Goal: Task Accomplishment & Management: Manage account settings

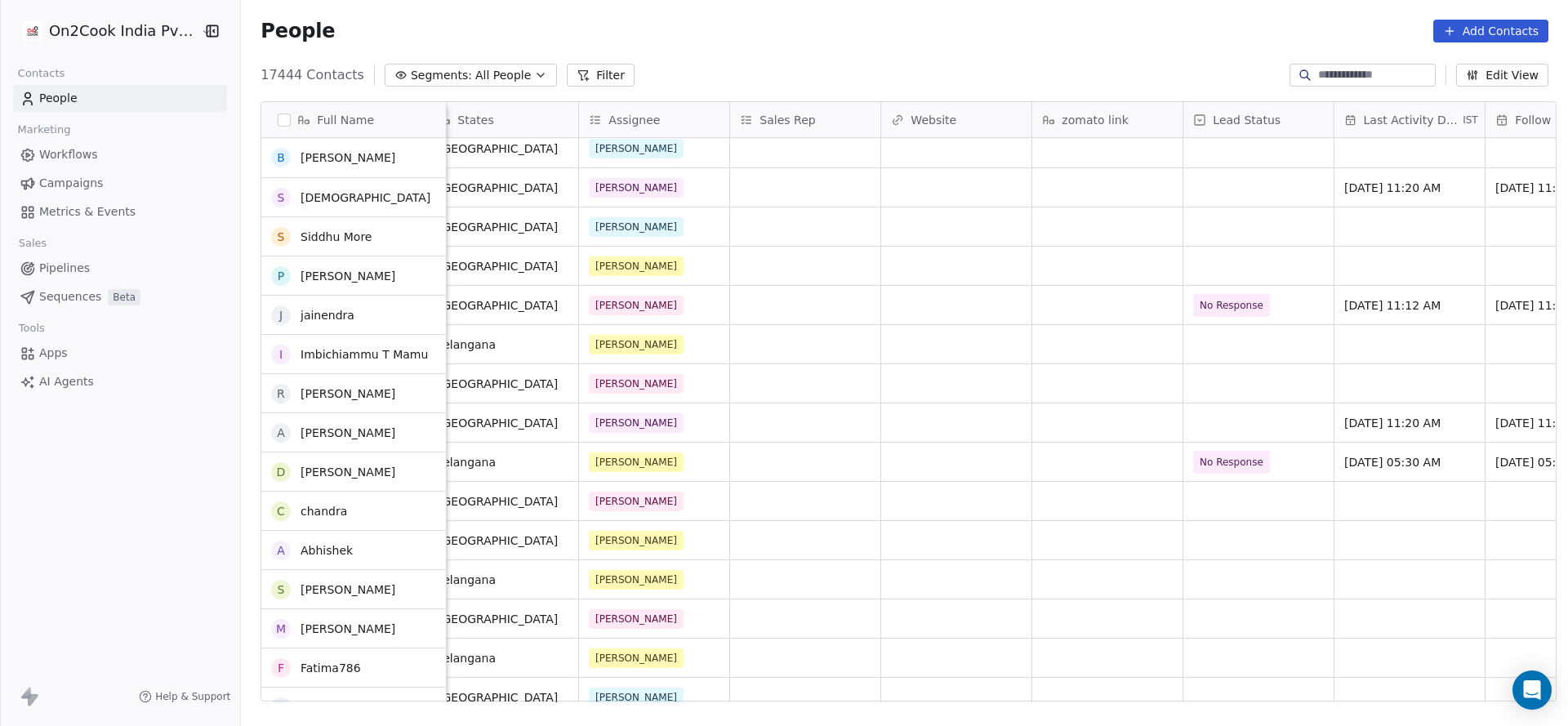
scroll to position [245, 0]
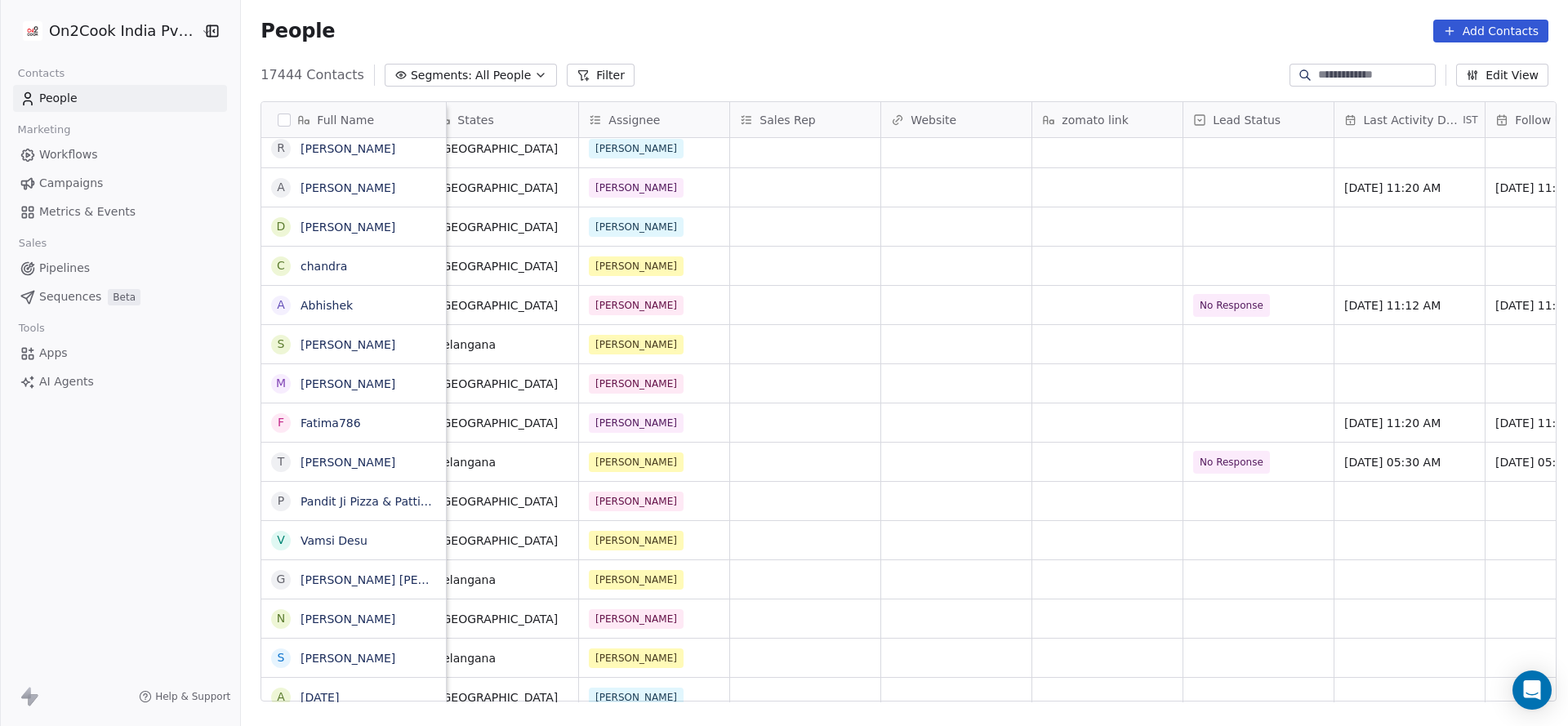
click at [567, 62] on div "17444 Contacts Segments: All People Filter Edit View" at bounding box center [904, 75] width 1327 height 26
click at [570, 67] on button "Filter" at bounding box center [600, 76] width 68 height 23
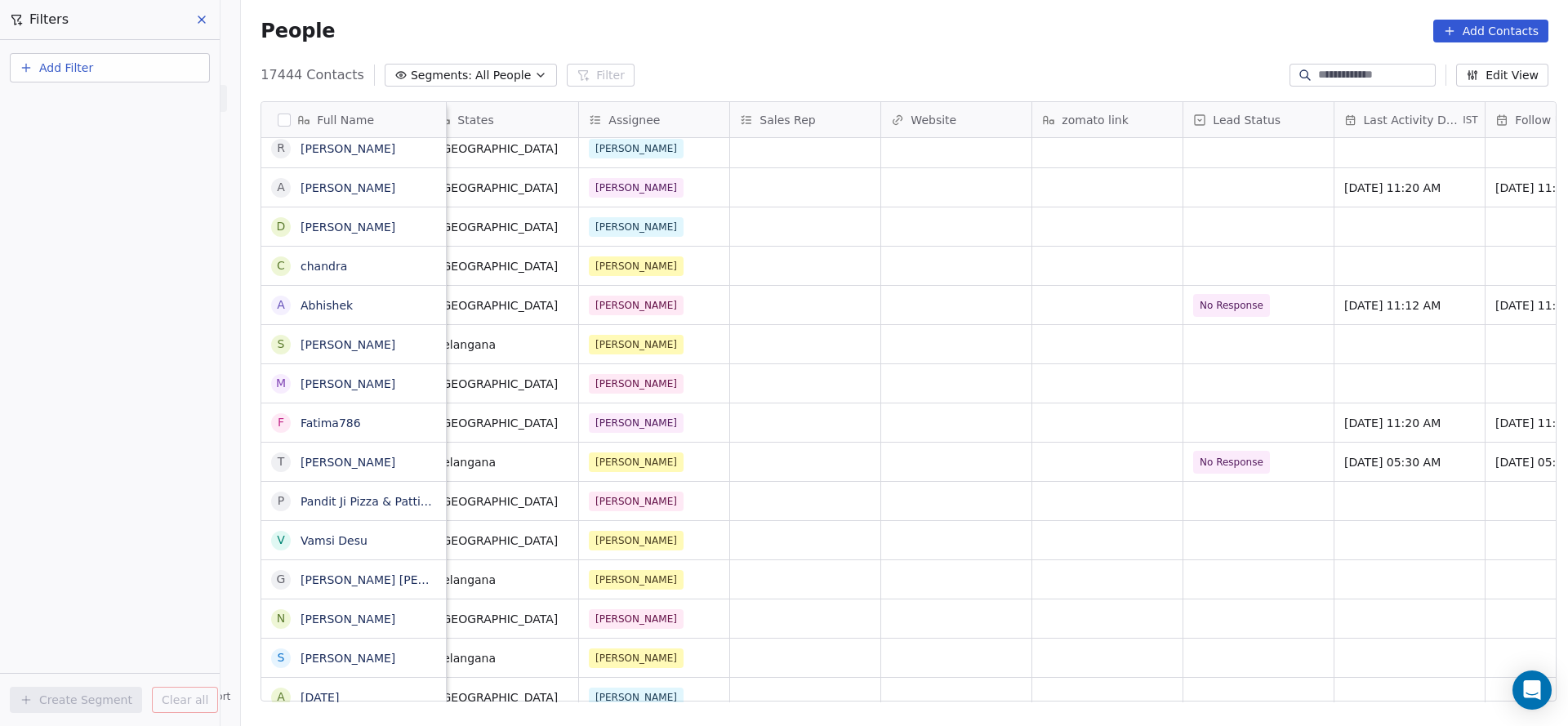
click at [170, 60] on button "Add Filter" at bounding box center [110, 68] width 200 height 29
click at [131, 113] on div "Contact properties" at bounding box center [110, 107] width 166 height 17
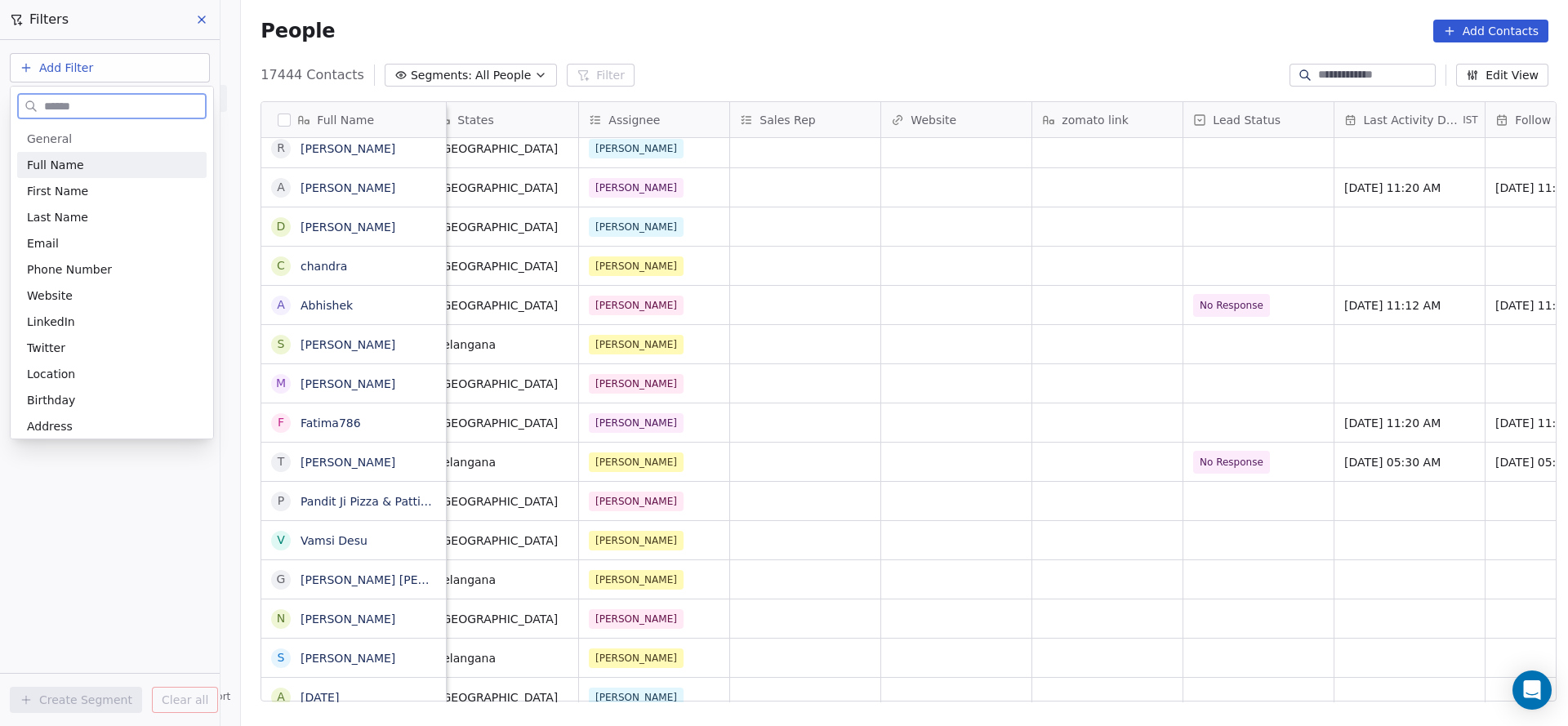
click at [79, 156] on div "Full Name" at bounding box center [112, 164] width 189 height 26
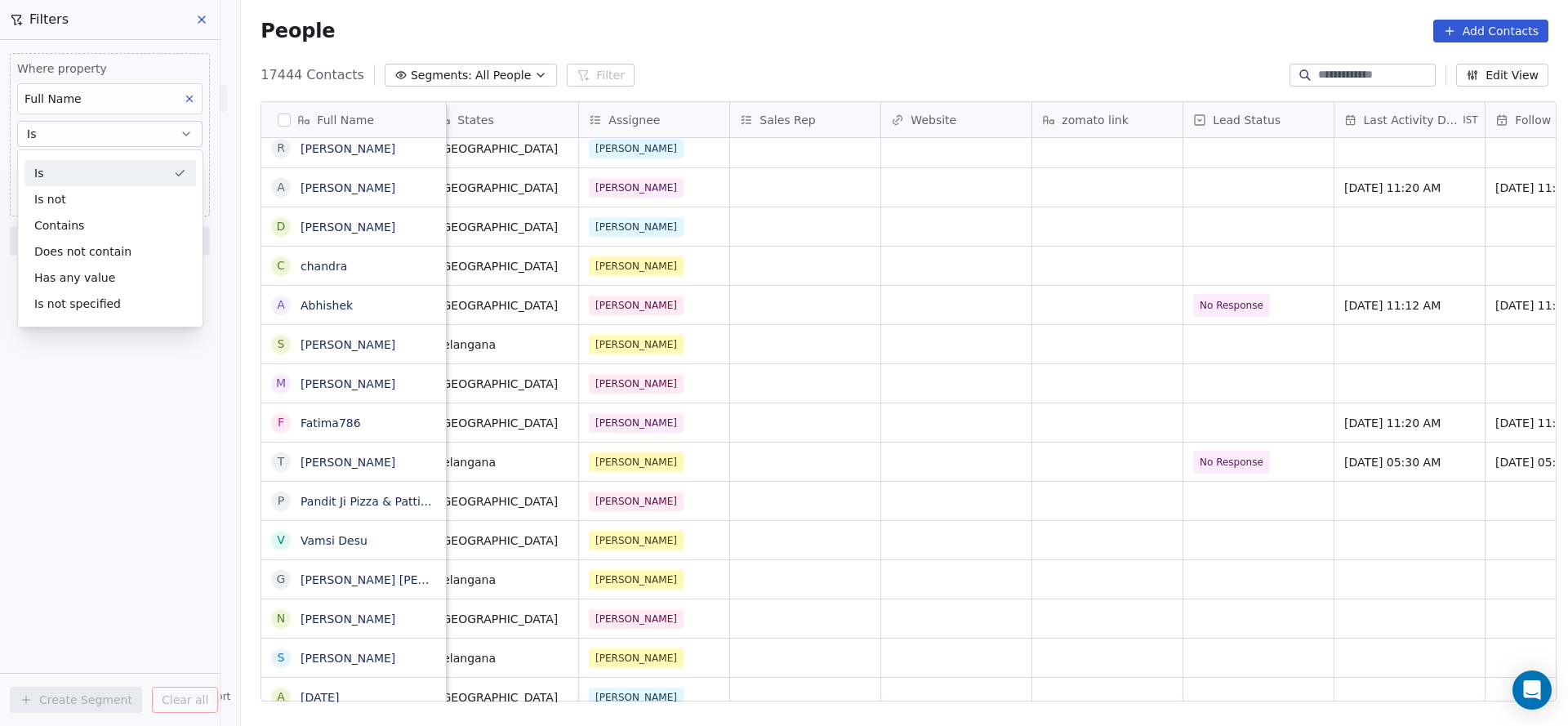
click at [125, 96] on div "Full Name" at bounding box center [110, 99] width 186 height 31
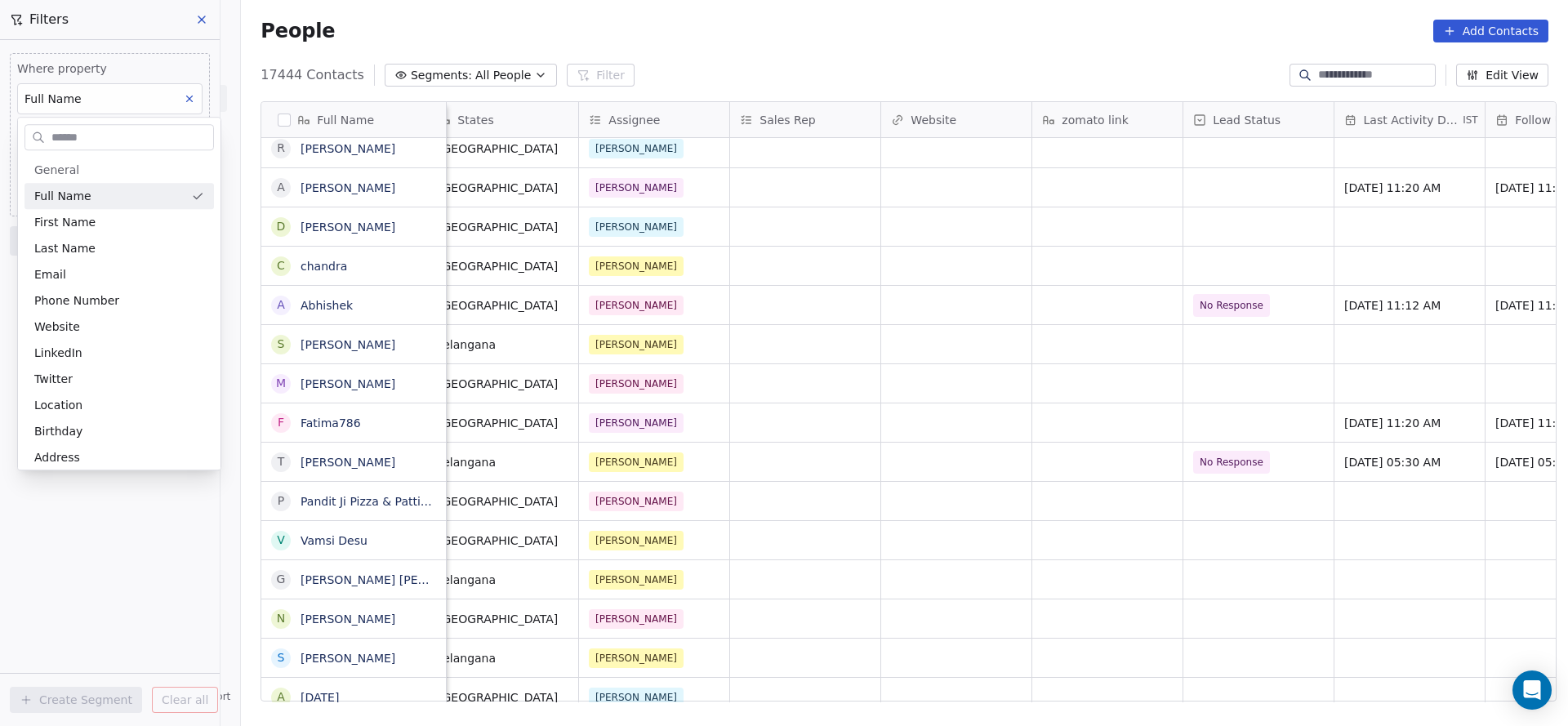
click at [125, 96] on html "On2Cook India Pvt. Ltd. Contacts People Marketing Workflows Campaigns Metrics &…" at bounding box center [784, 363] width 1568 height 726
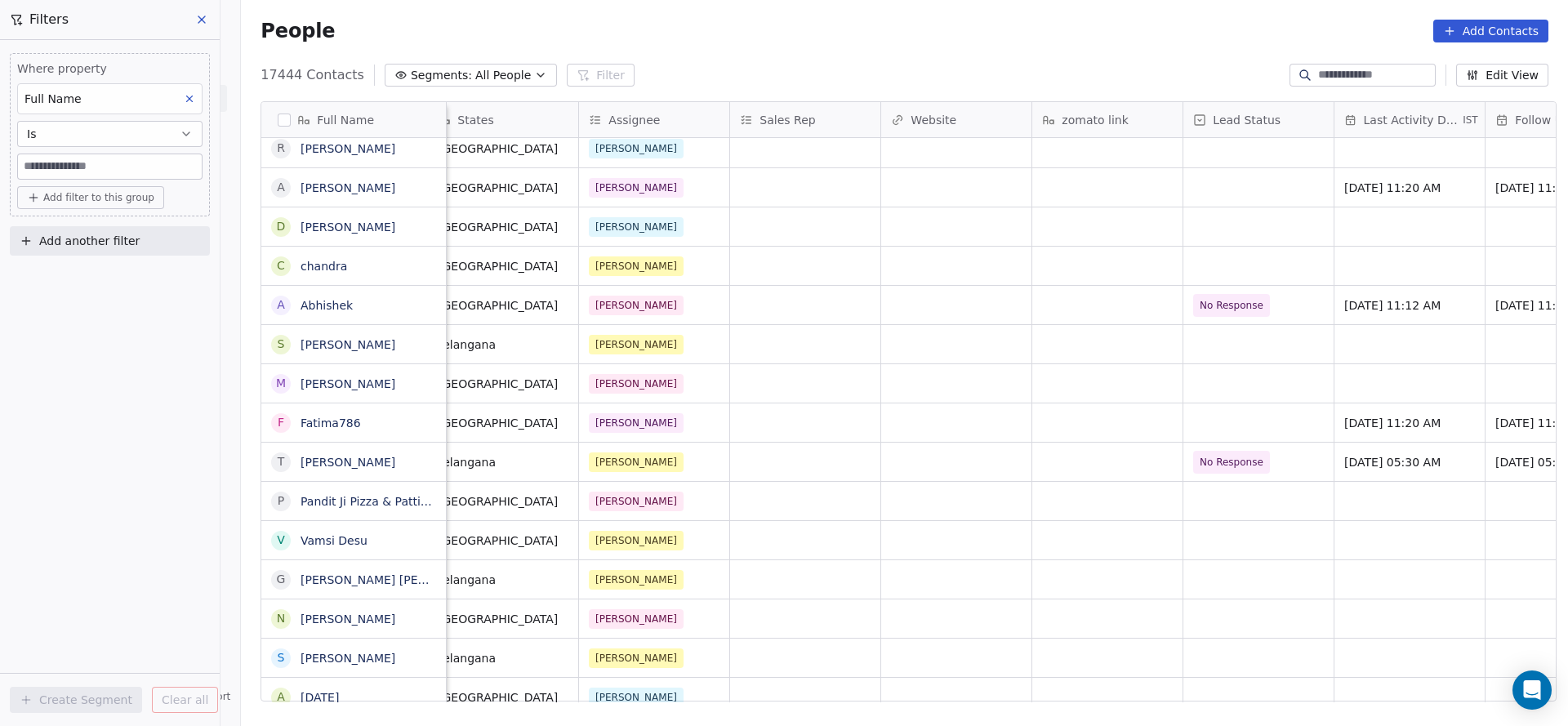
click at [125, 96] on div "Full Name" at bounding box center [110, 99] width 186 height 31
type input "***"
click at [91, 197] on div "Assignee" at bounding box center [110, 195] width 152 height 17
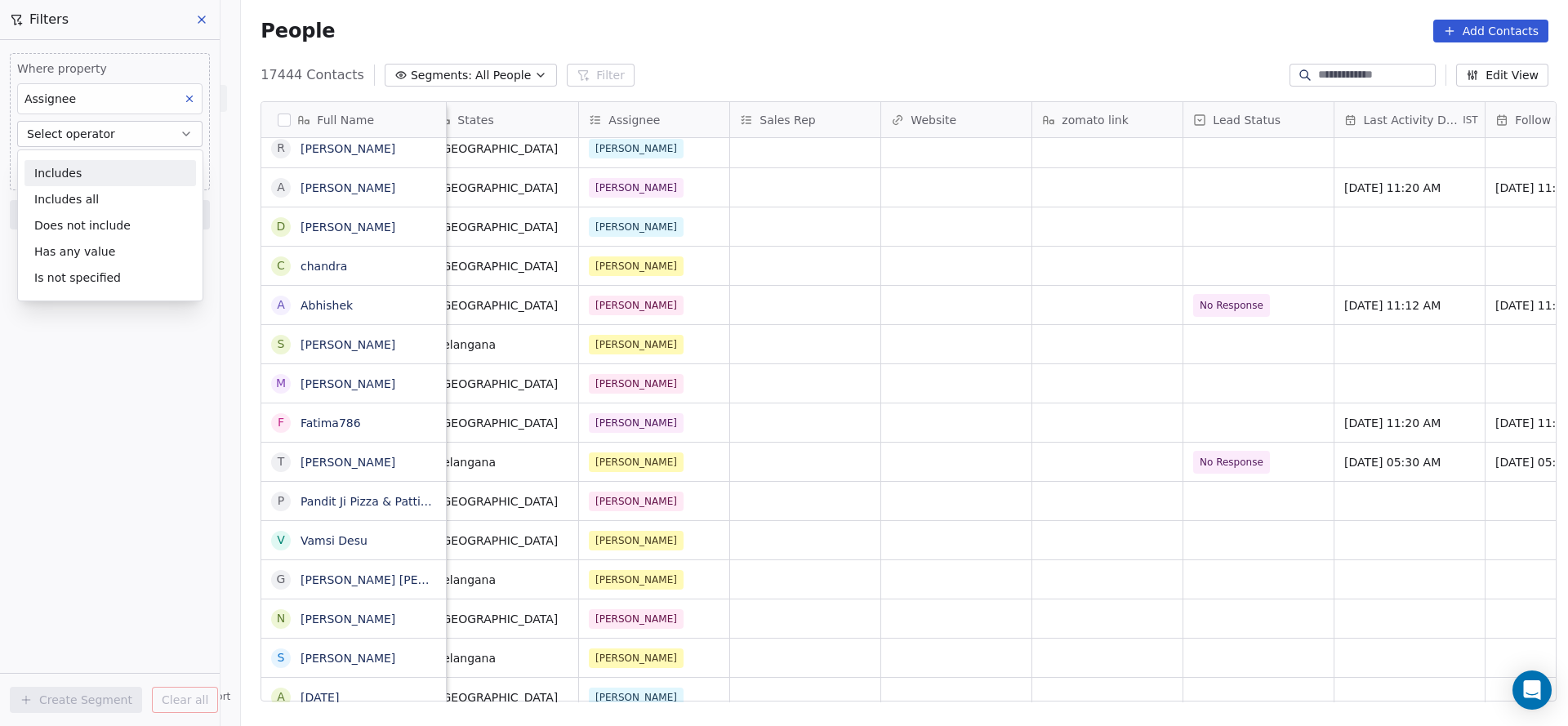
click at [125, 168] on div "Includes" at bounding box center [110, 173] width 171 height 26
click at [134, 166] on body "On2Cook India Pvt. Ltd. Contacts People Marketing Workflows Campaigns Metrics &…" at bounding box center [784, 363] width 1568 height 726
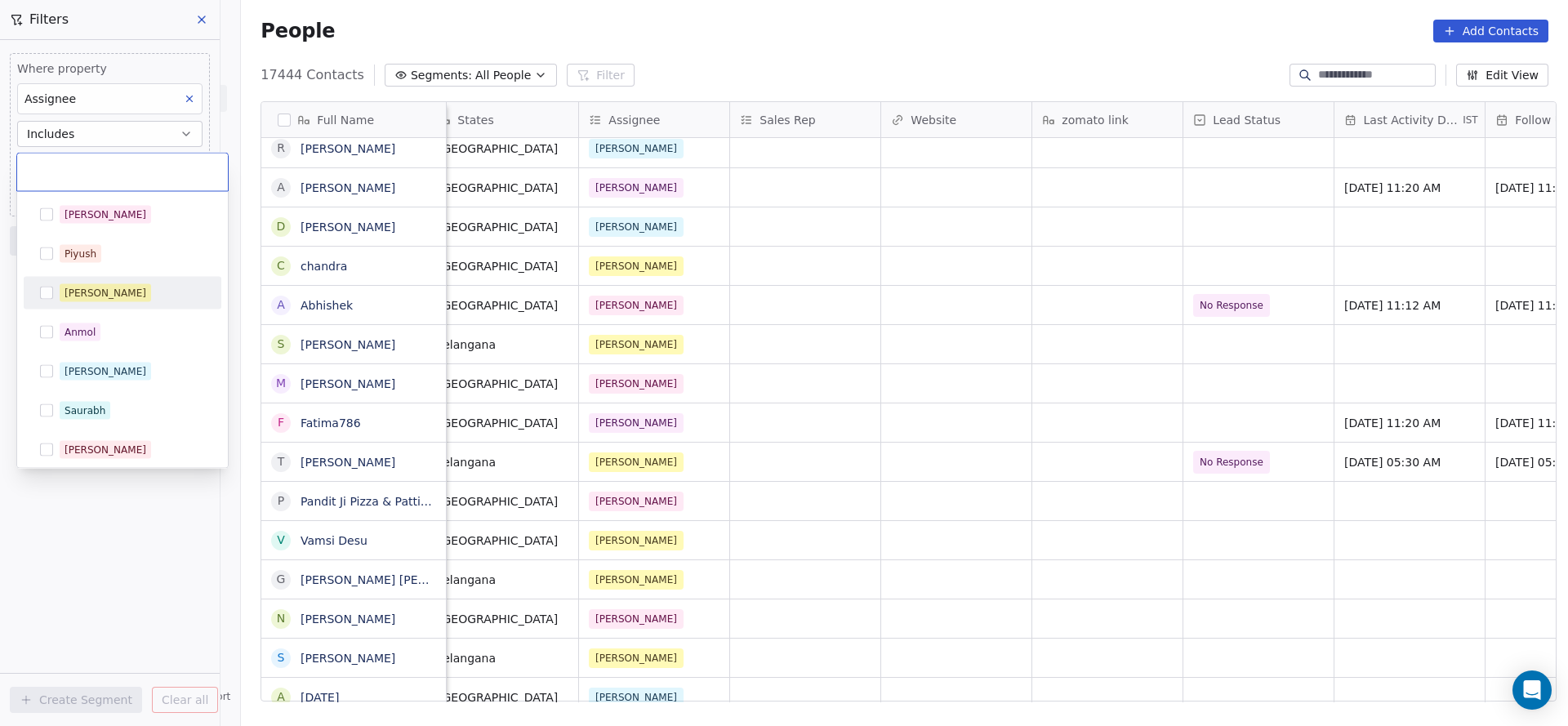
click at [134, 294] on div "[PERSON_NAME]" at bounding box center [132, 293] width 146 height 17
click at [51, 557] on html "On2Cook India Pvt. Ltd. Contacts People Marketing Workflows Campaigns Metrics &…" at bounding box center [784, 363] width 1568 height 726
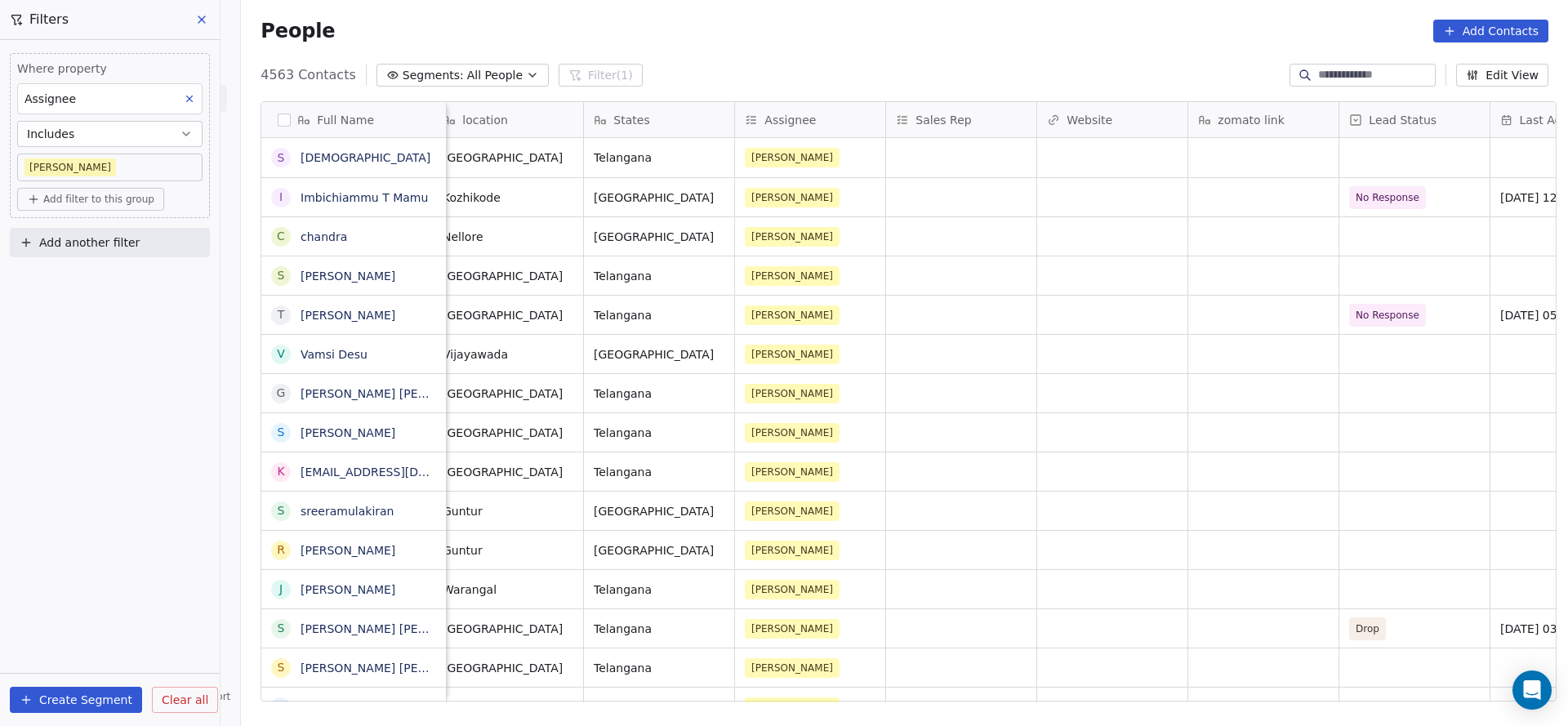
scroll to position [0, 1566]
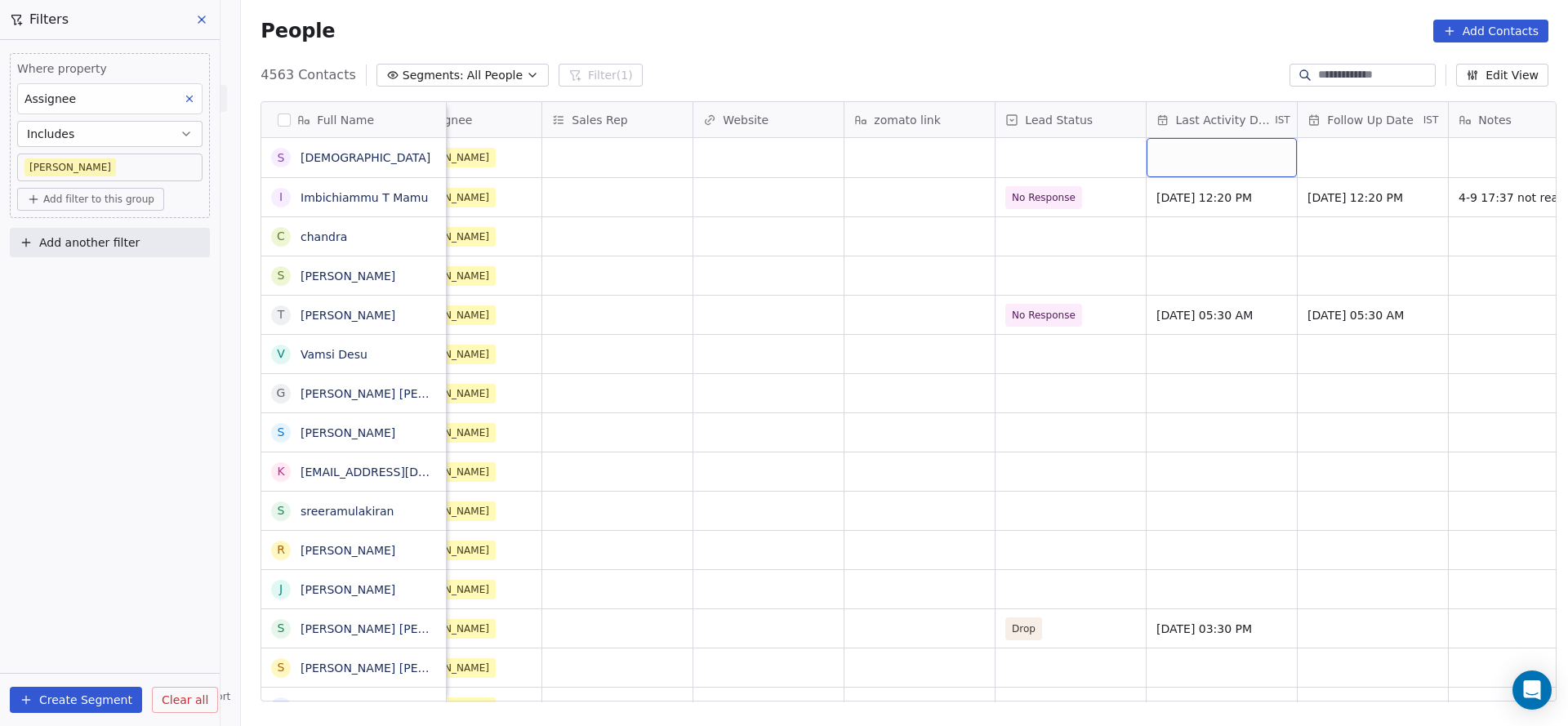
click at [1226, 161] on div "grid" at bounding box center [1221, 157] width 151 height 39
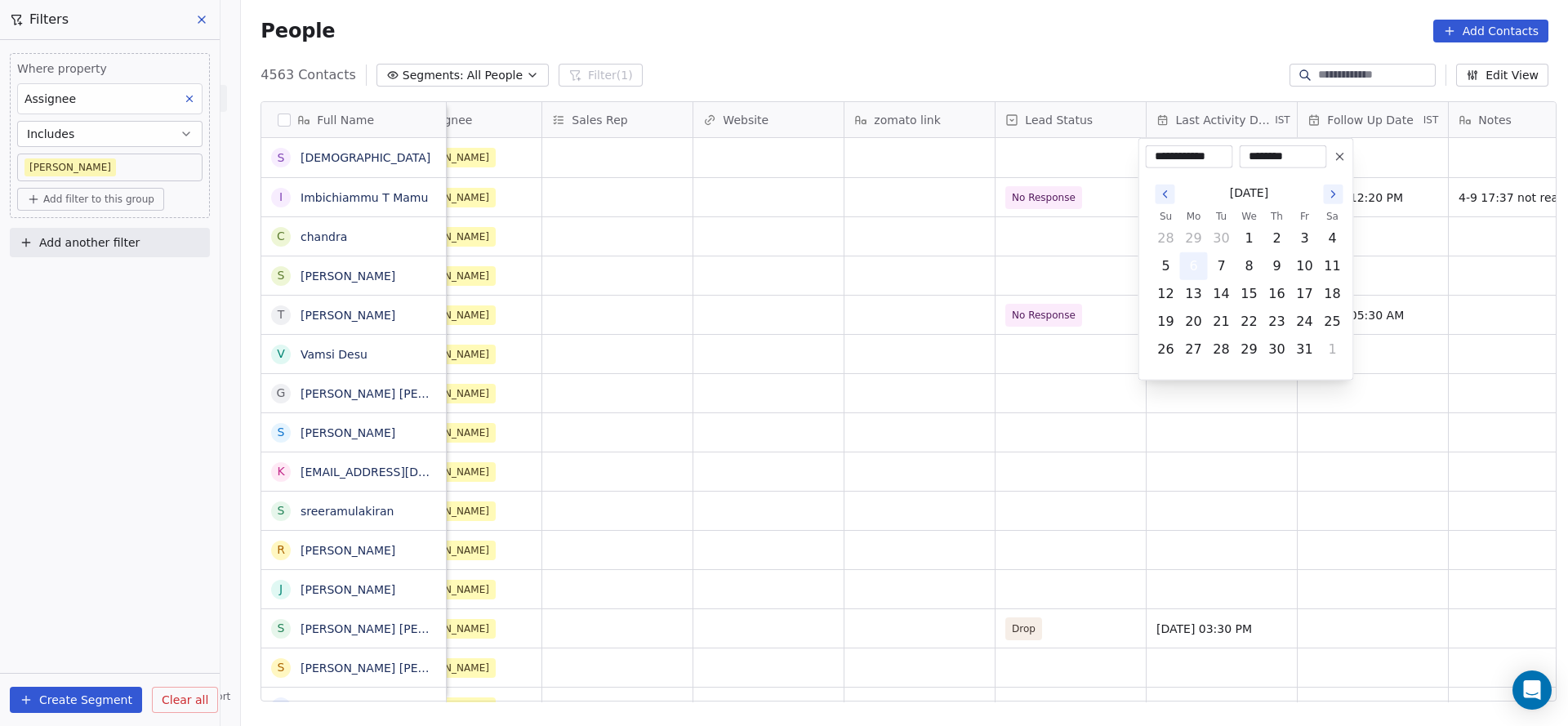
click at [1191, 255] on button "6" at bounding box center [1193, 266] width 26 height 26
click at [606, 275] on html "On2Cook India Pvt. Ltd. Contacts People Marketing Workflows Campaigns Metrics &…" at bounding box center [784, 363] width 1568 height 726
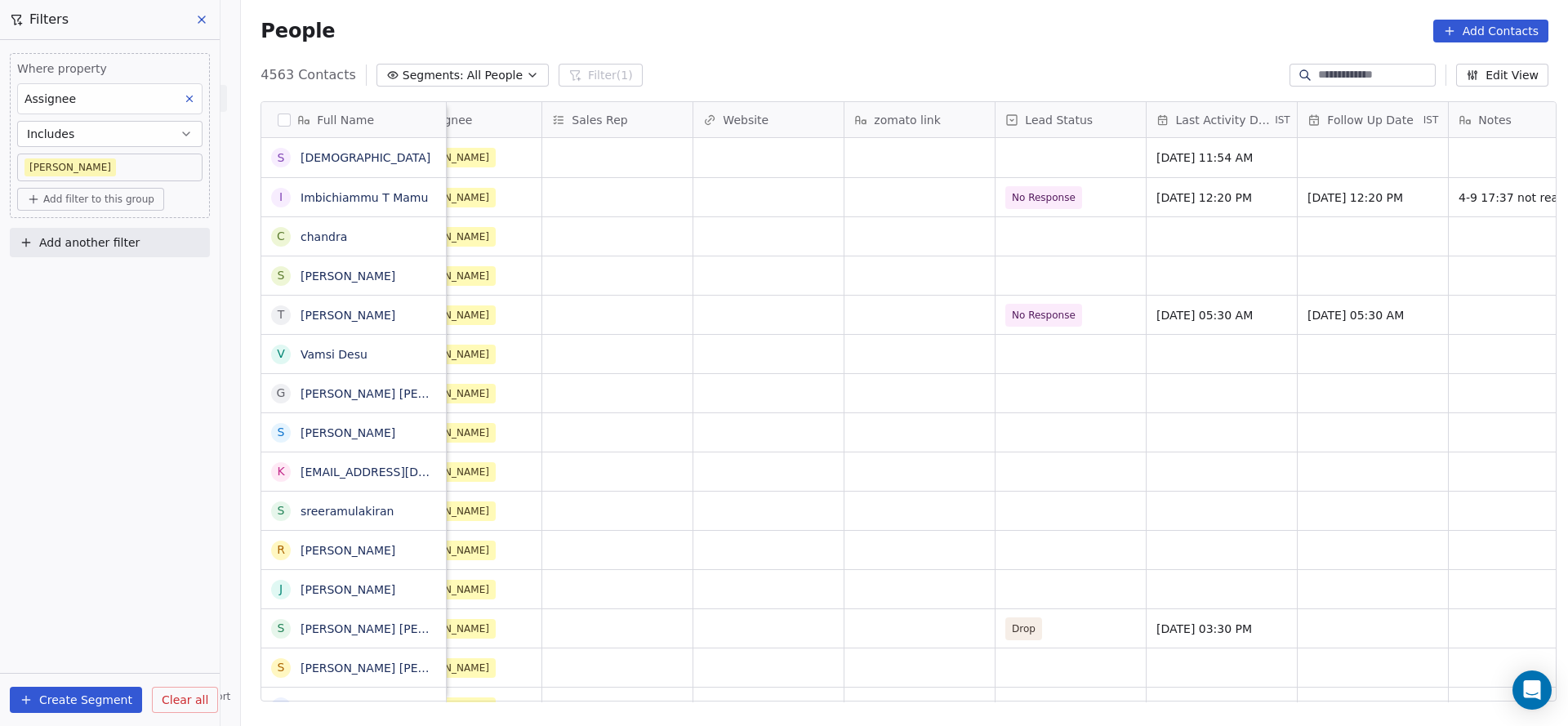
scroll to position [0, 1960]
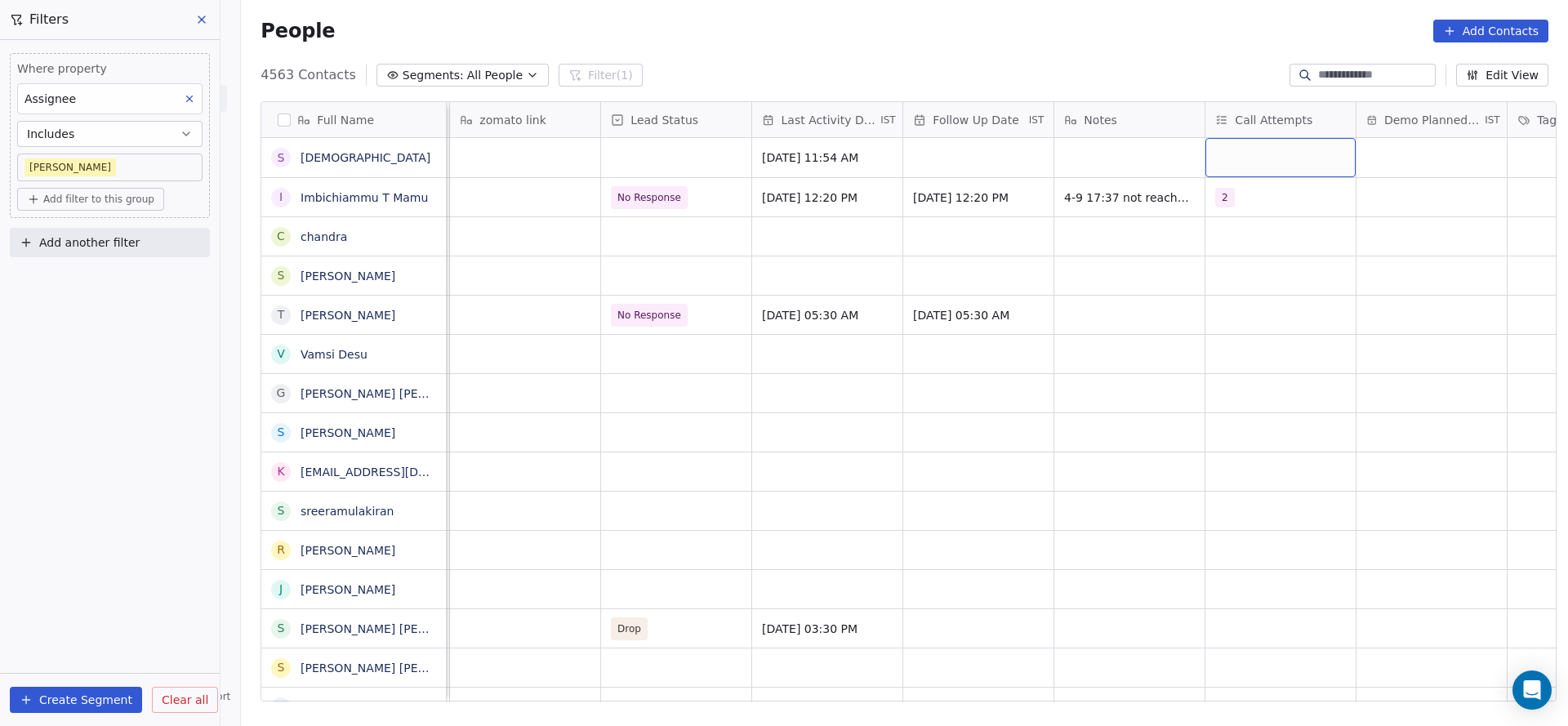
click at [1235, 156] on div "grid" at bounding box center [1279, 157] width 151 height 39
click at [1242, 202] on span "1" at bounding box center [1247, 200] width 17 height 17
click at [979, 277] on html "On2Cook India Pvt. Ltd. Contacts People Marketing Workflows Campaigns Metrics &…" at bounding box center [784, 363] width 1568 height 726
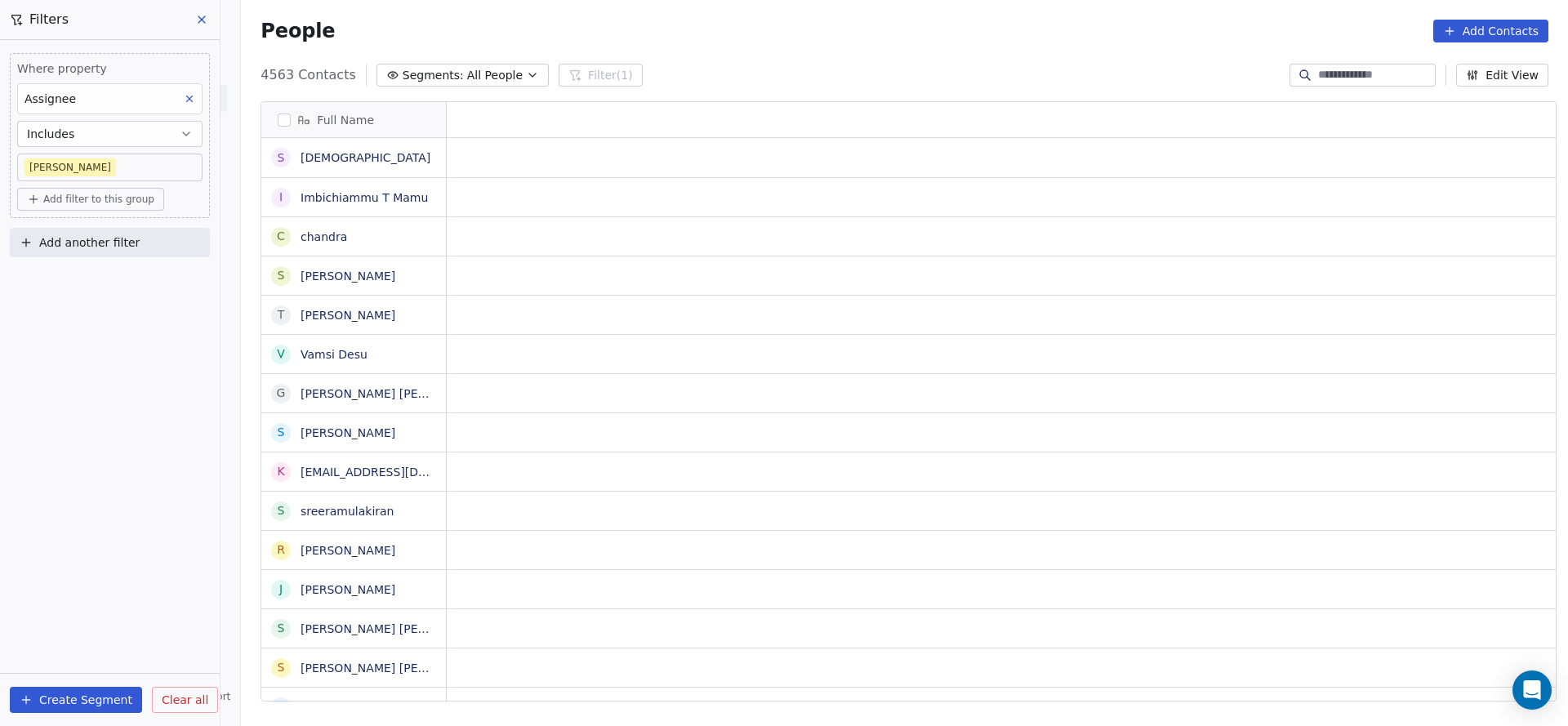
scroll to position [0, 0]
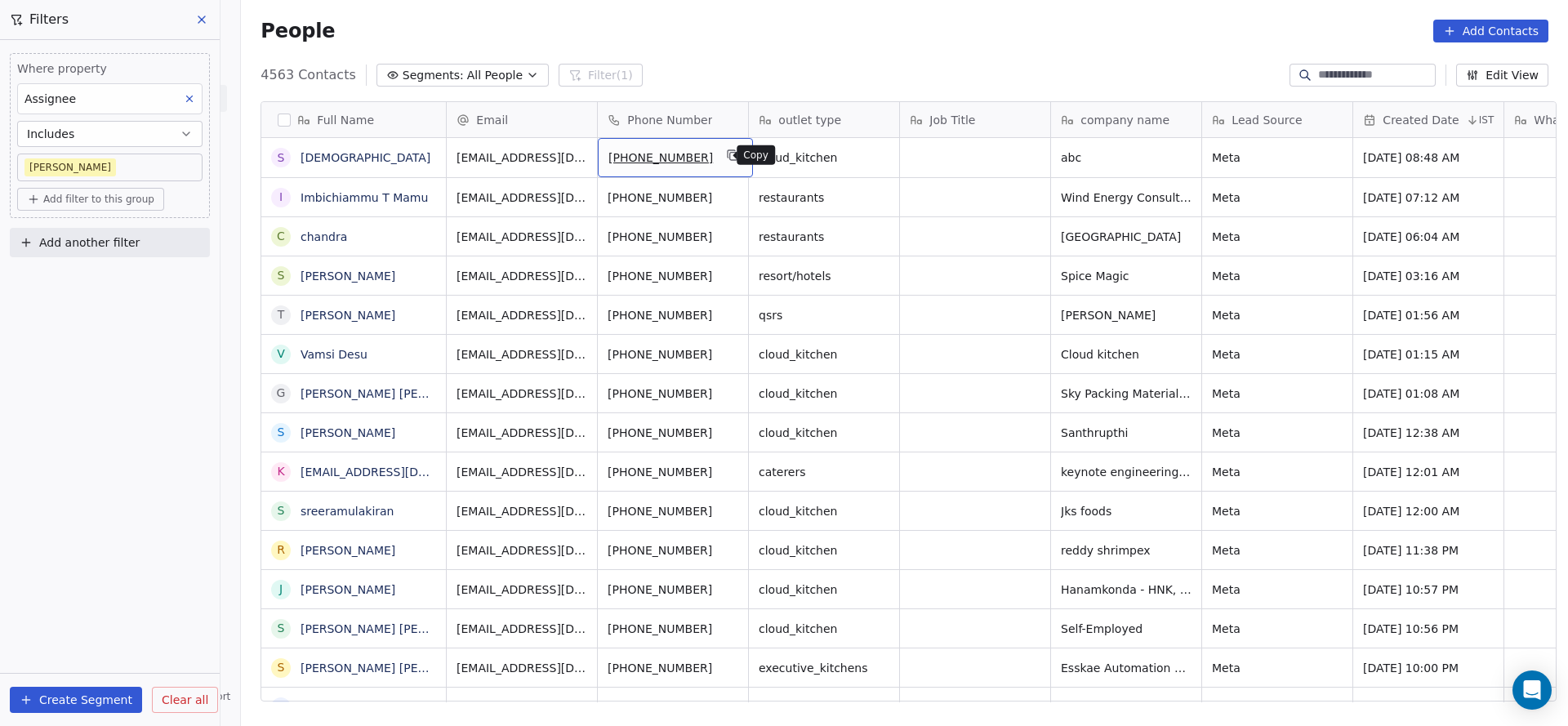
click at [727, 158] on icon "grid" at bounding box center [733, 155] width 13 height 13
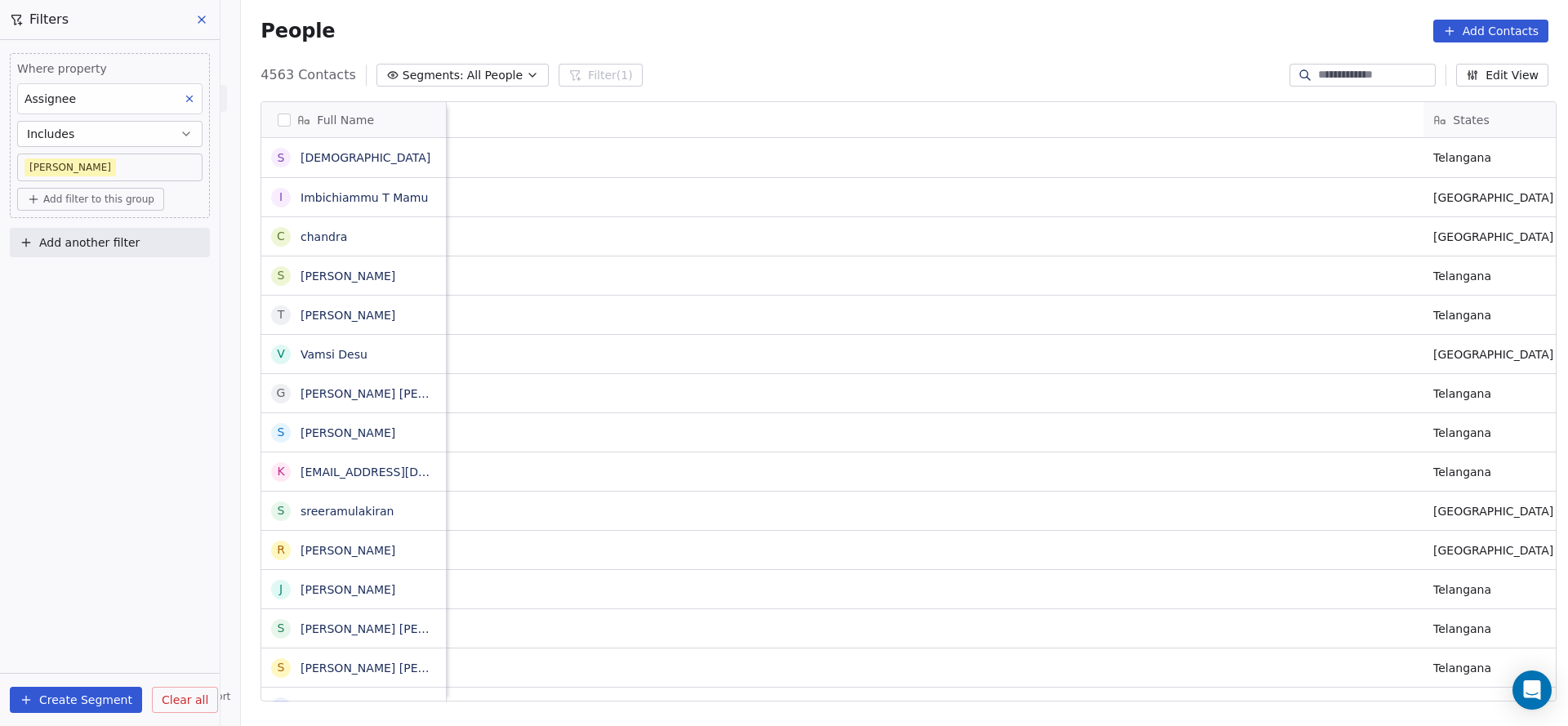
scroll to position [0, 2120]
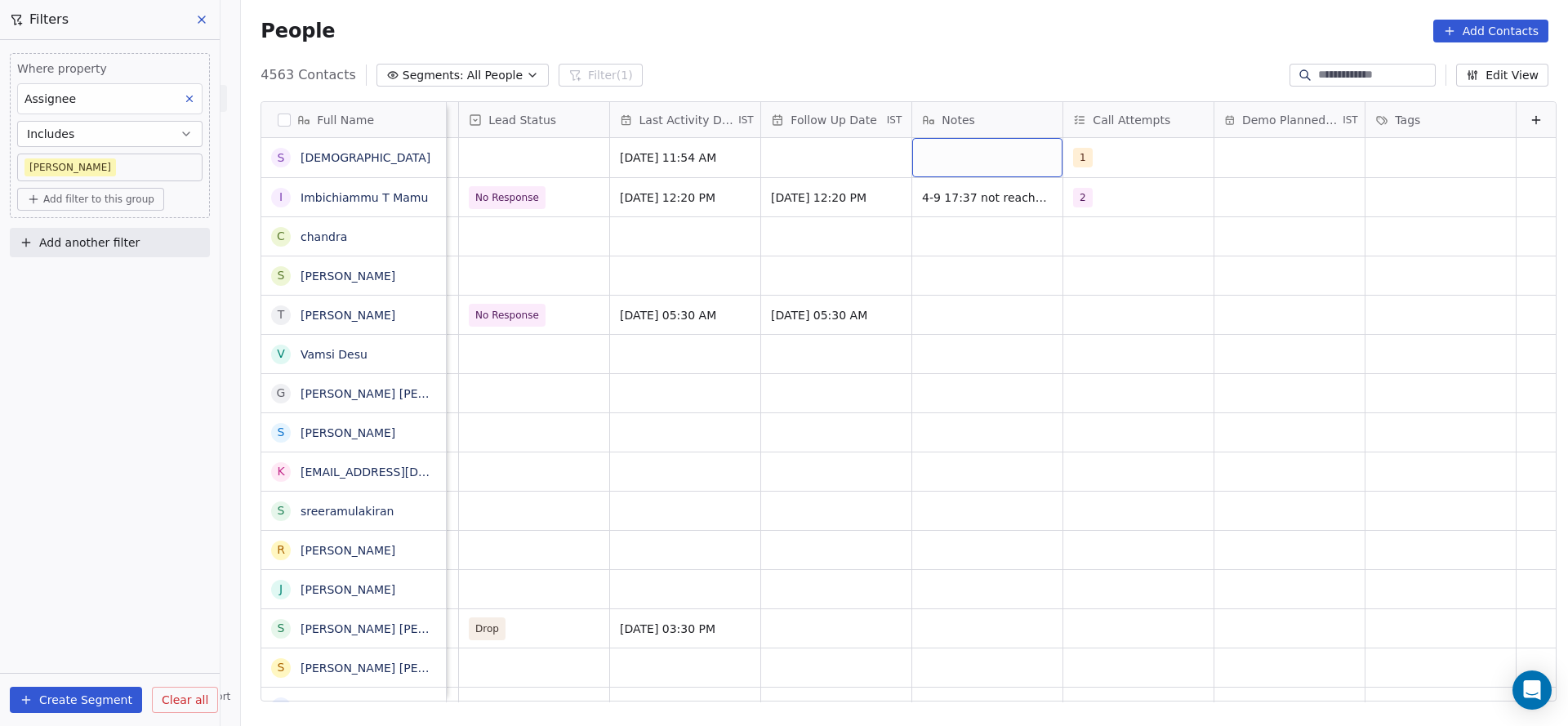
click at [912, 153] on div "grid" at bounding box center [987, 157] width 151 height 39
click at [927, 150] on textarea "**********" at bounding box center [961, 164] width 149 height 51
click at [923, 153] on textarea "**********" at bounding box center [961, 164] width 149 height 51
click at [1019, 161] on textarea "**********" at bounding box center [961, 164] width 149 height 51
click at [897, 146] on textarea "**********" at bounding box center [961, 164] width 149 height 51
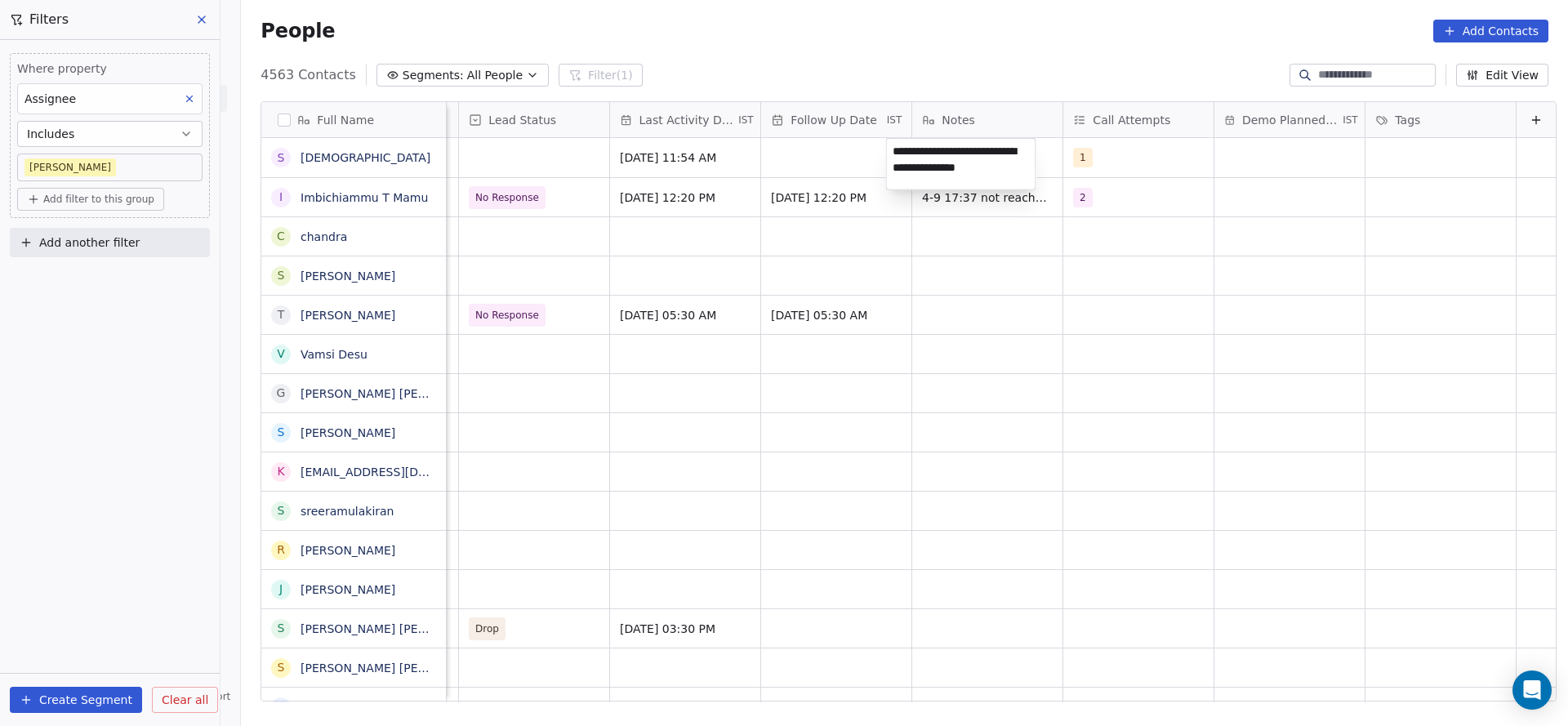
click at [1005, 172] on textarea "**********" at bounding box center [961, 164] width 149 height 51
type textarea "**********"
click at [988, 144] on textarea "**********" at bounding box center [961, 166] width 149 height 55
click at [1178, 343] on html "On2Cook India Pvt. Ltd. Contacts People Marketing Workflows Campaigns Metrics &…" at bounding box center [784, 363] width 1568 height 726
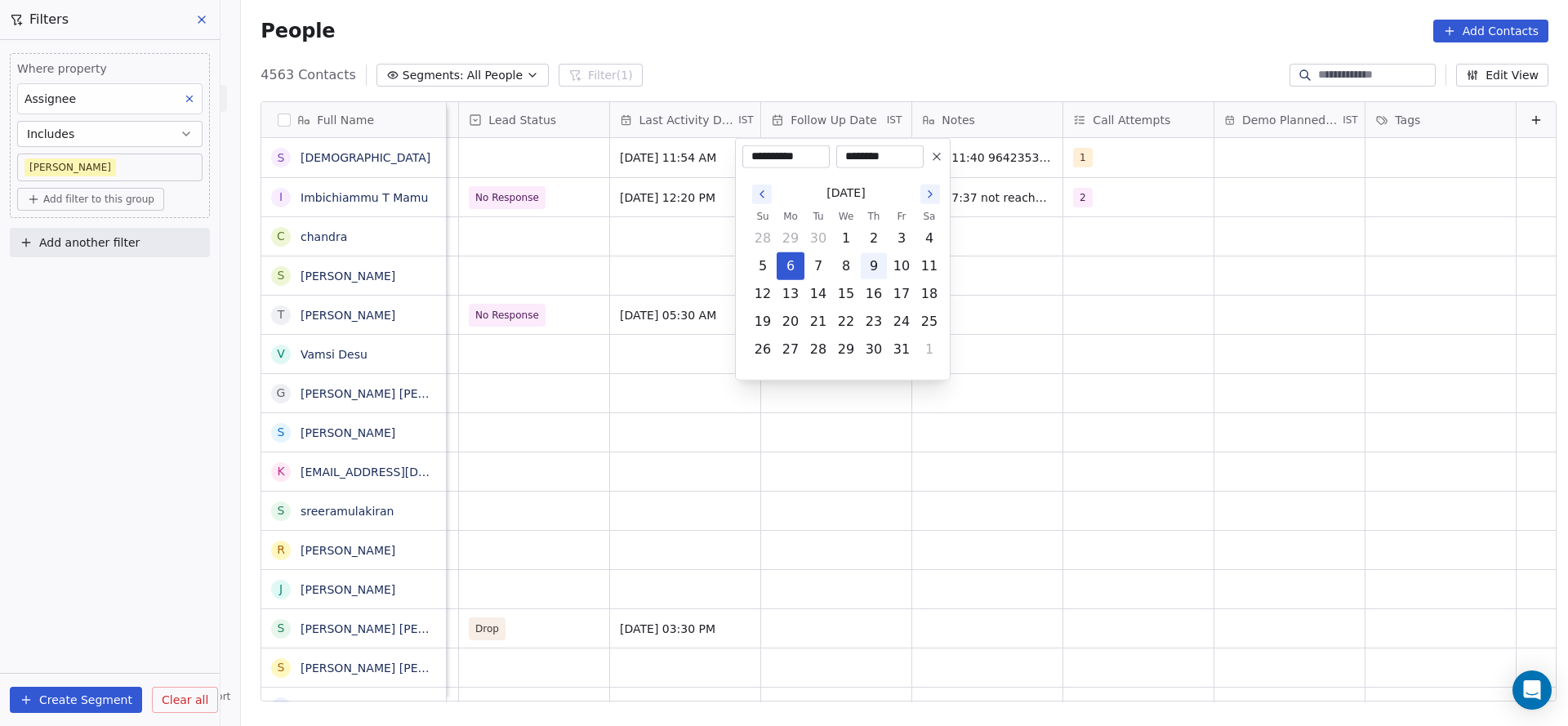
click at [884, 274] on button "9" at bounding box center [873, 266] width 26 height 26
type input "**********"
click at [1321, 155] on html "On2Cook India Pvt. Ltd. Contacts People Marketing Workflows Campaigns Metrics &…" at bounding box center [784, 363] width 1568 height 726
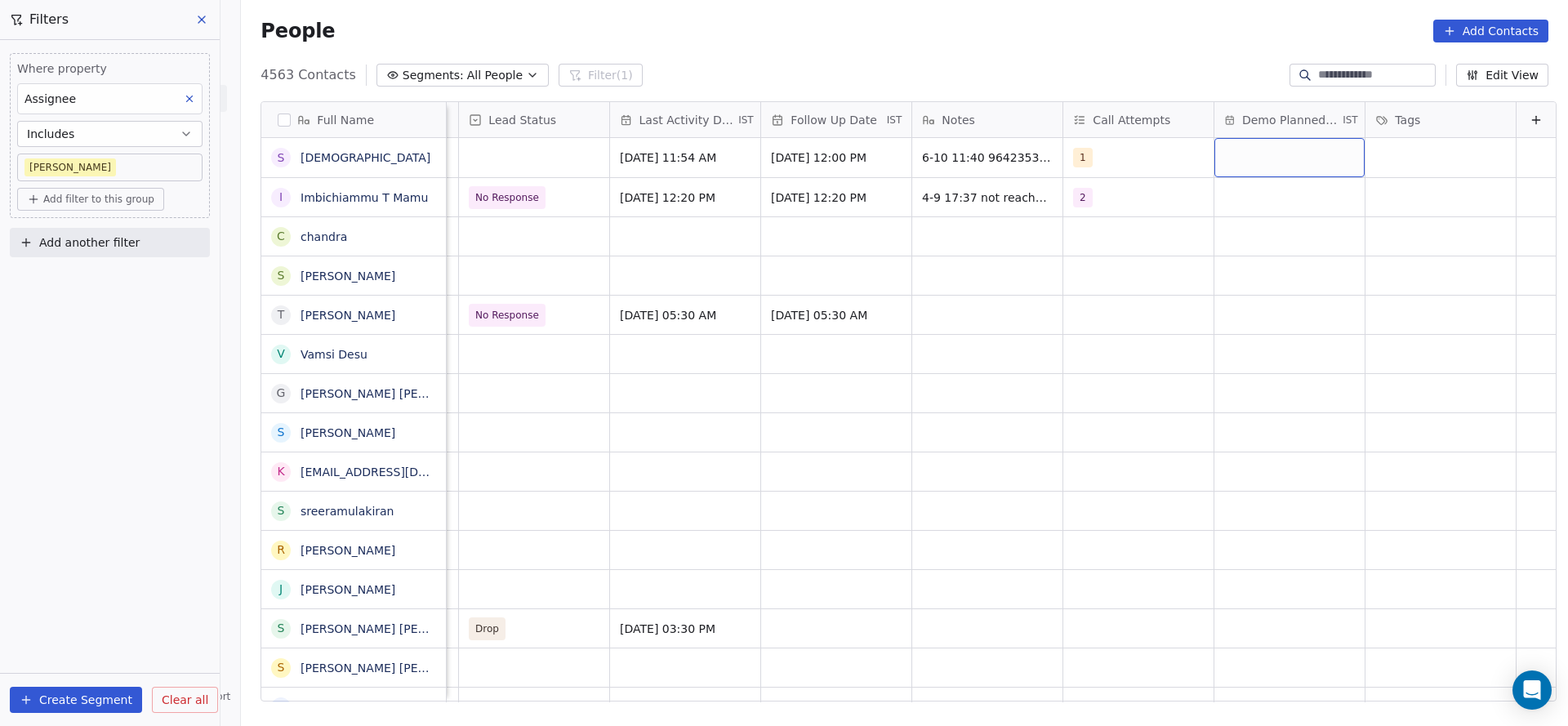
click at [1257, 164] on div "grid" at bounding box center [1289, 157] width 151 height 39
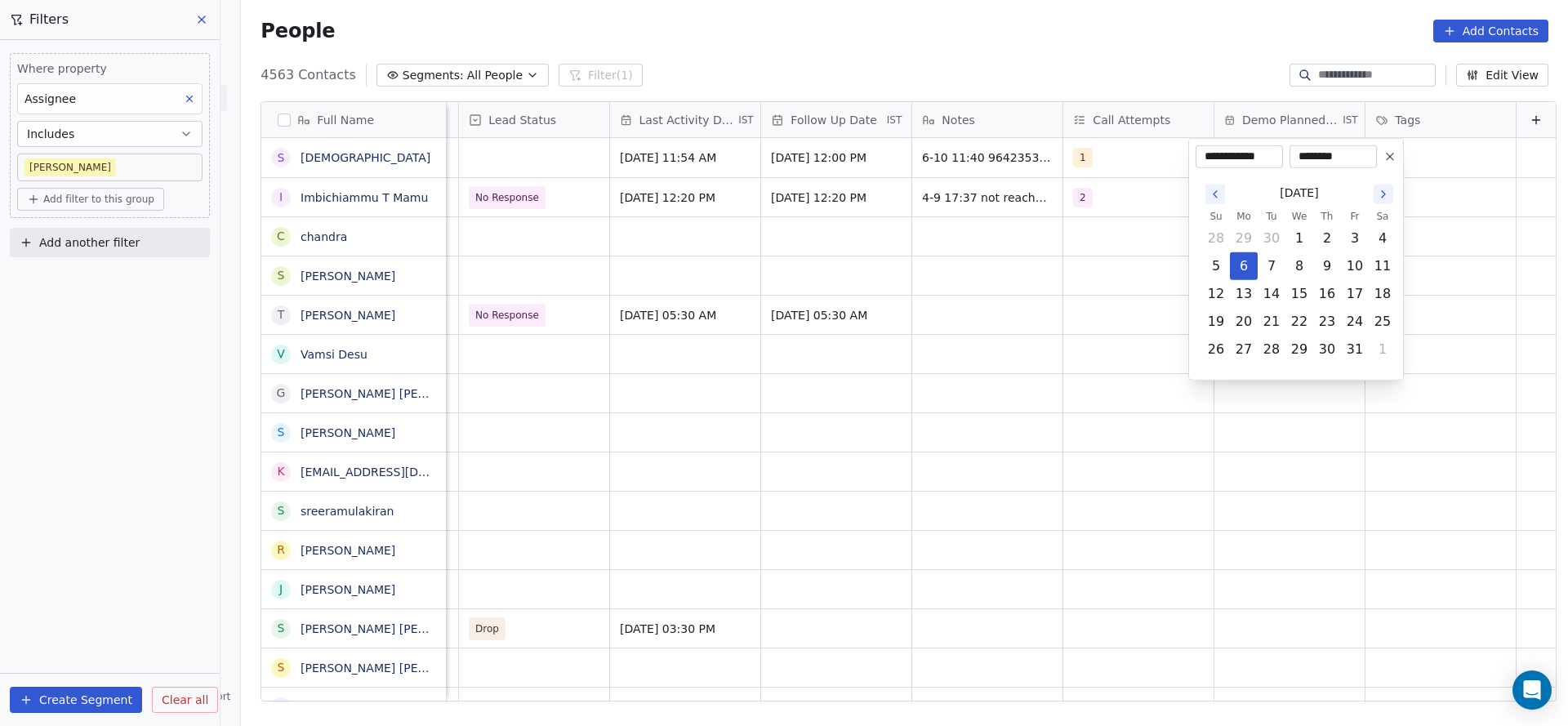
click at [1026, 241] on html "On2Cook India Pvt. Ltd. Contacts People Marketing Workflows Campaigns Metrics &…" at bounding box center [784, 363] width 1568 height 726
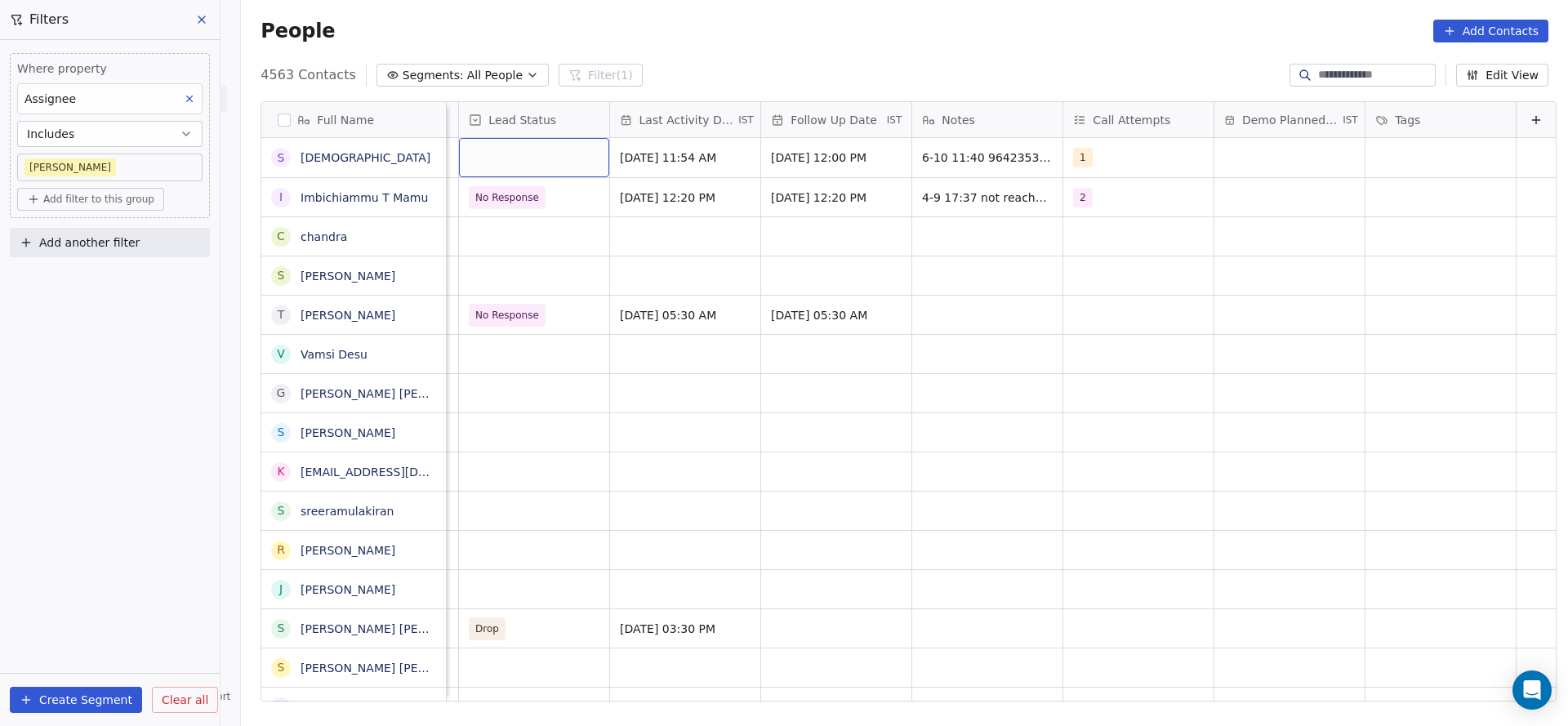
scroll to position [0, 2114]
click at [537, 169] on div "grid" at bounding box center [533, 157] width 151 height 39
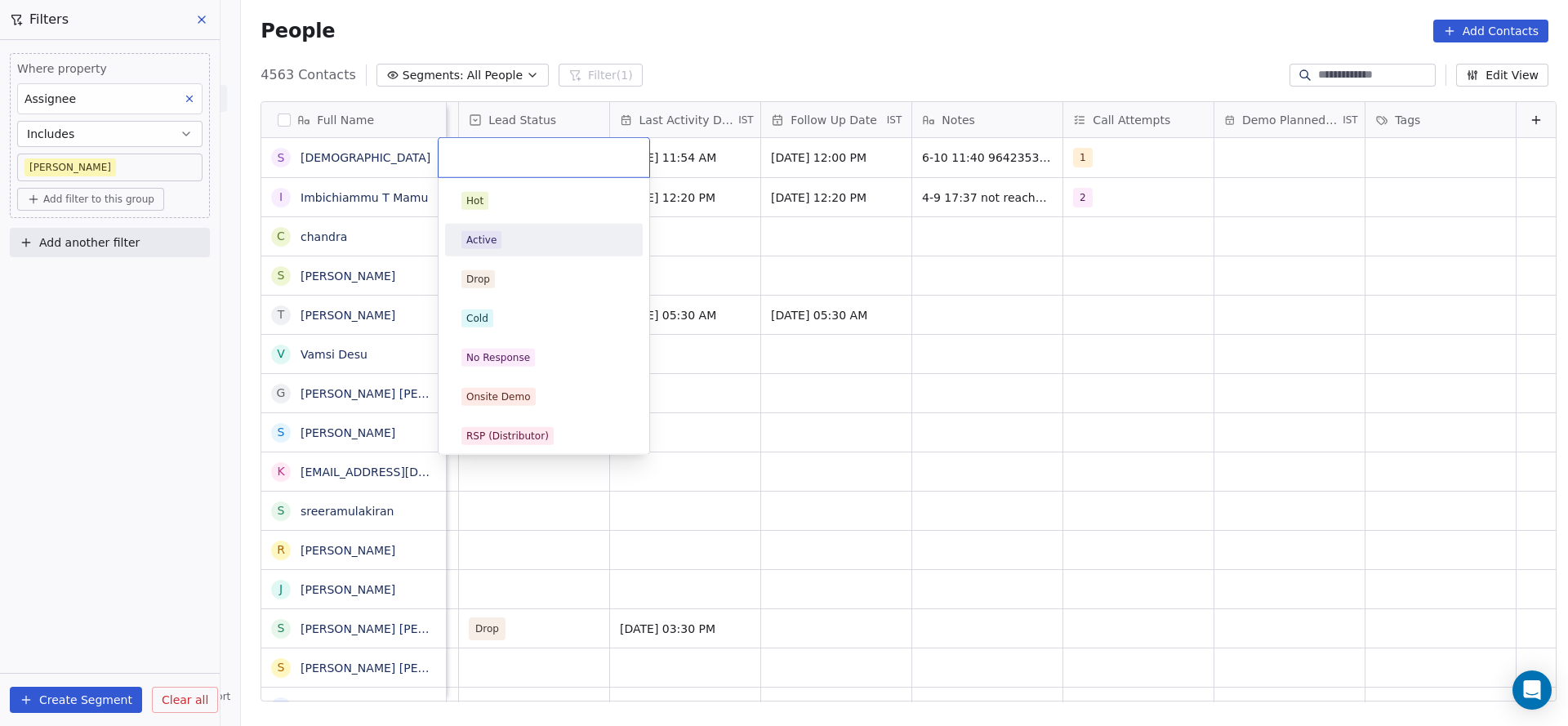
click at [497, 233] on span "Active" at bounding box center [481, 240] width 40 height 17
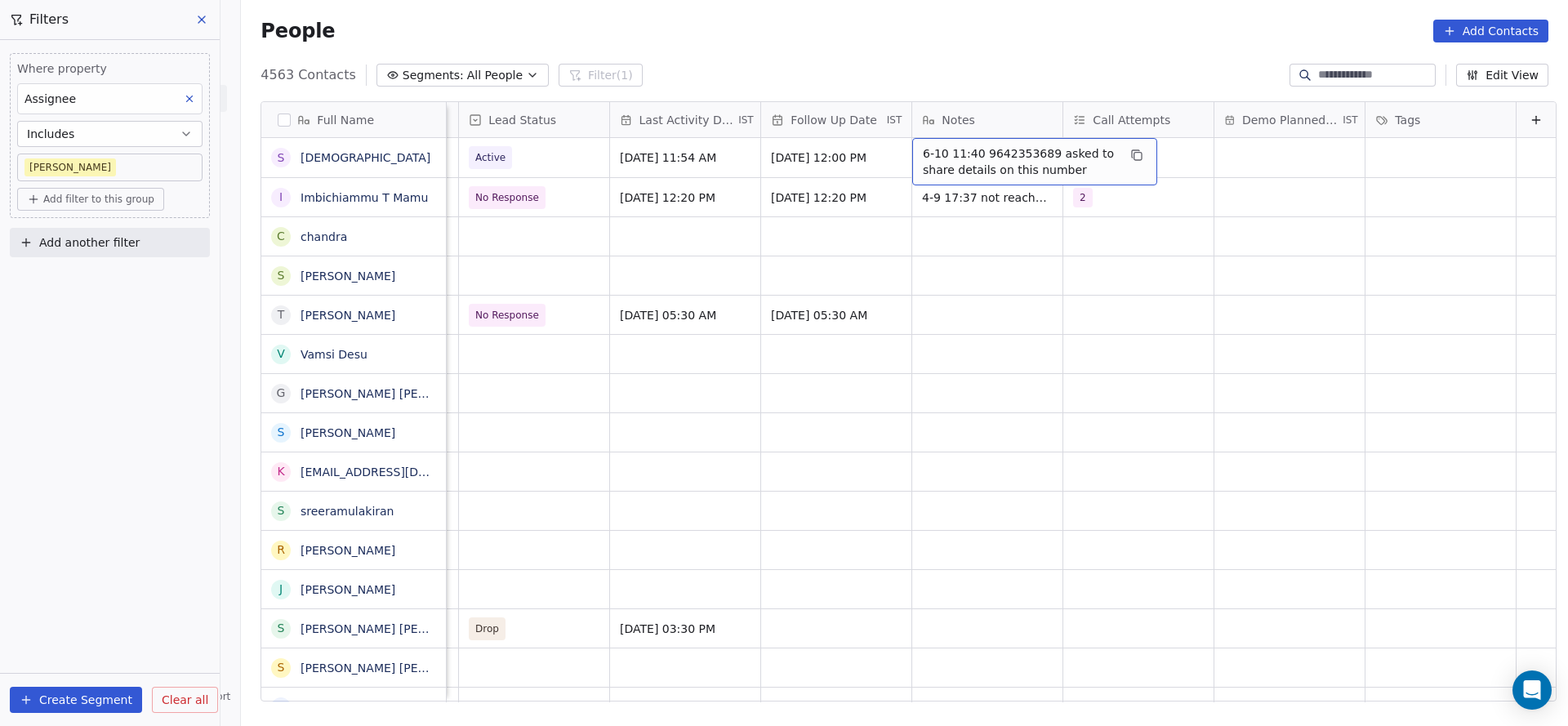
click at [960, 164] on span "6-10 11:40 9642353689 asked to share details on this number" at bounding box center [1020, 162] width 194 height 33
type textarea "**********"
click at [810, 274] on html "On2Cook India Pvt. Ltd. Contacts People Marketing Workflows Campaigns Metrics &…" at bounding box center [784, 363] width 1568 height 726
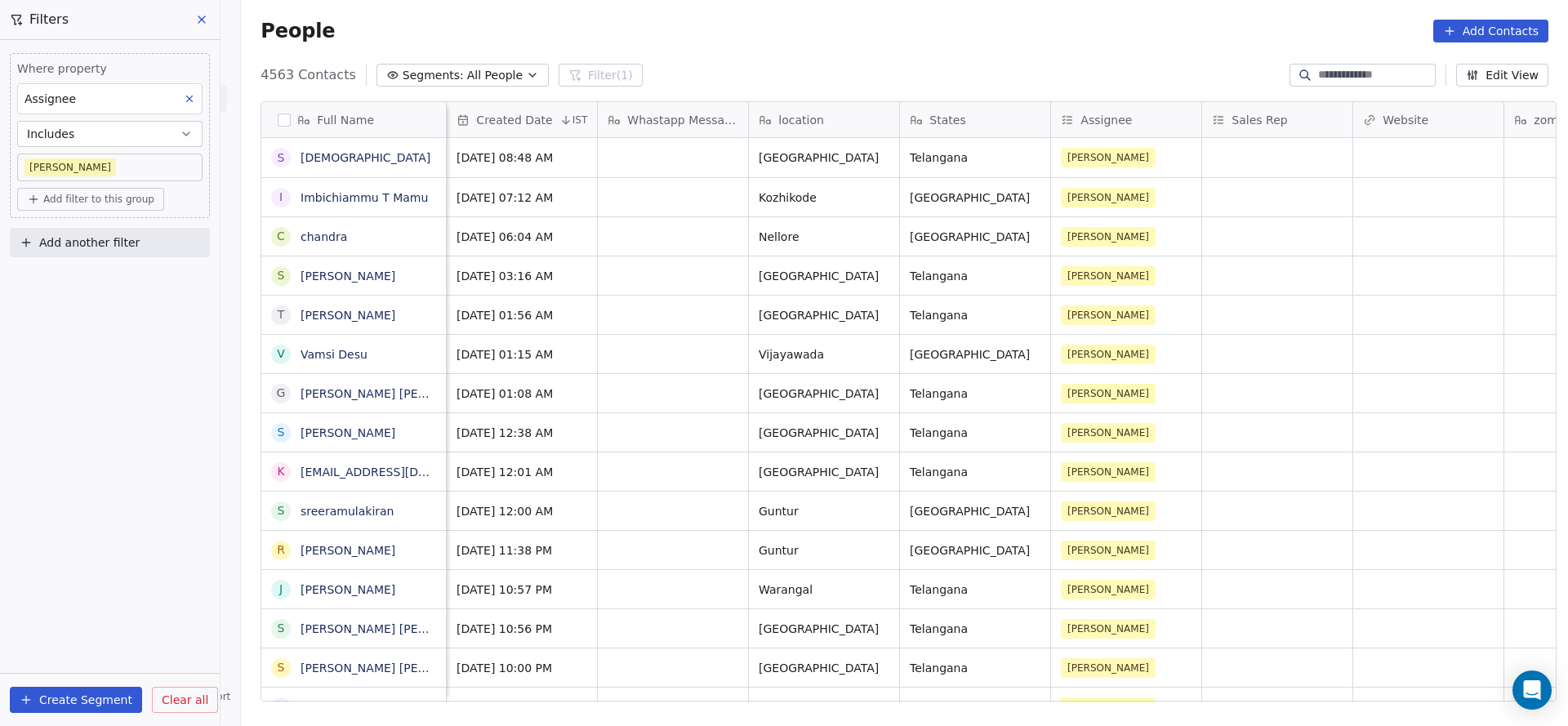
scroll to position [0, 755]
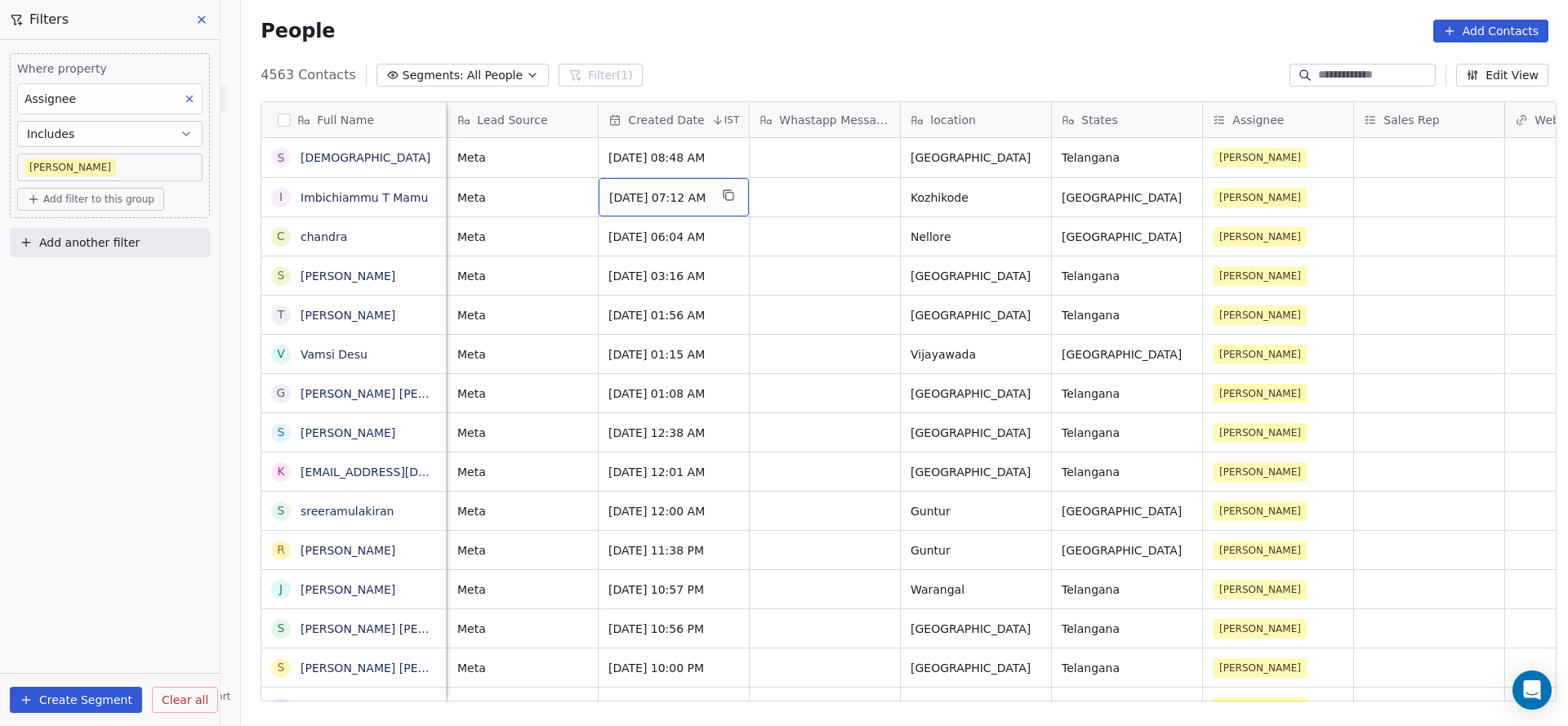
click at [692, 202] on span "[DATE] 07:12 AM" at bounding box center [659, 197] width 100 height 17
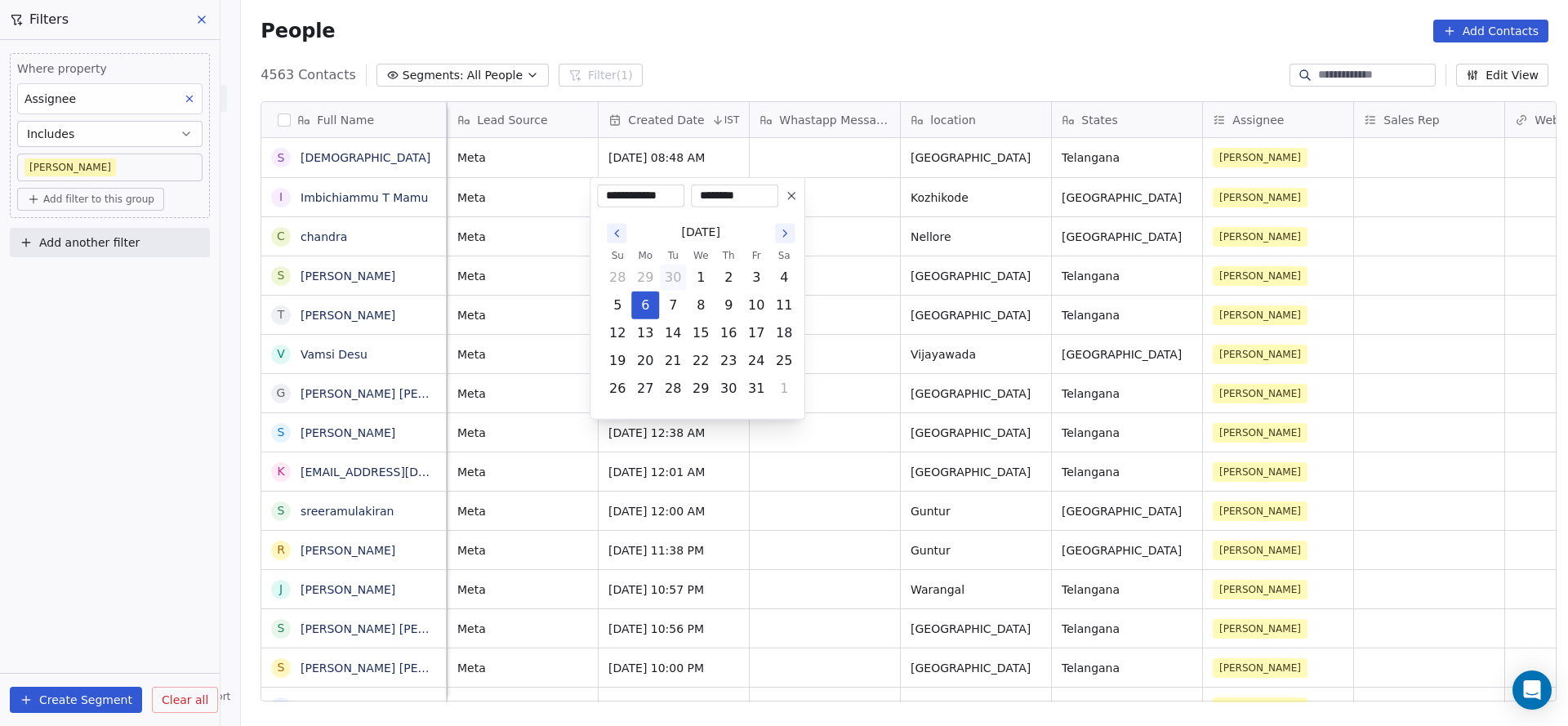
click at [671, 279] on button "30" at bounding box center [672, 277] width 26 height 26
click at [723, 282] on button "4" at bounding box center [728, 277] width 26 height 26
type input "**********"
click at [522, 292] on html "On2Cook India Pvt. Ltd. Contacts People Marketing Workflows Campaigns Metrics &…" at bounding box center [784, 363] width 1568 height 726
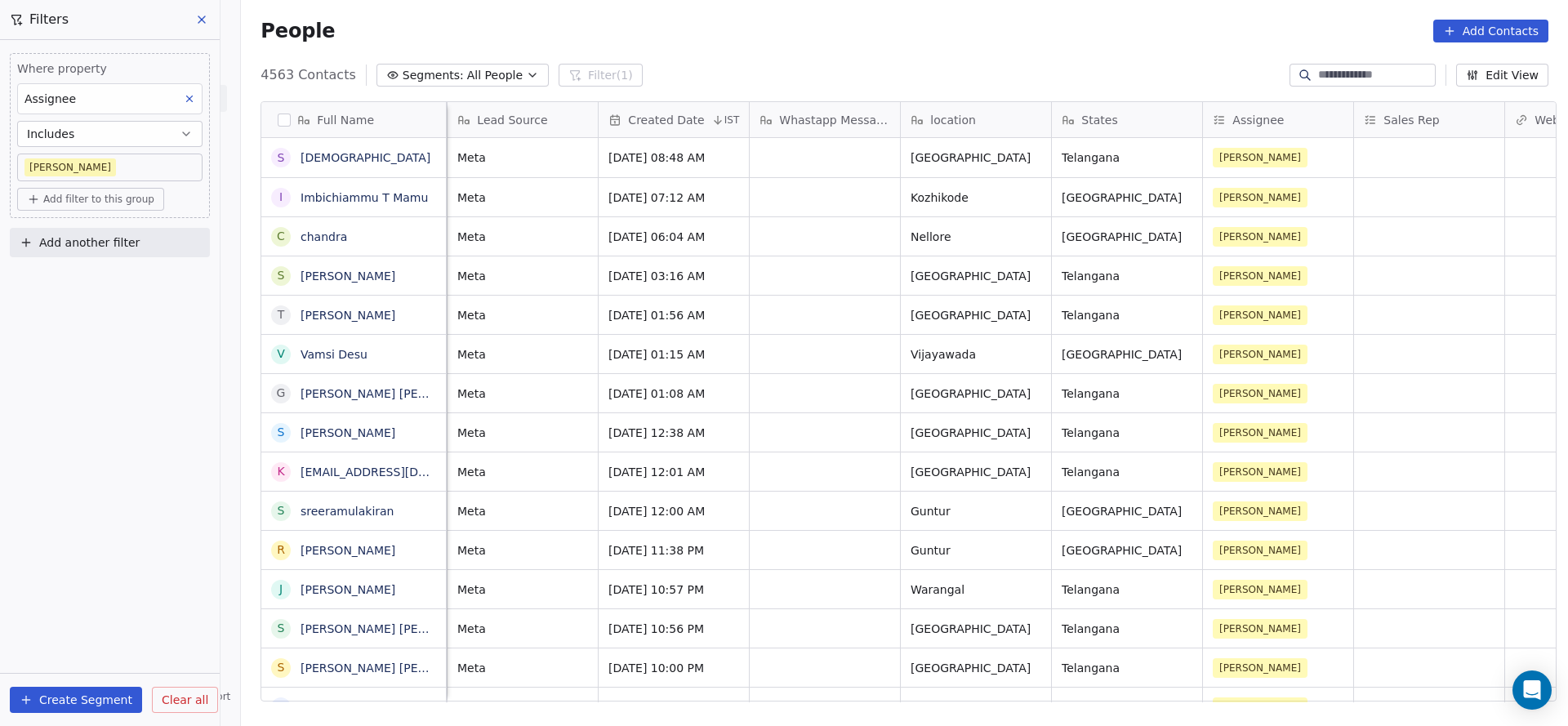
click at [771, 704] on div "Full Name s [DEMOGRAPHIC_DATA] I Imbichiammu T Mamu c [PERSON_NAME] T T.P.[PERS…" at bounding box center [904, 407] width 1327 height 639
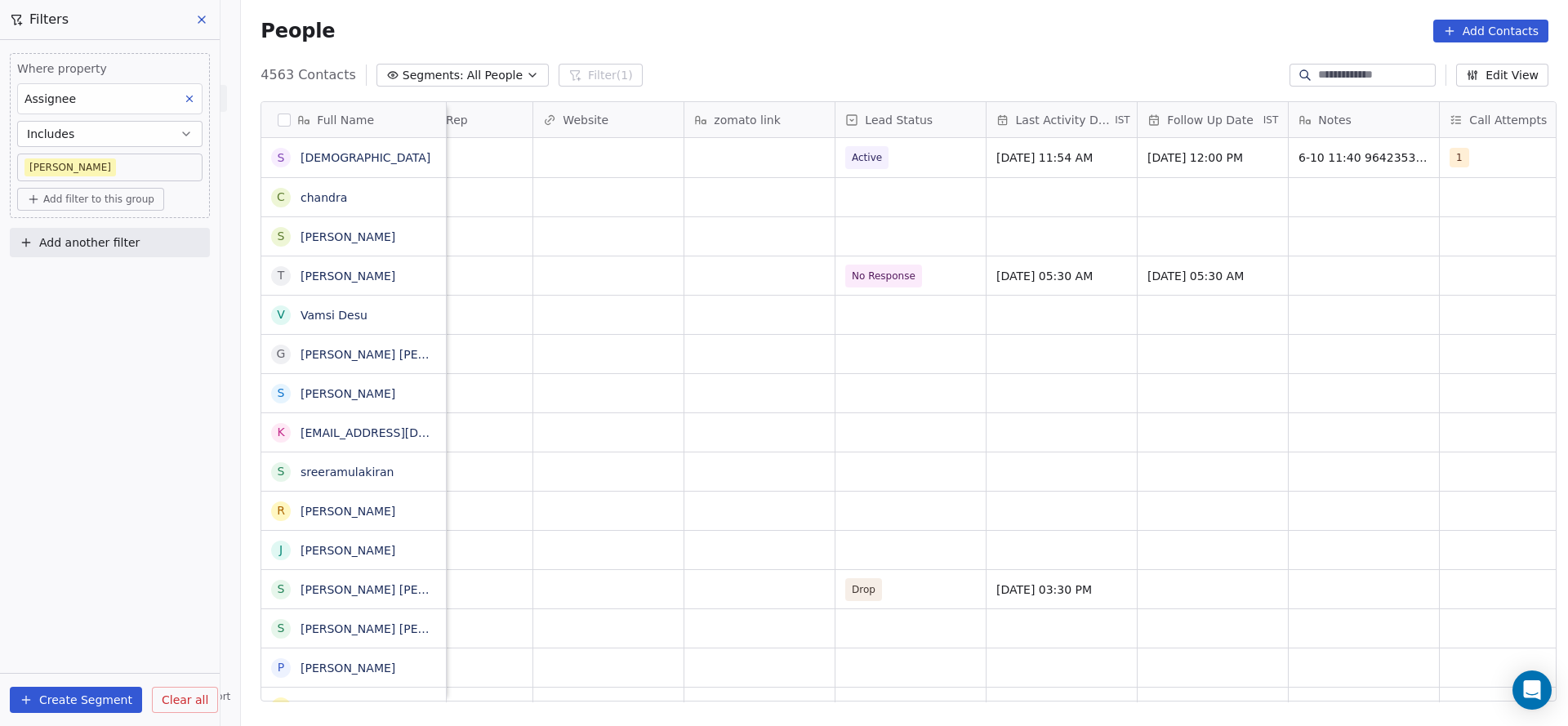
scroll to position [0, 2013]
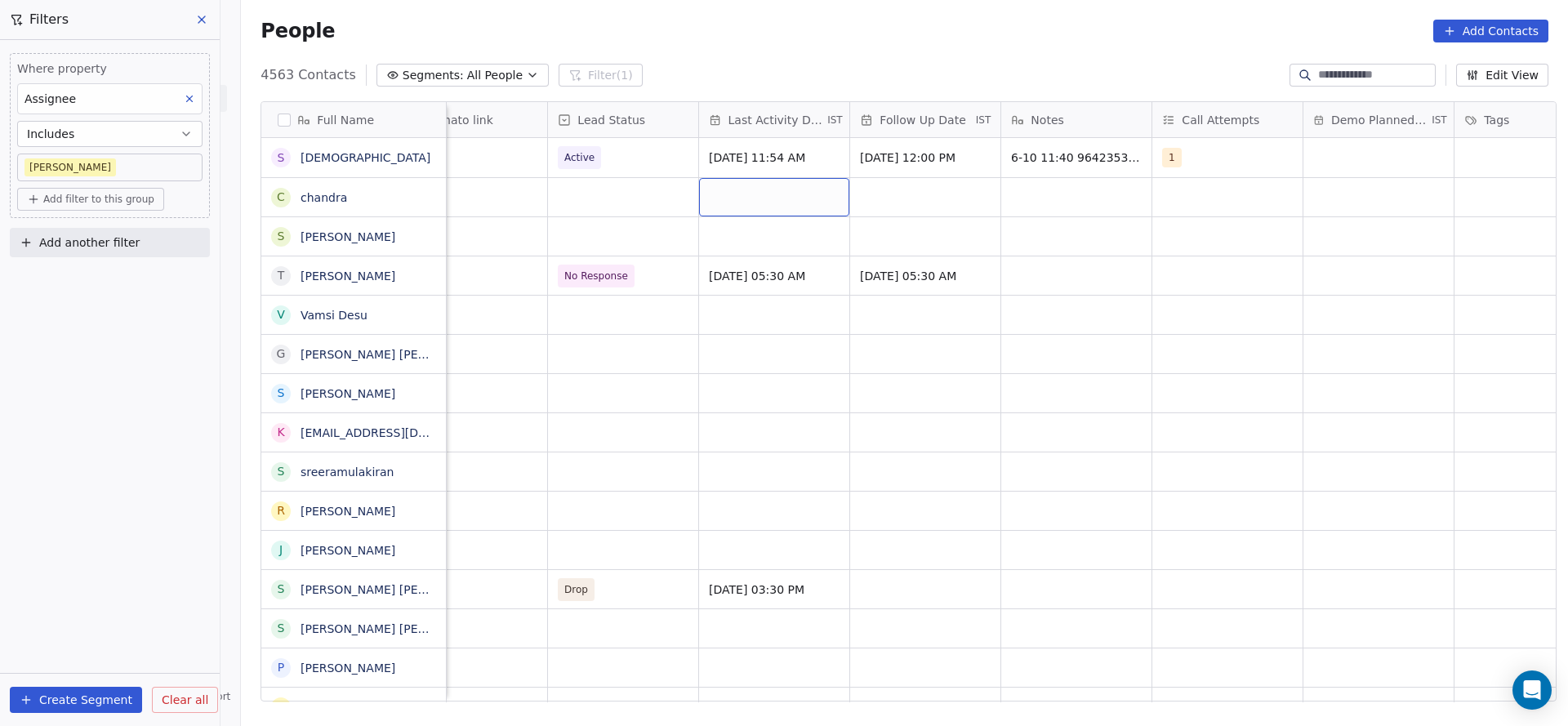
click at [791, 194] on div "grid" at bounding box center [773, 196] width 151 height 38
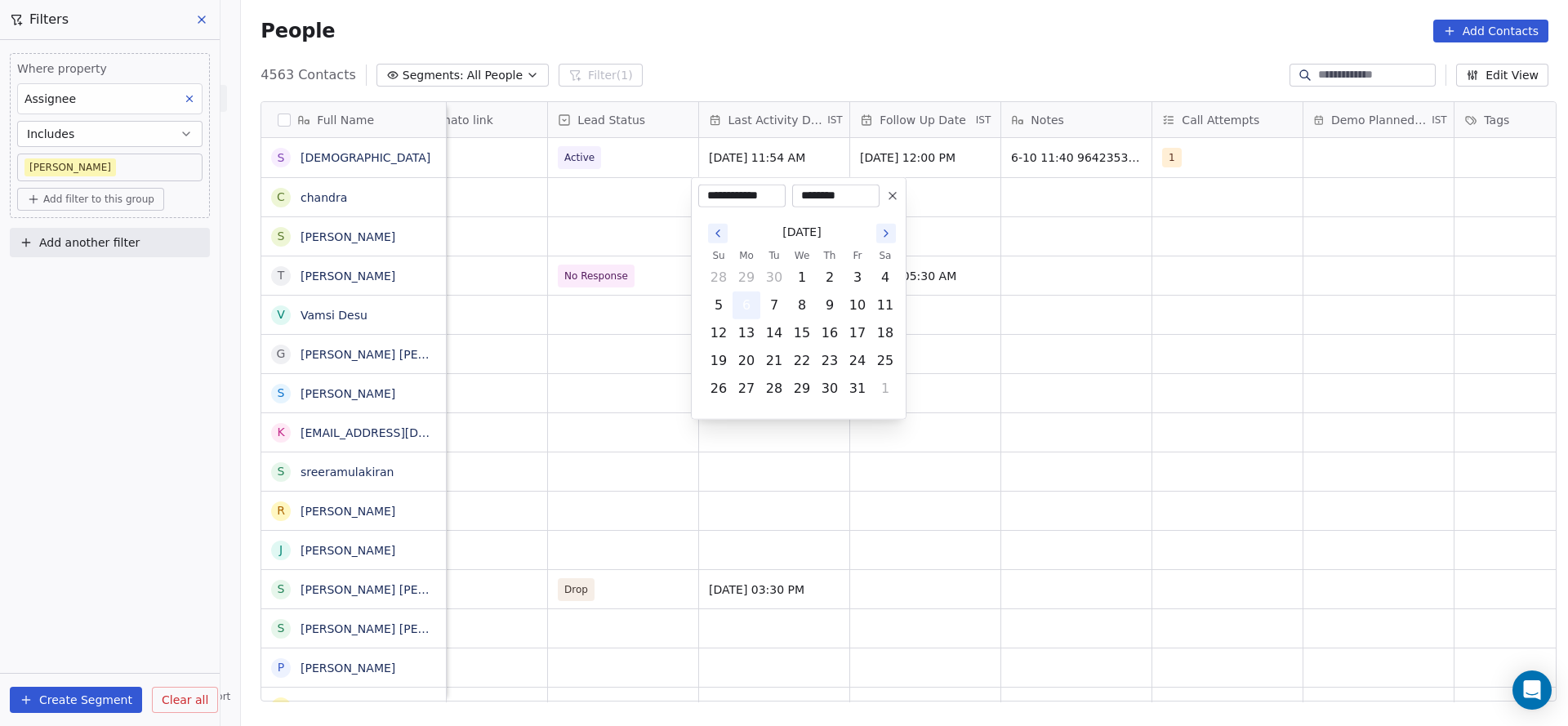
click at [749, 309] on button "6" at bounding box center [746, 305] width 26 height 26
click at [573, 255] on html "On2Cook India Pvt. Ltd. Contacts People Marketing Workflows Campaigns Metrics &…" at bounding box center [784, 363] width 1568 height 726
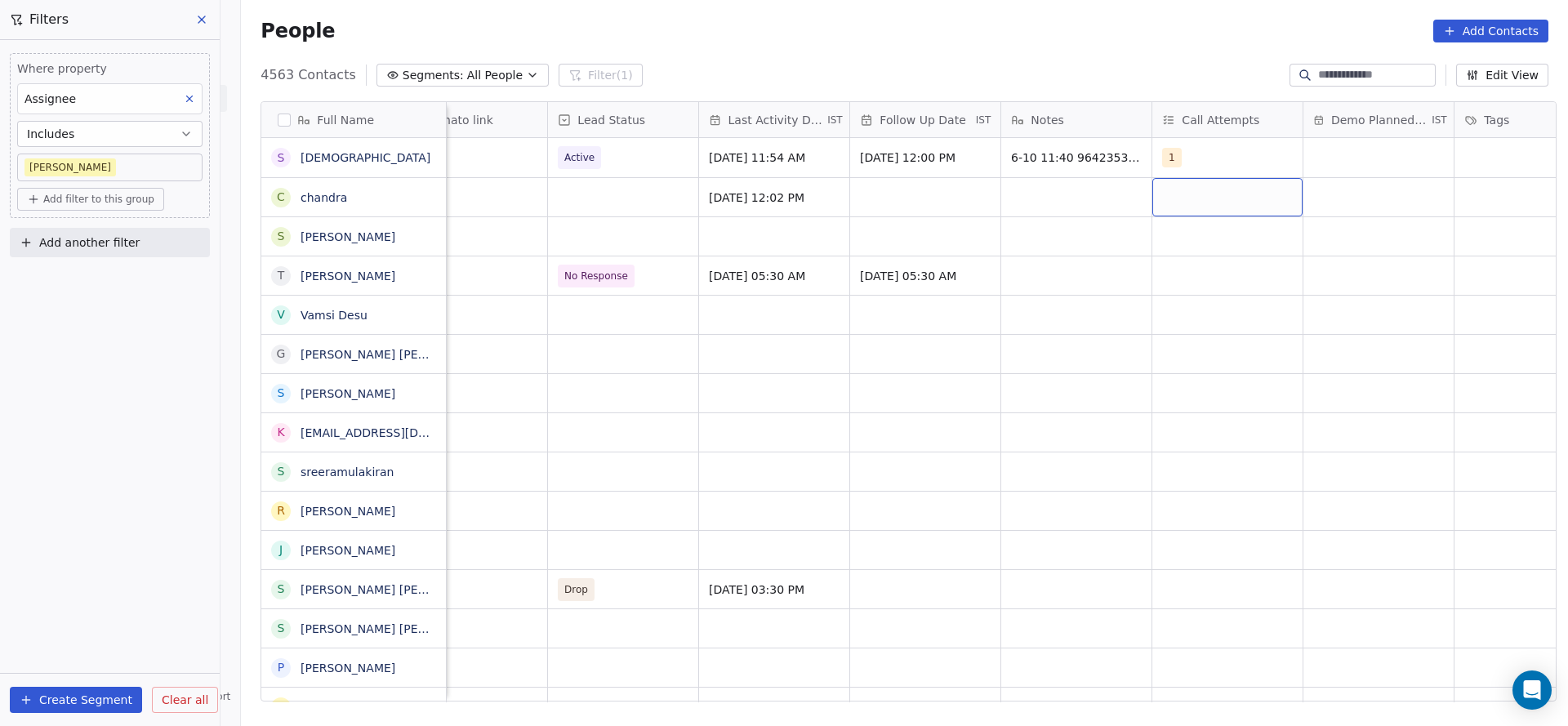
click at [1195, 207] on div "grid" at bounding box center [1227, 196] width 151 height 38
click at [1191, 241] on div "1" at bounding box center [1194, 240] width 7 height 15
click at [1036, 222] on html "On2Cook India Pvt. Ltd. Contacts People Marketing Workflows Campaigns Metrics &…" at bounding box center [784, 363] width 1568 height 726
click at [897, 203] on div "grid" at bounding box center [925, 196] width 151 height 38
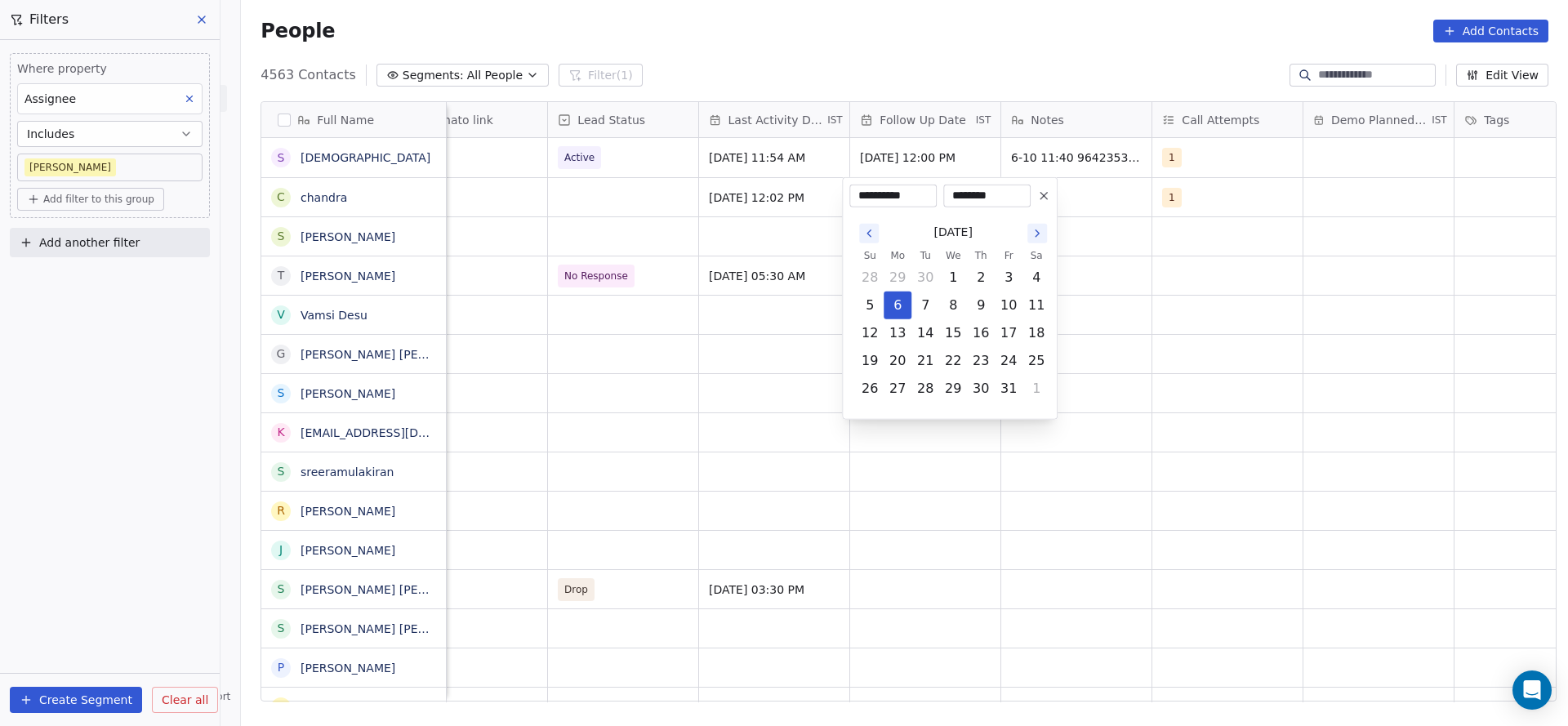
click at [705, 280] on html "On2Cook India Pvt. Ltd. Contacts People Marketing Workflows Campaigns Metrics &…" at bounding box center [784, 363] width 1568 height 726
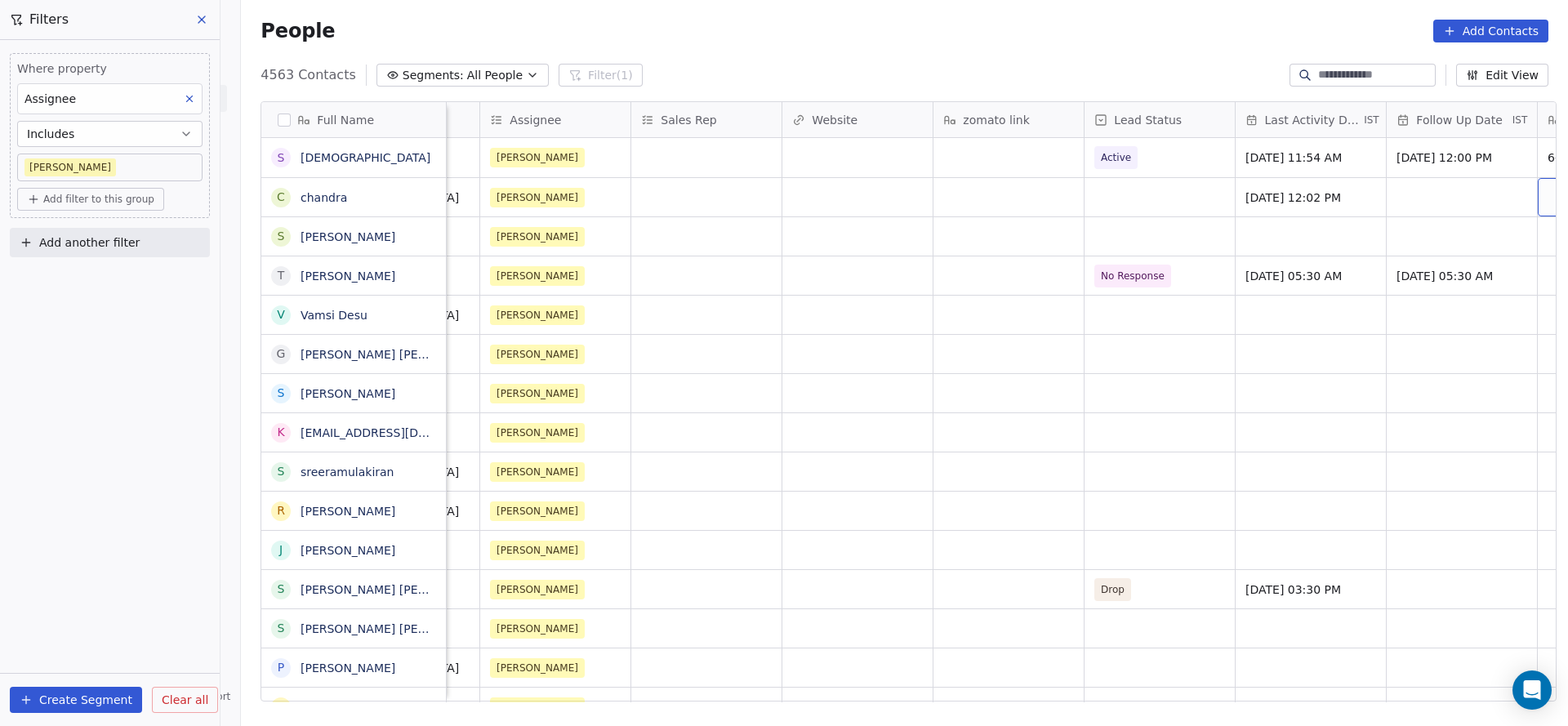
scroll to position [0, 1628]
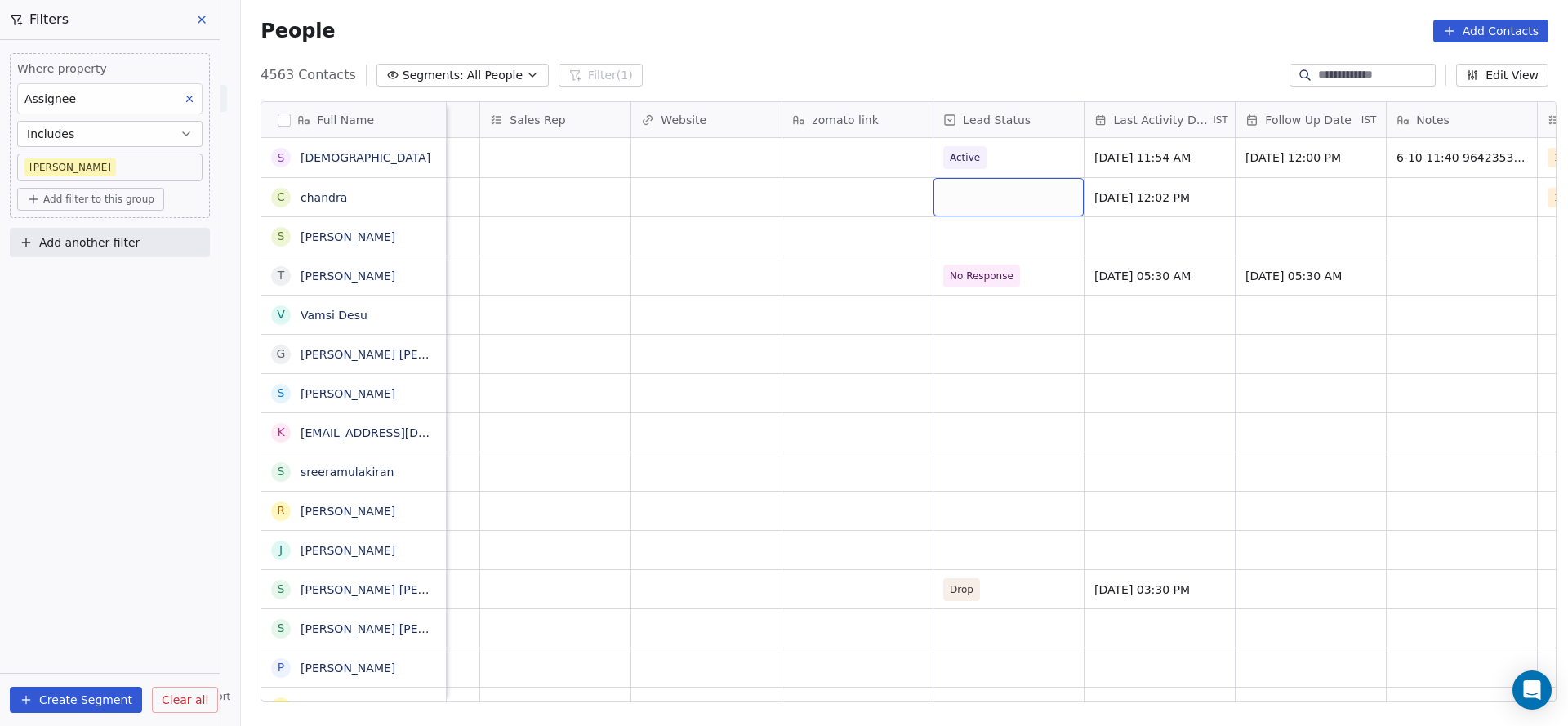
click at [1008, 198] on div "grid" at bounding box center [1008, 196] width 151 height 38
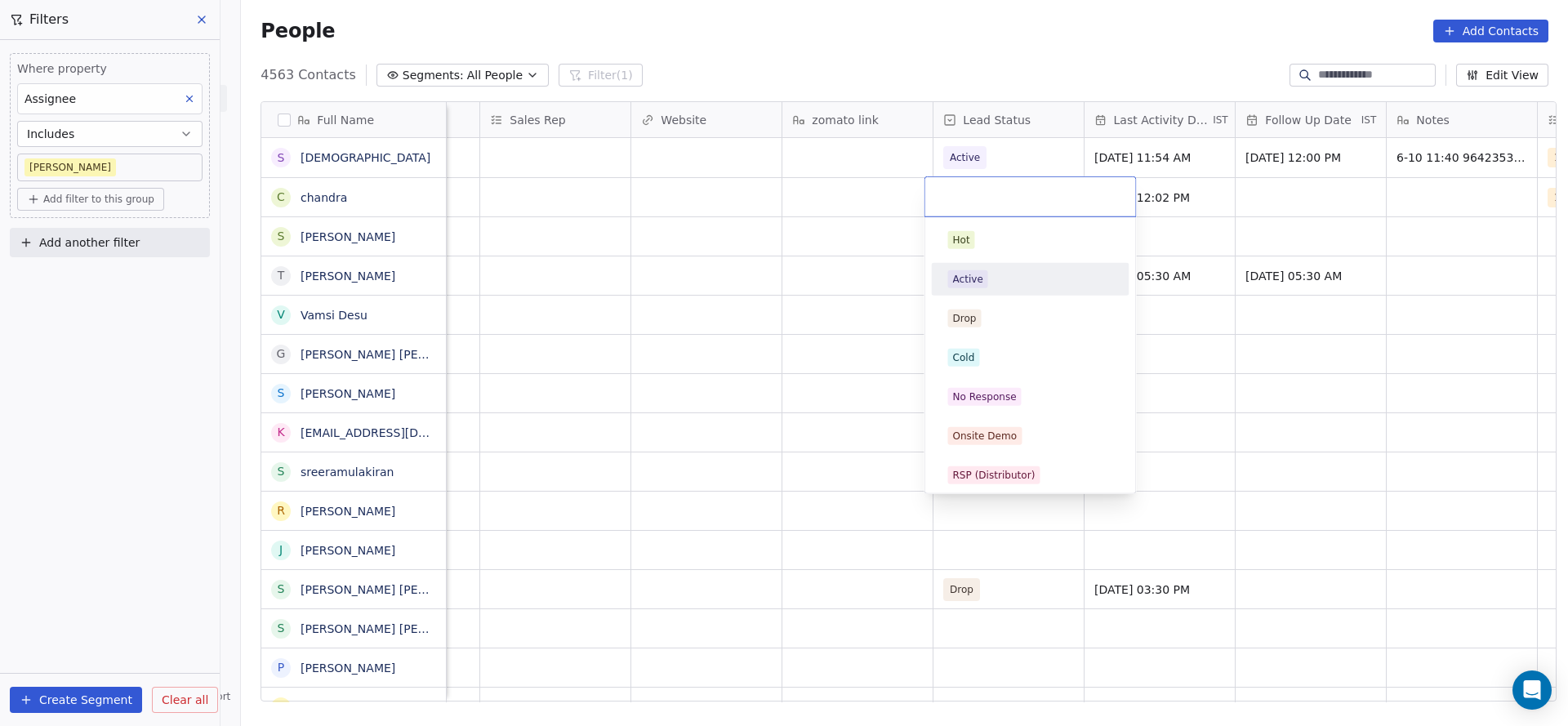
drag, startPoint x: 983, startPoint y: 279, endPoint x: 805, endPoint y: 263, distance: 178.7
click at [982, 280] on span "Active" at bounding box center [968, 279] width 40 height 17
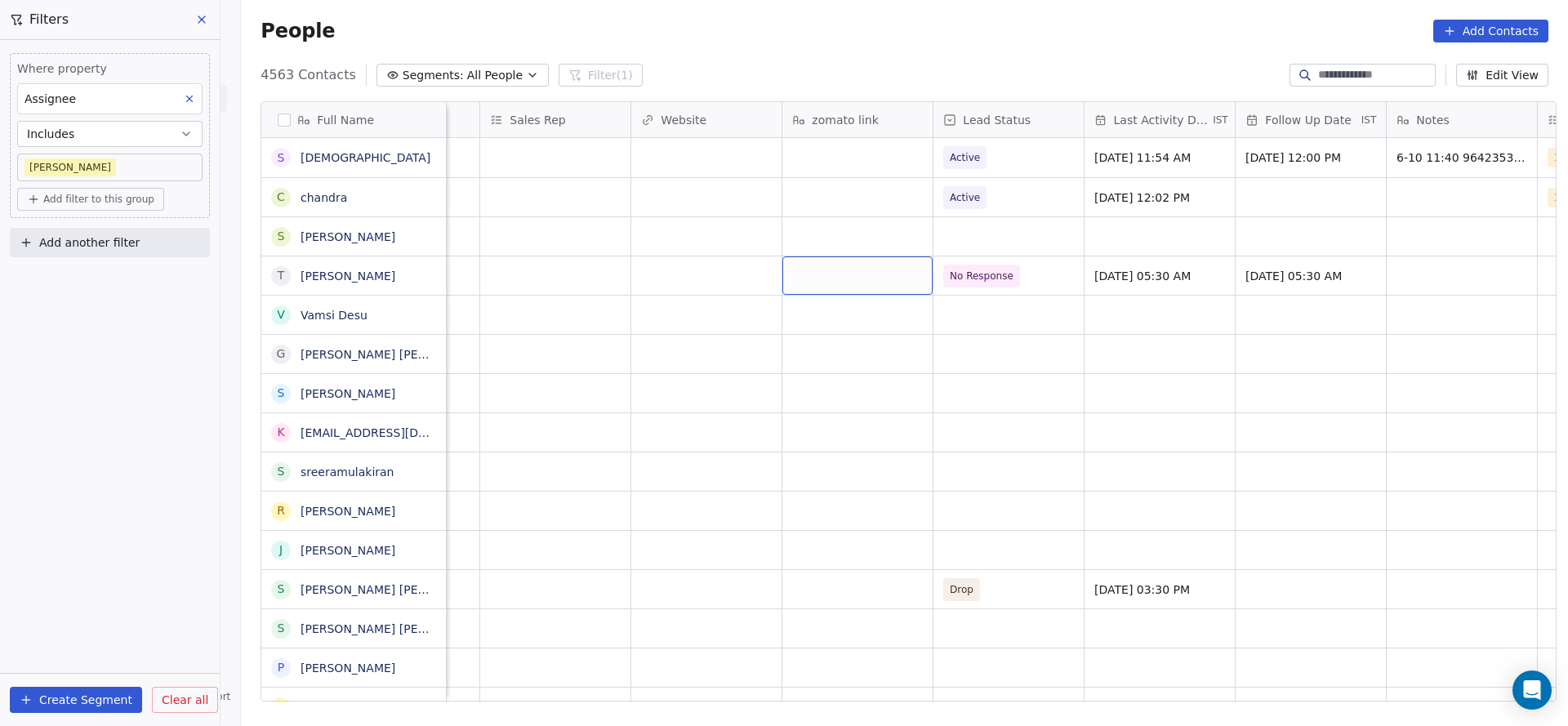
scroll to position [0, 2120]
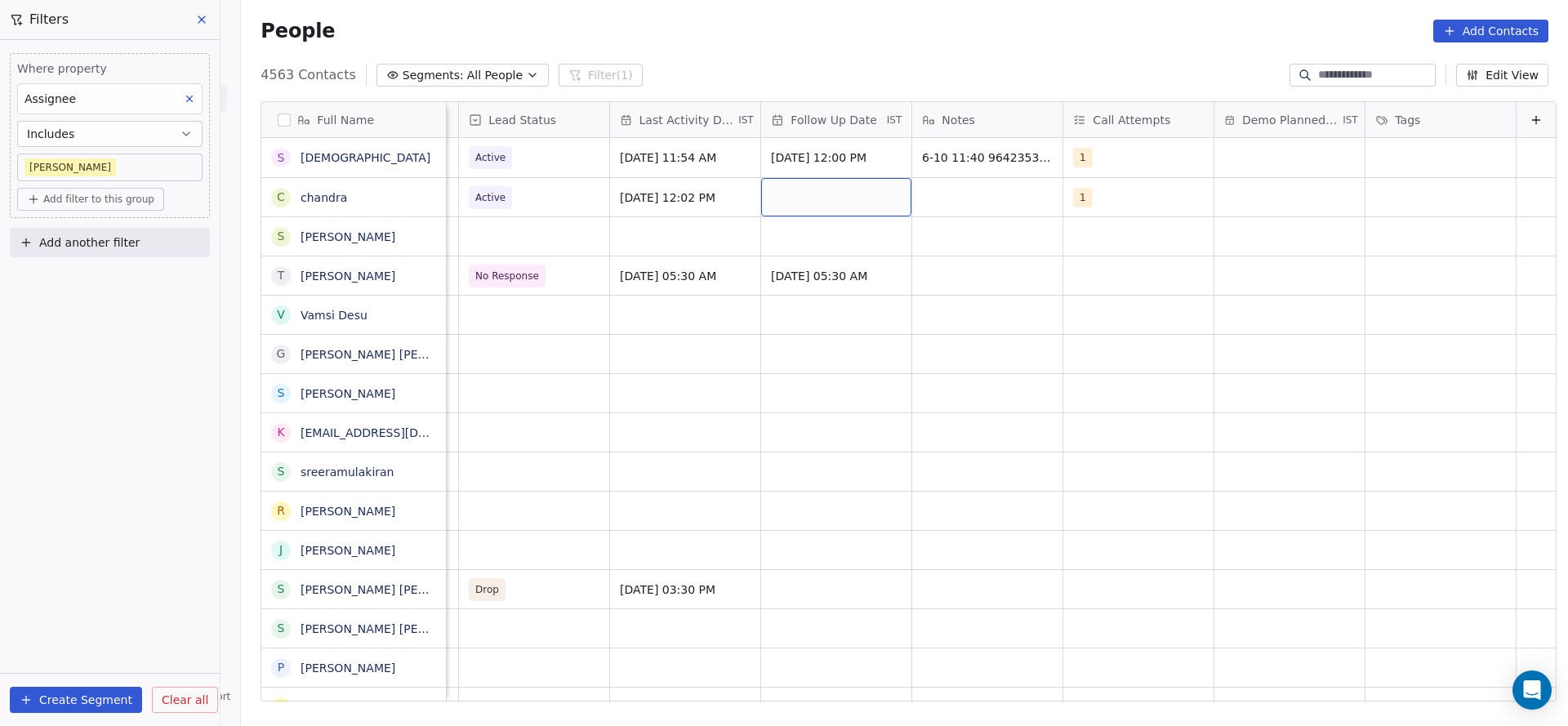
click at [774, 196] on div "grid" at bounding box center [835, 196] width 151 height 38
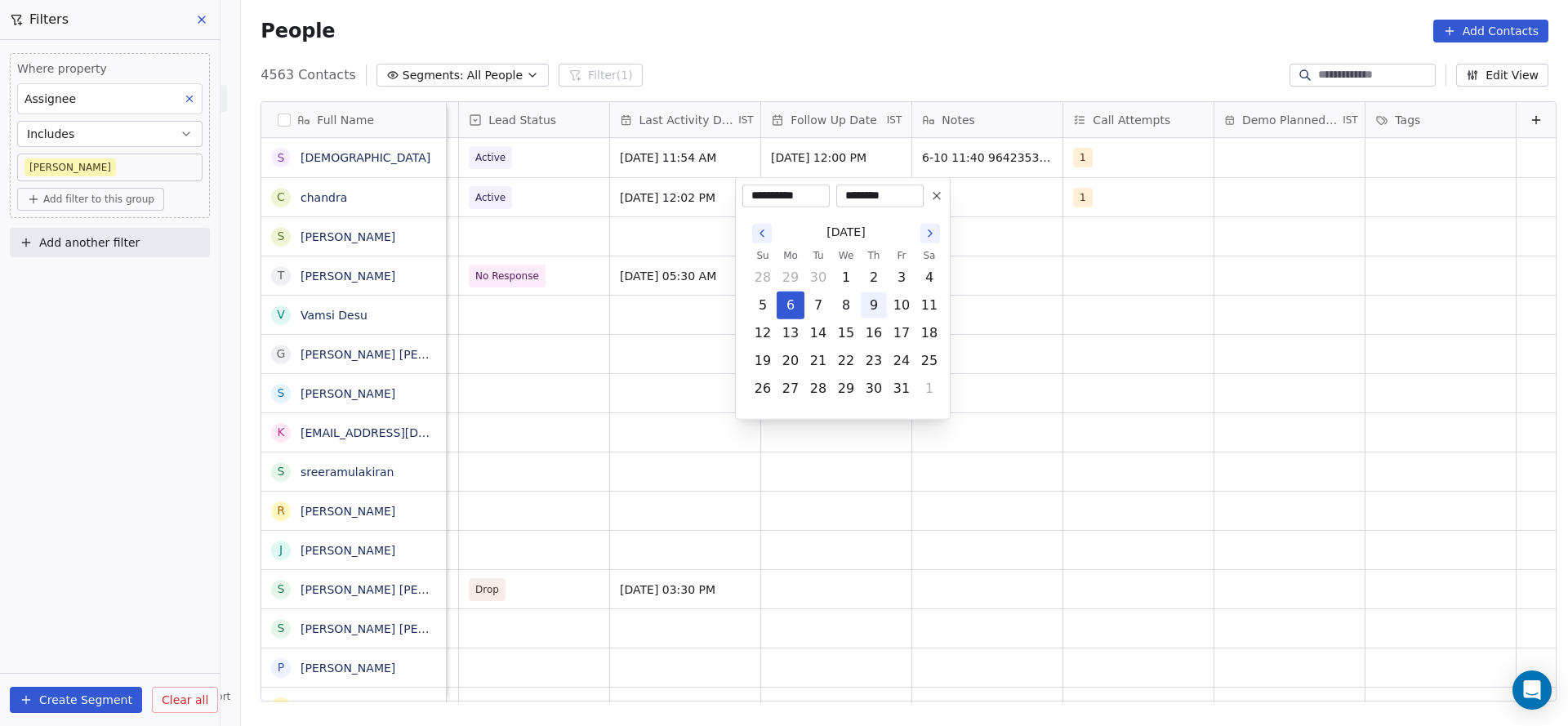
click at [880, 305] on button "9" at bounding box center [873, 305] width 26 height 26
type input "**********"
click at [1203, 305] on html "On2Cook India Pvt. Ltd. Contacts People Marketing Workflows Campaigns Metrics &…" at bounding box center [784, 363] width 1568 height 726
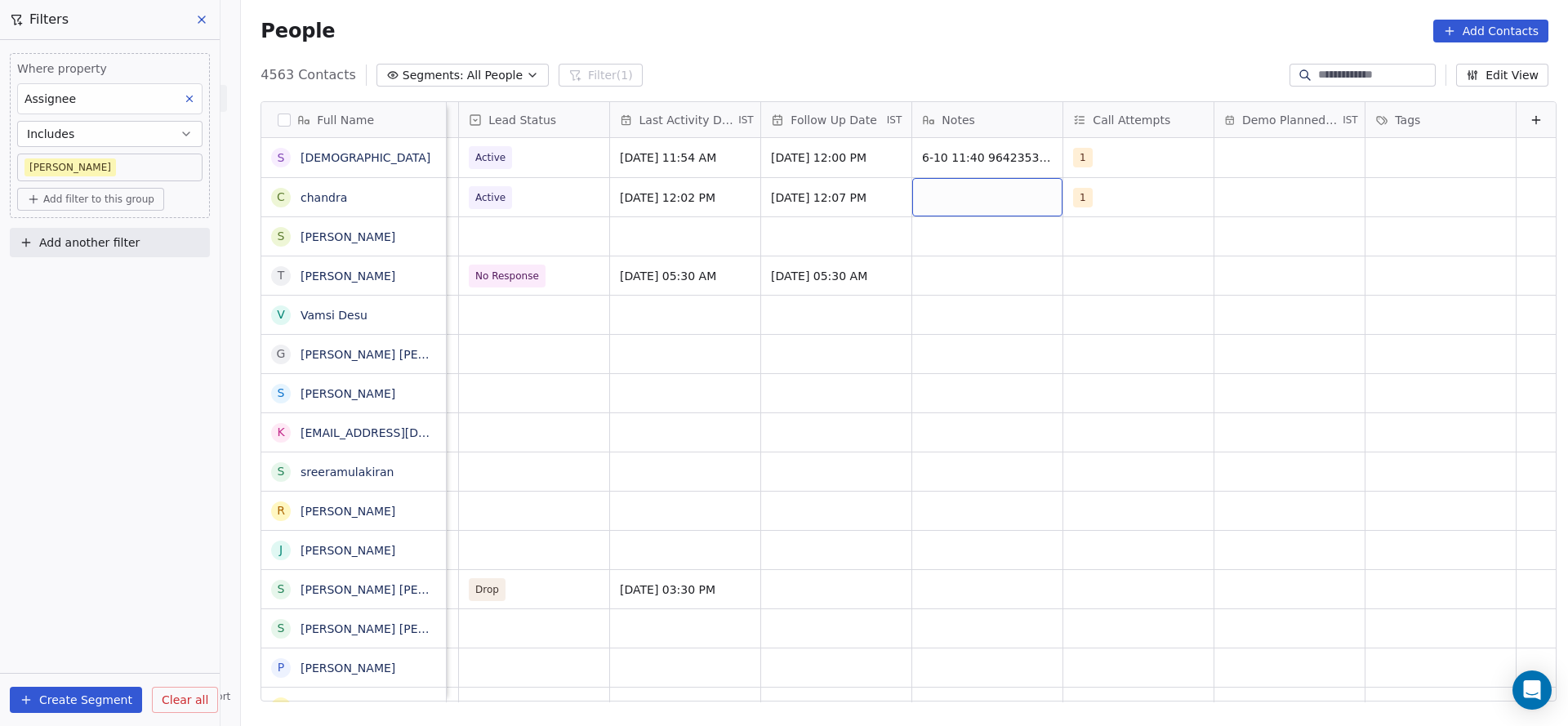
click at [959, 202] on div "grid" at bounding box center [987, 196] width 151 height 38
type textarea "**********"
drag, startPoint x: 442, startPoint y: 196, endPoint x: 822, endPoint y: 327, distance: 401.9
click at [442, 196] on html "On2Cook India Pvt. Ltd. Contacts People Marketing Workflows Campaigns Metrics &…" at bounding box center [784, 363] width 1568 height 726
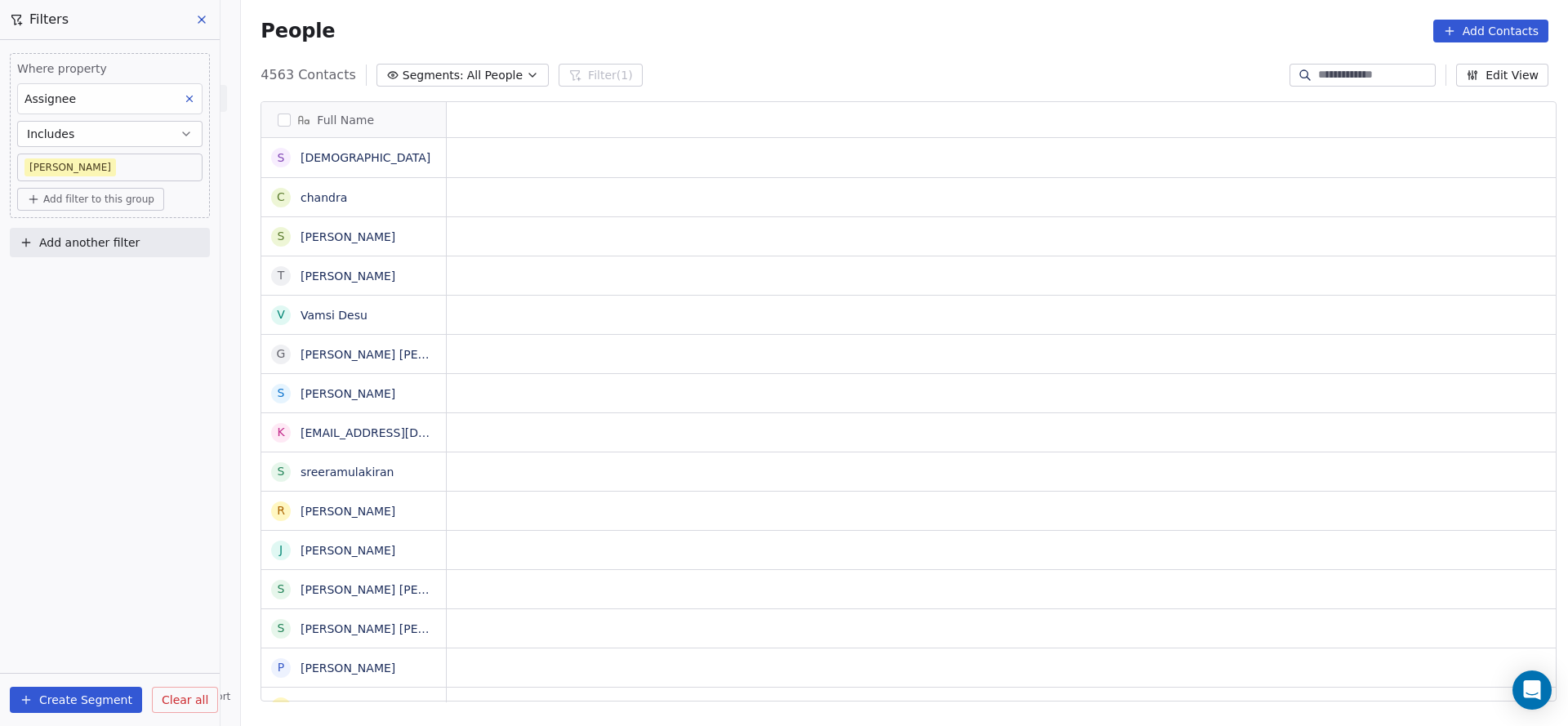
scroll to position [0, 0]
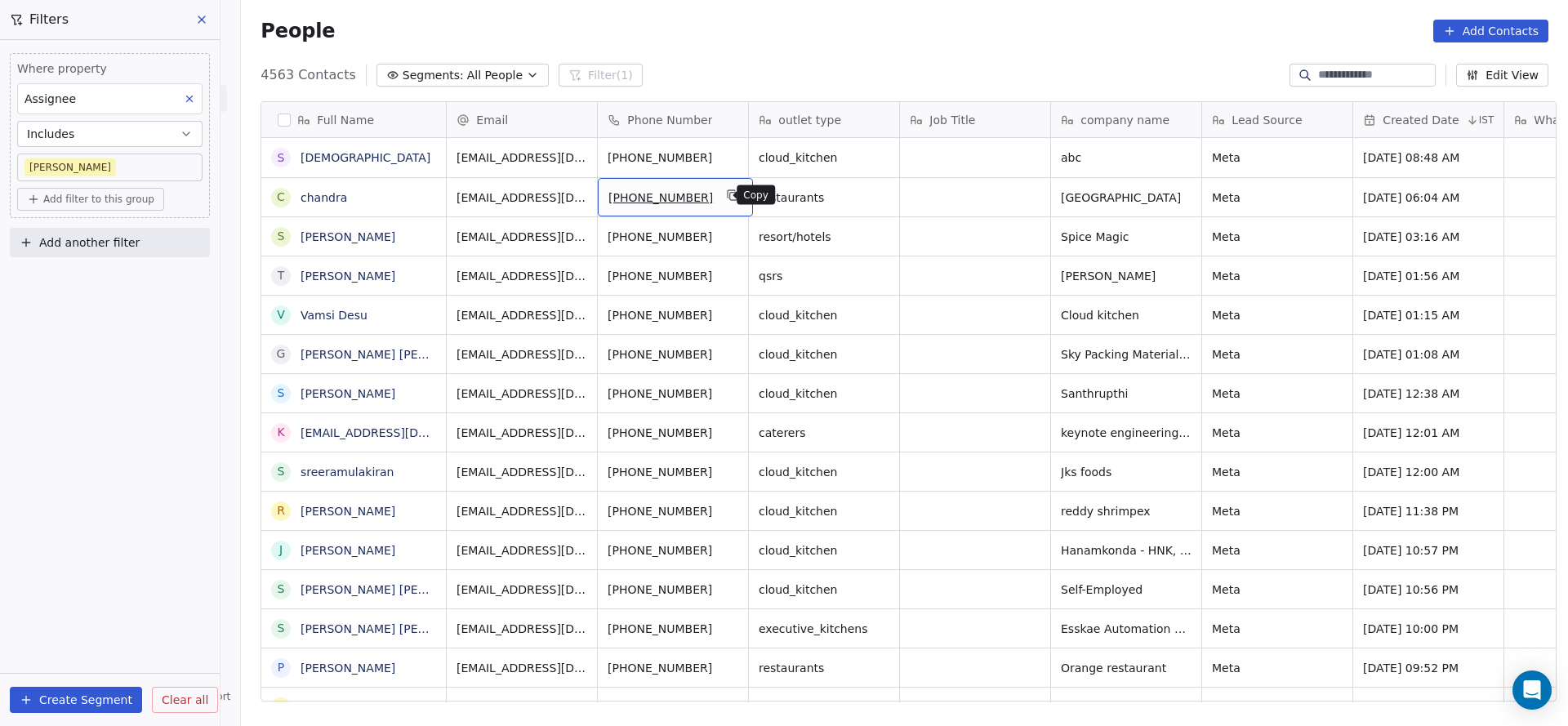
click at [730, 196] on icon "grid" at bounding box center [733, 196] width 8 height 8
click at [730, 232] on icon "grid" at bounding box center [733, 236] width 8 height 8
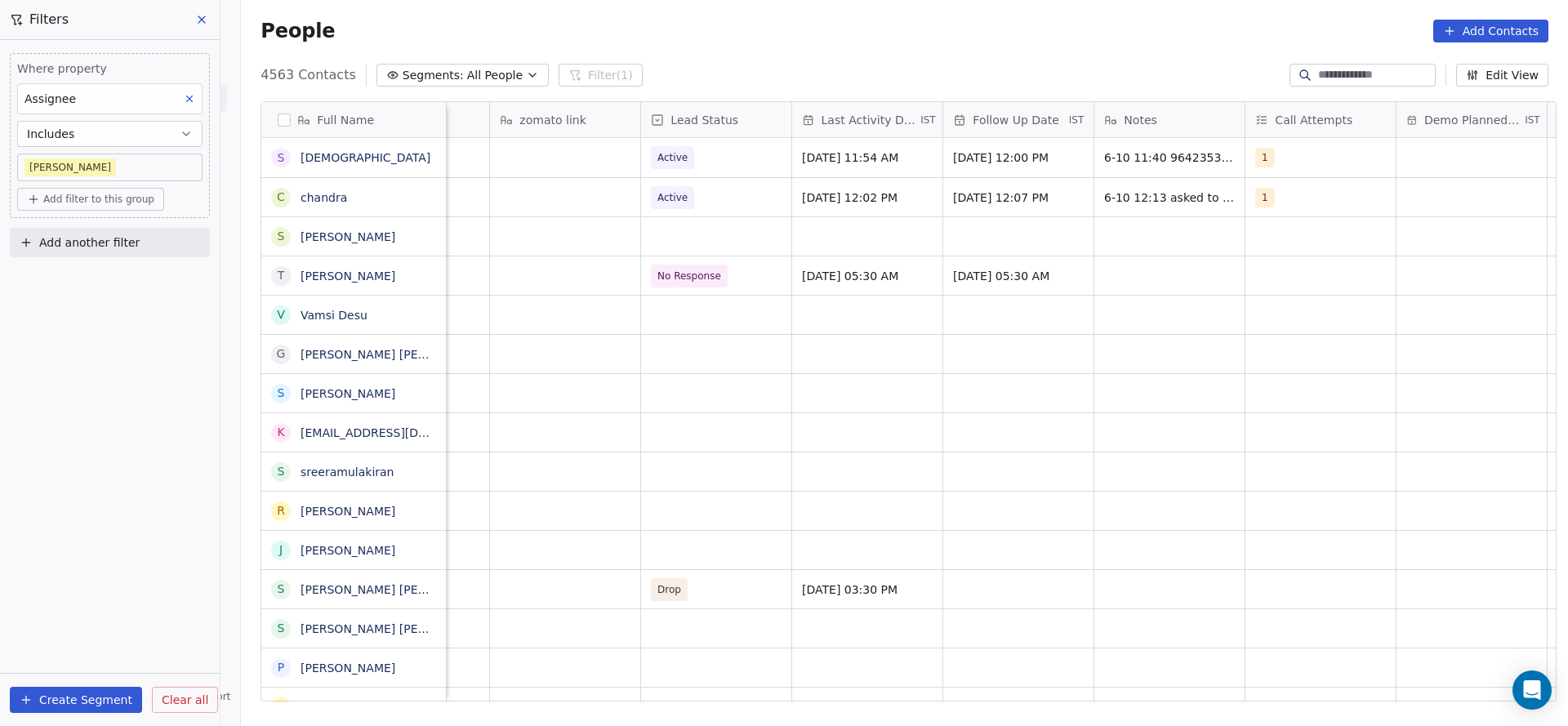
scroll to position [0, 1947]
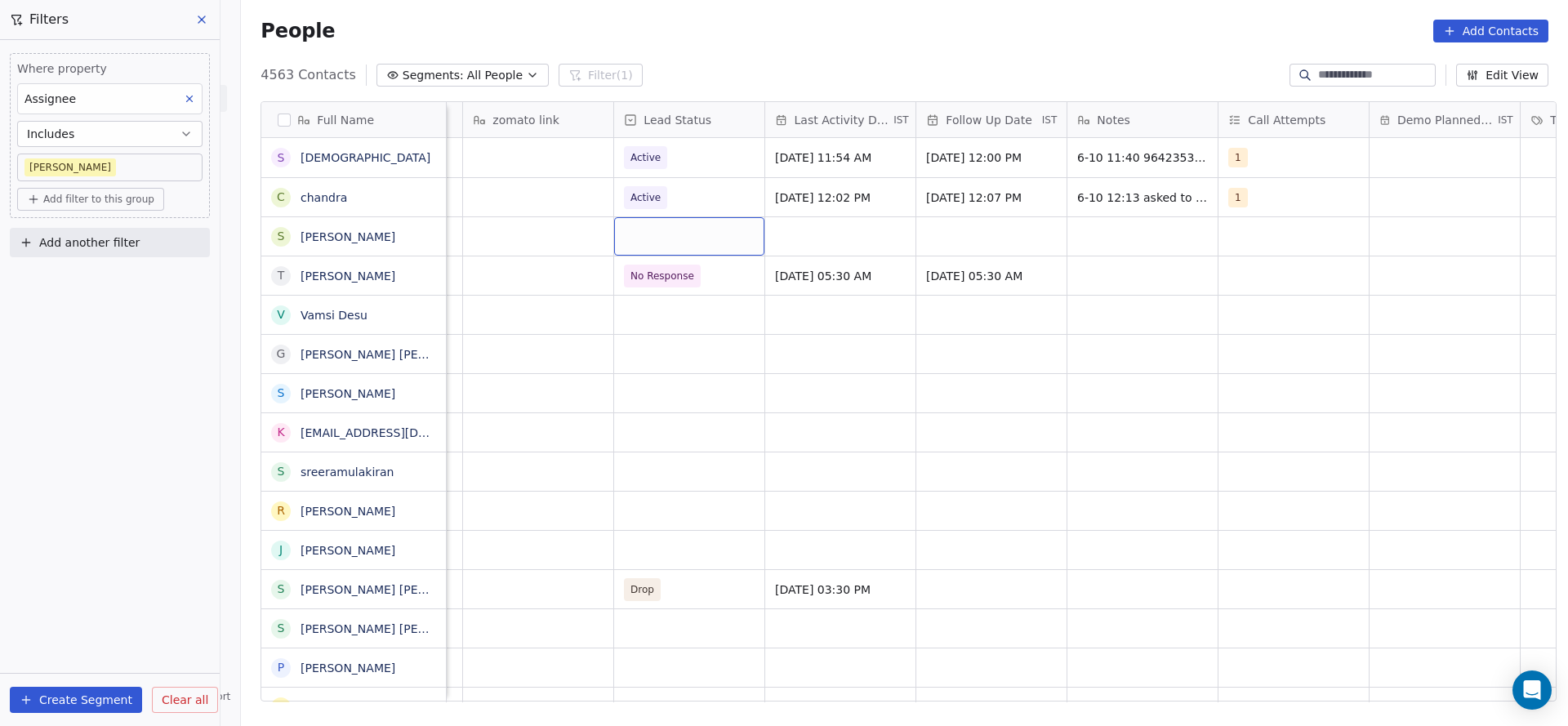
click at [626, 233] on div "grid" at bounding box center [689, 236] width 151 height 38
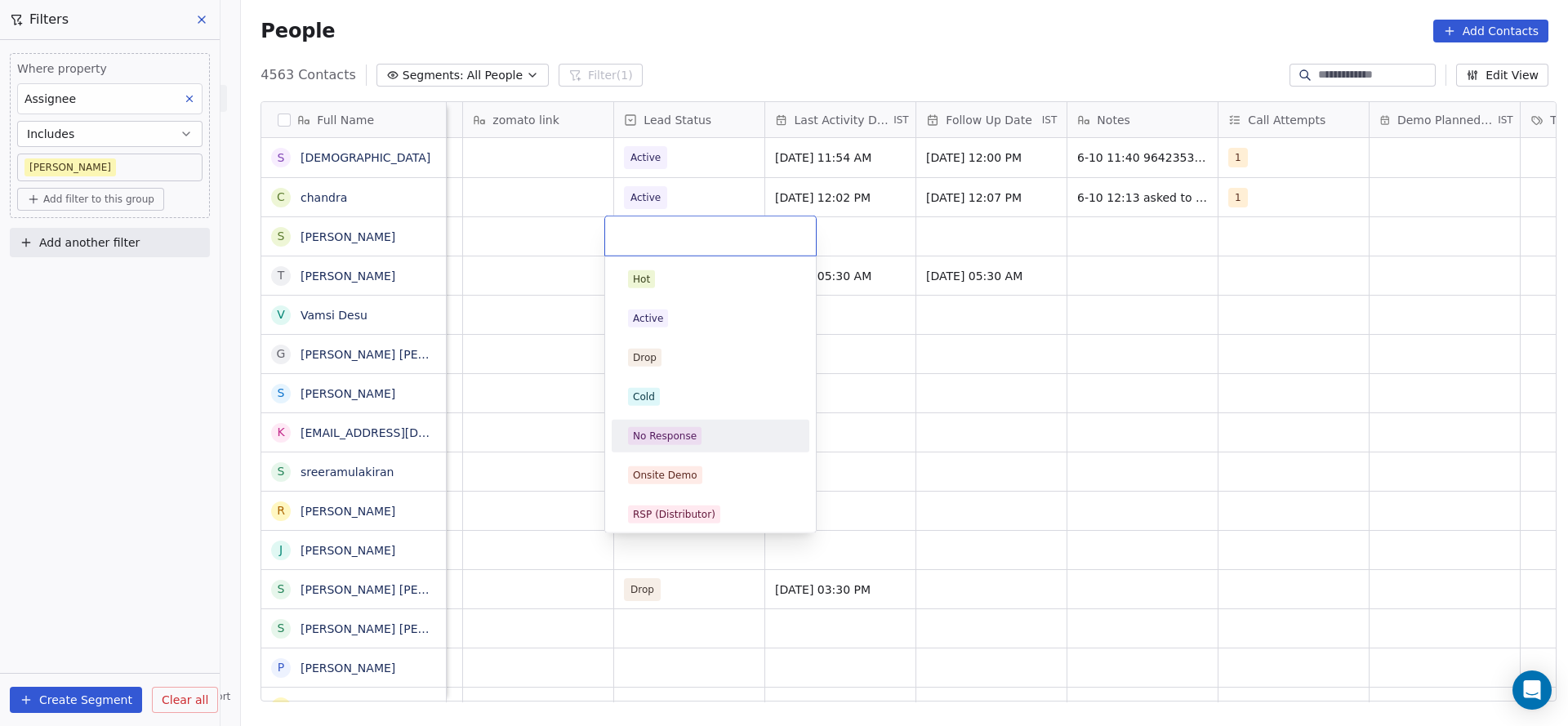
click at [698, 428] on div "No Response" at bounding box center [710, 436] width 165 height 17
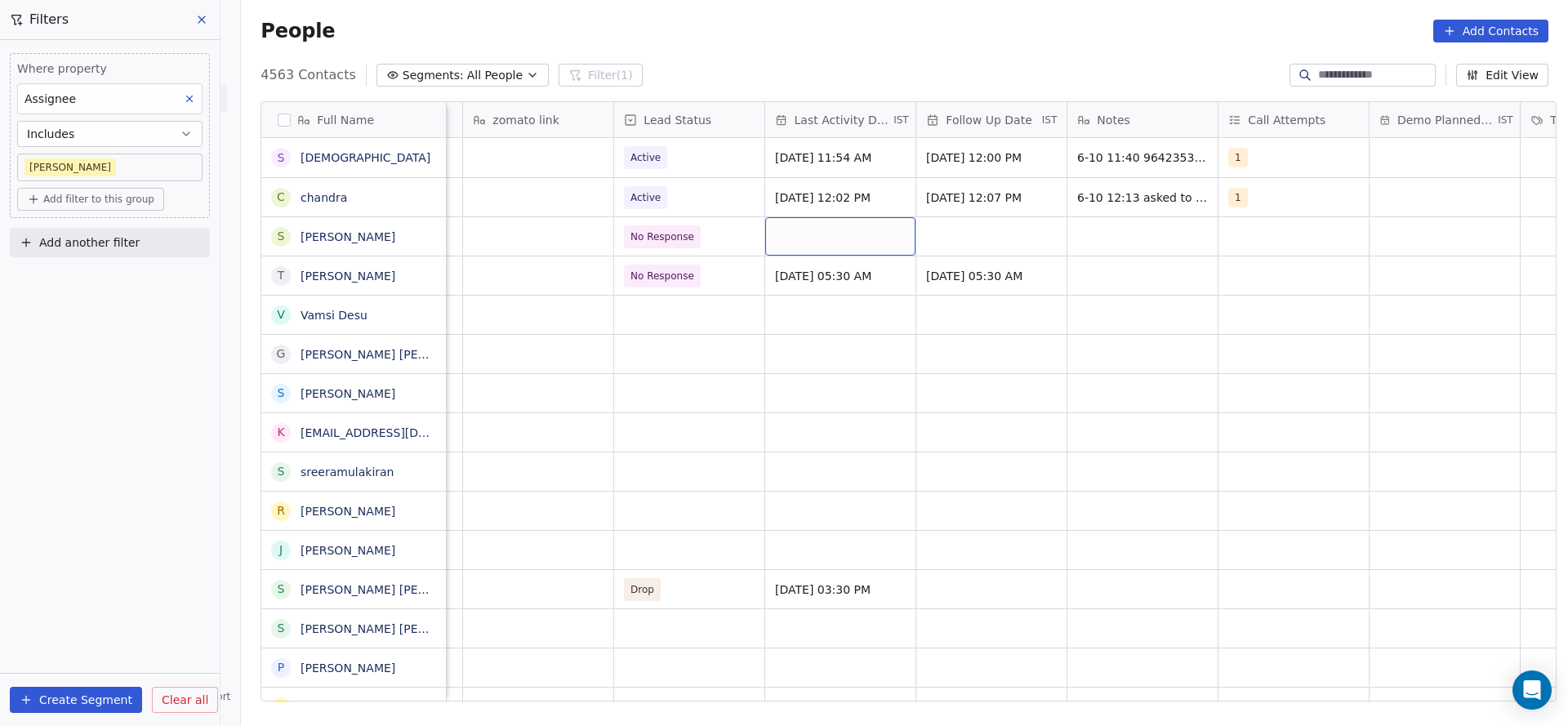
click at [837, 245] on div "grid" at bounding box center [839, 236] width 151 height 38
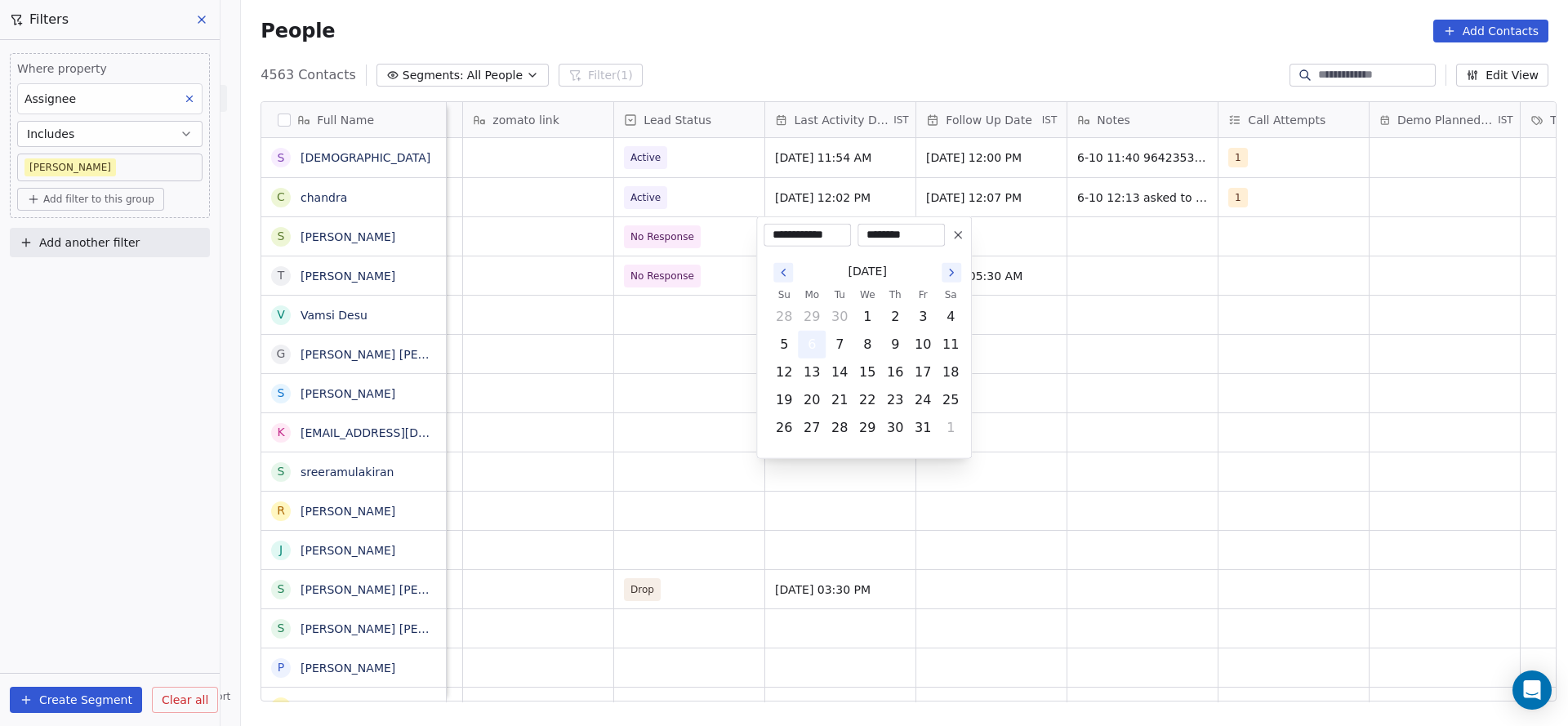
click at [807, 338] on button "6" at bounding box center [811, 344] width 26 height 26
click at [597, 363] on html "On2Cook India Pvt. Ltd. Contacts People Marketing Workflows Campaigns Metrics &…" at bounding box center [784, 363] width 1568 height 726
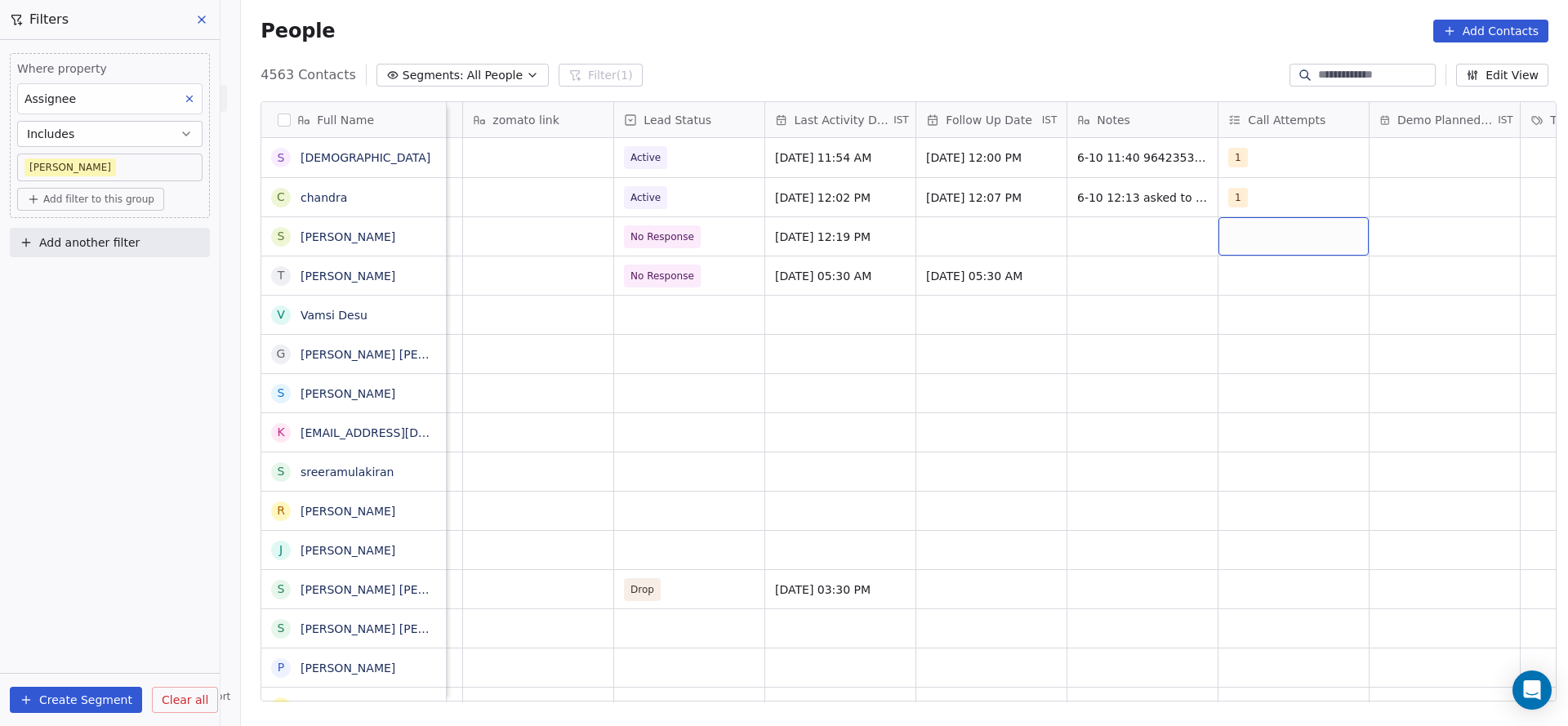
click at [1281, 233] on div "grid" at bounding box center [1293, 236] width 151 height 38
click at [1259, 286] on span "1" at bounding box center [1259, 279] width 17 height 17
drag, startPoint x: 1046, startPoint y: 336, endPoint x: 944, endPoint y: 268, distance: 122.6
click at [1046, 338] on html "On2Cook India Pvt. Ltd. Contacts People Marketing Workflows Campaigns Metrics &…" at bounding box center [784, 363] width 1568 height 726
click at [991, 238] on div "grid" at bounding box center [991, 236] width 151 height 38
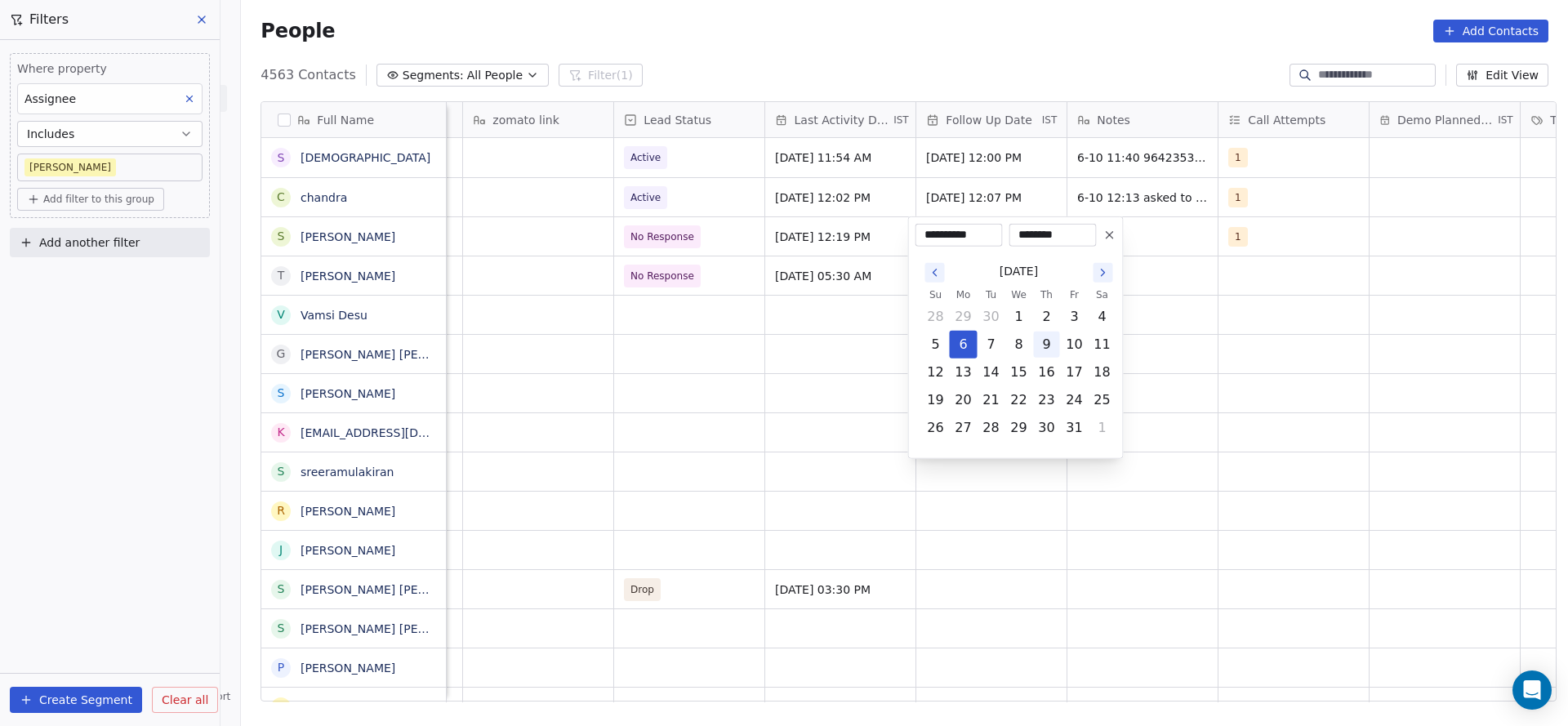
click at [1052, 338] on button "9" at bounding box center [1046, 344] width 26 height 26
type input "**********"
click at [1387, 312] on html "On2Cook India Pvt. Ltd. Contacts People Marketing Workflows Campaigns Metrics &…" at bounding box center [784, 363] width 1568 height 726
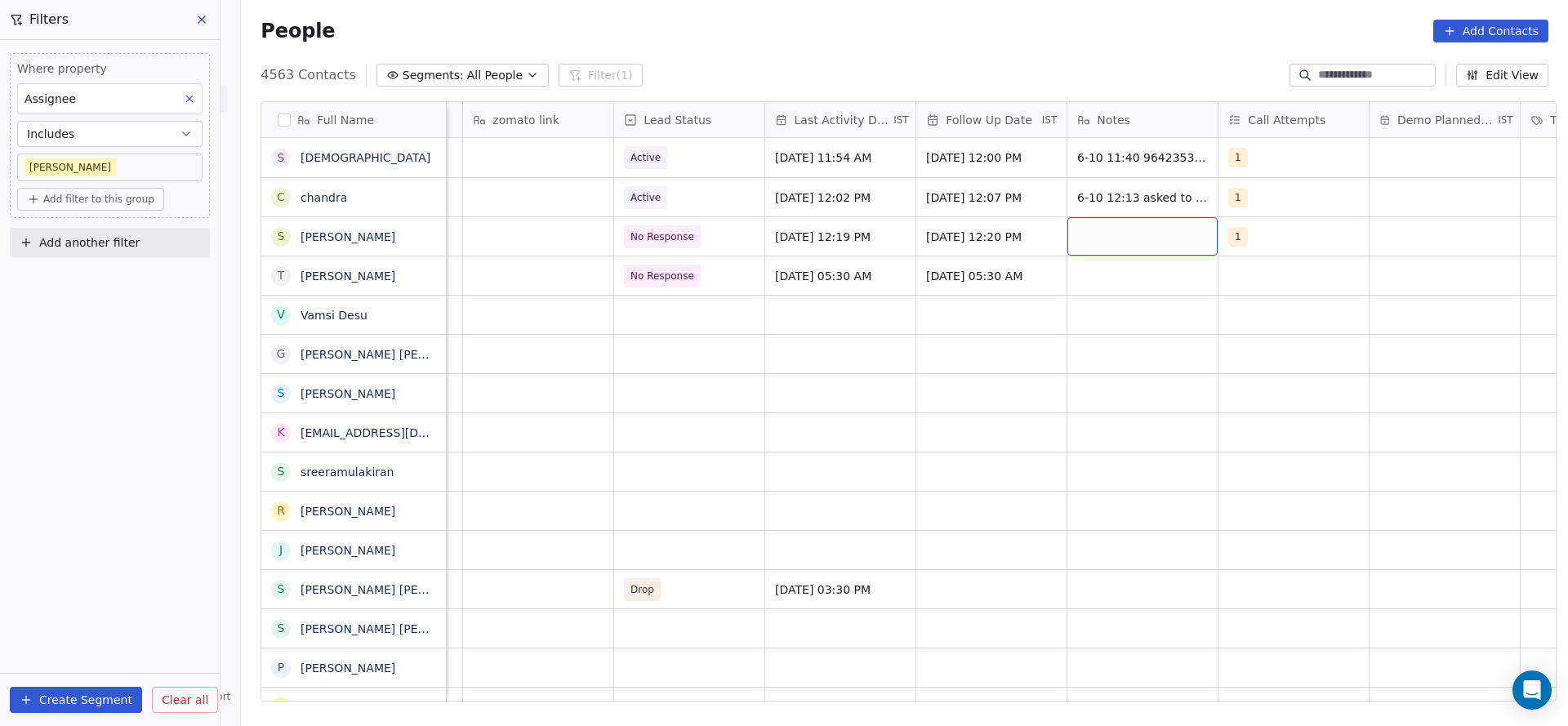
click at [1118, 240] on div "grid" at bounding box center [1142, 236] width 151 height 38
type textarea "**********"
click at [986, 392] on html "On2Cook India Pvt. Ltd. Contacts People Marketing Workflows Campaigns Metrics &…" at bounding box center [784, 363] width 1568 height 726
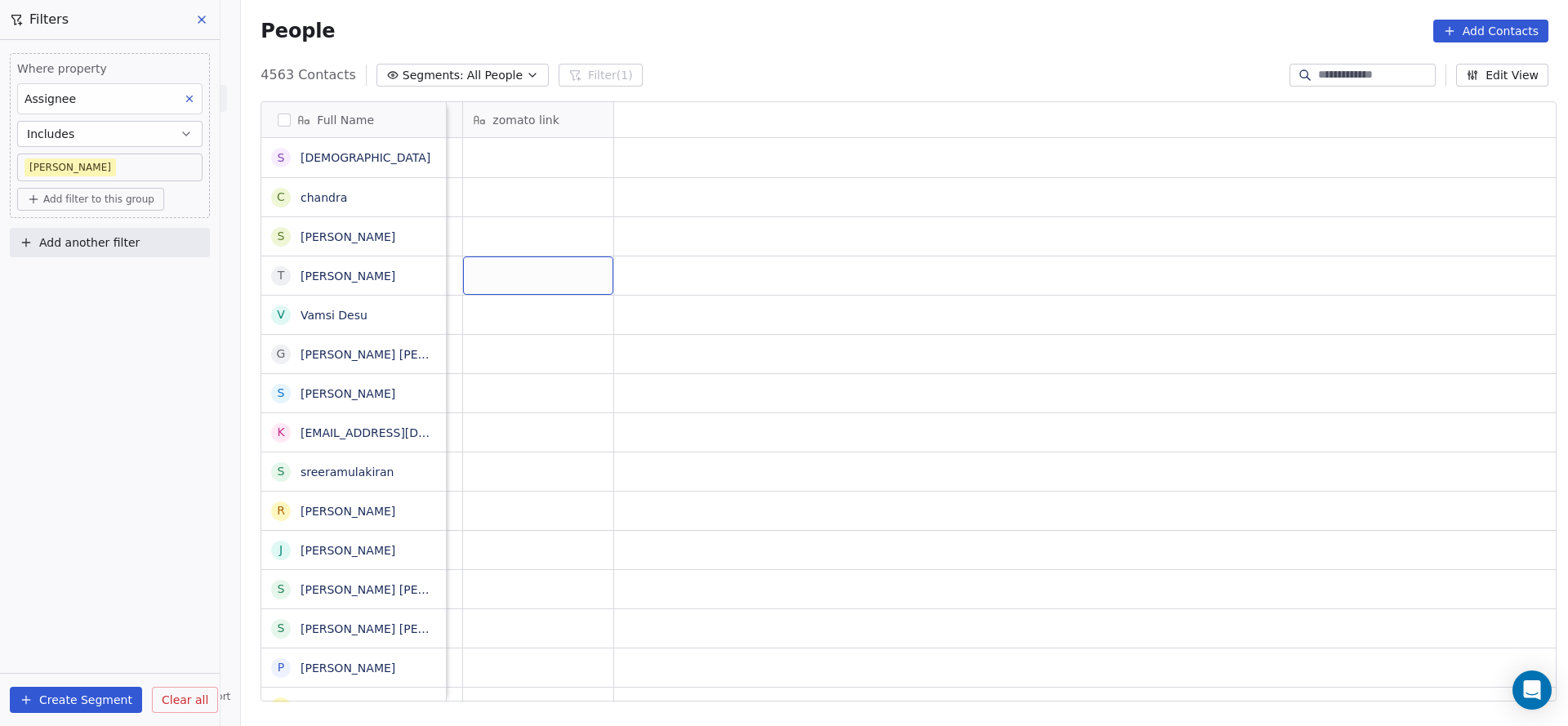
scroll to position [0, 0]
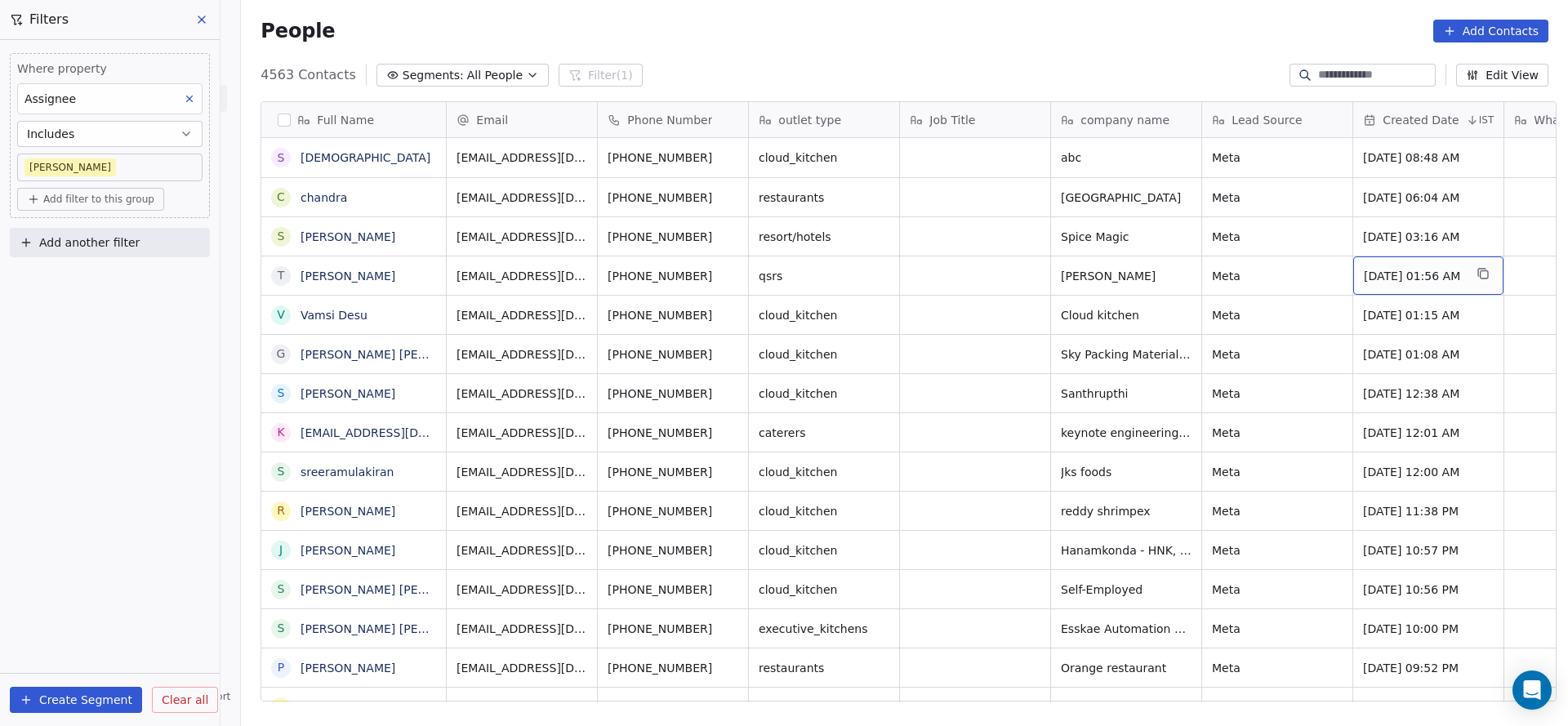
click at [1425, 277] on span "[DATE] 01:56 AM" at bounding box center [1413, 276] width 100 height 17
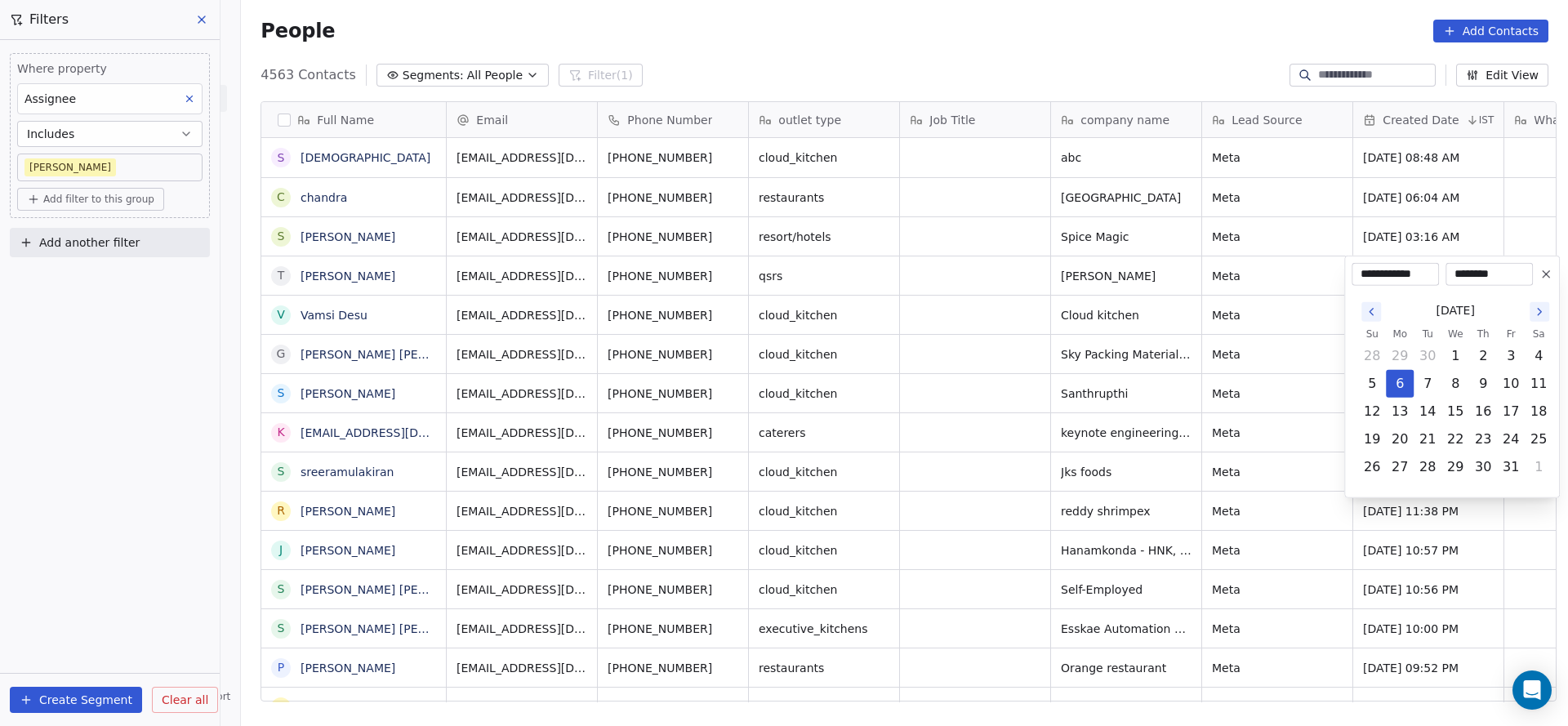
click at [1364, 311] on icon "Go to the Previous Month" at bounding box center [1370, 311] width 13 height 13
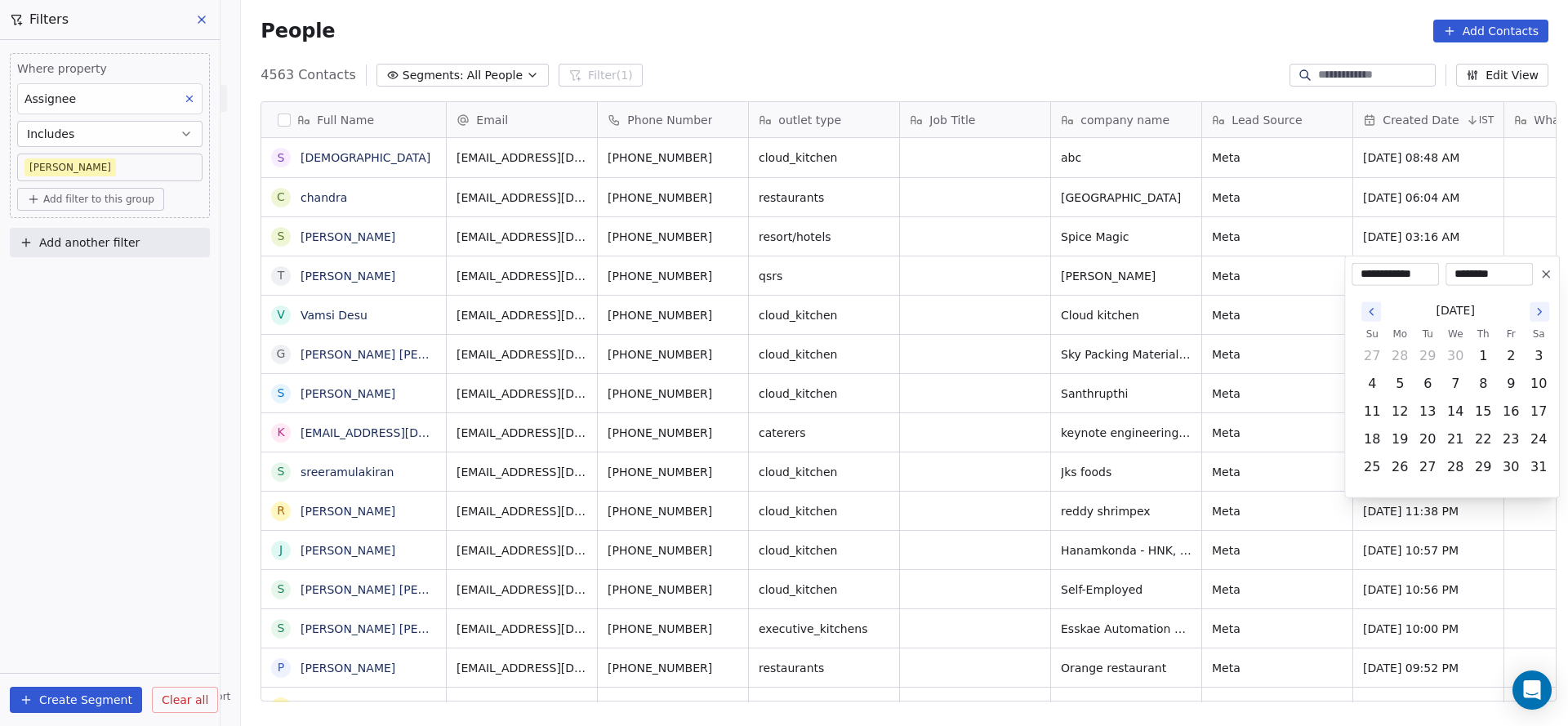
click at [1364, 311] on icon "Go to the Previous Month" at bounding box center [1370, 311] width 13 height 13
click at [1476, 463] on button "27" at bounding box center [1483, 467] width 26 height 26
type input "**********"
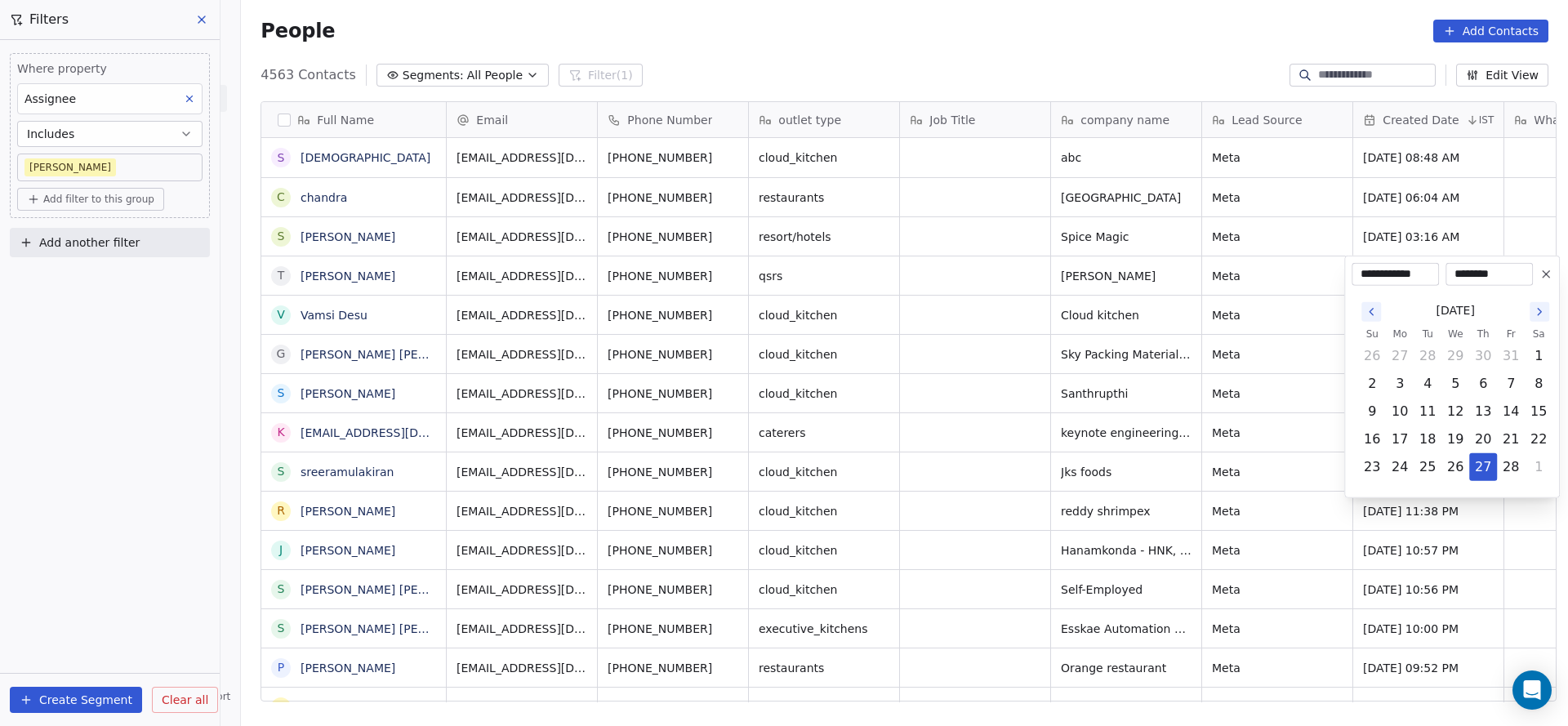
click at [1035, 353] on html "On2Cook India Pvt. Ltd. Contacts People Marketing Workflows Campaigns Metrics &…" at bounding box center [784, 363] width 1568 height 726
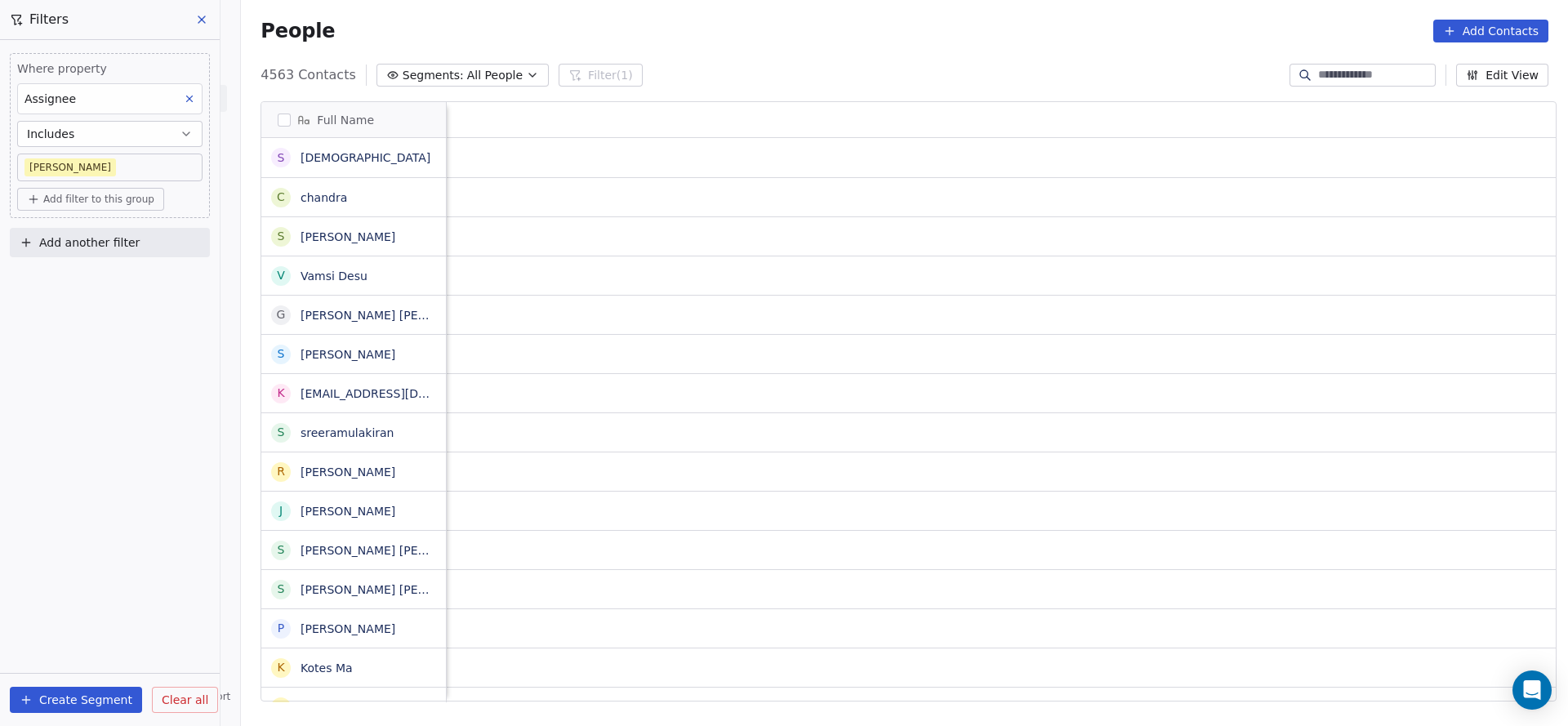
scroll to position [0, 2120]
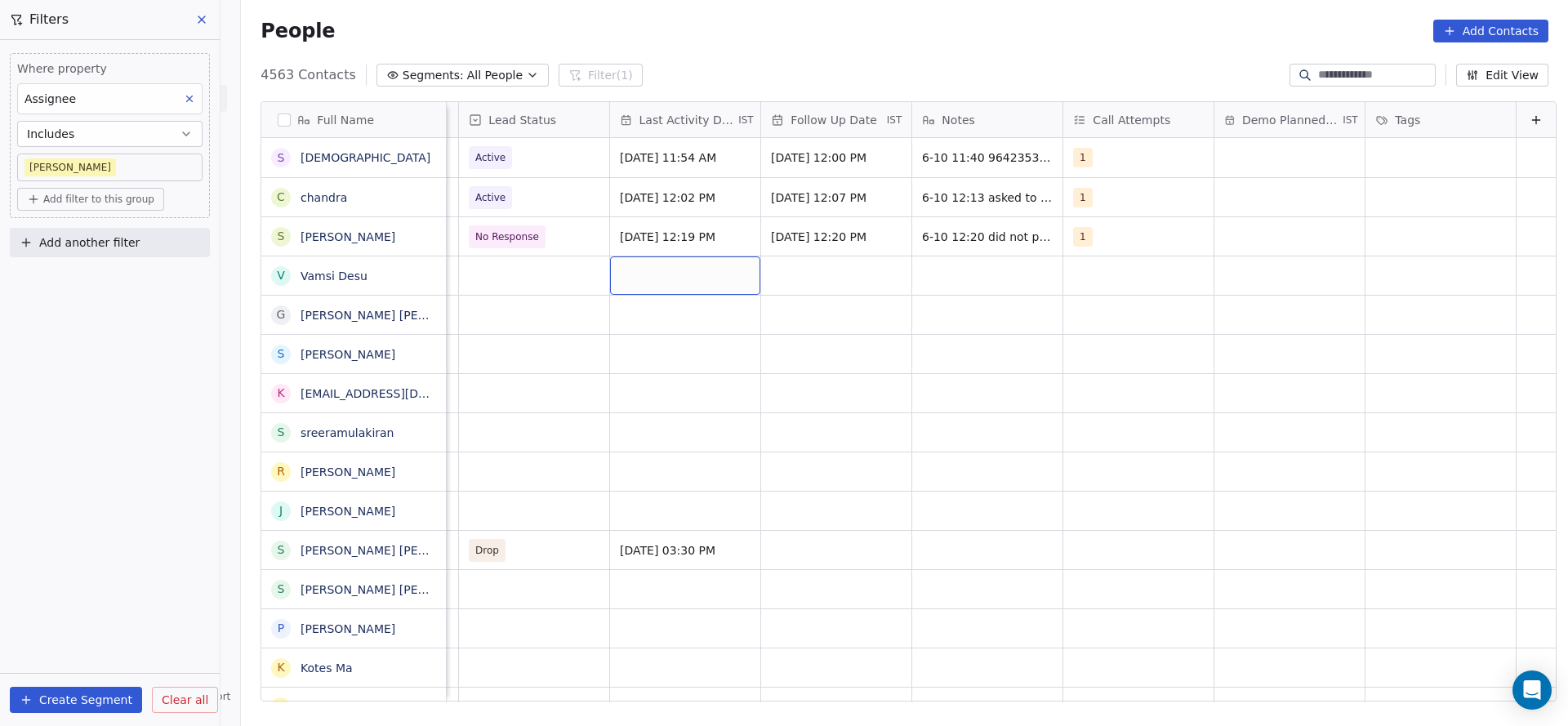
click at [676, 277] on div "grid" at bounding box center [685, 275] width 151 height 38
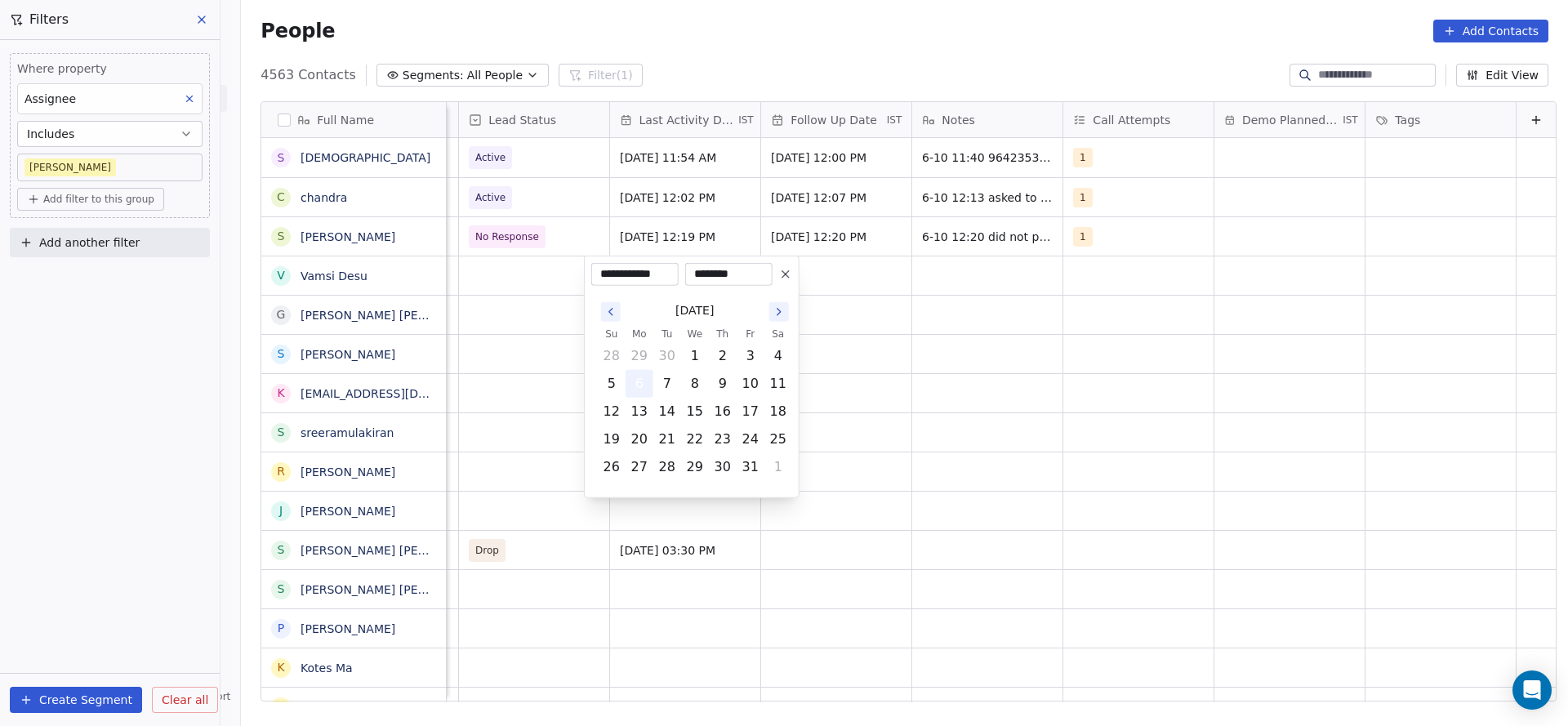
click at [644, 386] on button "6" at bounding box center [639, 384] width 26 height 26
click at [490, 298] on html "On2Cook India Pvt. Ltd. Contacts People Marketing Workflows Campaigns Metrics &…" at bounding box center [784, 363] width 1568 height 726
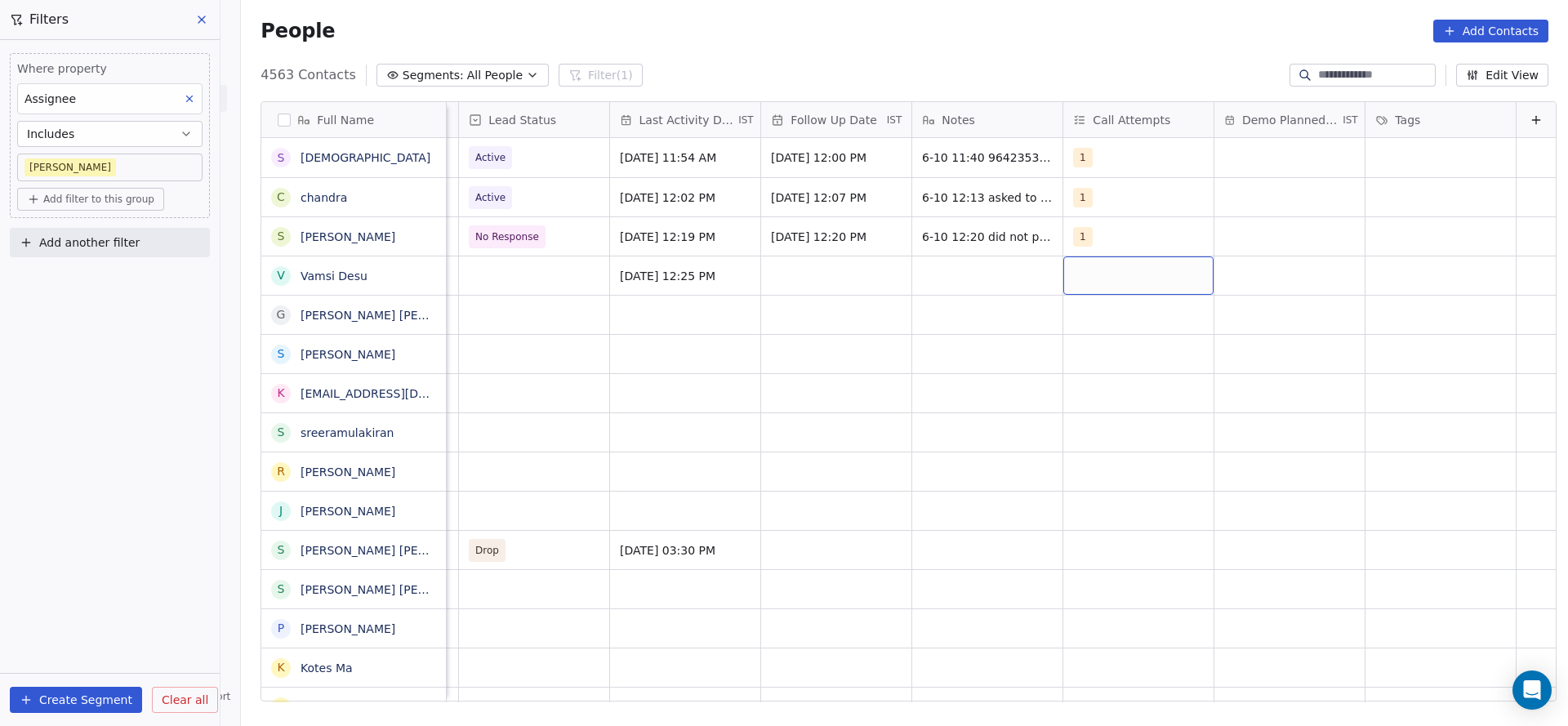
click at [1117, 278] on div "grid" at bounding box center [1138, 275] width 151 height 38
click at [1087, 330] on div "1" at bounding box center [1142, 319] width 197 height 33
click at [800, 325] on html "On2Cook India Pvt. Ltd. Contacts People Marketing Workflows Campaigns Metrics &…" at bounding box center [784, 363] width 1568 height 726
click at [795, 284] on div "grid" at bounding box center [835, 275] width 151 height 38
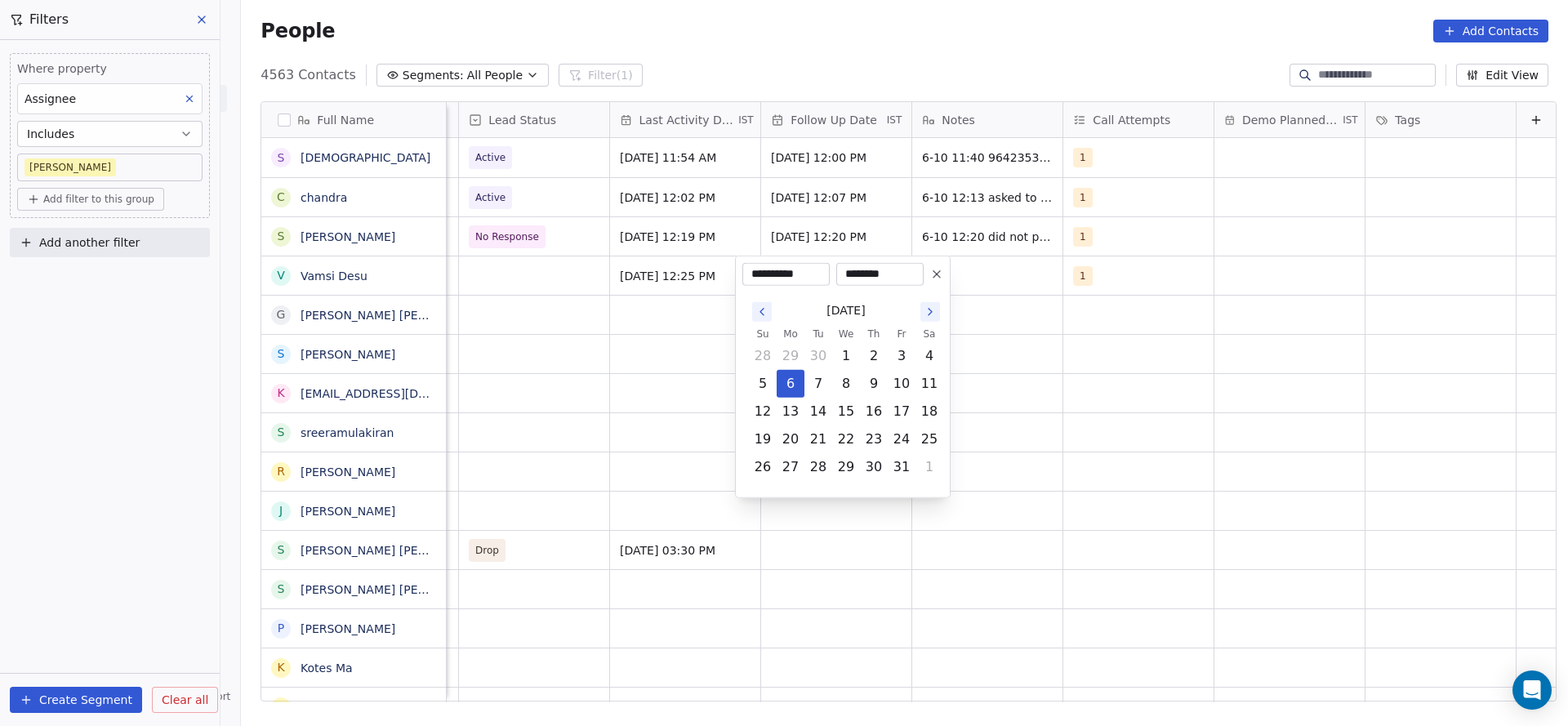
click at [972, 550] on html "On2Cook India Pvt. Ltd. Contacts People Marketing Workflows Campaigns Metrics &…" at bounding box center [784, 363] width 1568 height 726
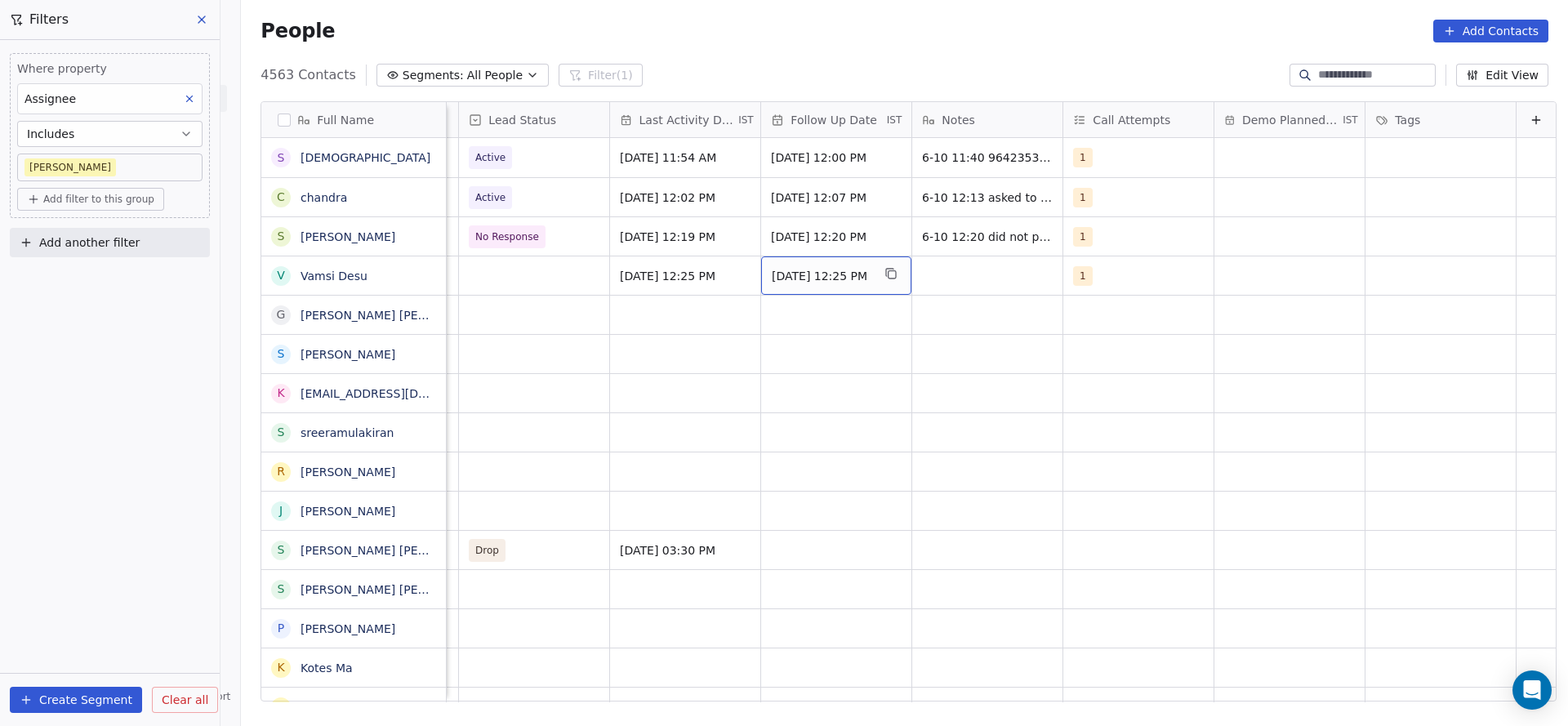
click at [805, 275] on span "[DATE] 12:25 PM" at bounding box center [821, 276] width 100 height 17
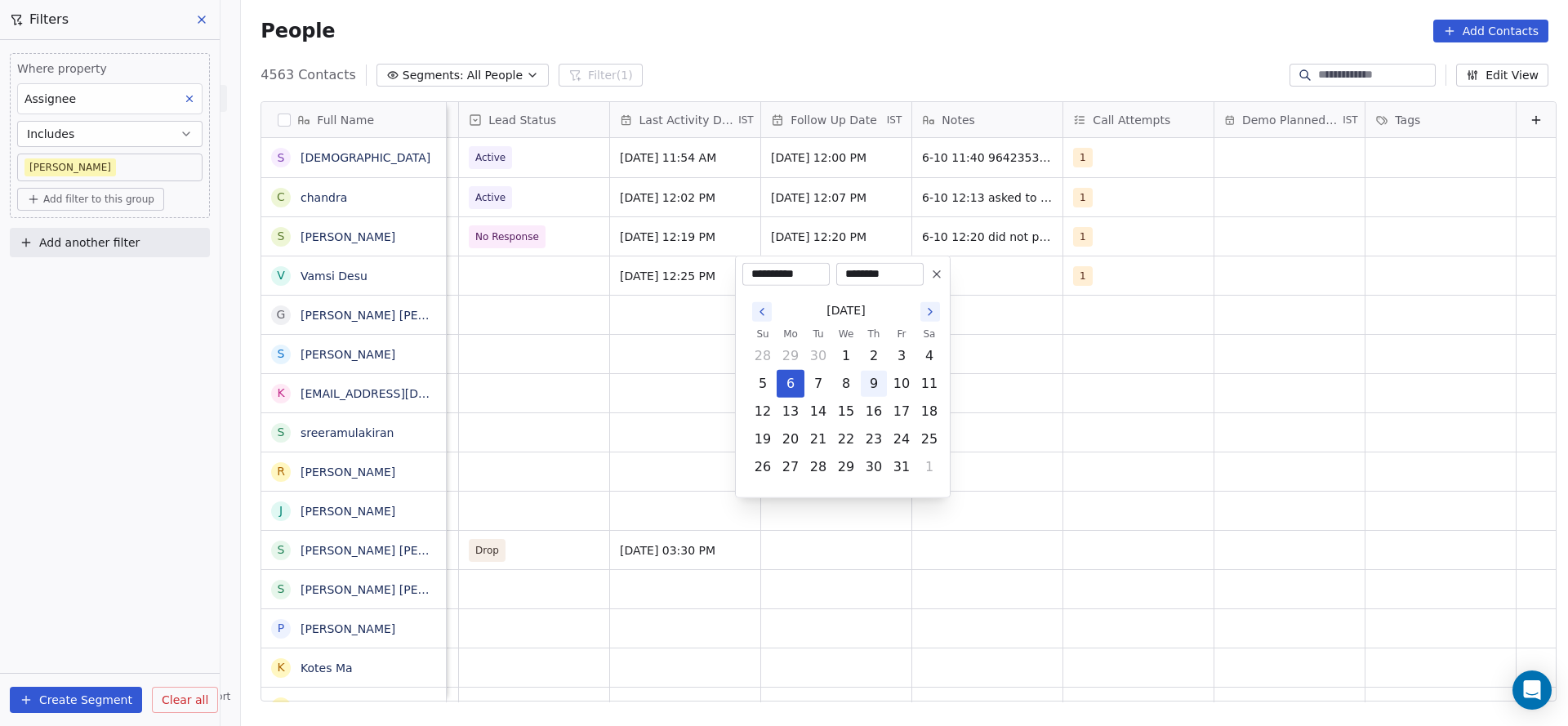
drag, startPoint x: 868, startPoint y: 375, endPoint x: 781, endPoint y: 384, distance: 87.5
click at [867, 376] on button "9" at bounding box center [873, 384] width 26 height 26
type input "**********"
click at [614, 395] on html "On2Cook India Pvt. Ltd. Contacts People Marketing Workflows Campaigns Metrics &…" at bounding box center [784, 363] width 1568 height 726
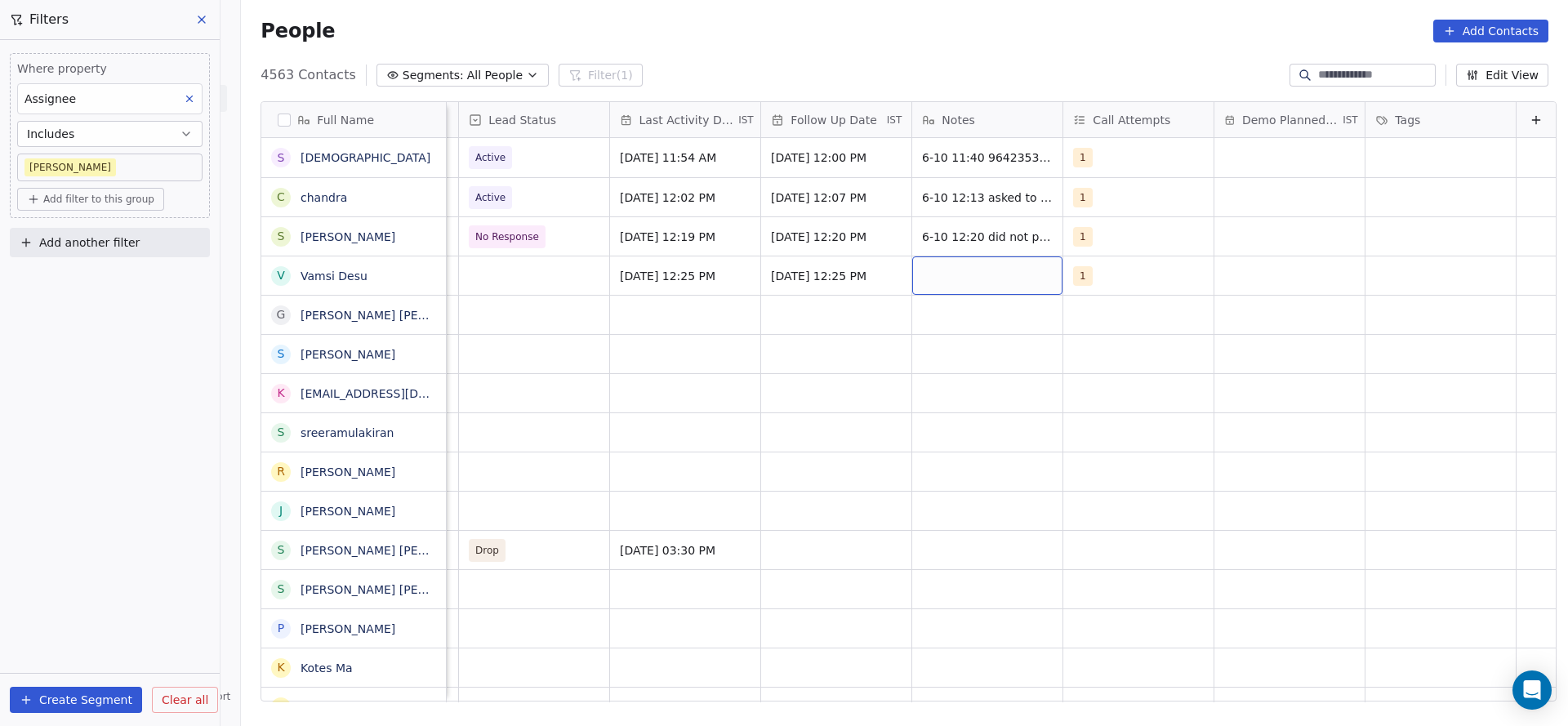
click at [955, 287] on div "grid" at bounding box center [987, 275] width 151 height 38
type textarea "**********"
drag, startPoint x: 699, startPoint y: 361, endPoint x: 484, endPoint y: 321, distance: 218.7
click at [696, 364] on html "On2Cook India Pvt. Ltd. Contacts People Marketing Workflows Campaigns Metrics &…" at bounding box center [784, 363] width 1568 height 726
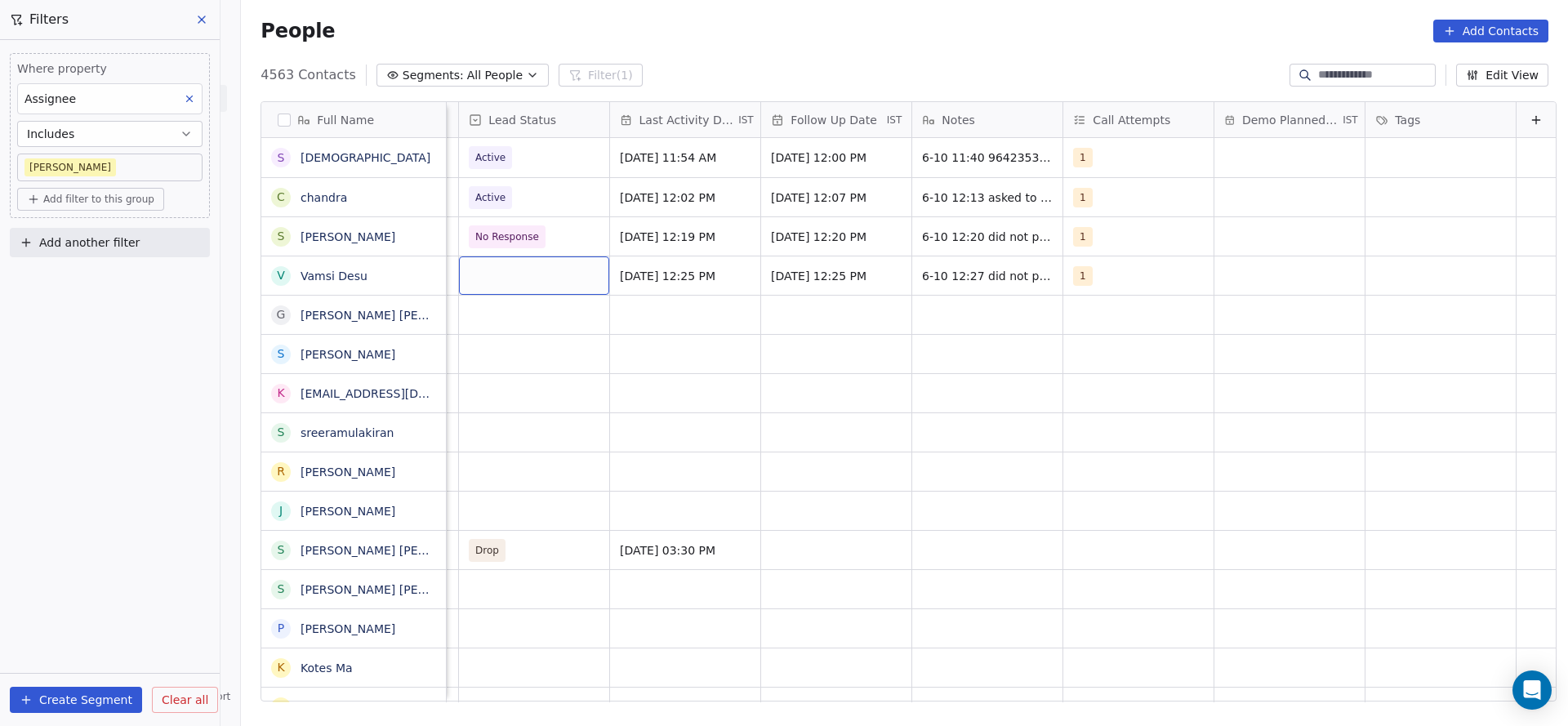
click at [463, 281] on div "grid" at bounding box center [533, 275] width 151 height 38
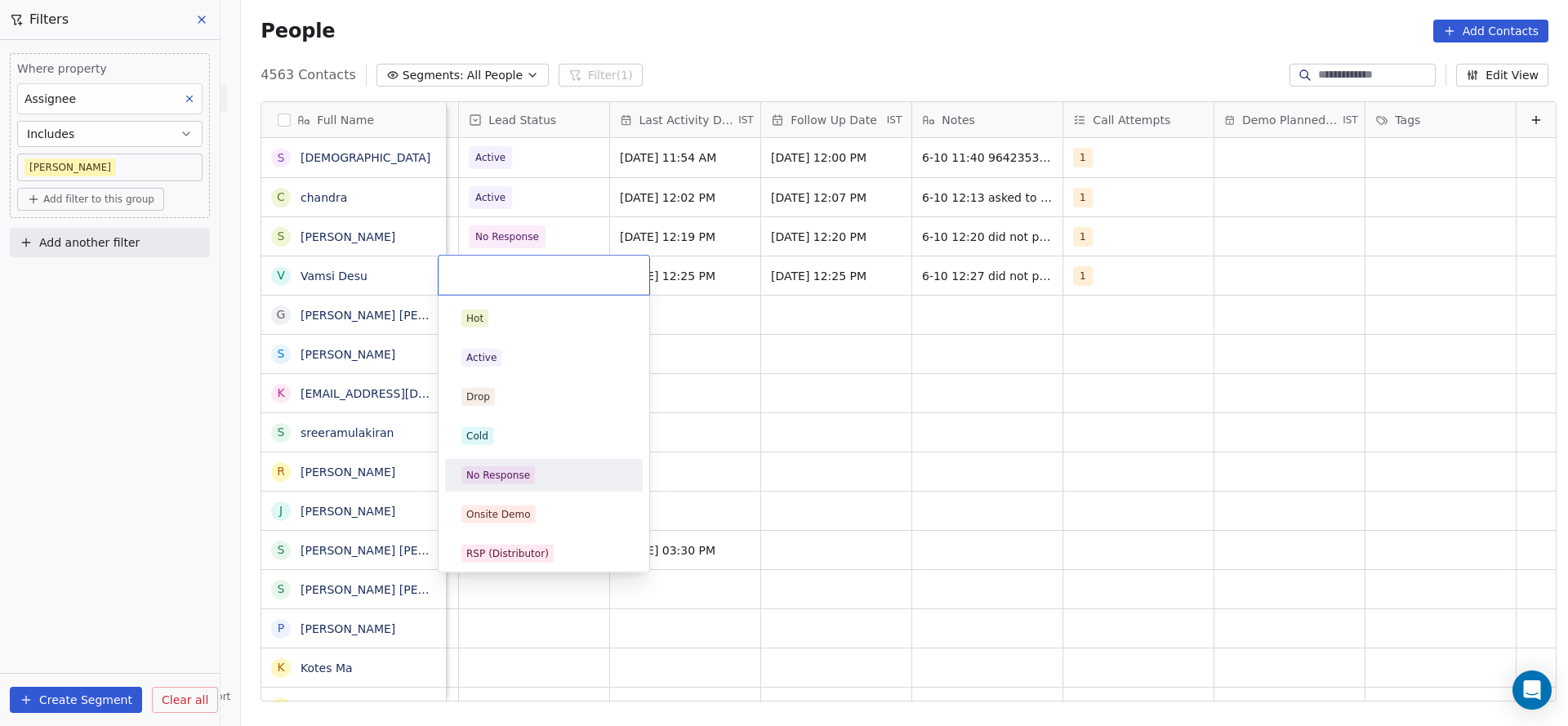
drag, startPoint x: 500, startPoint y: 470, endPoint x: 890, endPoint y: 432, distance: 391.8
click at [504, 470] on div "No Response" at bounding box center [498, 475] width 64 height 15
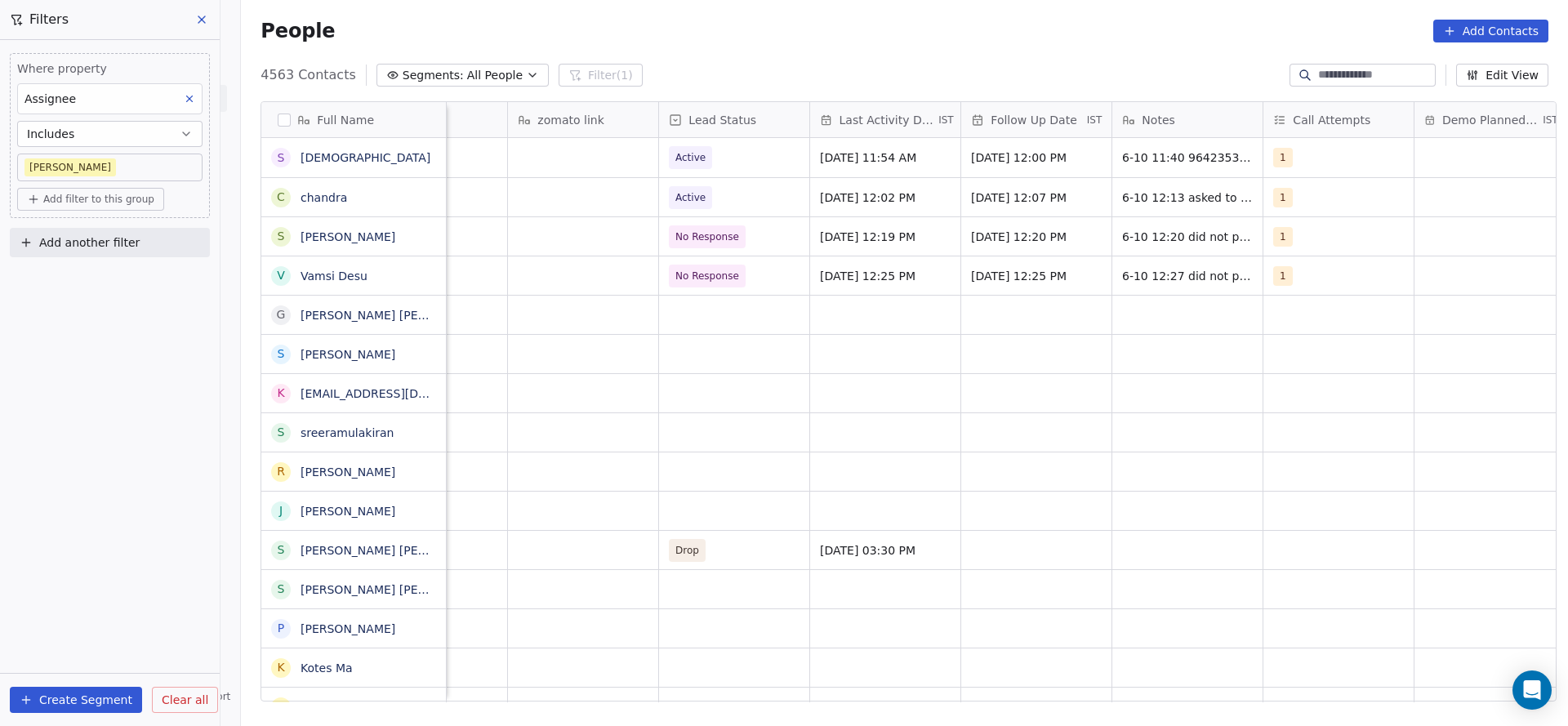
scroll to position [0, 2120]
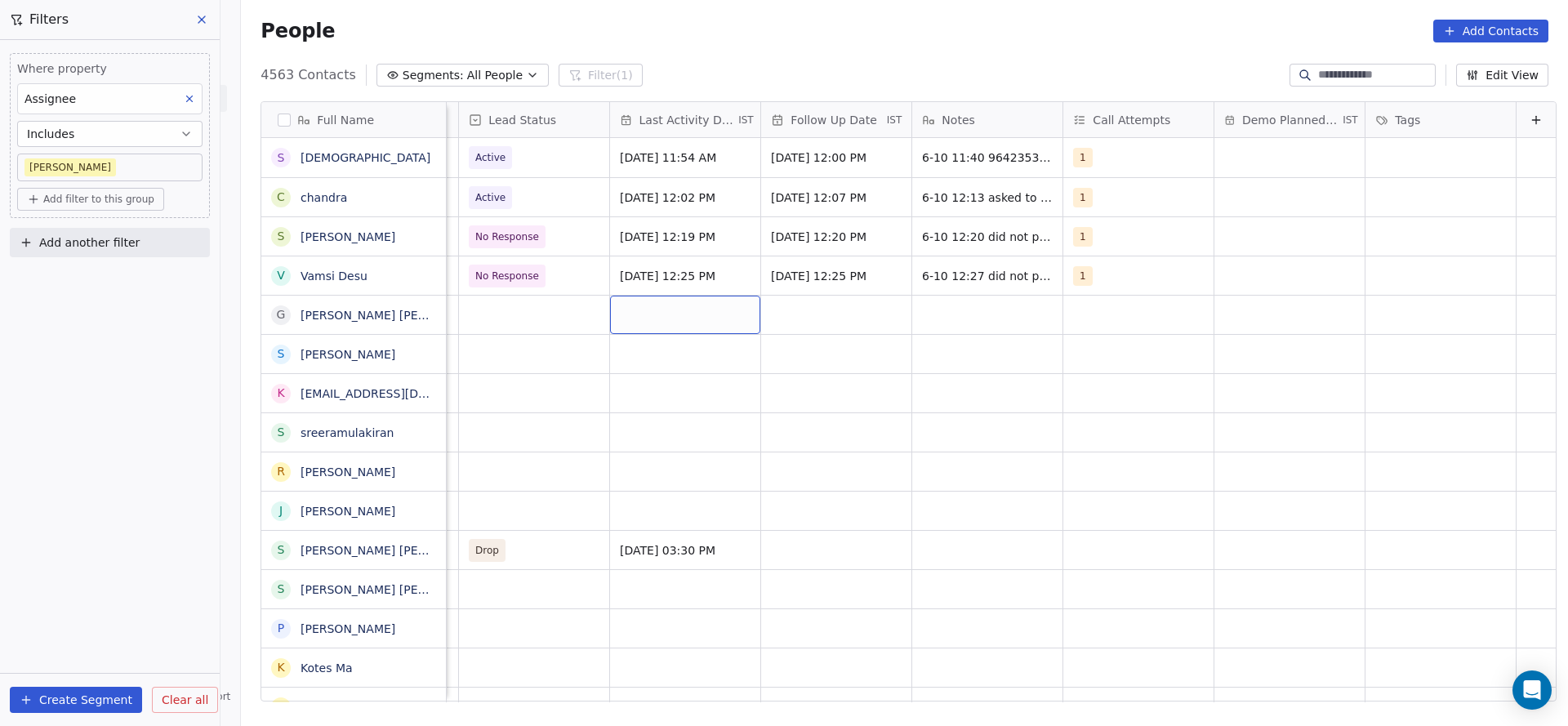
click at [627, 306] on div "grid" at bounding box center [685, 314] width 151 height 38
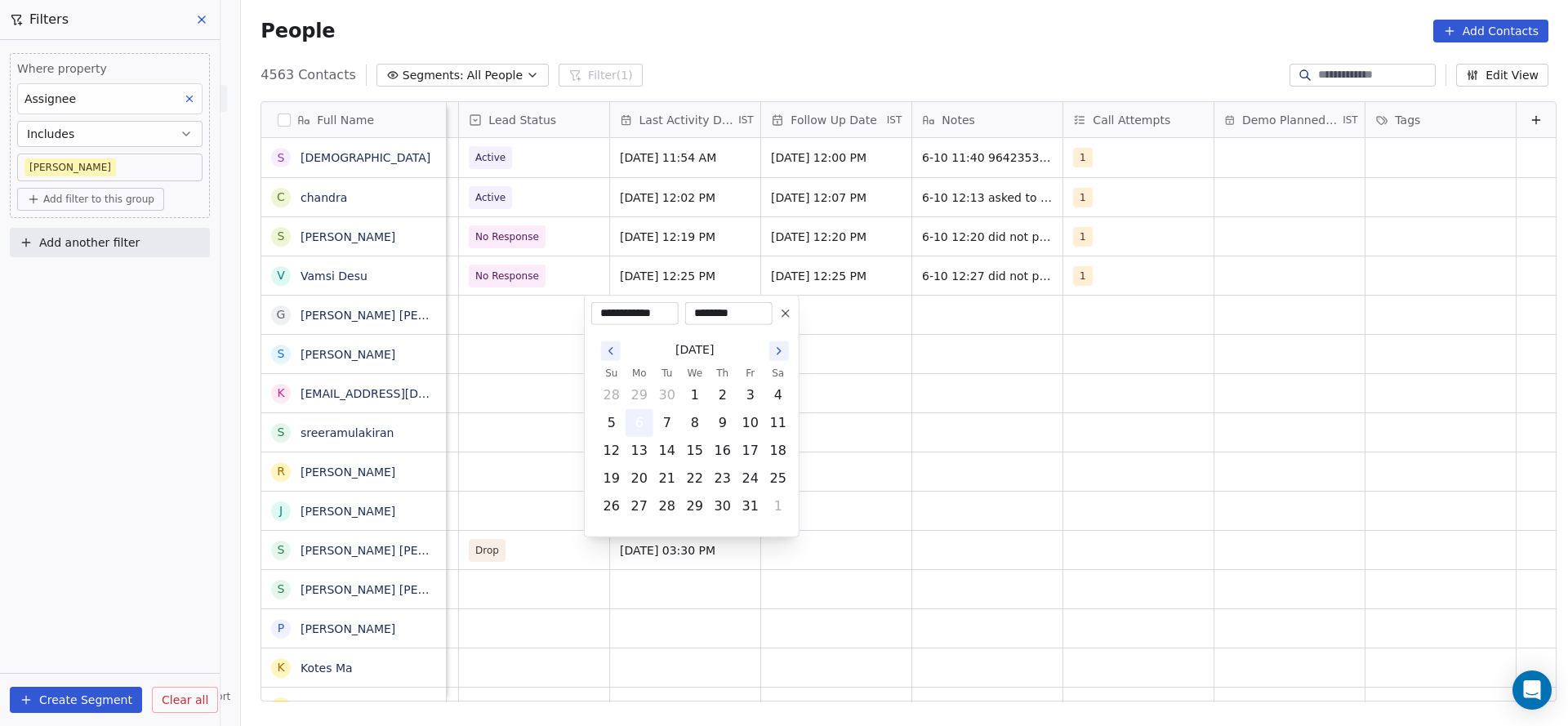
click at [642, 431] on button "6" at bounding box center [639, 423] width 26 height 26
click at [539, 365] on html "On2Cook India Pvt. Ltd. Contacts People Marketing Workflows Campaigns Metrics &…" at bounding box center [784, 363] width 1568 height 726
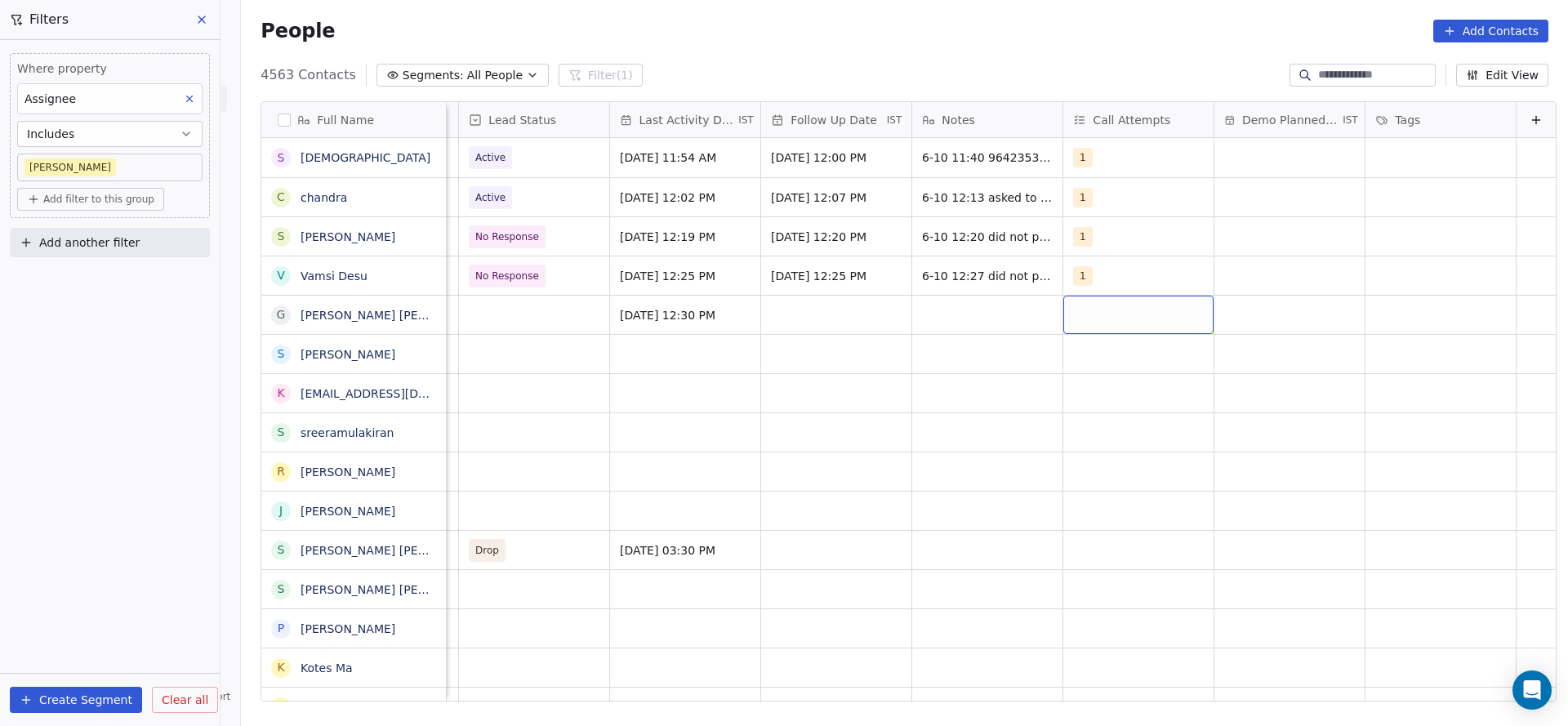
click at [1073, 305] on div "grid" at bounding box center [1138, 314] width 151 height 38
click at [1067, 365] on div "1" at bounding box center [1142, 358] width 185 height 26
click at [829, 436] on html "On2Cook India Pvt. Ltd. Contacts People Marketing Workflows Campaigns Metrics &…" at bounding box center [784, 363] width 1568 height 726
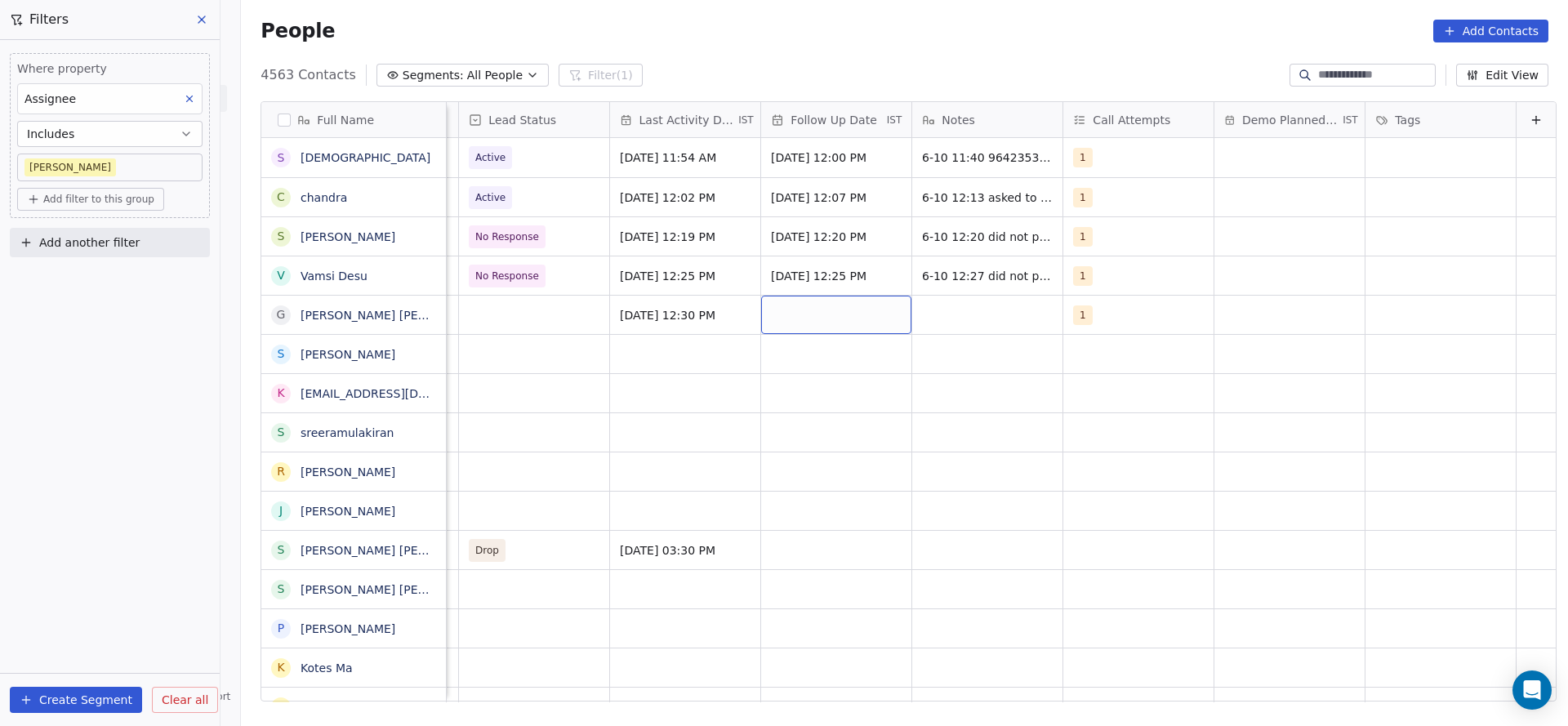
click at [821, 326] on div "grid" at bounding box center [835, 314] width 151 height 38
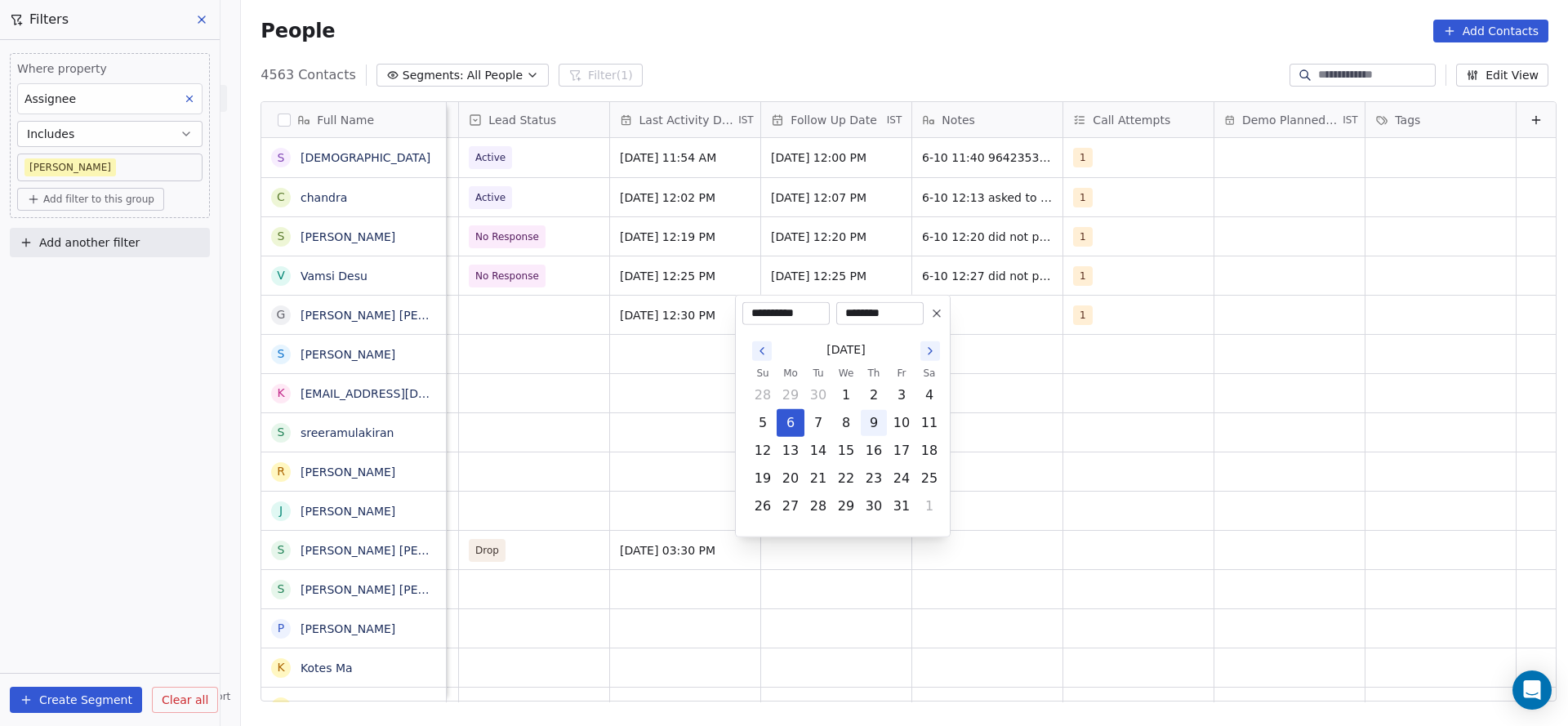
click at [872, 418] on button "9" at bounding box center [873, 423] width 26 height 26
type input "**********"
click at [387, 432] on html "On2Cook India Pvt. Ltd. Contacts People Marketing Workflows Campaigns Metrics &…" at bounding box center [784, 363] width 1568 height 726
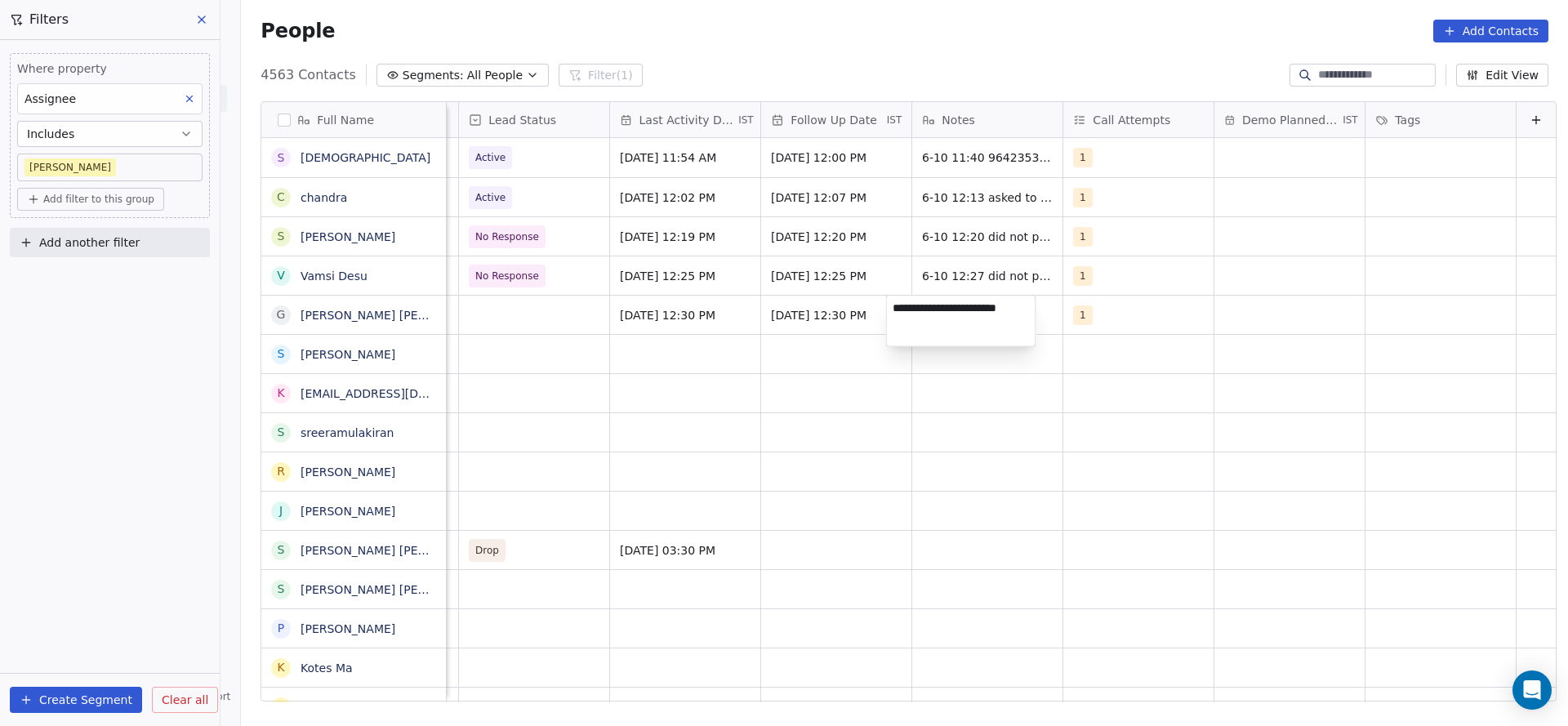
type textarea "**********"
drag, startPoint x: 678, startPoint y: 376, endPoint x: 512, endPoint y: 333, distance: 171.5
click at [671, 379] on html "On2Cook India Pvt. Ltd. Contacts People Marketing Workflows Campaigns Metrics &…" at bounding box center [784, 363] width 1568 height 726
click at [494, 322] on div "grid" at bounding box center [533, 314] width 151 height 38
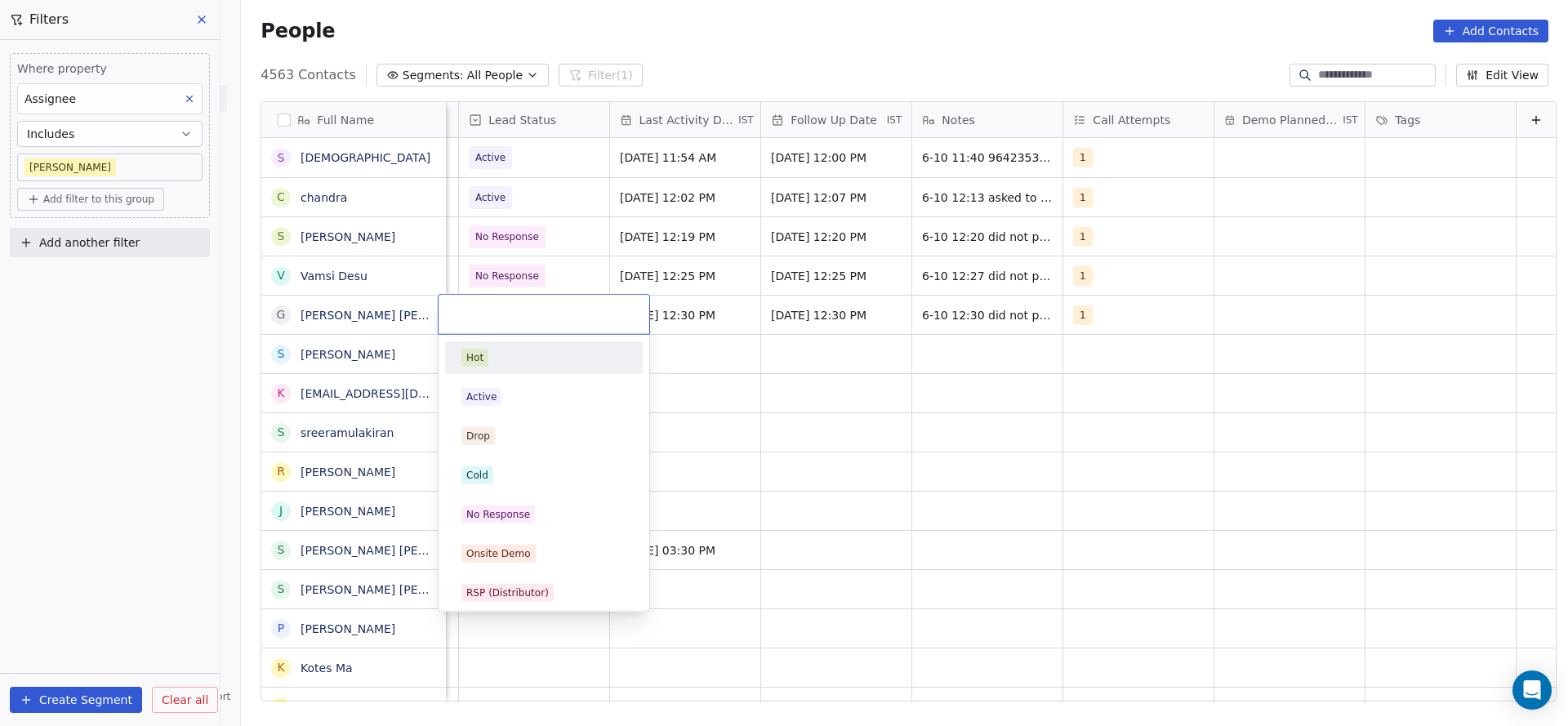
scroll to position [0, 2114]
click at [530, 530] on div "No Response" at bounding box center [543, 515] width 197 height 33
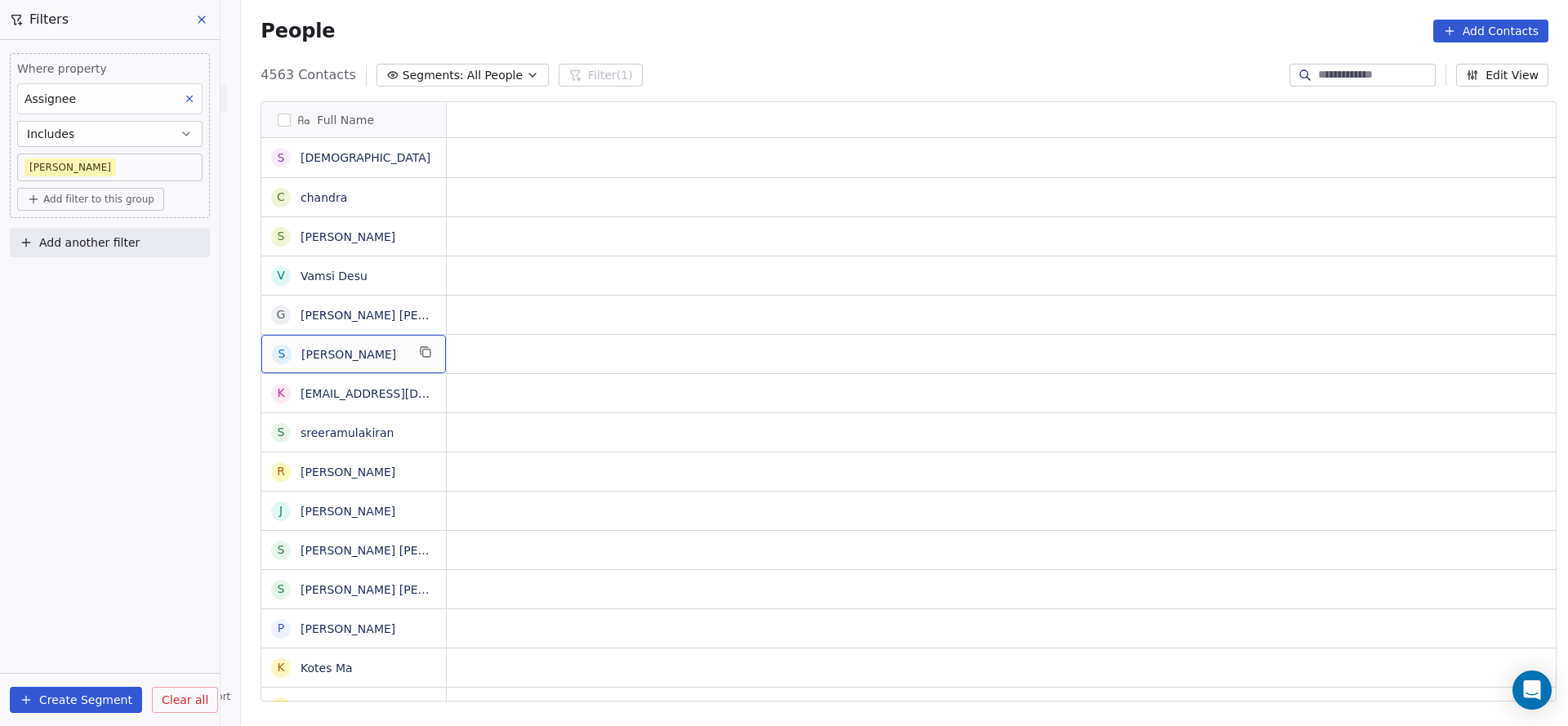
scroll to position [0, 0]
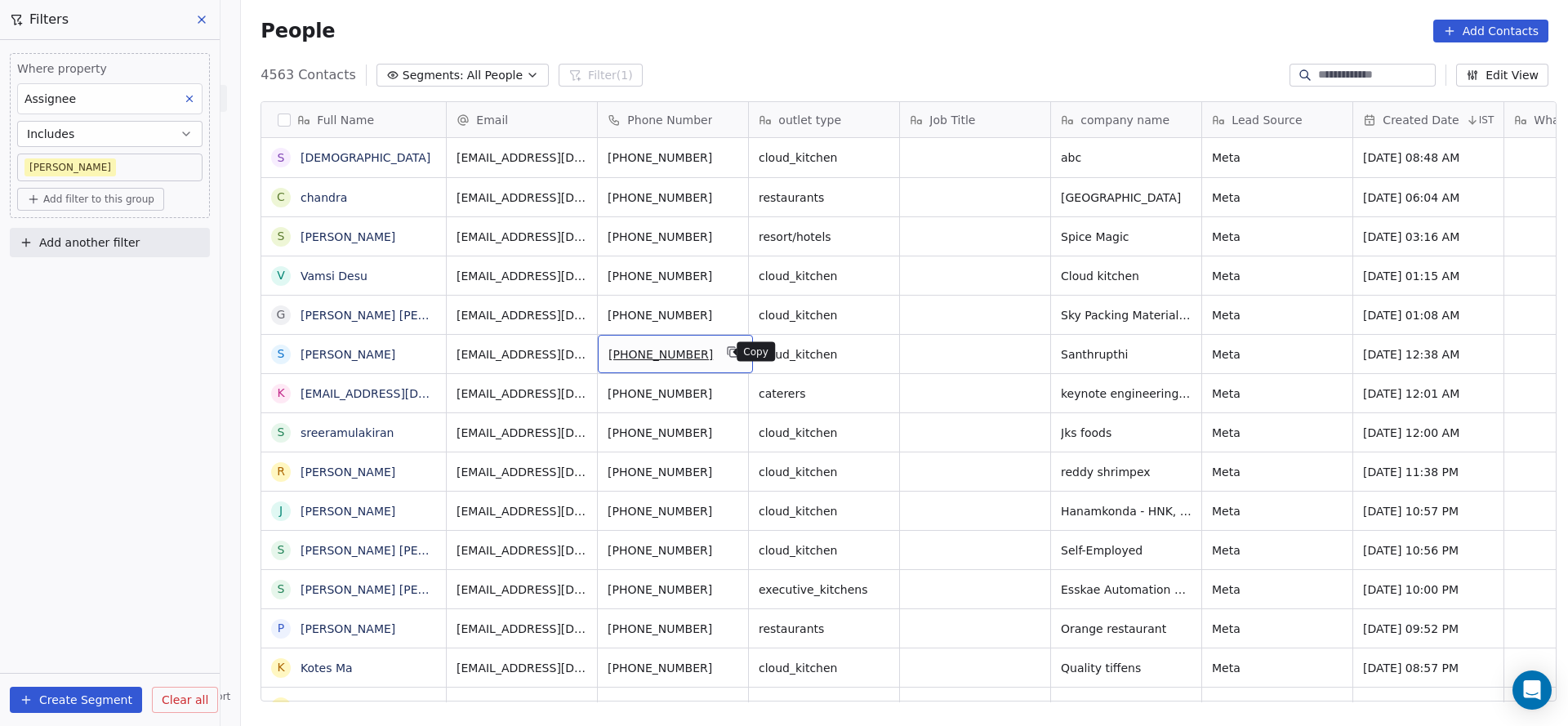
click at [727, 354] on icon "grid" at bounding box center [733, 351] width 13 height 13
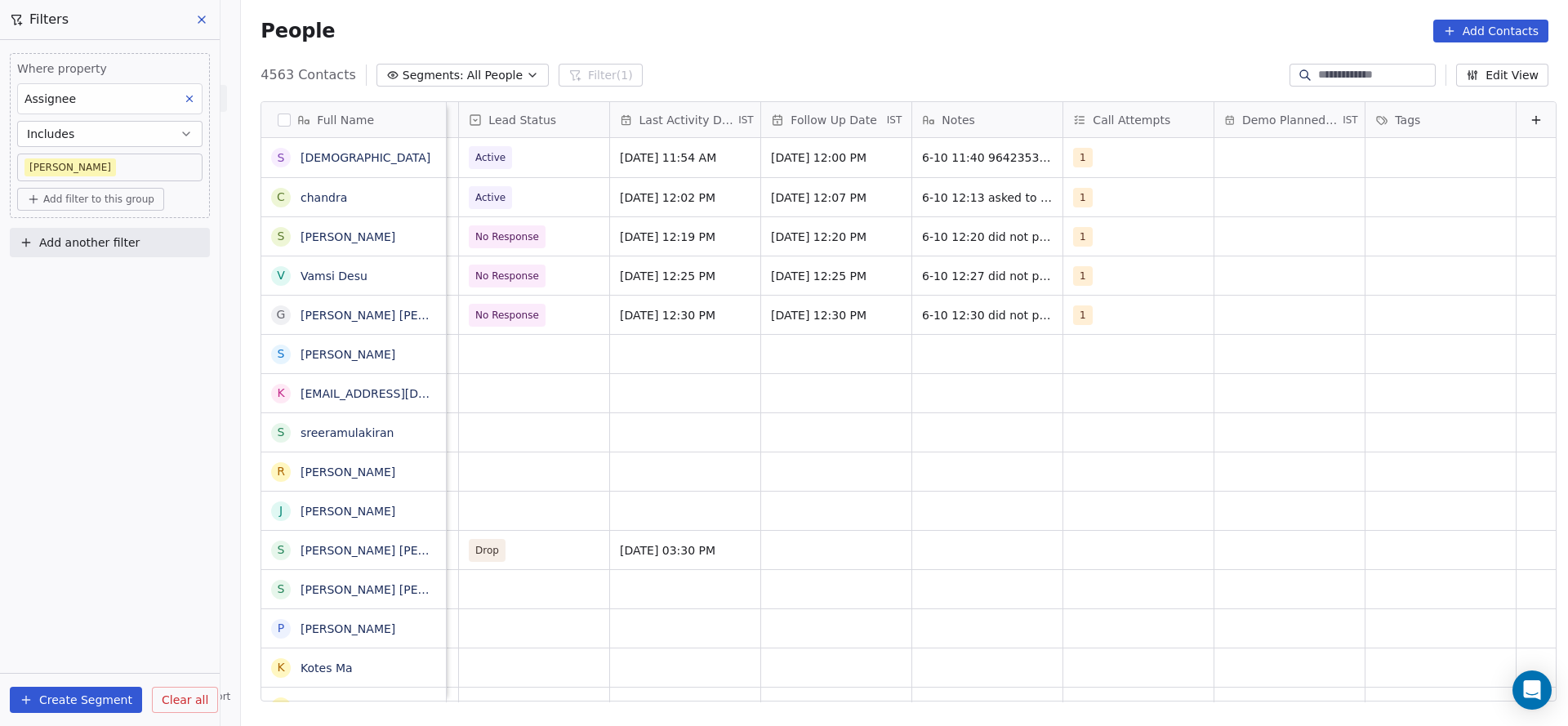
scroll to position [0, 2114]
click at [511, 356] on div "grid" at bounding box center [533, 354] width 151 height 38
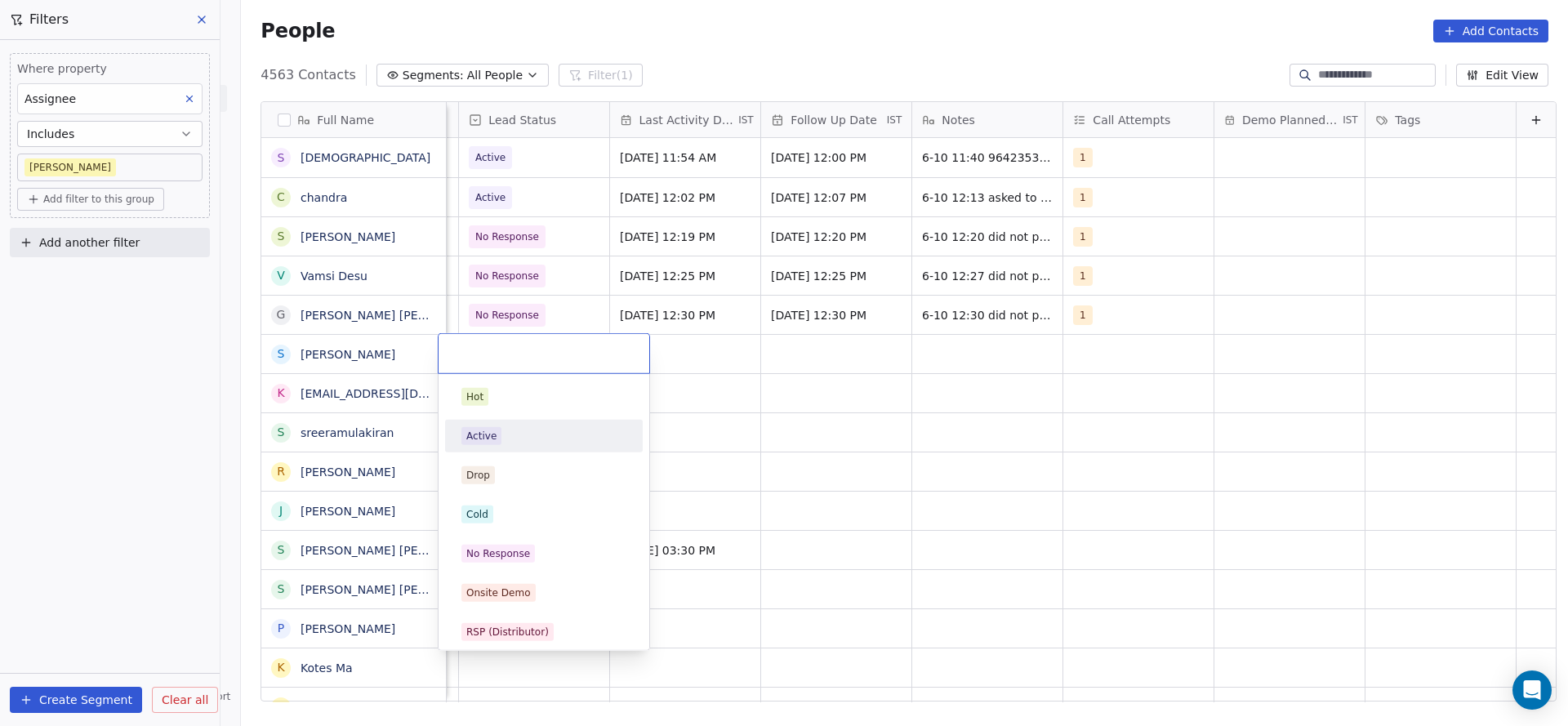
scroll to position [122, 0]
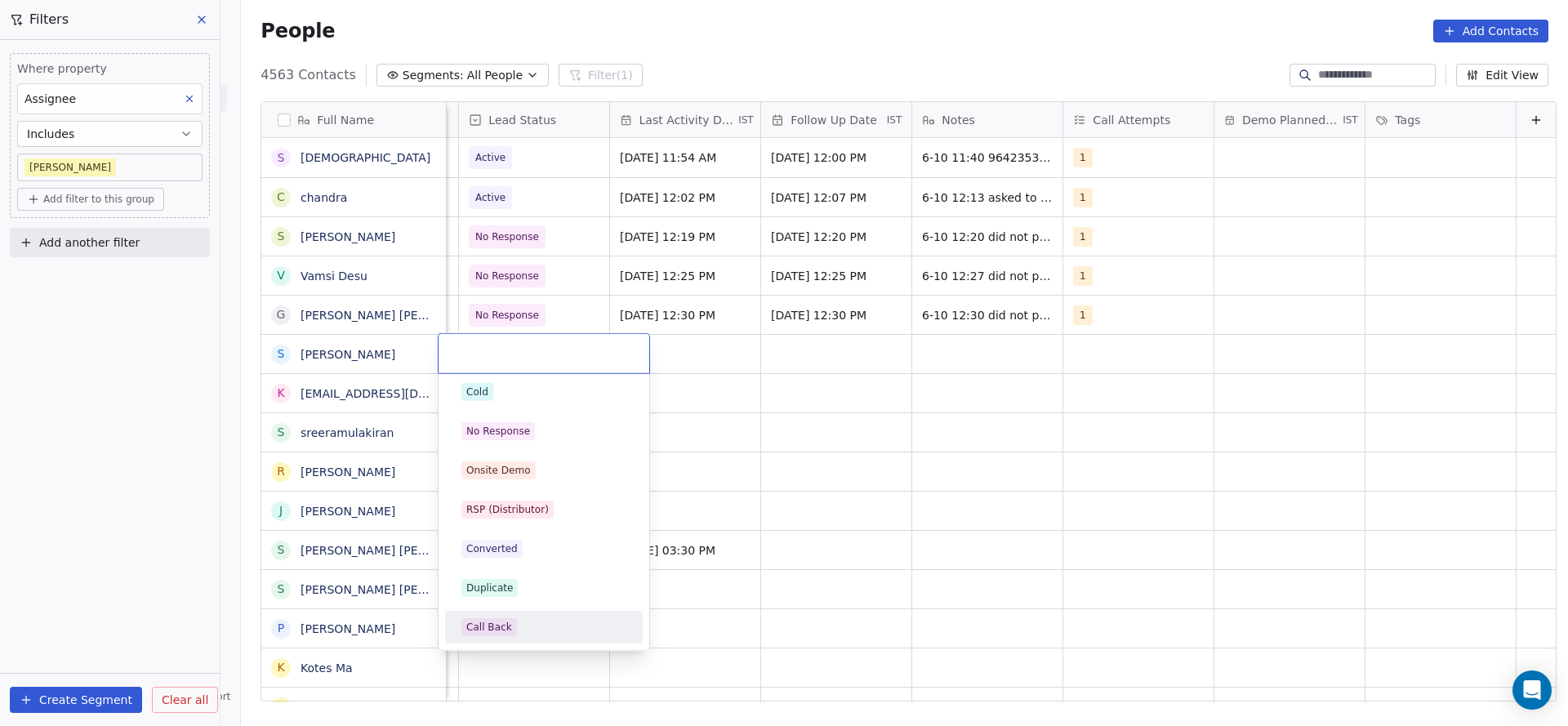
click at [498, 625] on div "Call Back" at bounding box center [489, 627] width 46 height 15
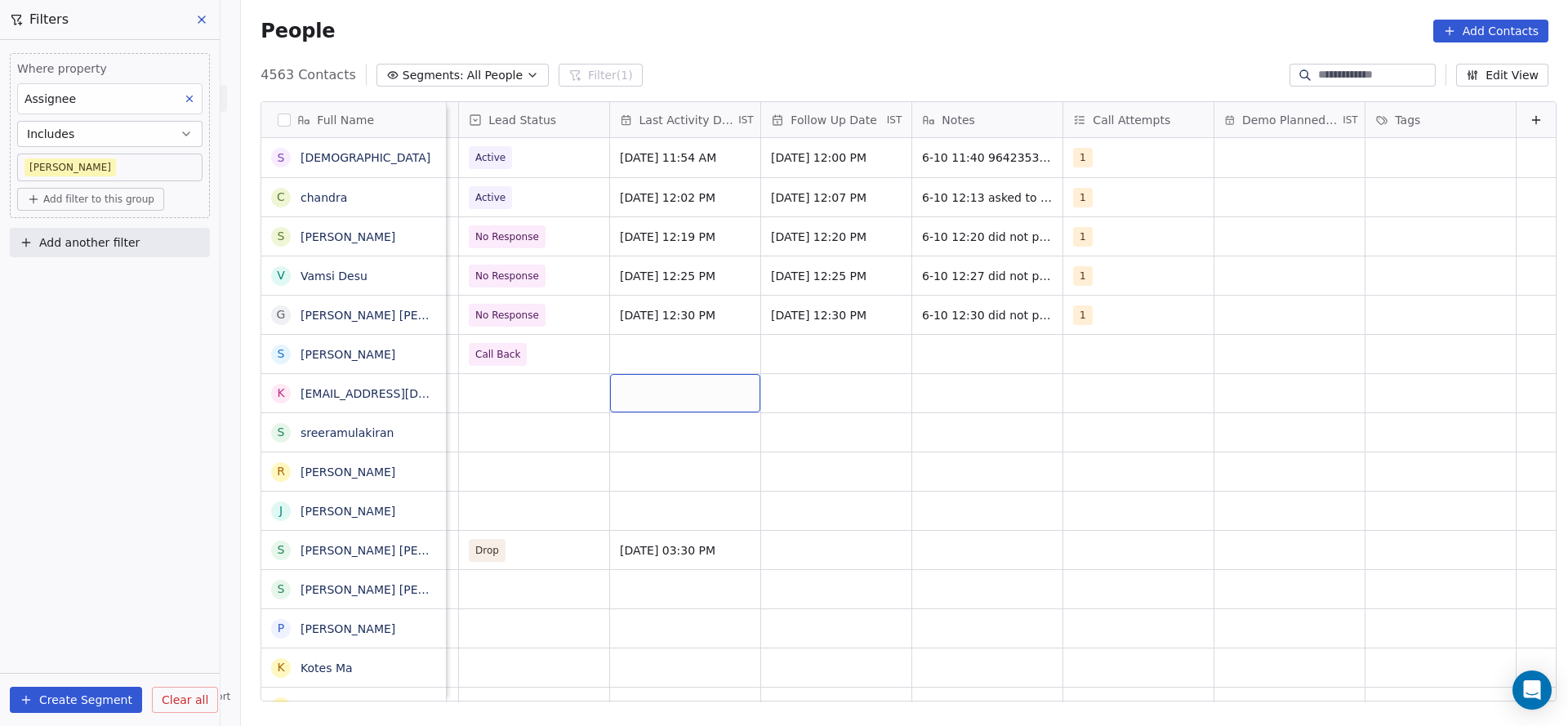
click at [666, 375] on div "grid" at bounding box center [685, 393] width 151 height 38
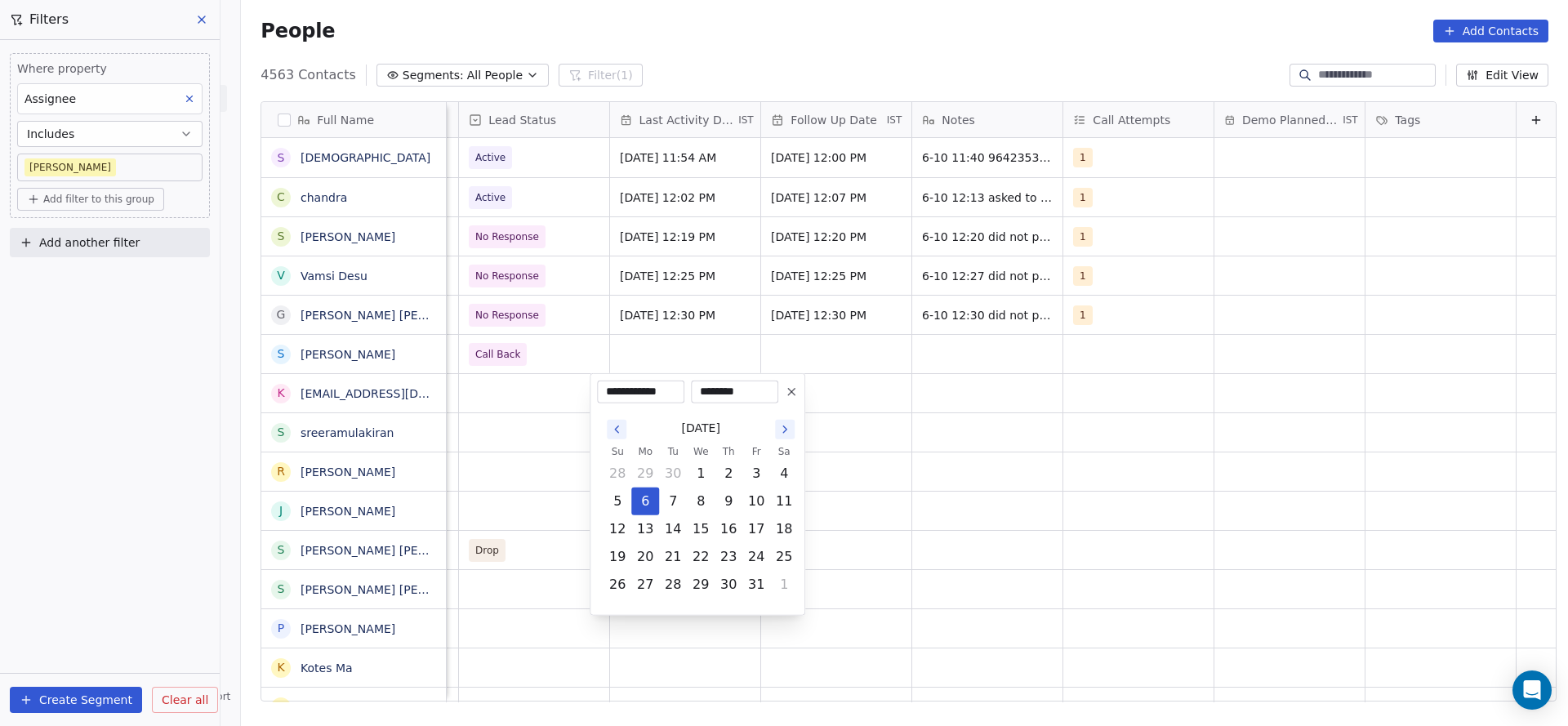
click at [427, 433] on html "On2Cook India Pvt. Ltd. Contacts People Marketing Workflows Campaigns Metrics &…" at bounding box center [784, 363] width 1568 height 726
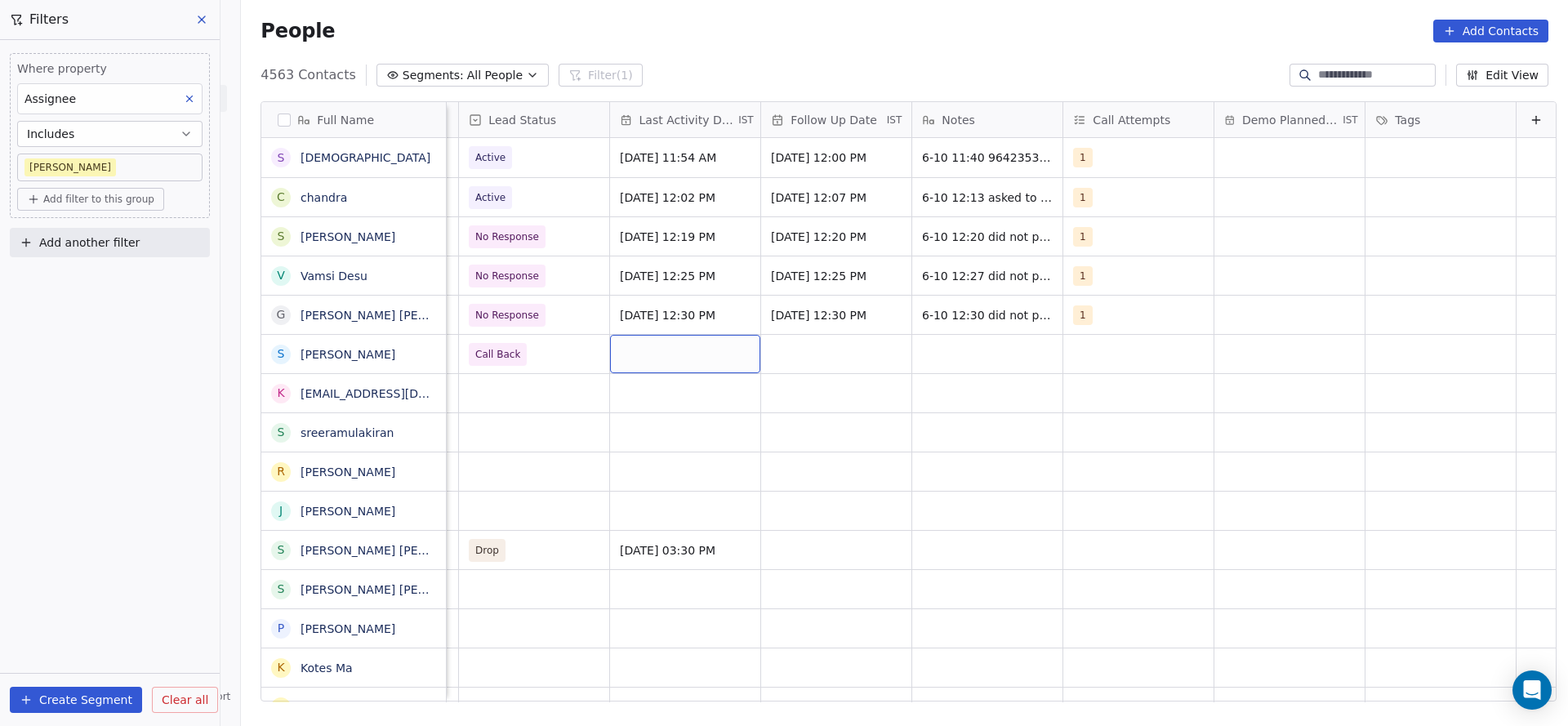
click at [627, 361] on div "grid" at bounding box center [685, 354] width 151 height 38
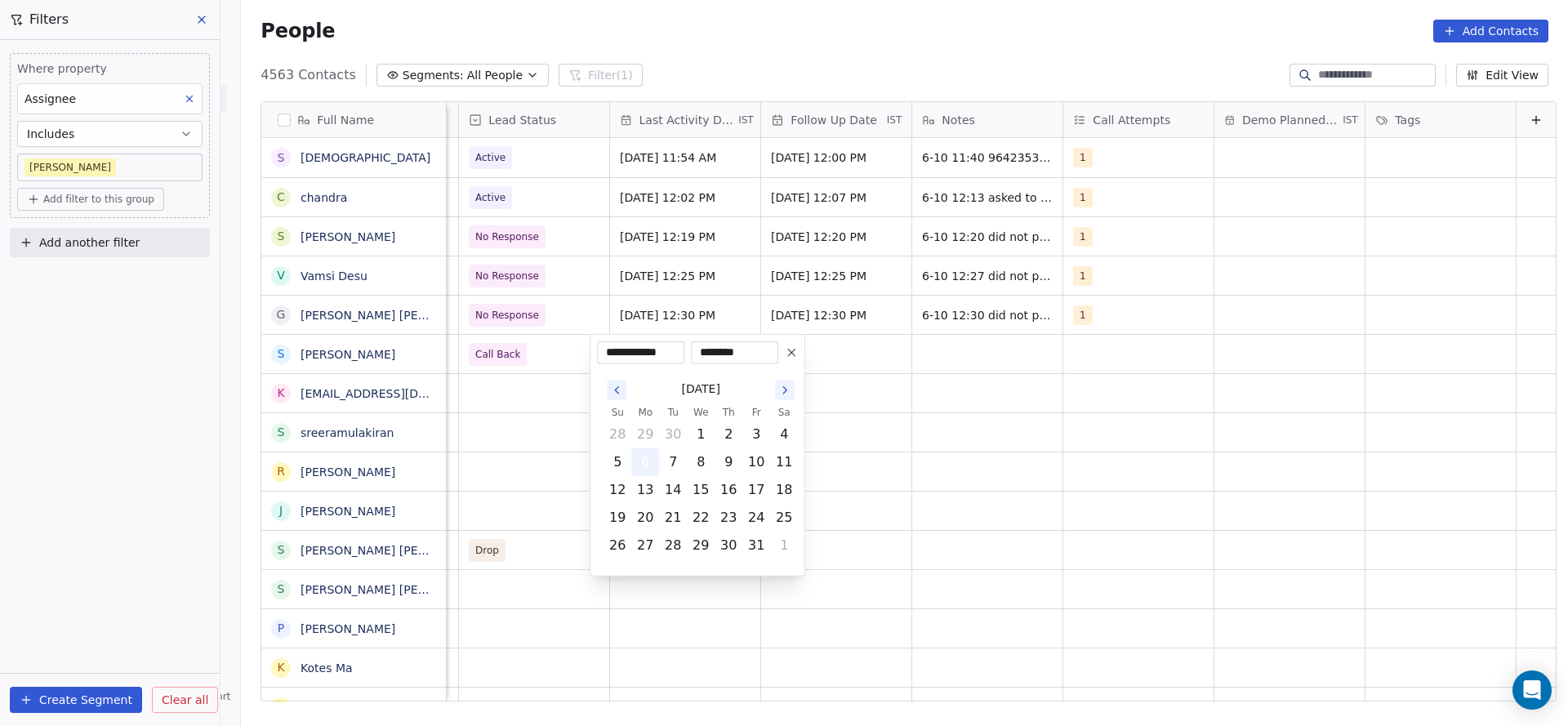
click at [642, 463] on button "6" at bounding box center [644, 462] width 26 height 26
click at [1310, 463] on html "On2Cook India Pvt. Ltd. Contacts People Marketing Workflows Campaigns Metrics &…" at bounding box center [784, 363] width 1568 height 726
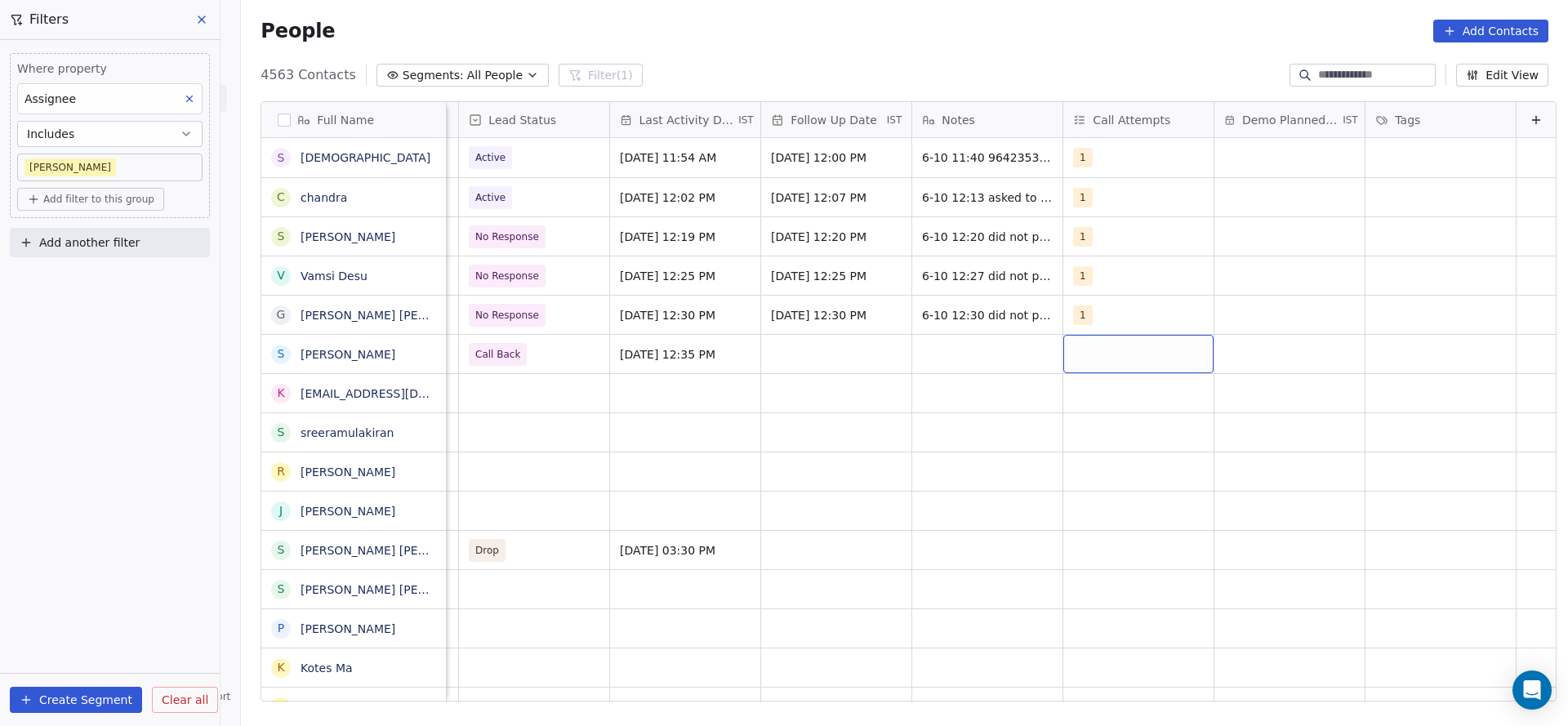
click at [1073, 363] on div "grid" at bounding box center [1138, 354] width 151 height 38
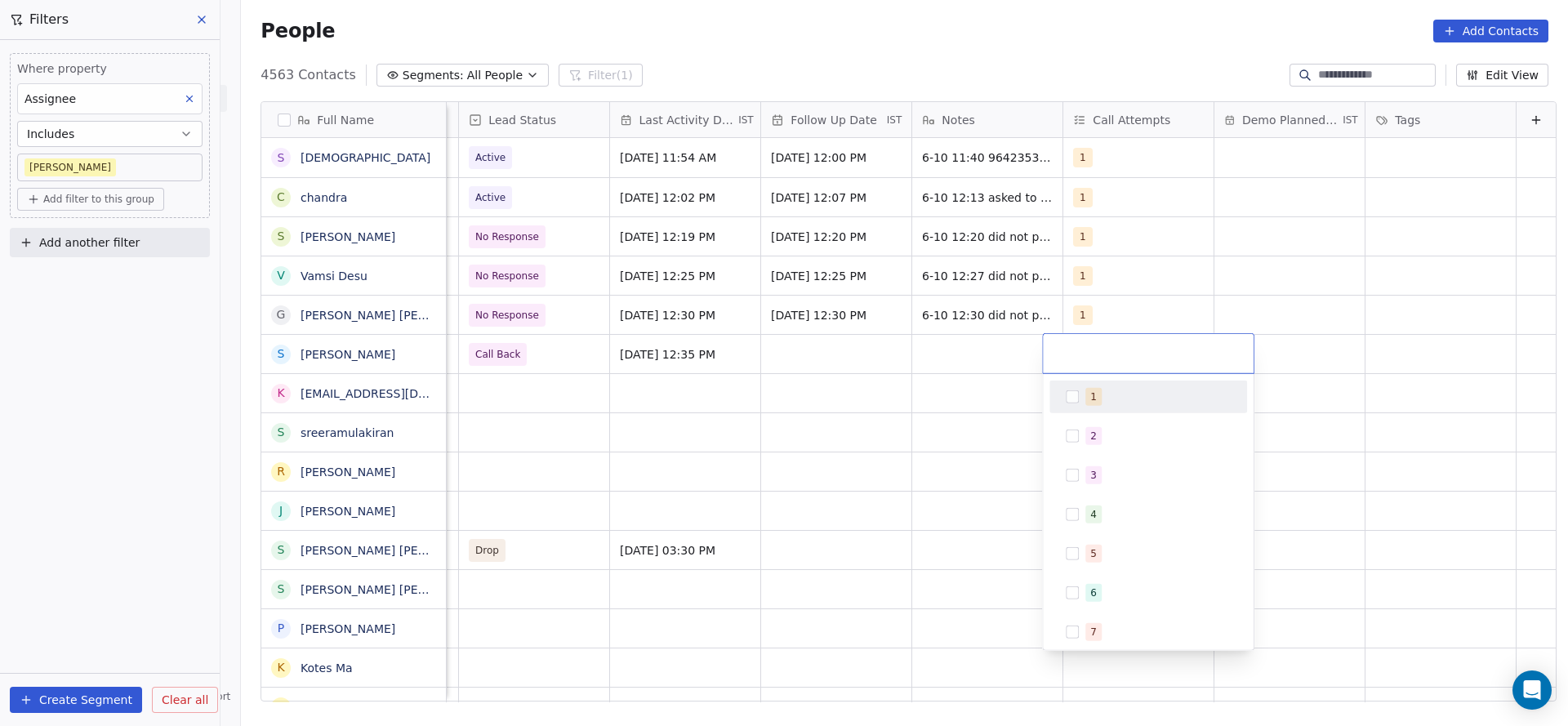
click at [1072, 386] on div "1" at bounding box center [1148, 397] width 185 height 26
click at [703, 422] on html "On2Cook India Pvt. Ltd. Contacts People Marketing Workflows Campaigns Metrics &…" at bounding box center [784, 363] width 1568 height 726
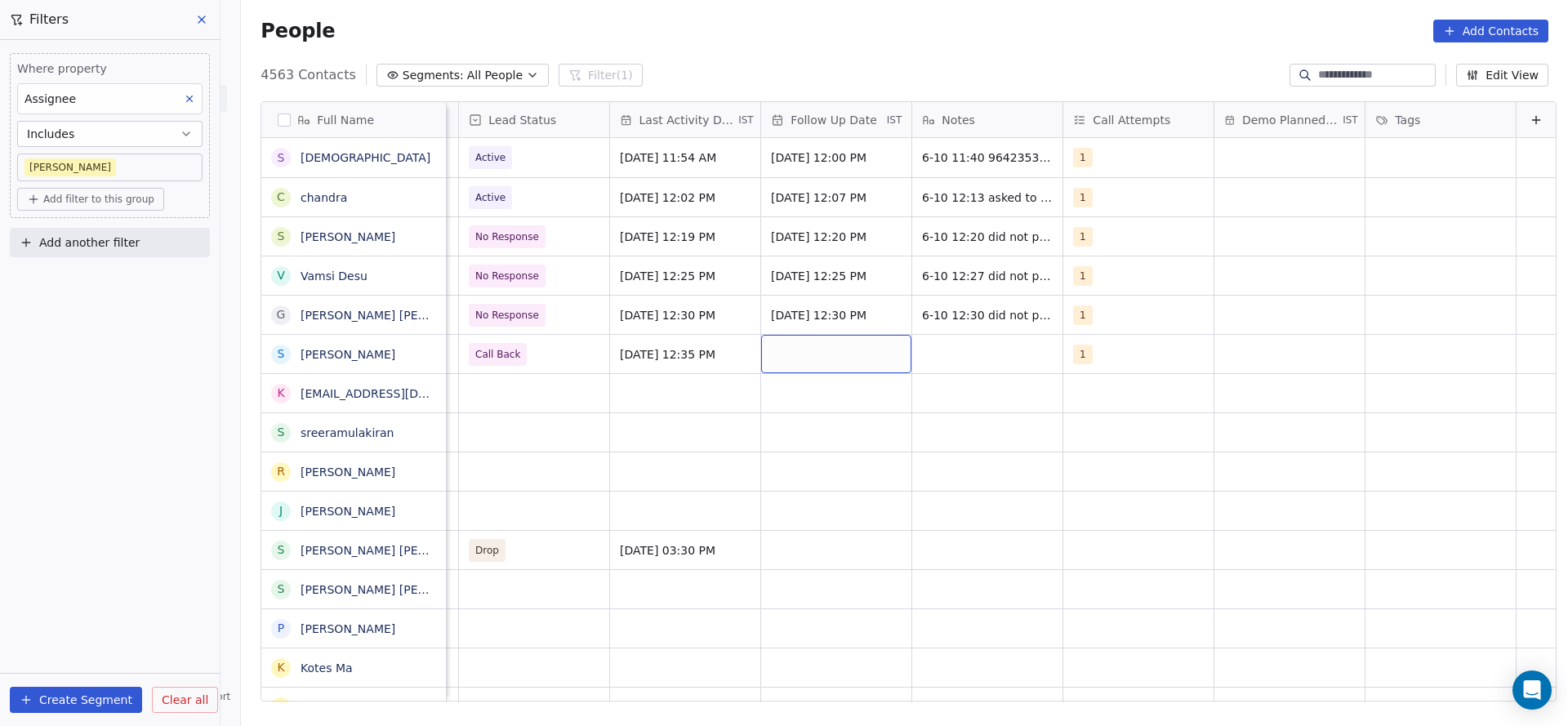
click at [784, 342] on div "grid" at bounding box center [835, 354] width 151 height 38
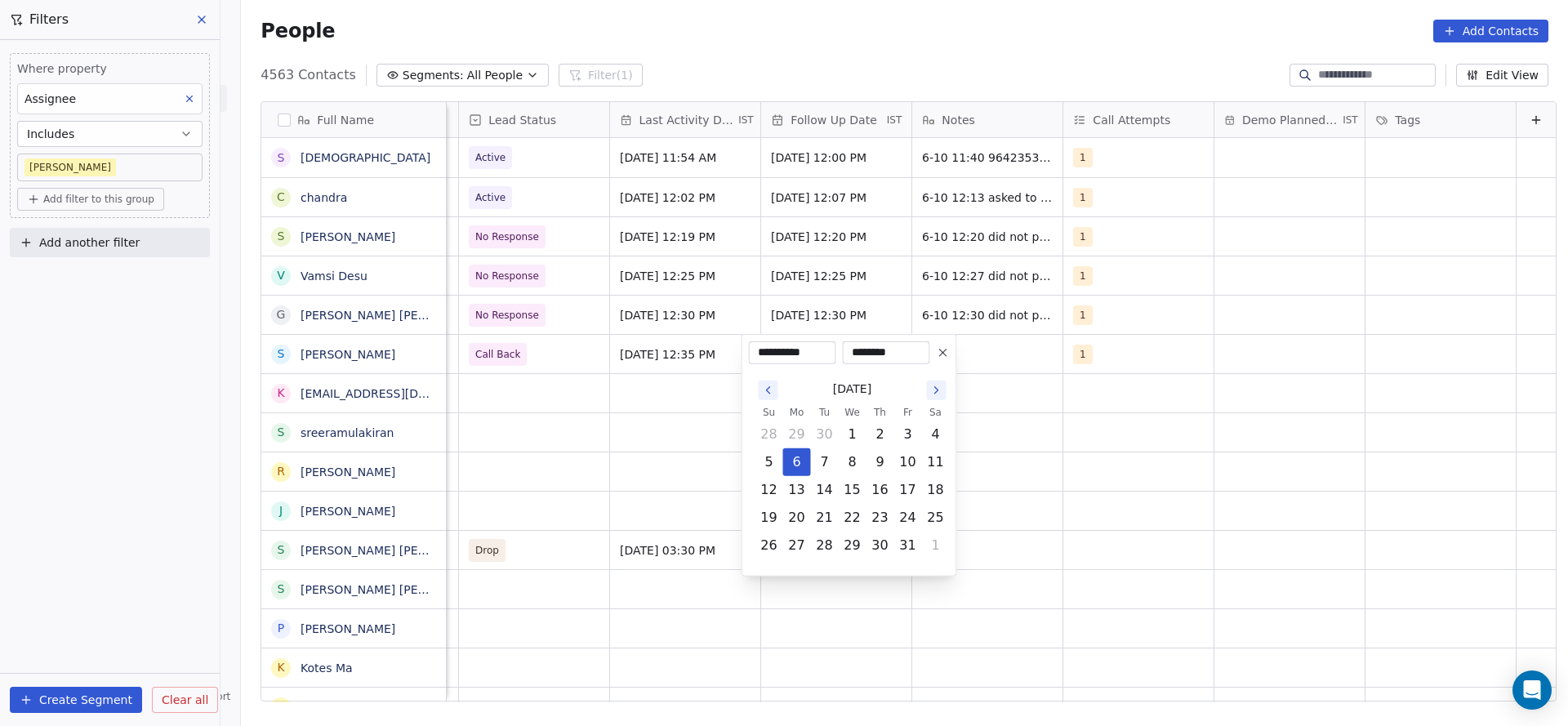
click at [894, 463] on td "10" at bounding box center [907, 462] width 28 height 28
click at [909, 463] on button "10" at bounding box center [907, 462] width 26 height 26
type input "**********"
click at [713, 454] on html "On2Cook India Pvt. Ltd. Contacts People Marketing Workflows Campaigns Metrics &…" at bounding box center [784, 363] width 1568 height 726
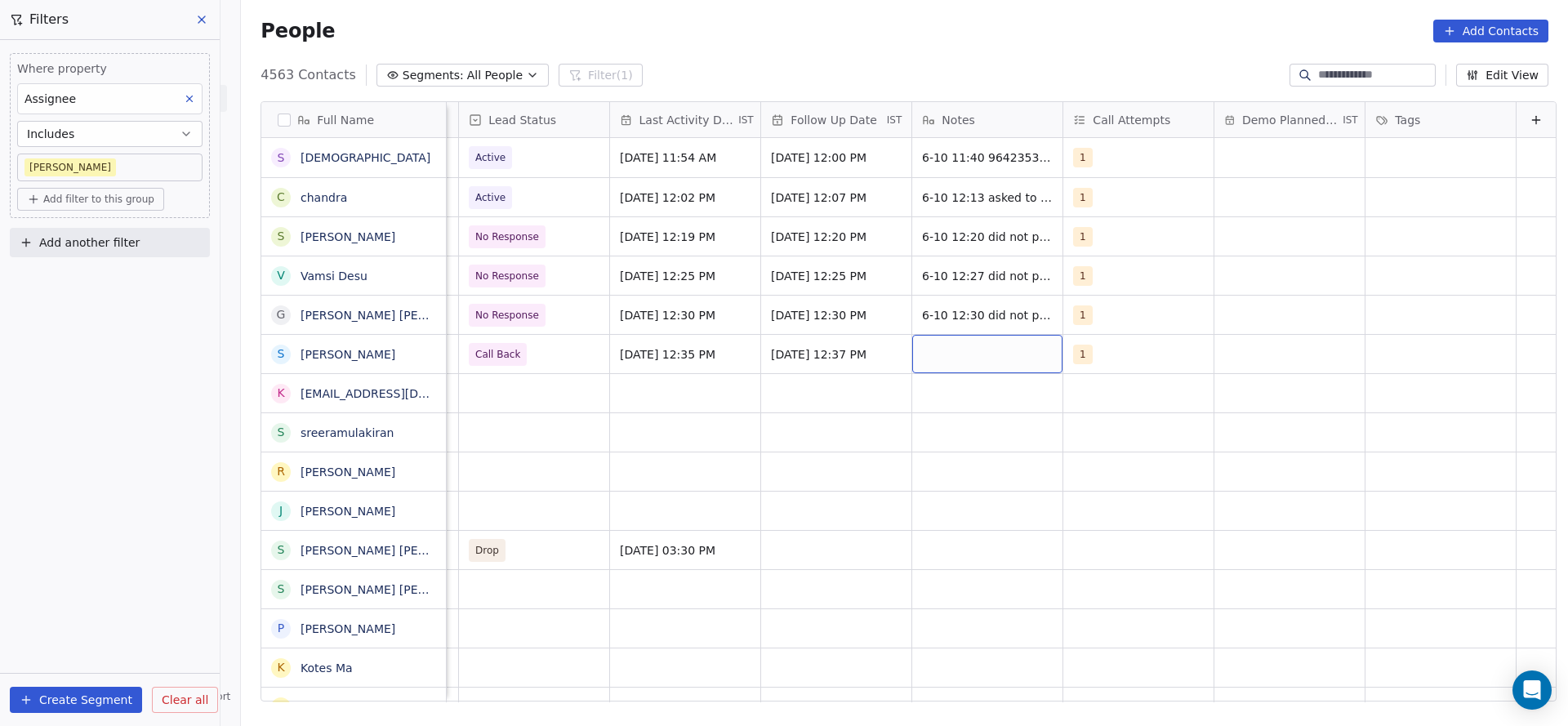
click at [926, 371] on div "grid" at bounding box center [987, 354] width 151 height 38
type textarea "**********"
click at [565, 368] on html "On2Cook India Pvt. Ltd. Contacts People Marketing Workflows Campaigns Metrics &…" at bounding box center [784, 363] width 1568 height 726
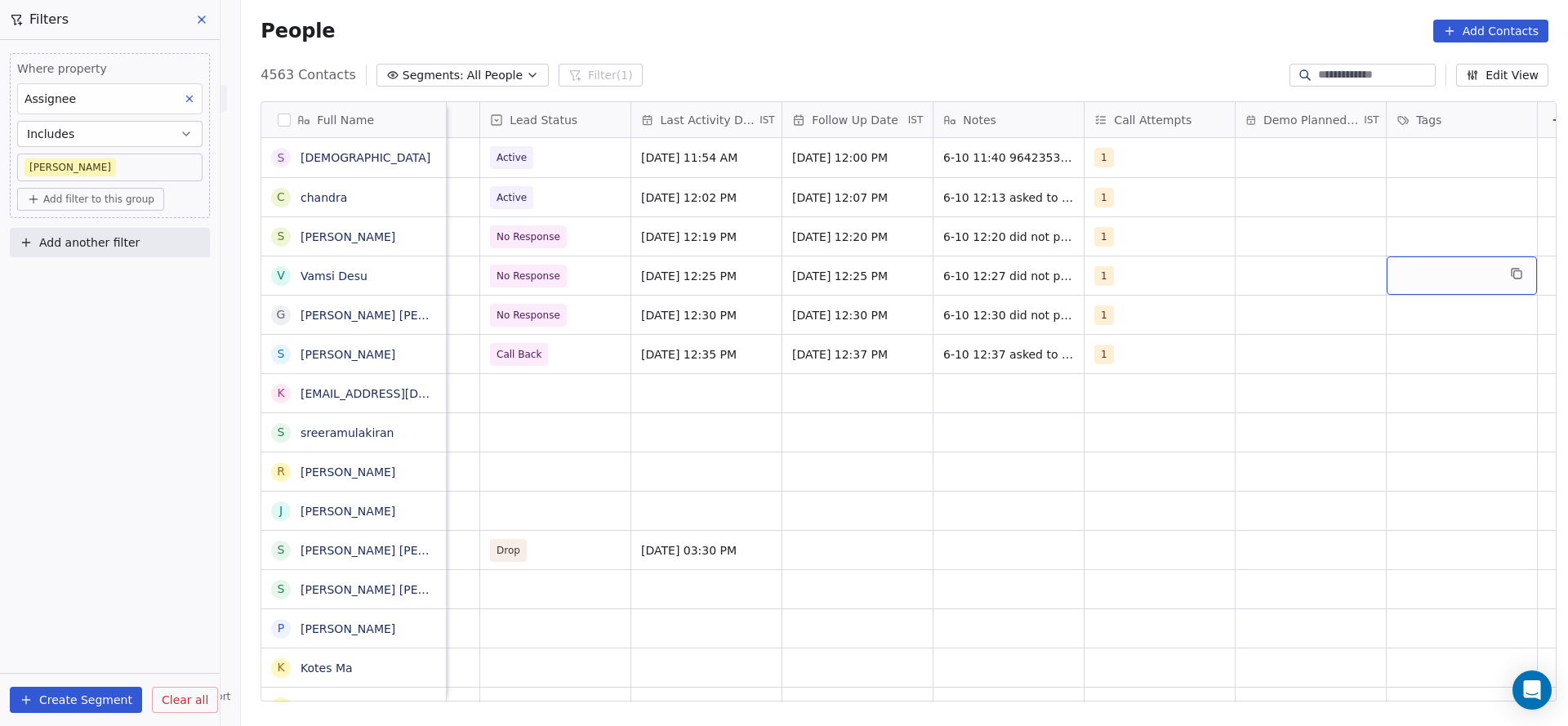
scroll to position [0, 2120]
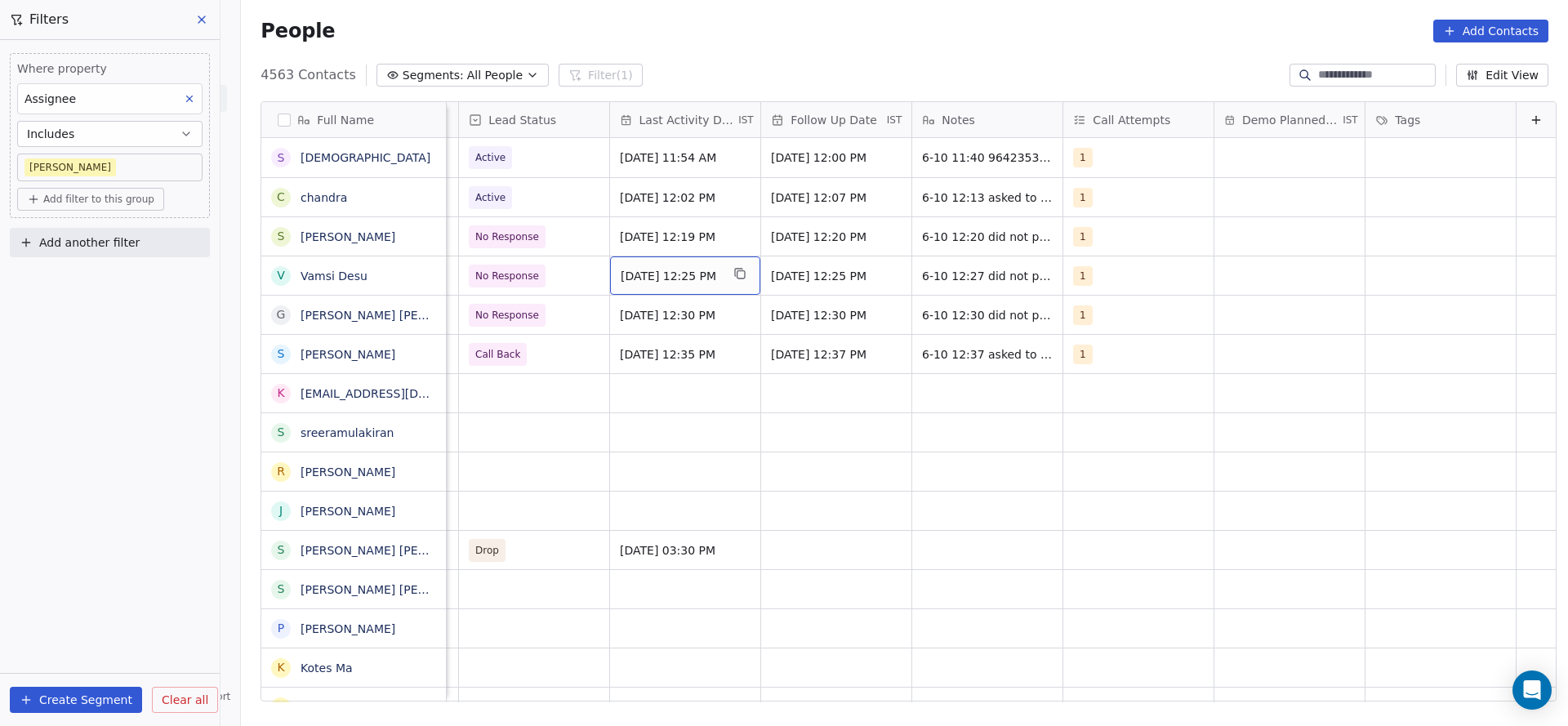
click at [672, 285] on div "[DATE] 12:25 PM" at bounding box center [685, 275] width 151 height 38
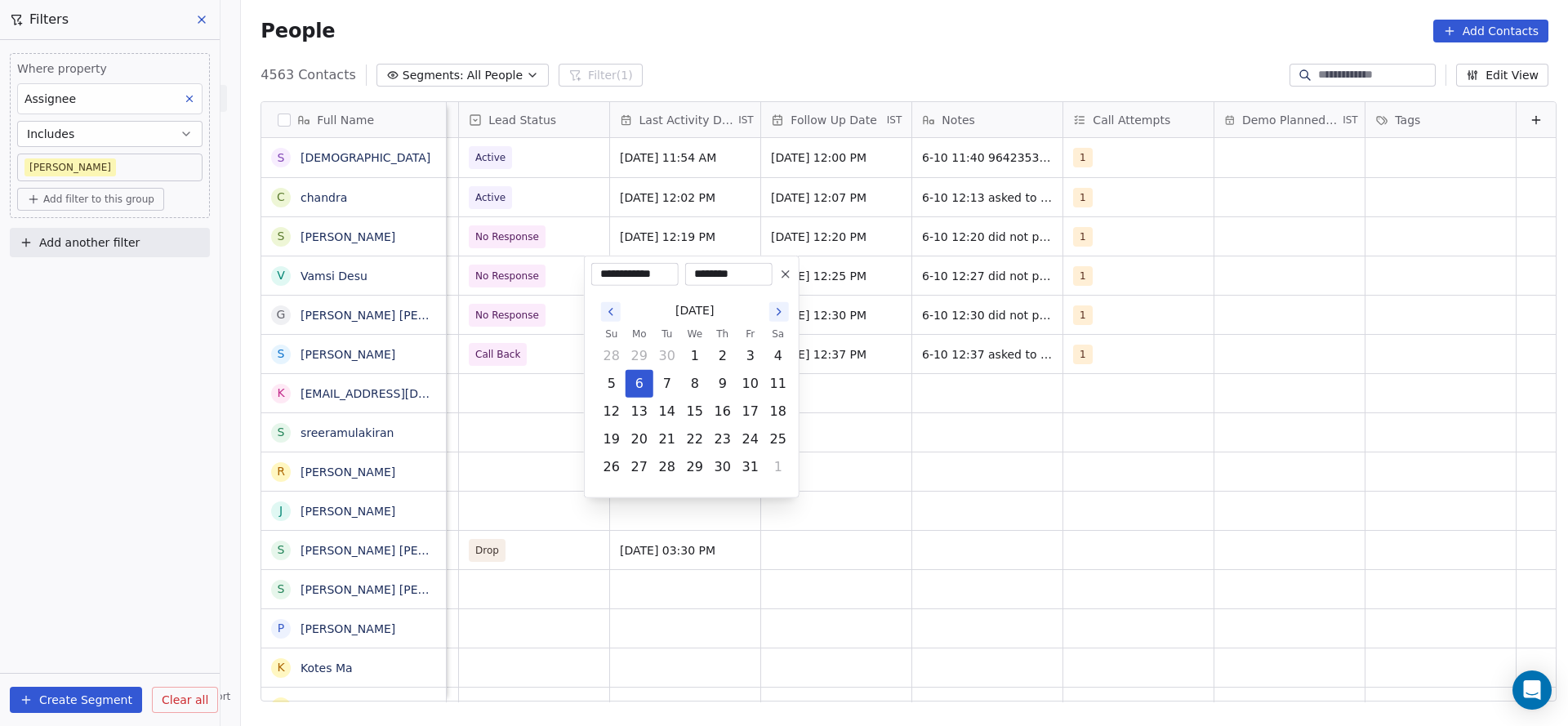
click at [517, 401] on html "On2Cook India Pvt. Ltd. Contacts People Marketing Workflows Campaigns Metrics &…" at bounding box center [784, 363] width 1568 height 726
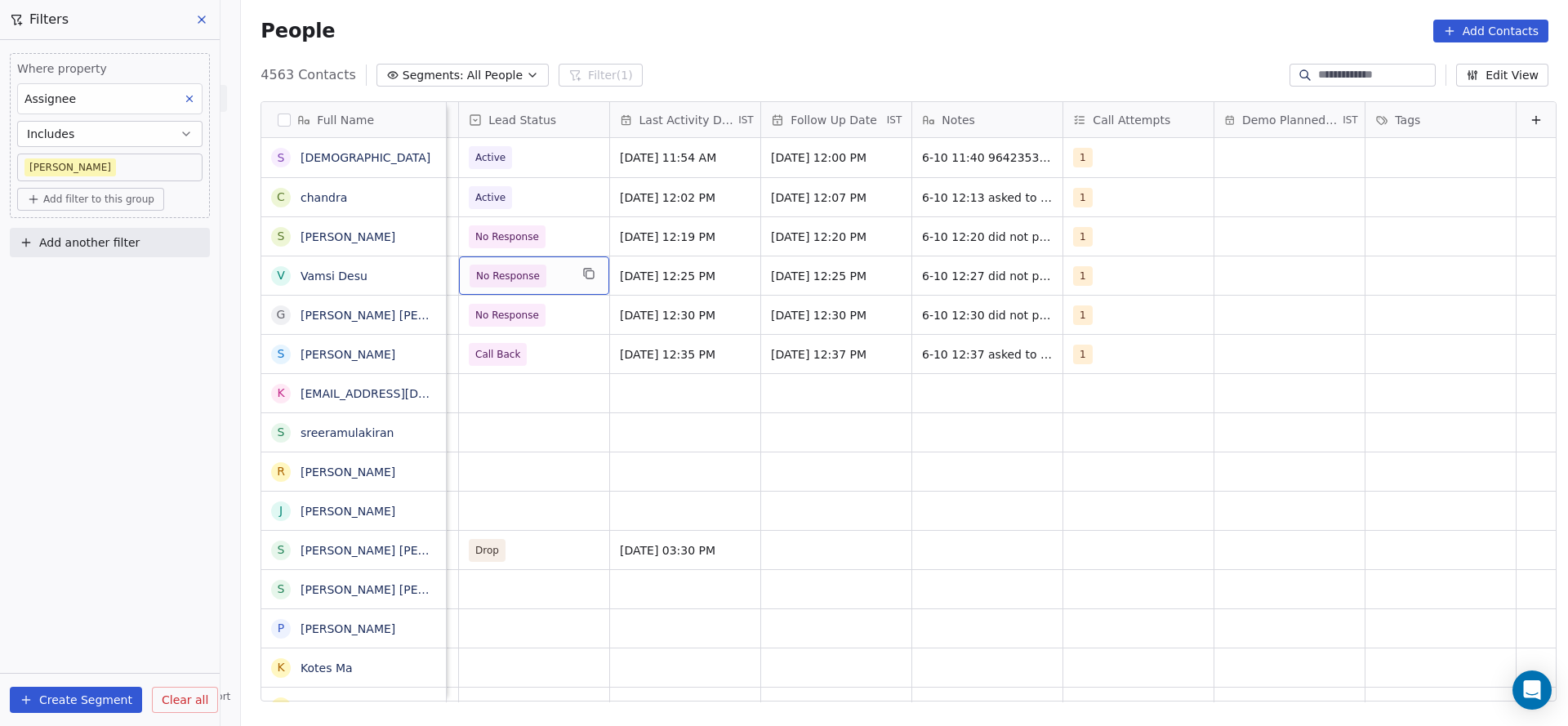
click at [546, 277] on span "No Response" at bounding box center [519, 276] width 100 height 23
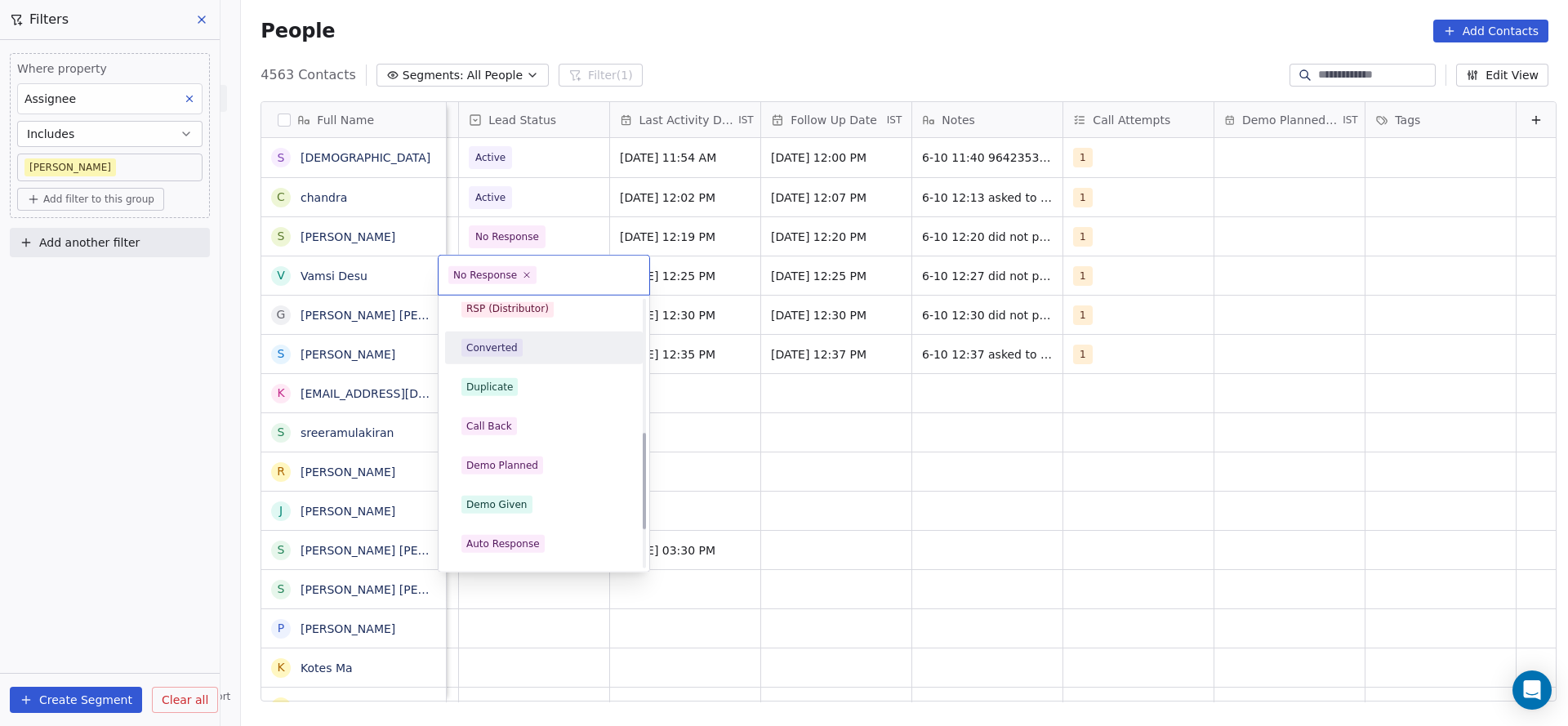
scroll to position [367, 0]
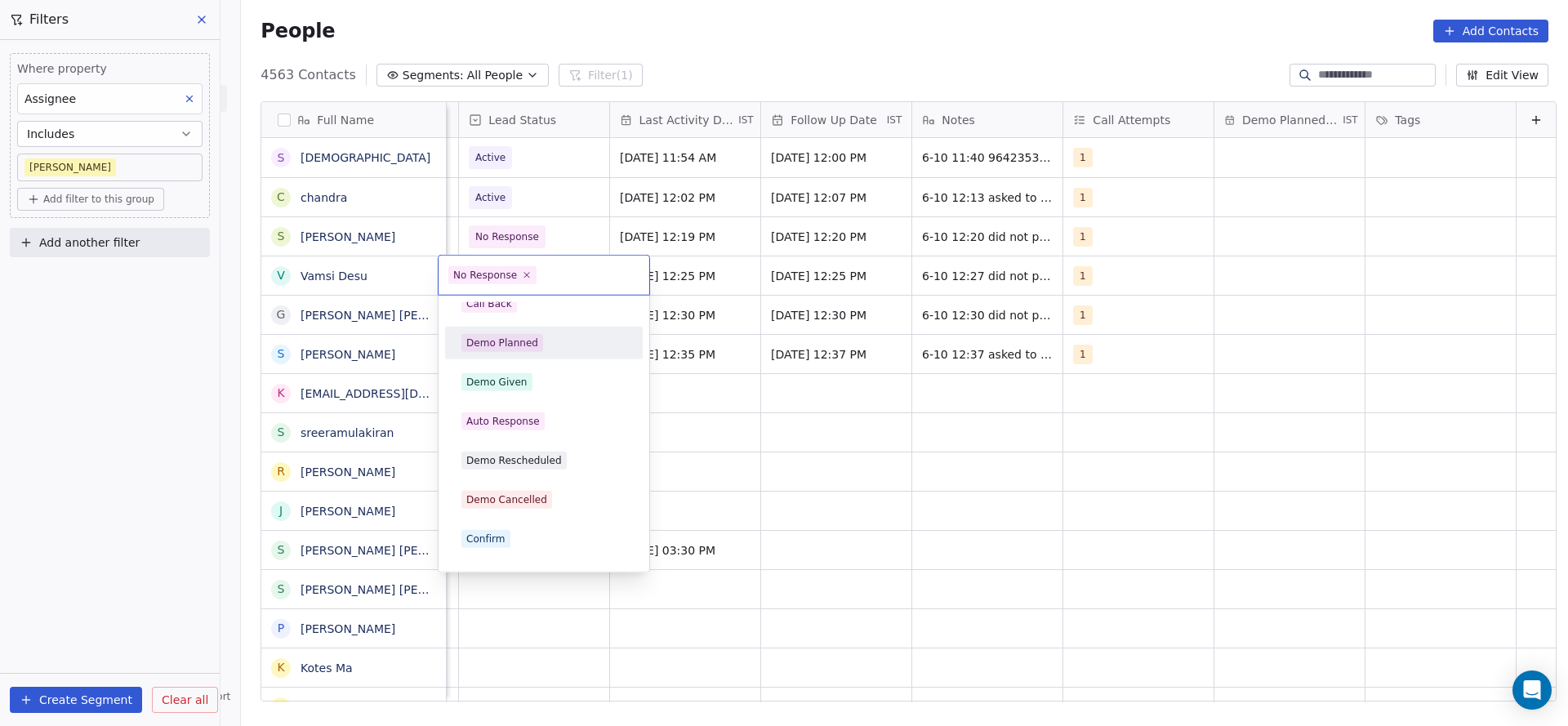
click at [531, 345] on div "Demo Planned" at bounding box center [502, 342] width 72 height 15
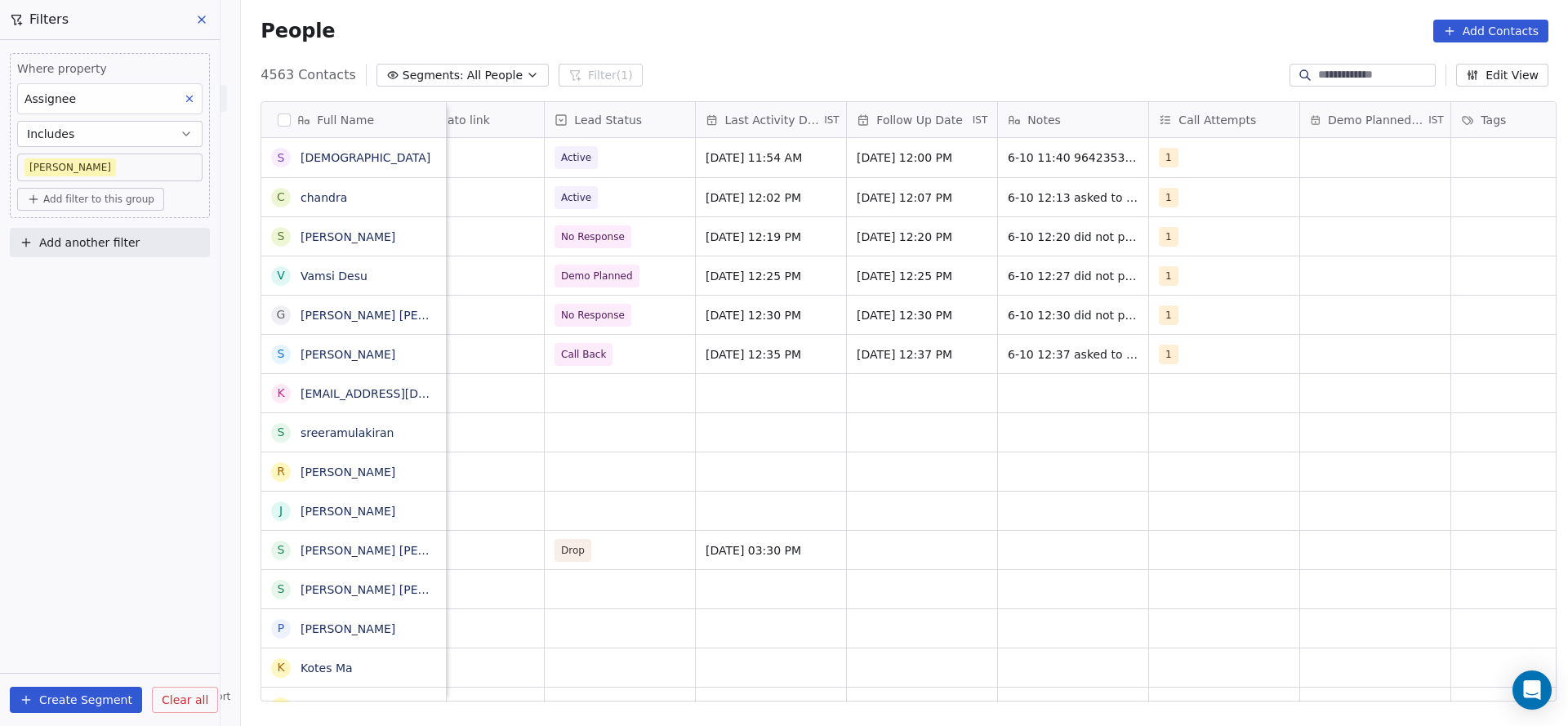
scroll to position [0, 2120]
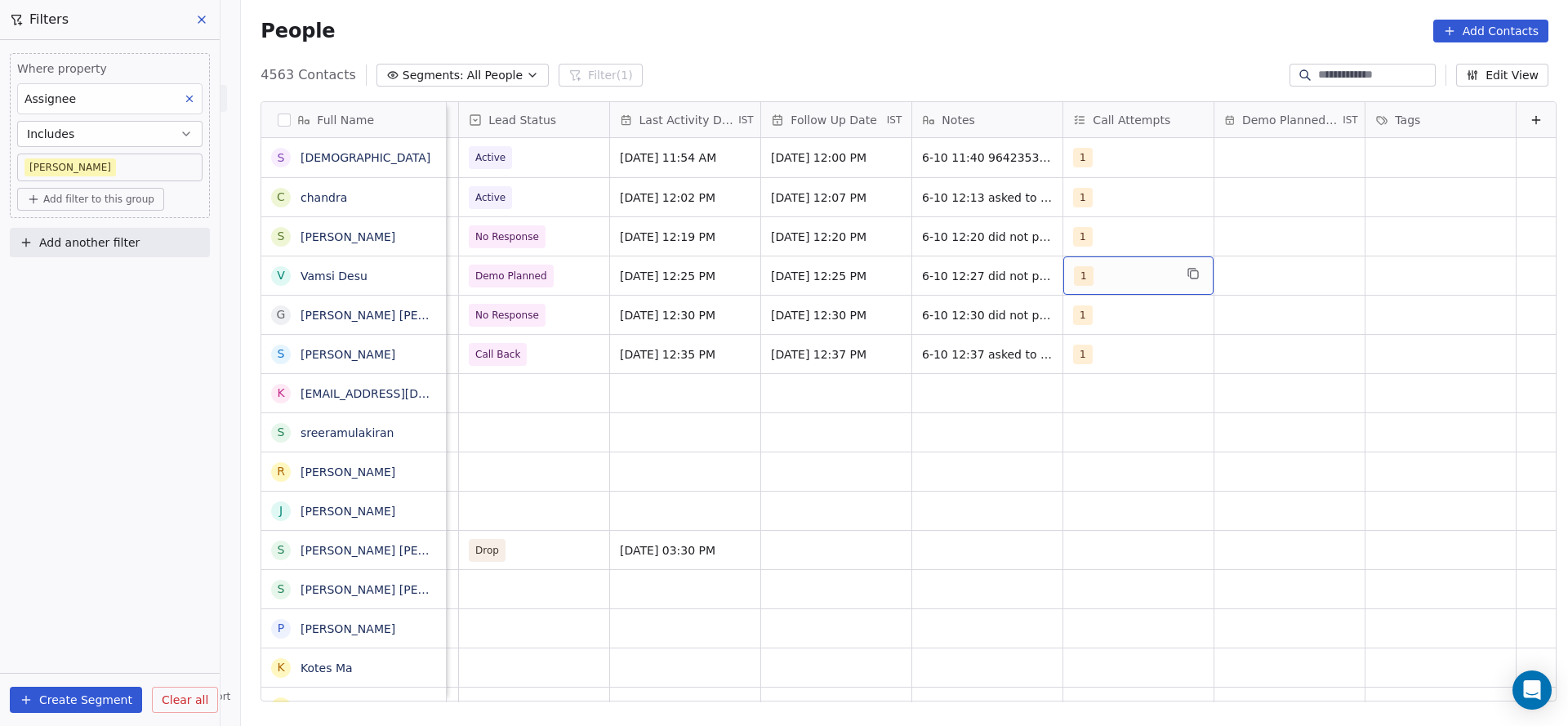
click at [1114, 276] on div "1" at bounding box center [1123, 276] width 100 height 19
drag, startPoint x: 1107, startPoint y: 358, endPoint x: 1103, endPoint y: 330, distance: 28.3
click at [1107, 360] on div "2" at bounding box center [1152, 358] width 146 height 17
click at [1103, 314] on div "1" at bounding box center [1152, 318] width 146 height 17
click at [965, 336] on html "On2Cook India Pvt. Ltd. Contacts People Marketing Workflows Campaigns Metrics &…" at bounding box center [784, 363] width 1568 height 726
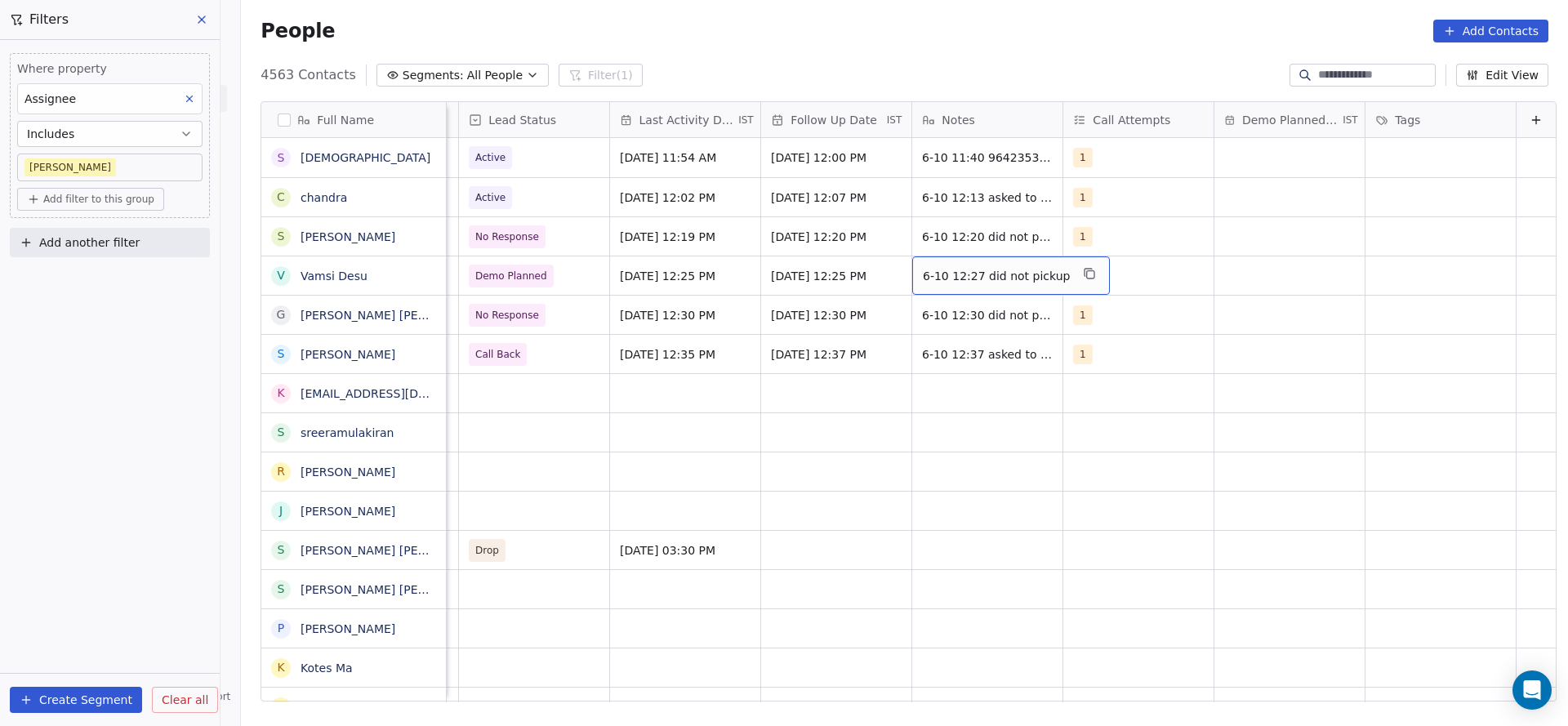
click at [948, 281] on span "6-10 12:27 did not pickup" at bounding box center [996, 276] width 147 height 17
click at [887, 268] on textarea "**********" at bounding box center [977, 282] width 182 height 51
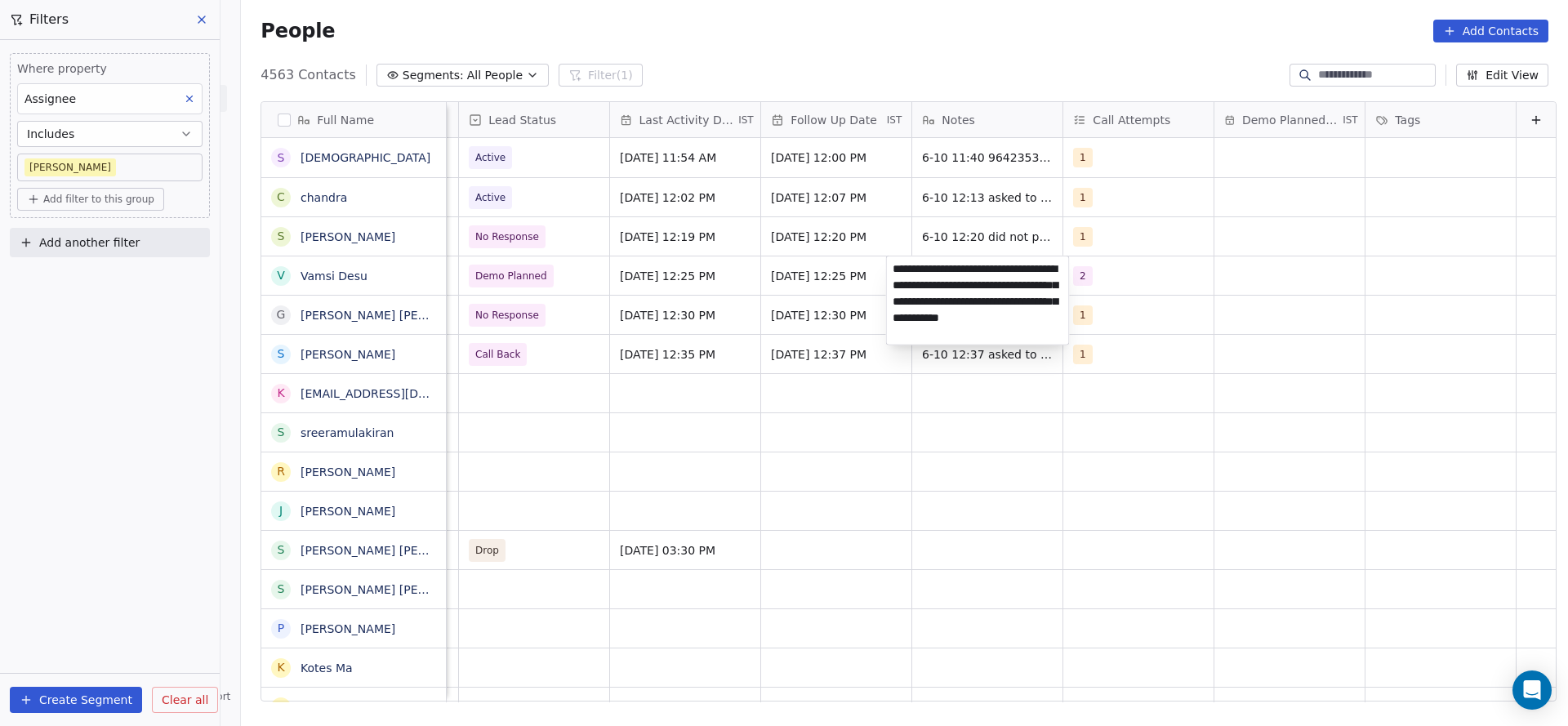
click at [1048, 289] on textarea "**********" at bounding box center [977, 300] width 182 height 88
click at [1040, 317] on textarea "**********" at bounding box center [977, 309] width 182 height 105
click at [925, 335] on textarea "**********" at bounding box center [977, 309] width 182 height 105
type textarea "**********"
click at [581, 396] on html "On2Cook India Pvt. Ltd. Contacts People Marketing Workflows Campaigns Metrics &…" at bounding box center [784, 363] width 1568 height 726
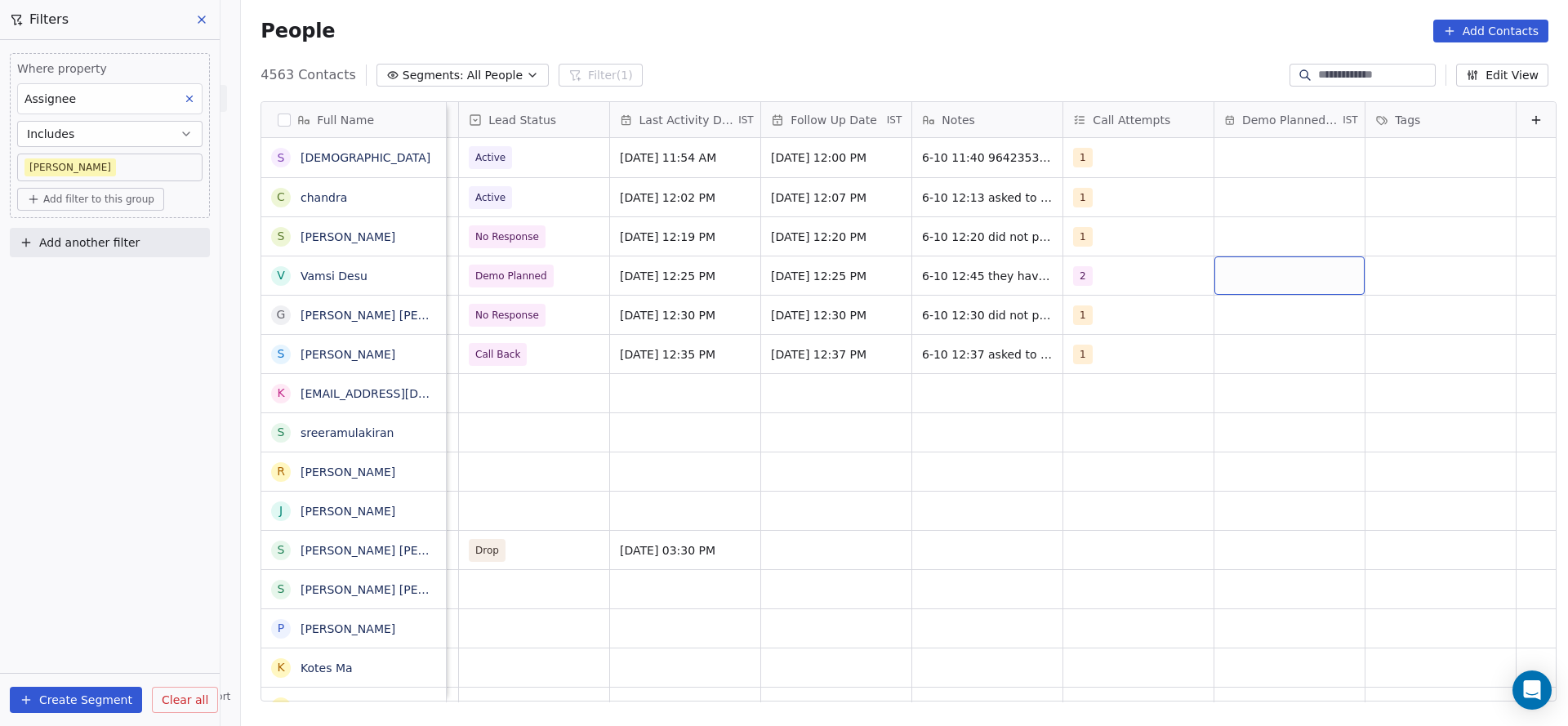
click at [1248, 282] on div "grid" at bounding box center [1289, 275] width 151 height 38
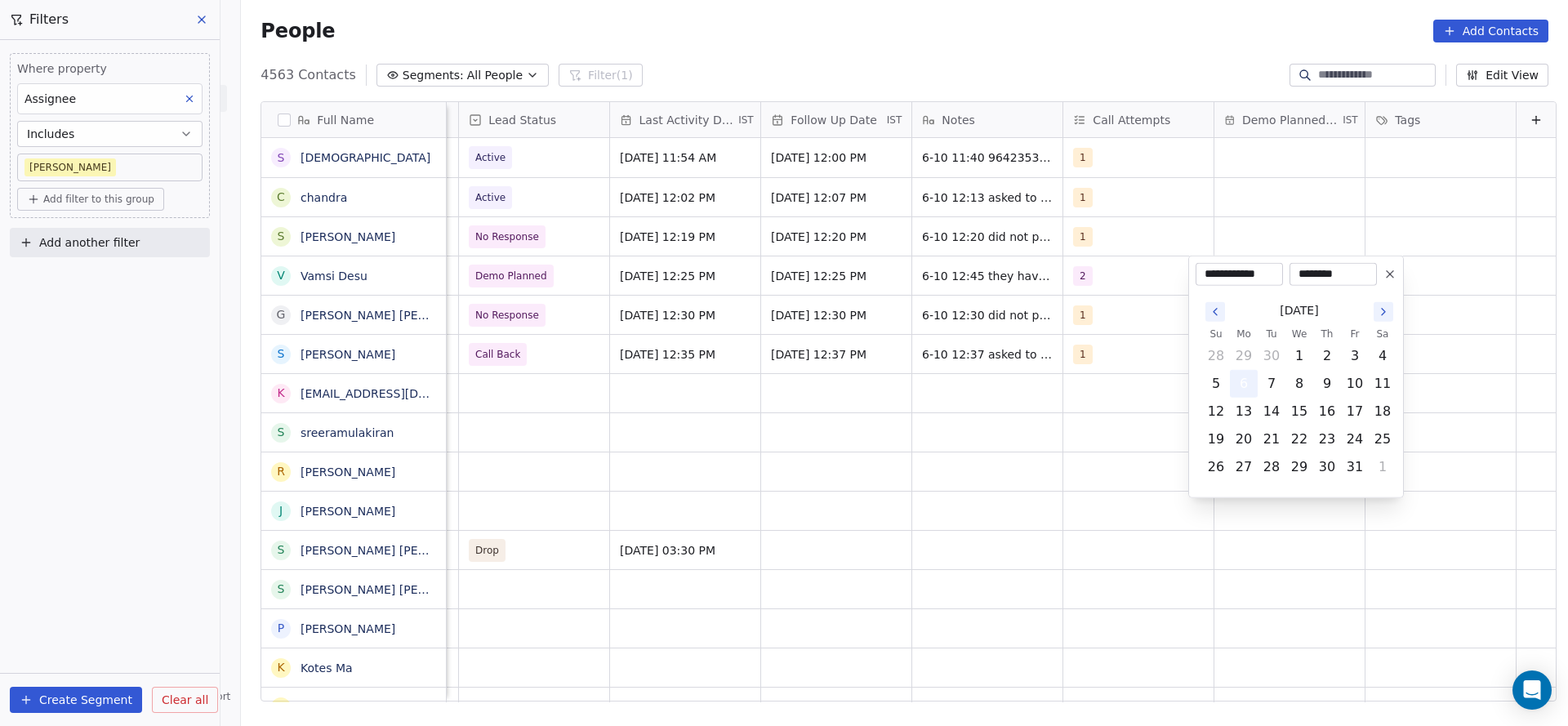
click at [1243, 377] on button "6" at bounding box center [1243, 384] width 26 height 26
click at [1372, 201] on html "On2Cook India Pvt. Ltd. Contacts People Marketing Workflows Campaigns Metrics &…" at bounding box center [784, 363] width 1568 height 726
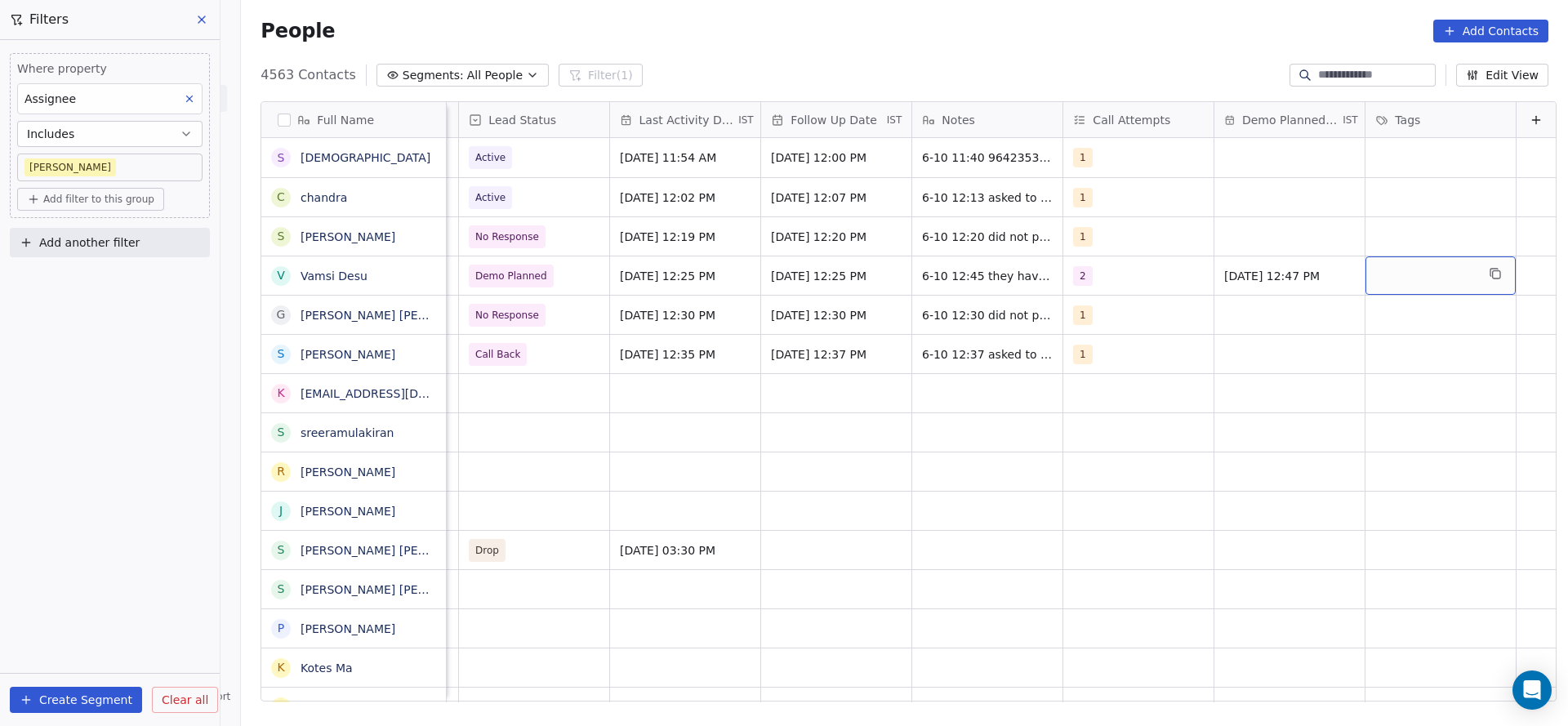
click at [1406, 270] on div "grid" at bounding box center [1440, 275] width 151 height 38
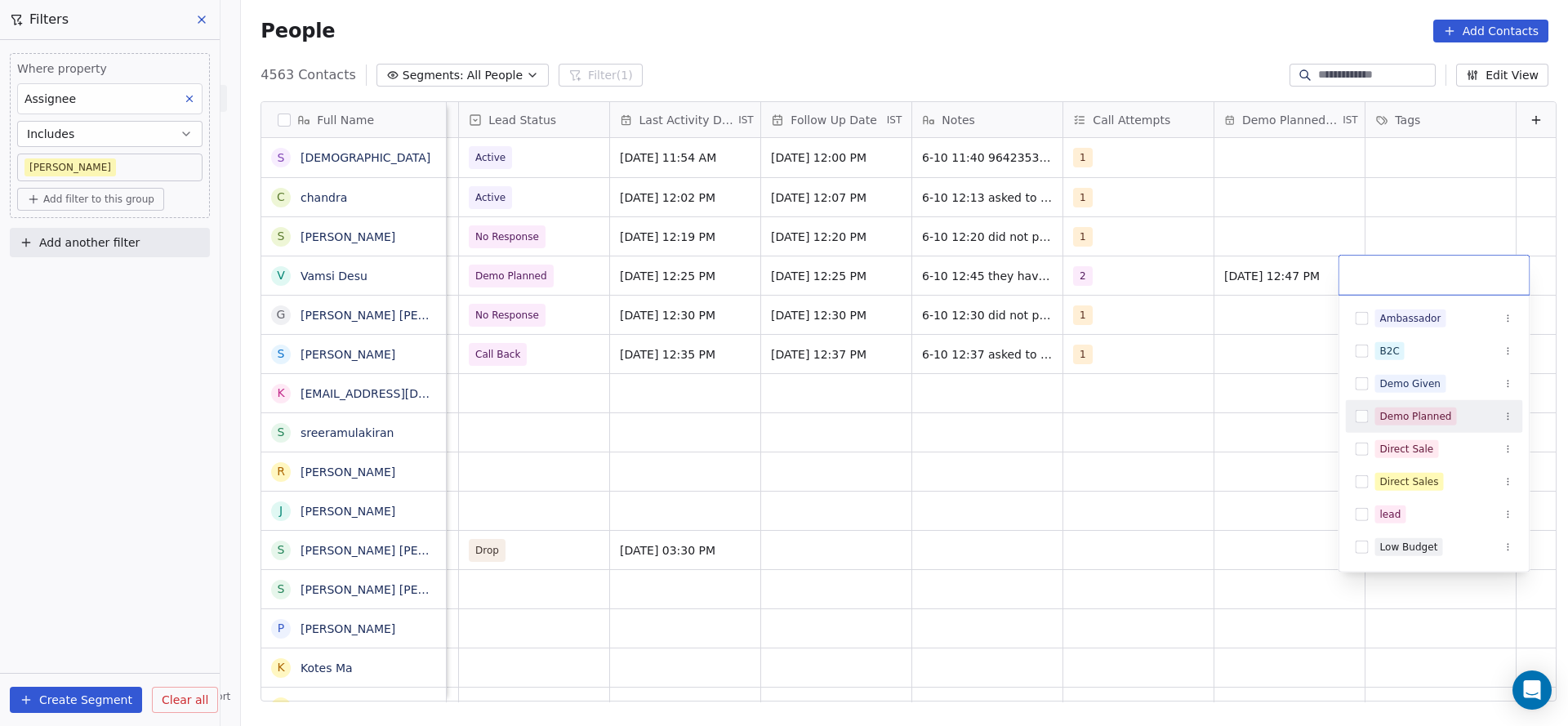
click at [1414, 430] on div "Demo Planned" at bounding box center [1434, 417] width 177 height 33
click at [1076, 402] on html "On2Cook India Pvt. Ltd. Contacts People Marketing Workflows Campaigns Metrics &…" at bounding box center [784, 363] width 1568 height 726
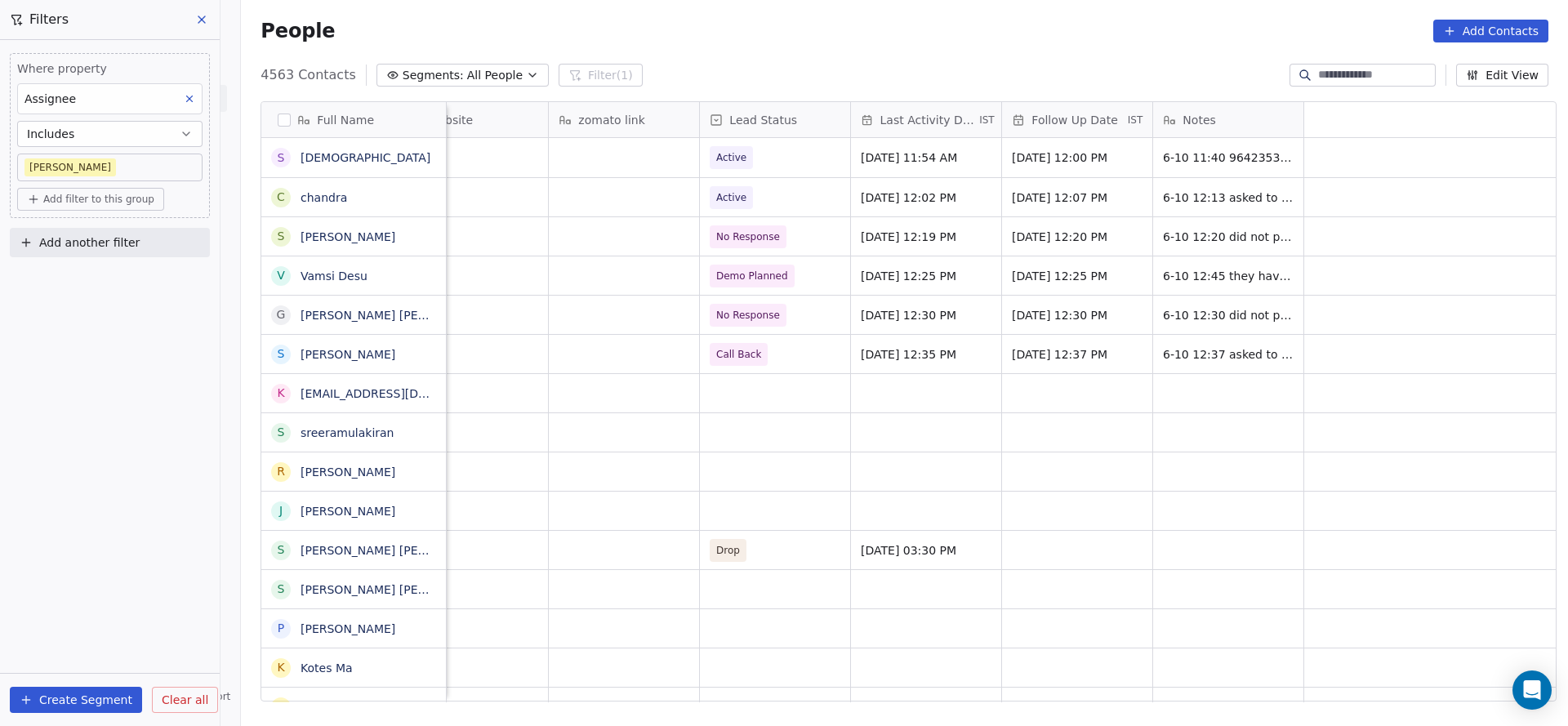
scroll to position [0, 1059]
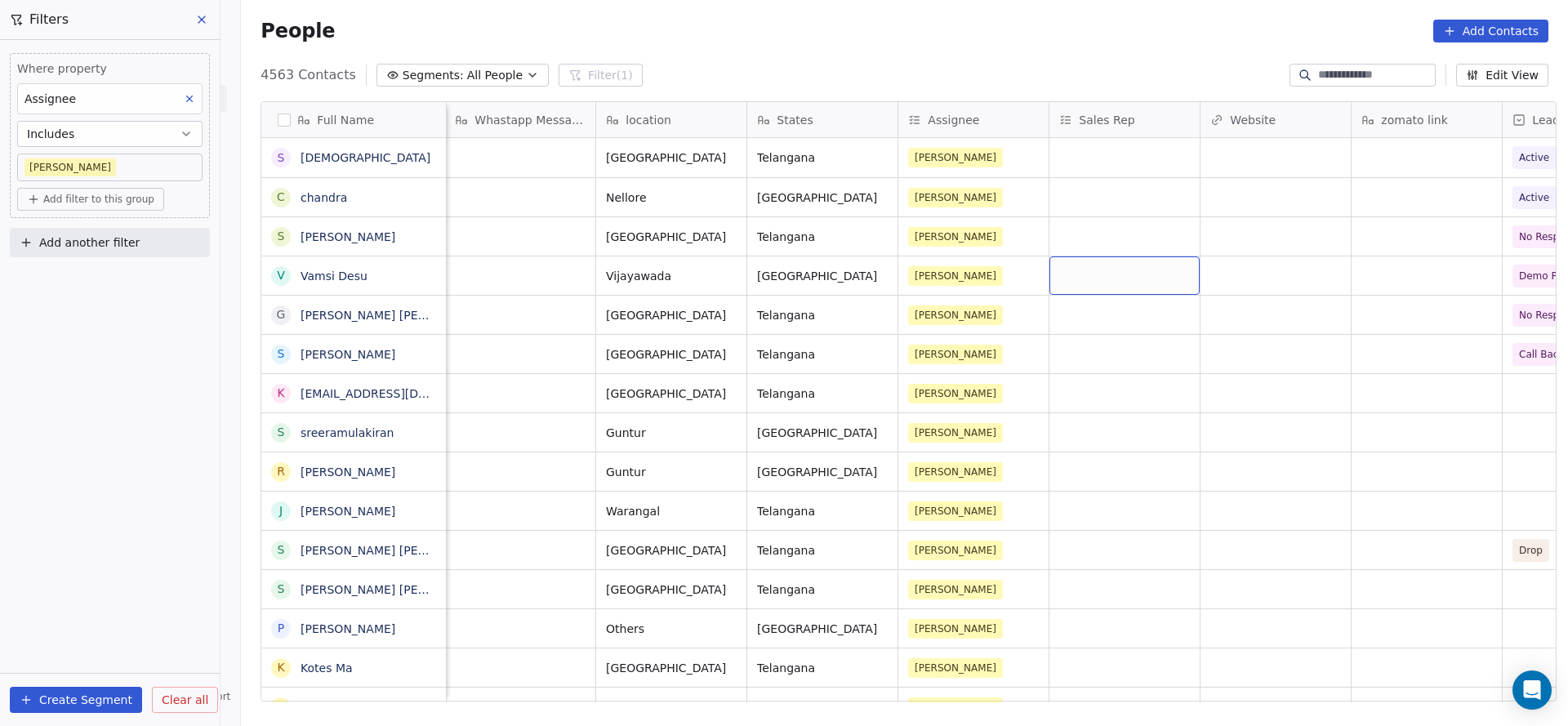
click at [1095, 266] on div "grid" at bounding box center [1124, 275] width 151 height 38
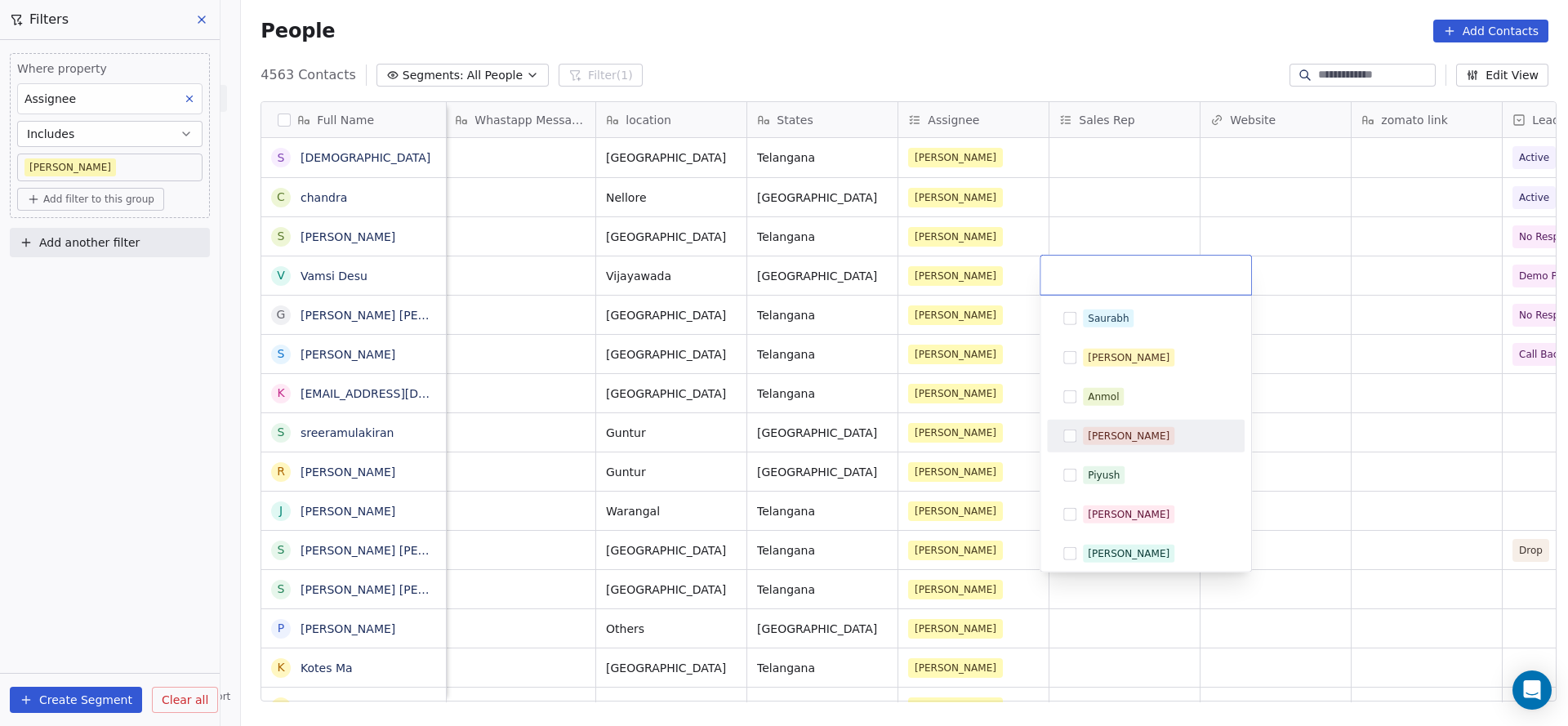
scroll to position [122, 0]
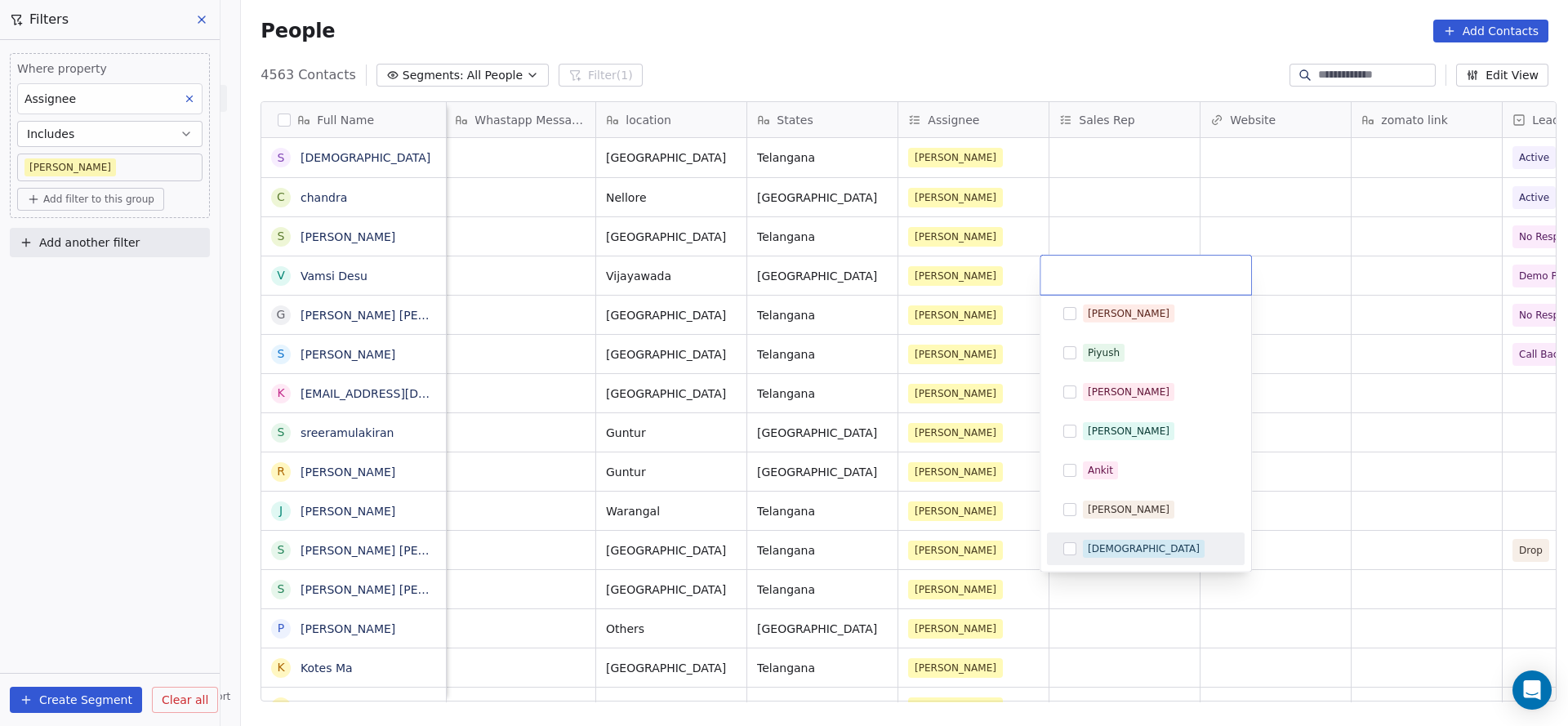
click at [1115, 543] on div "[DEMOGRAPHIC_DATA]" at bounding box center [1142, 548] width 112 height 15
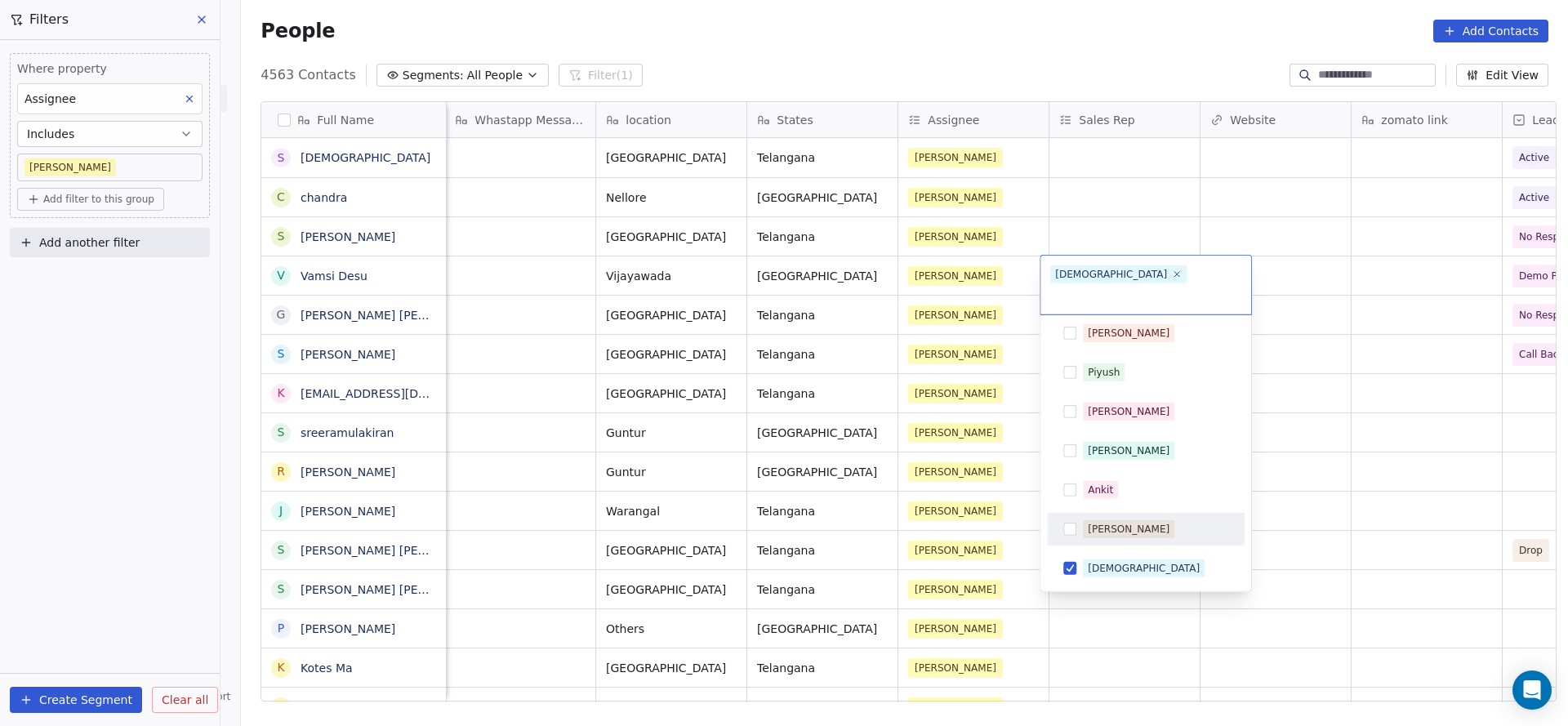
click at [992, 354] on html "On2Cook India Pvt. Ltd. Contacts People Marketing Workflows Campaigns Metrics &…" at bounding box center [784, 363] width 1568 height 726
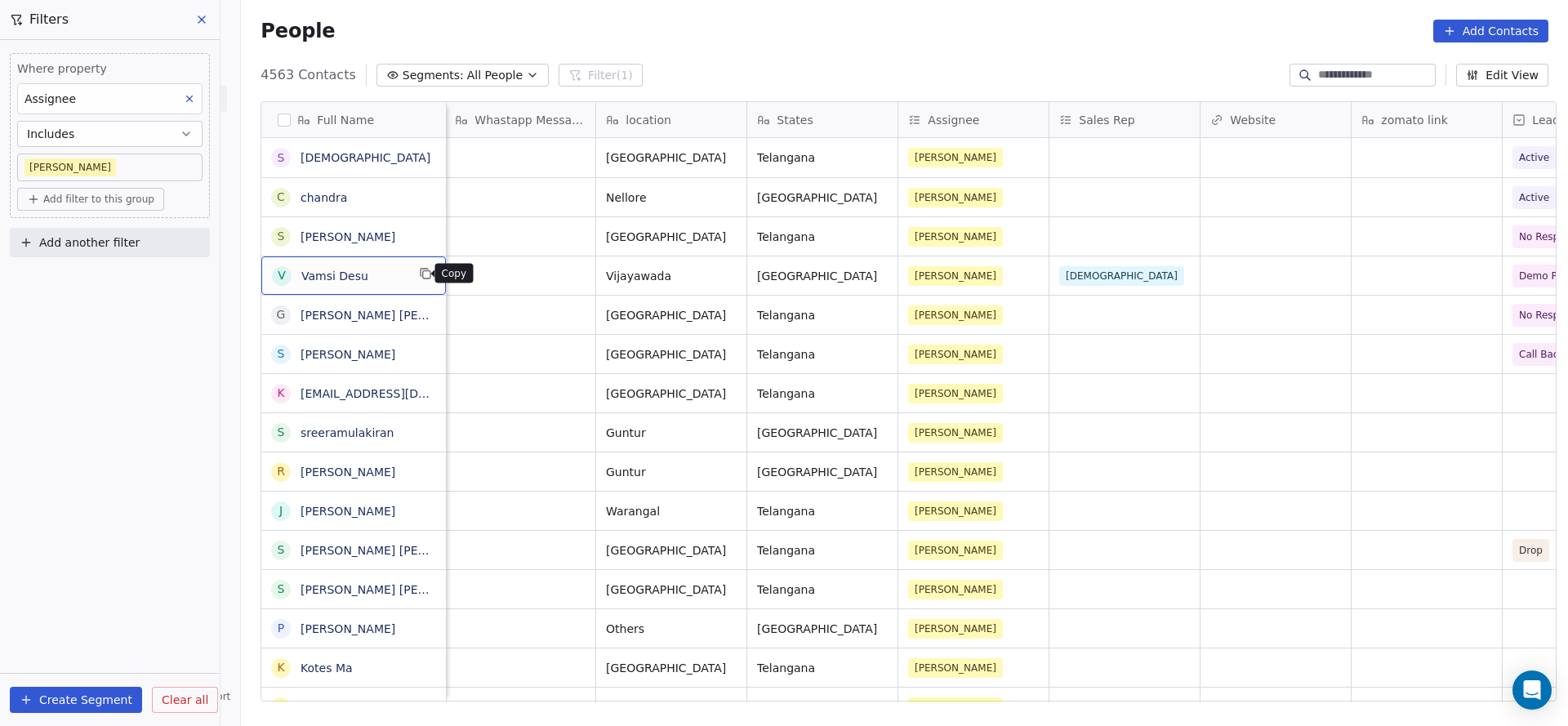
click at [419, 272] on icon "grid" at bounding box center [425, 273] width 13 height 13
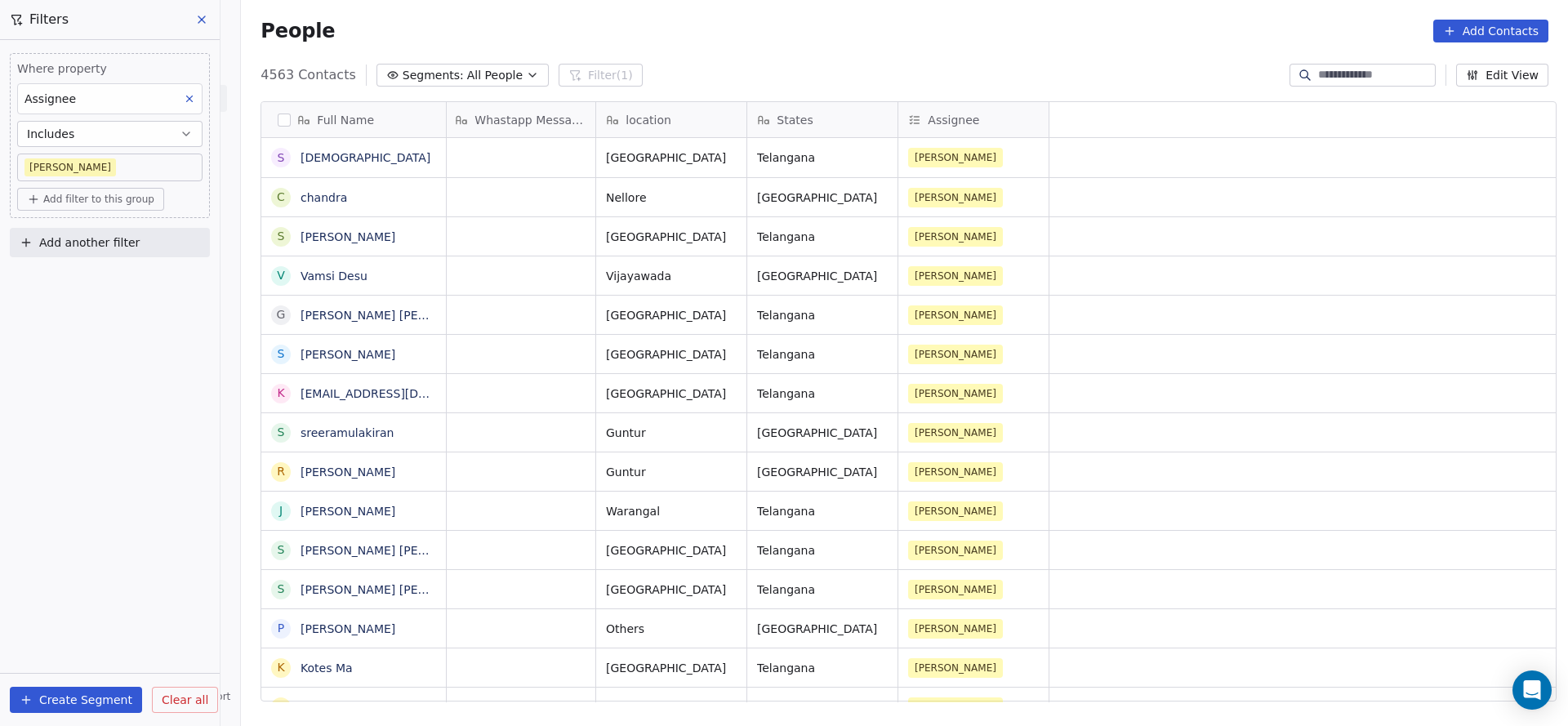
scroll to position [0, 0]
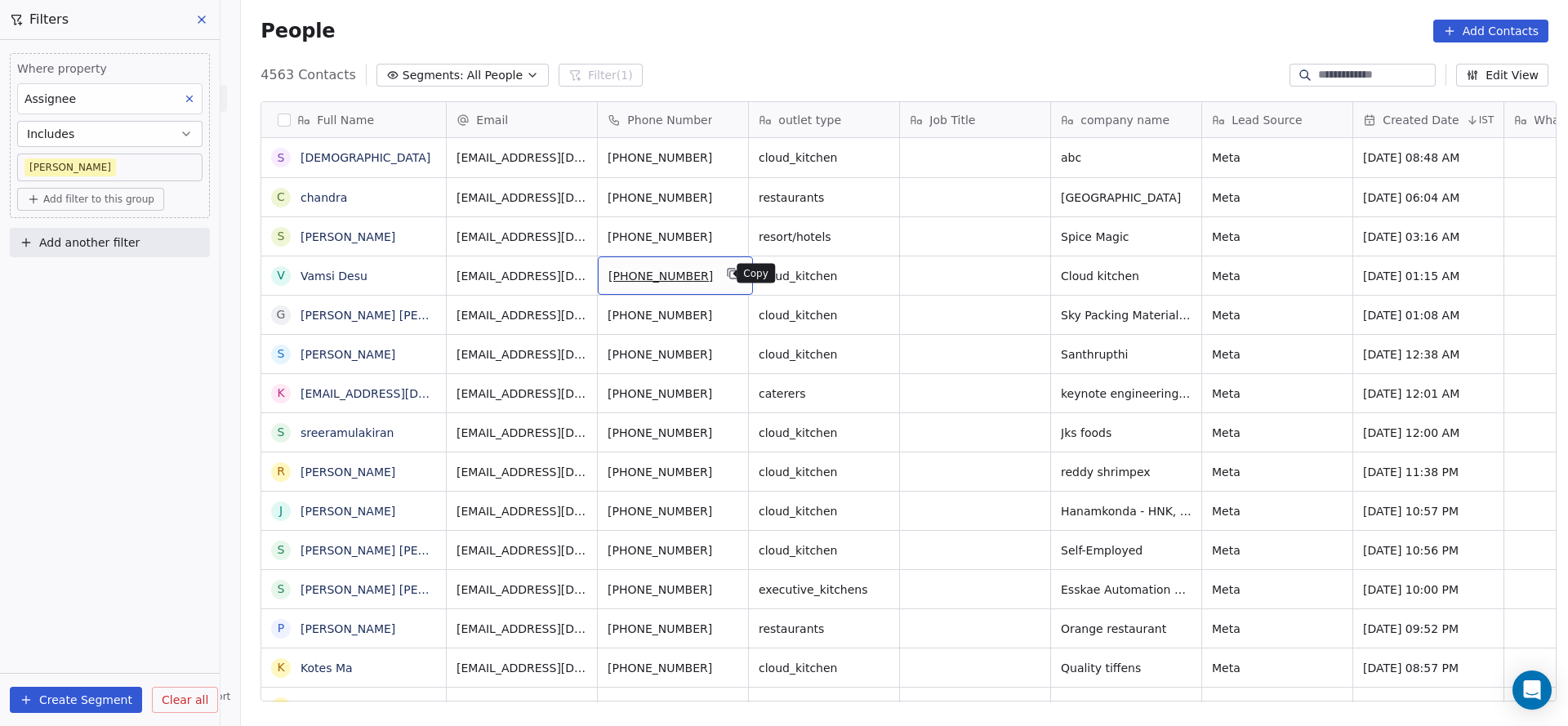
click at [730, 272] on icon "grid" at bounding box center [733, 275] width 8 height 8
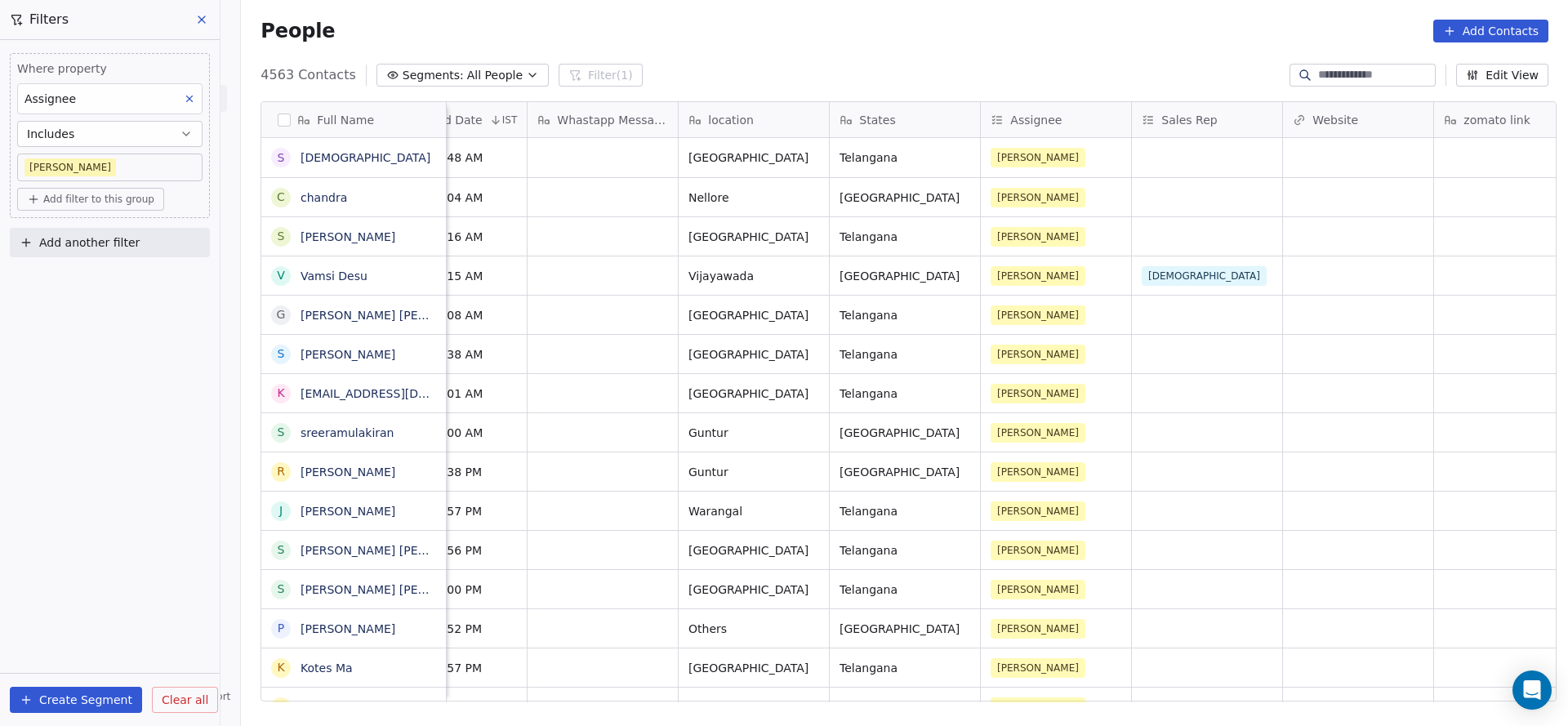
scroll to position [0, 1035]
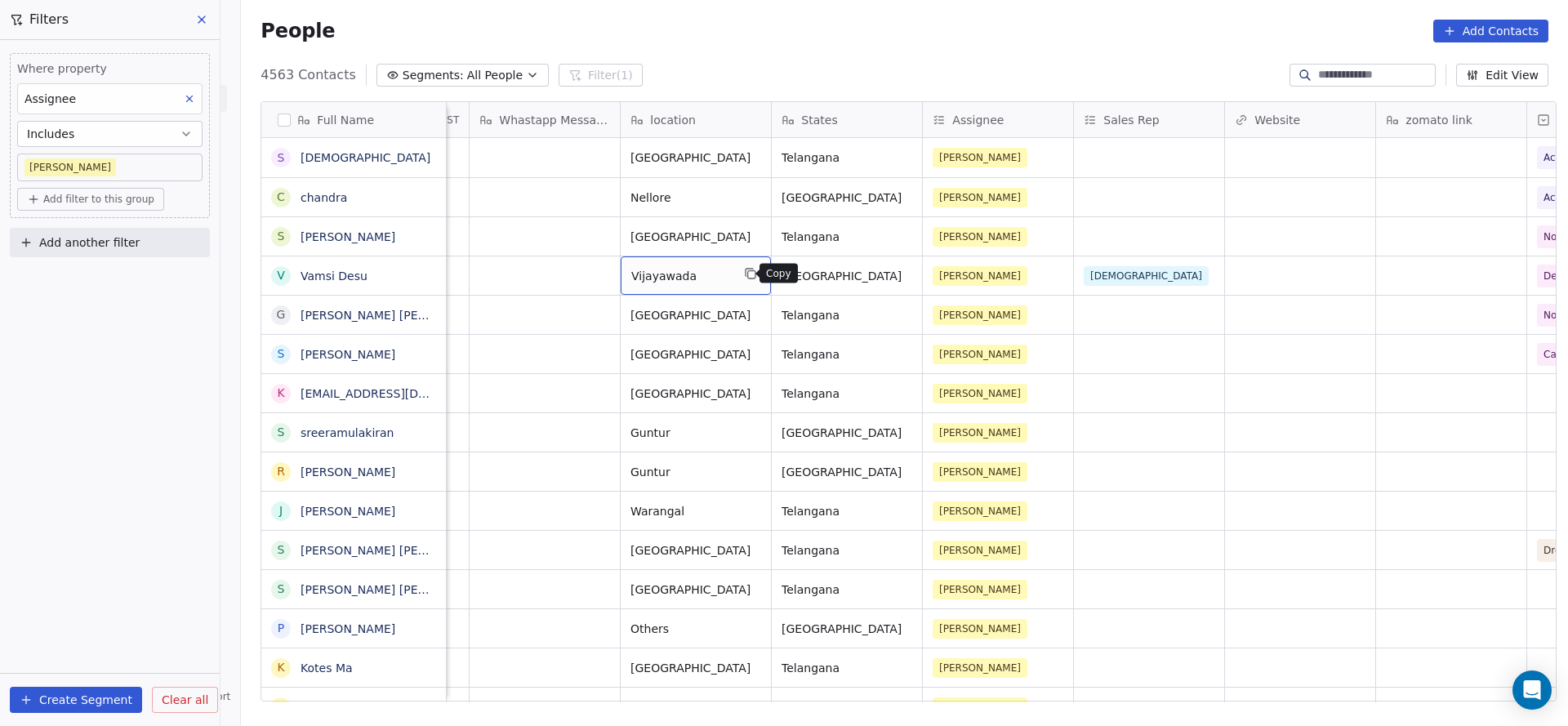
drag, startPoint x: 745, startPoint y: 271, endPoint x: 928, endPoint y: 665, distance: 434.4
click at [746, 272] on icon "grid" at bounding box center [750, 273] width 13 height 13
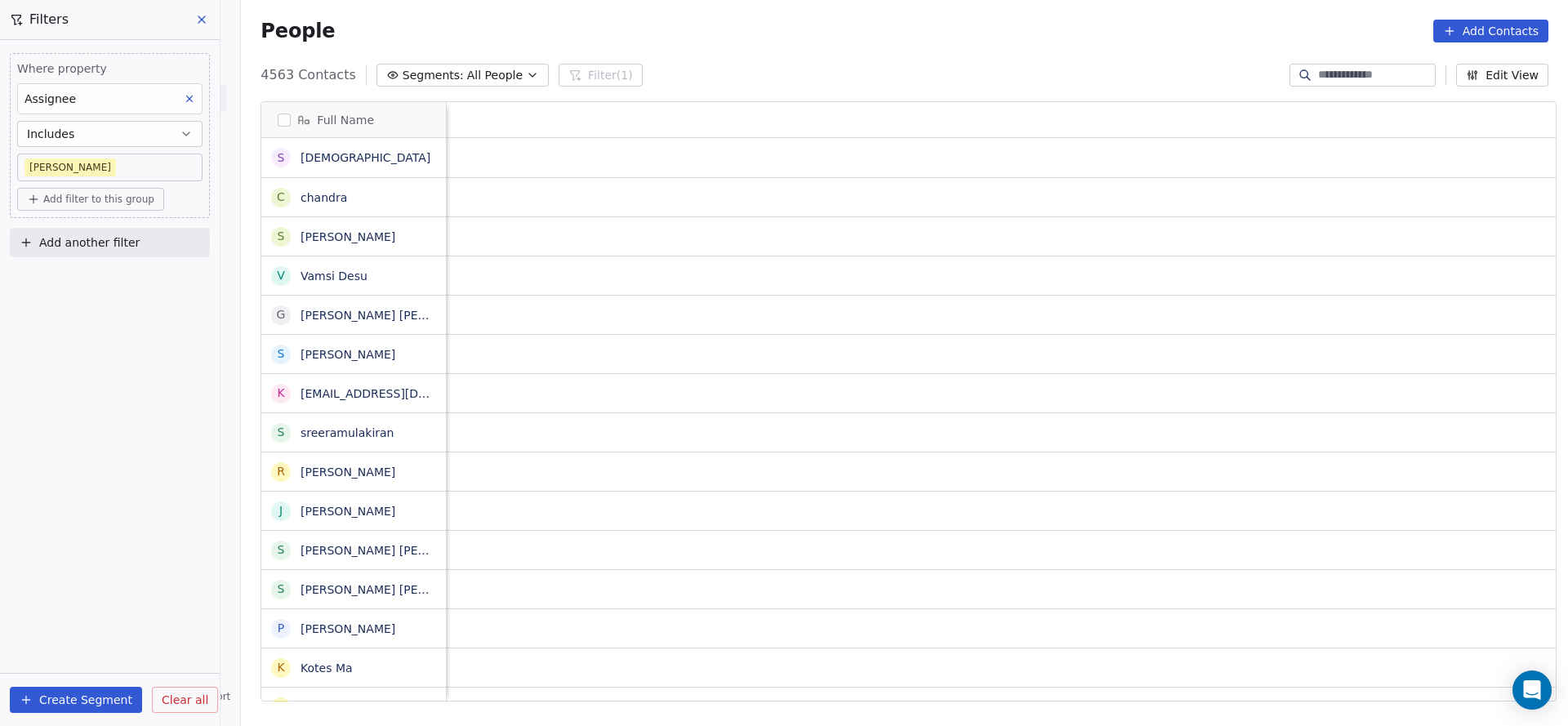
scroll to position [0, 2120]
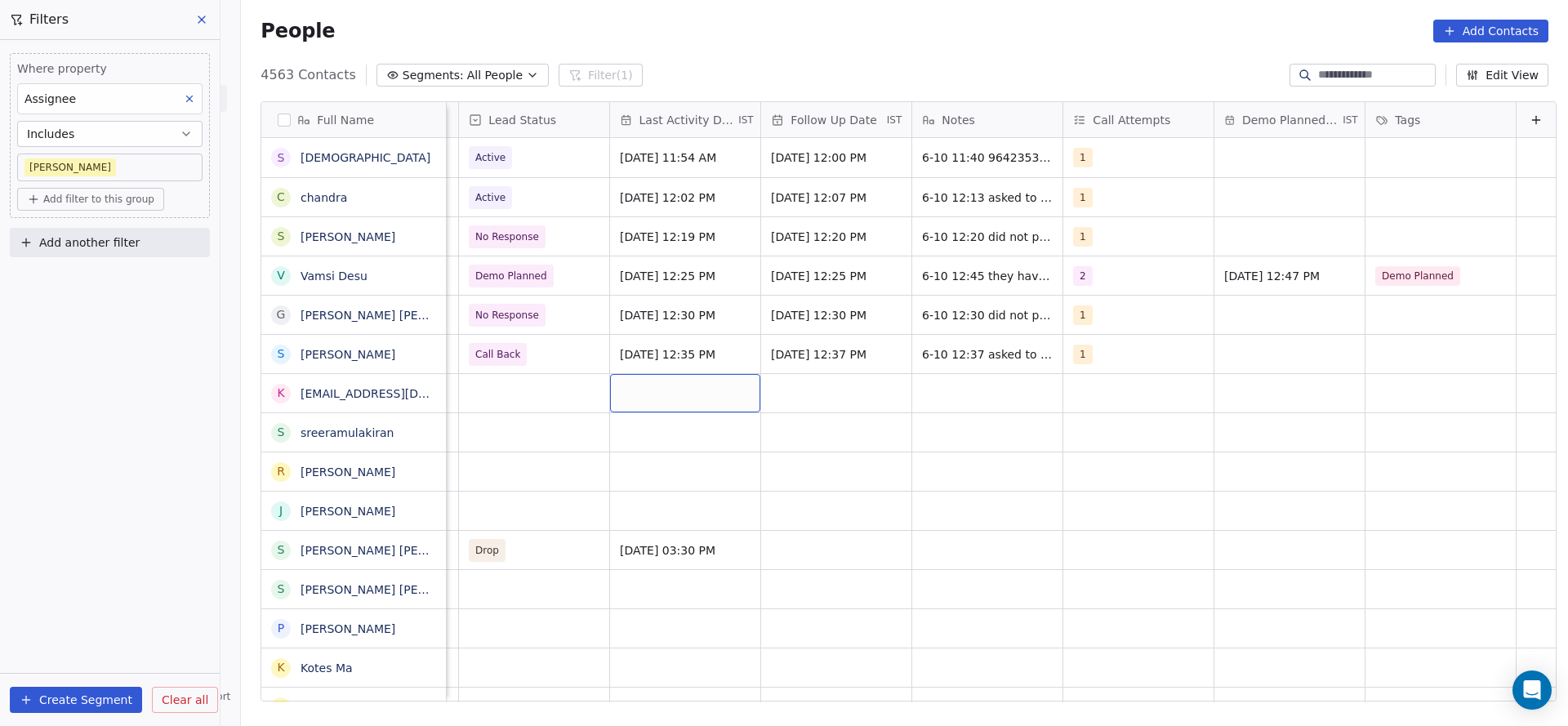
click at [617, 381] on div "grid" at bounding box center [685, 393] width 151 height 38
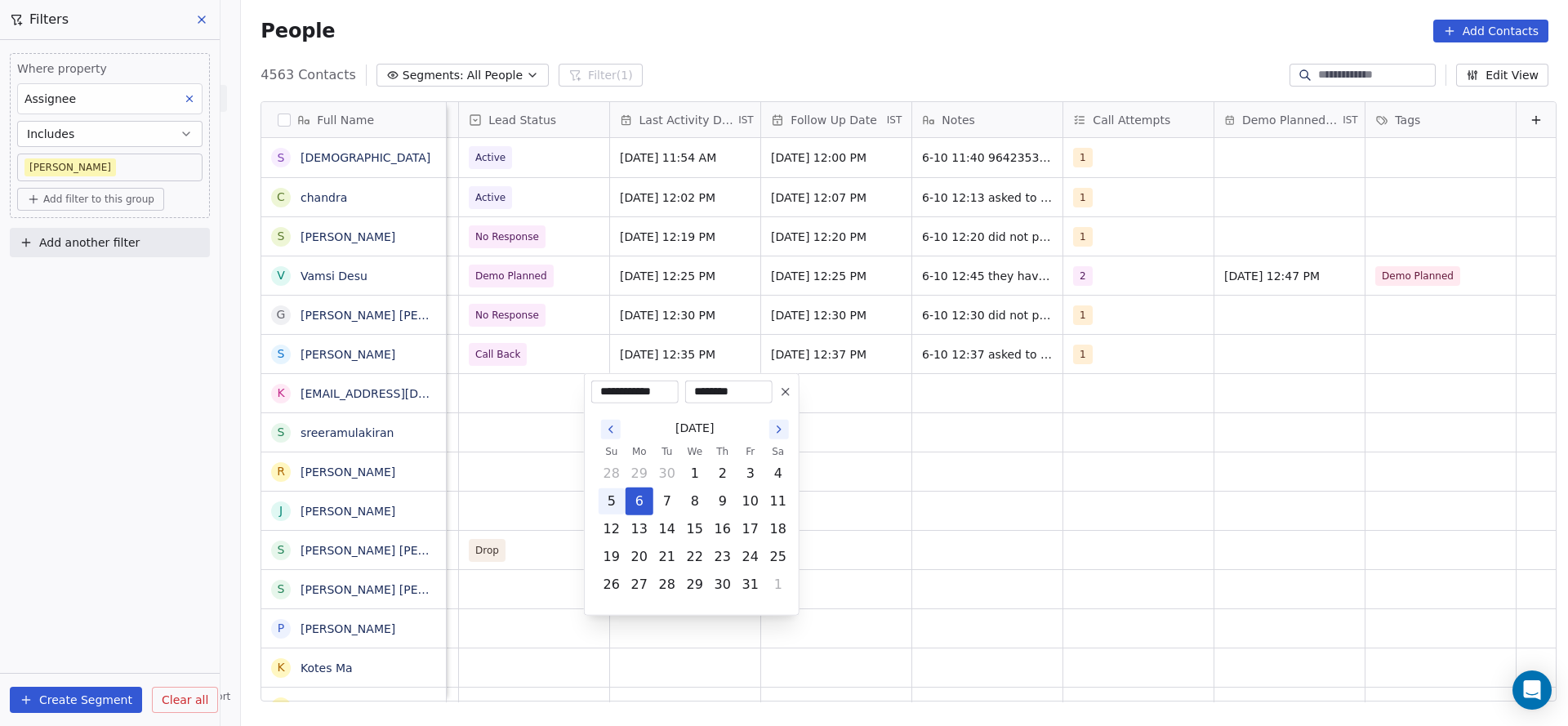
click at [634, 501] on button "6" at bounding box center [639, 501] width 26 height 26
click at [529, 418] on html "On2Cook India Pvt. Ltd. Contacts People Marketing Workflows Campaigns Metrics &…" at bounding box center [784, 363] width 1568 height 726
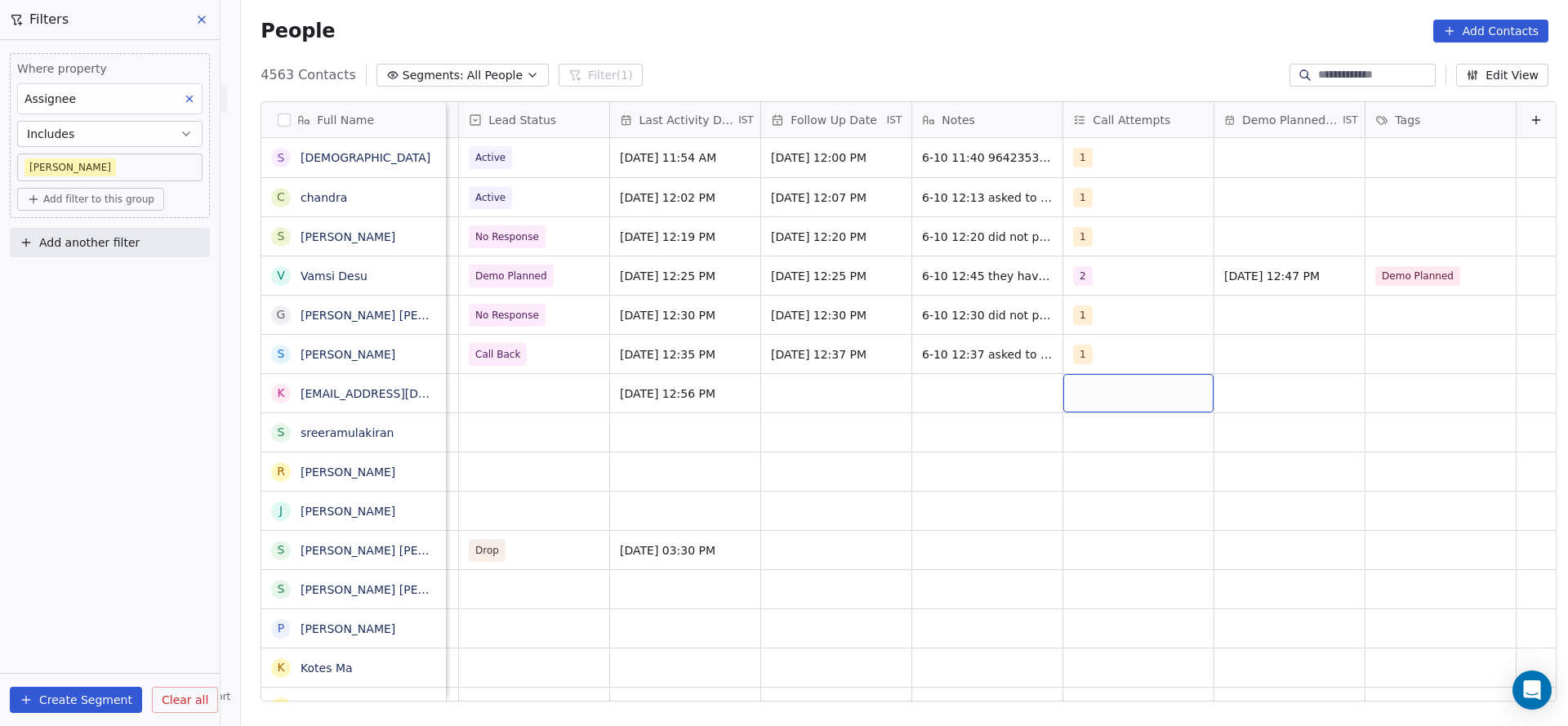
click at [1074, 387] on div "grid" at bounding box center [1138, 393] width 151 height 38
click at [1073, 429] on div "1" at bounding box center [1142, 435] width 185 height 26
click at [731, 466] on html "On2Cook India Pvt. Ltd. Contacts People Marketing Workflows Campaigns Metrics &…" at bounding box center [784, 363] width 1568 height 726
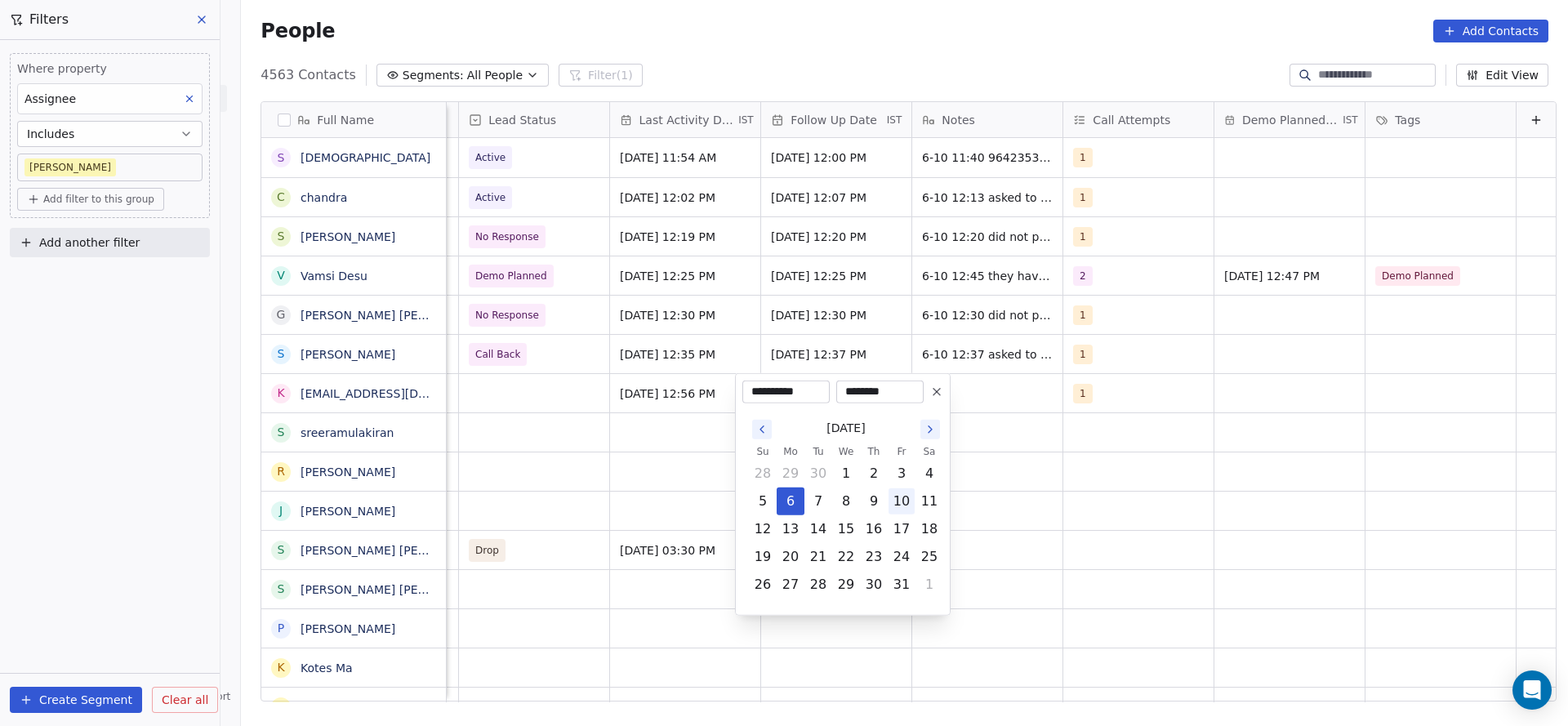
click at [897, 502] on button "10" at bounding box center [901, 501] width 26 height 26
type input "**********"
click at [630, 387] on html "On2Cook India Pvt. Ltd. Contacts People Marketing Workflows Campaigns Metrics &…" at bounding box center [784, 363] width 1568 height 726
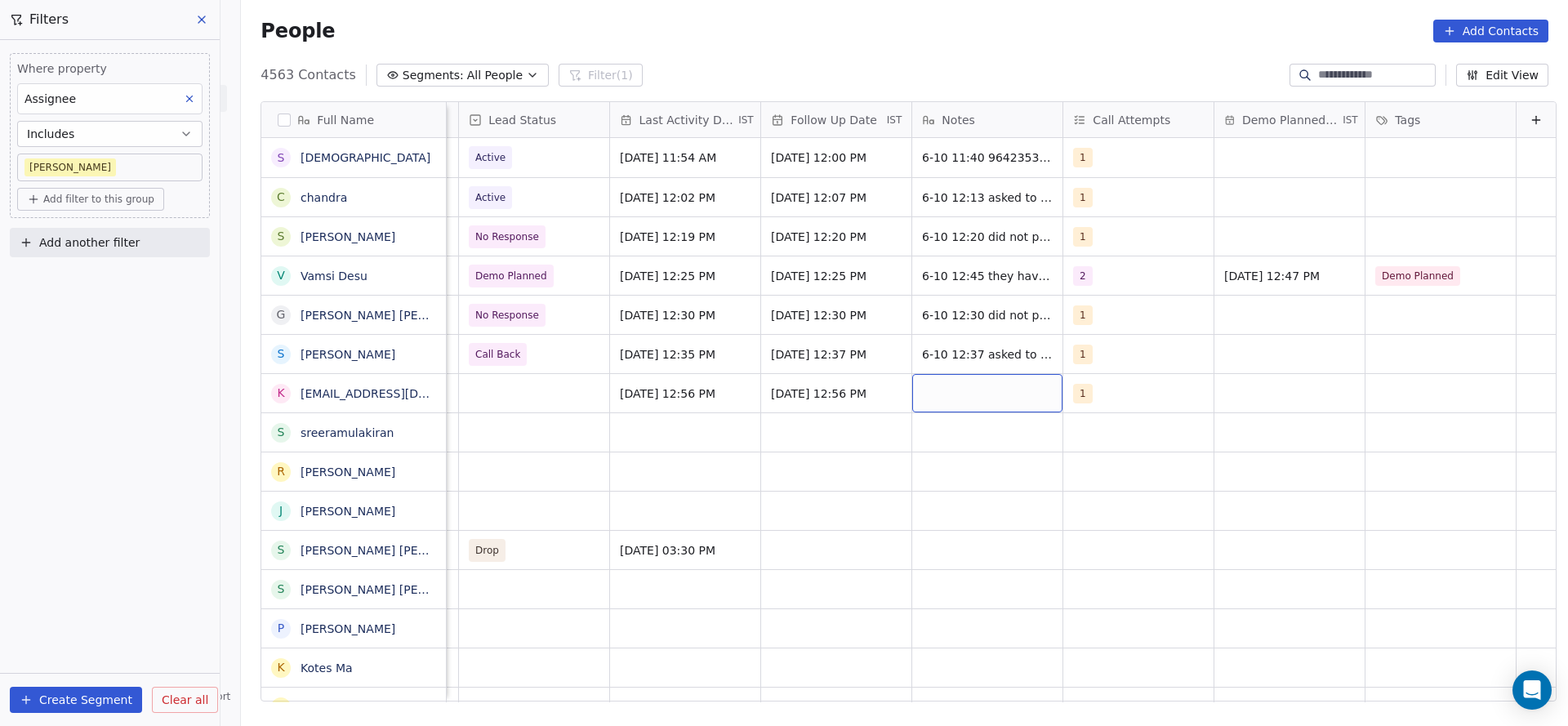
click at [937, 385] on div "grid" at bounding box center [987, 393] width 151 height 38
type textarea "**********"
click at [478, 409] on html "On2Cook India Pvt. Ltd. Contacts People Marketing Workflows Campaigns Metrics &…" at bounding box center [784, 363] width 1568 height 726
click at [519, 393] on div "grid" at bounding box center [533, 393] width 151 height 38
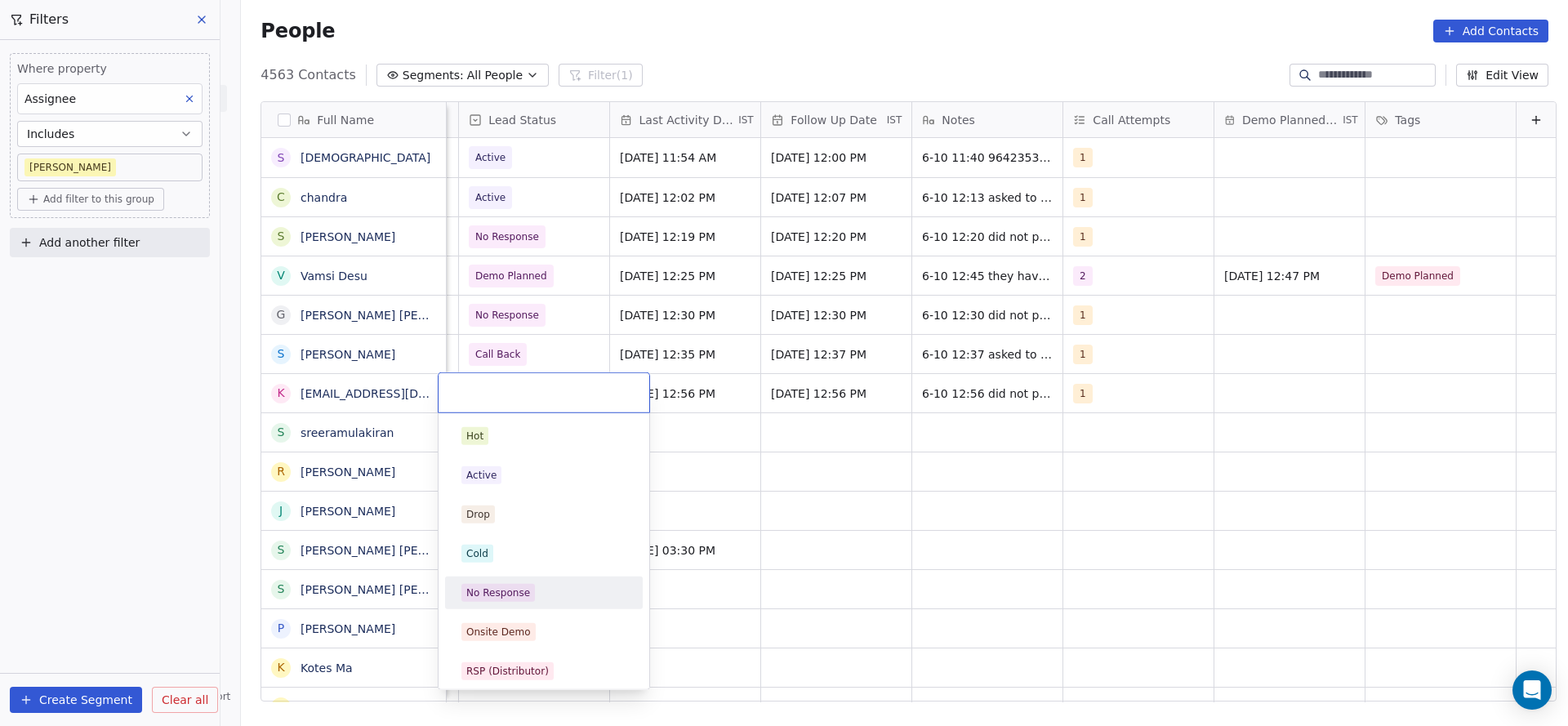
click at [481, 590] on div "No Response" at bounding box center [498, 593] width 64 height 15
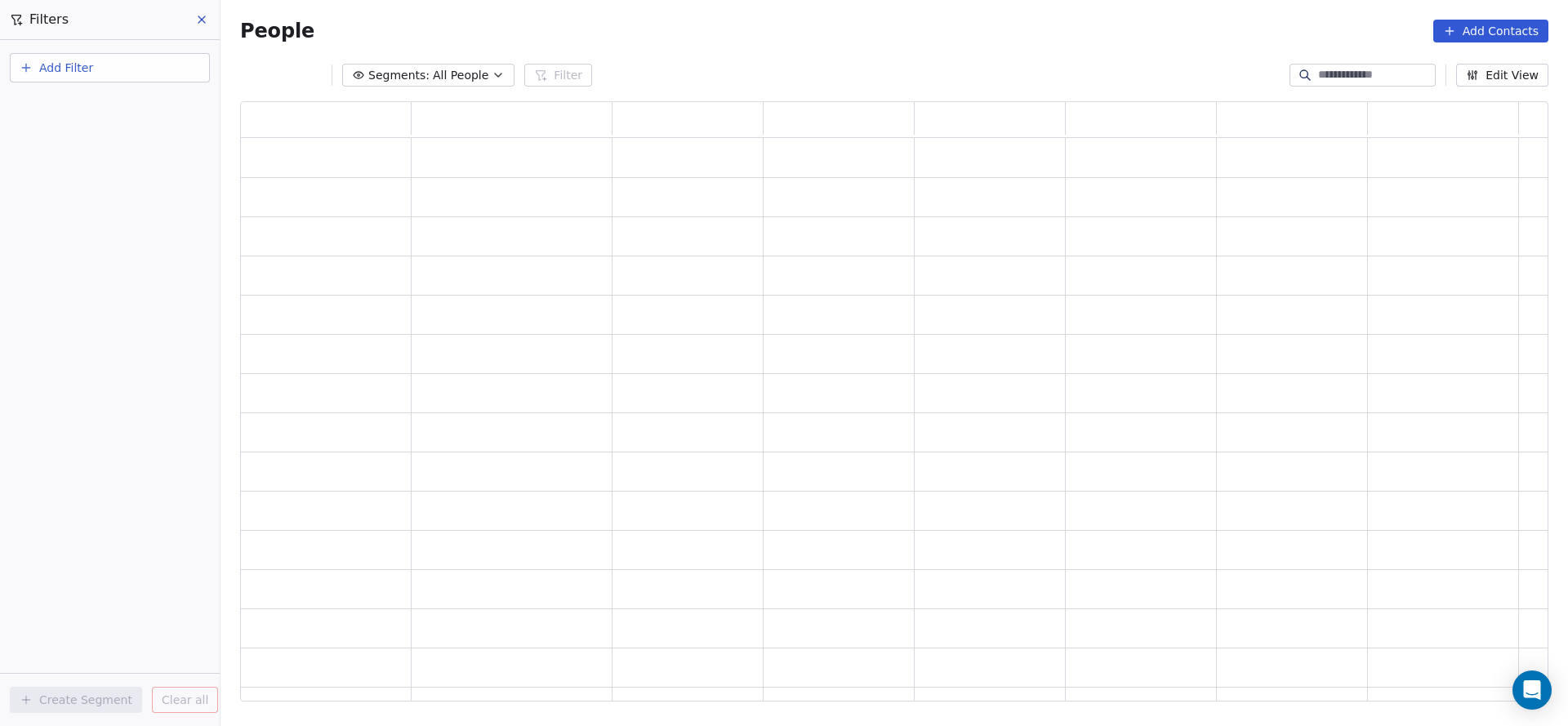
scroll to position [18, 18]
click at [135, 70] on button "Add Filter" at bounding box center [110, 68] width 200 height 29
click at [127, 101] on div "Contact properties" at bounding box center [110, 107] width 166 height 17
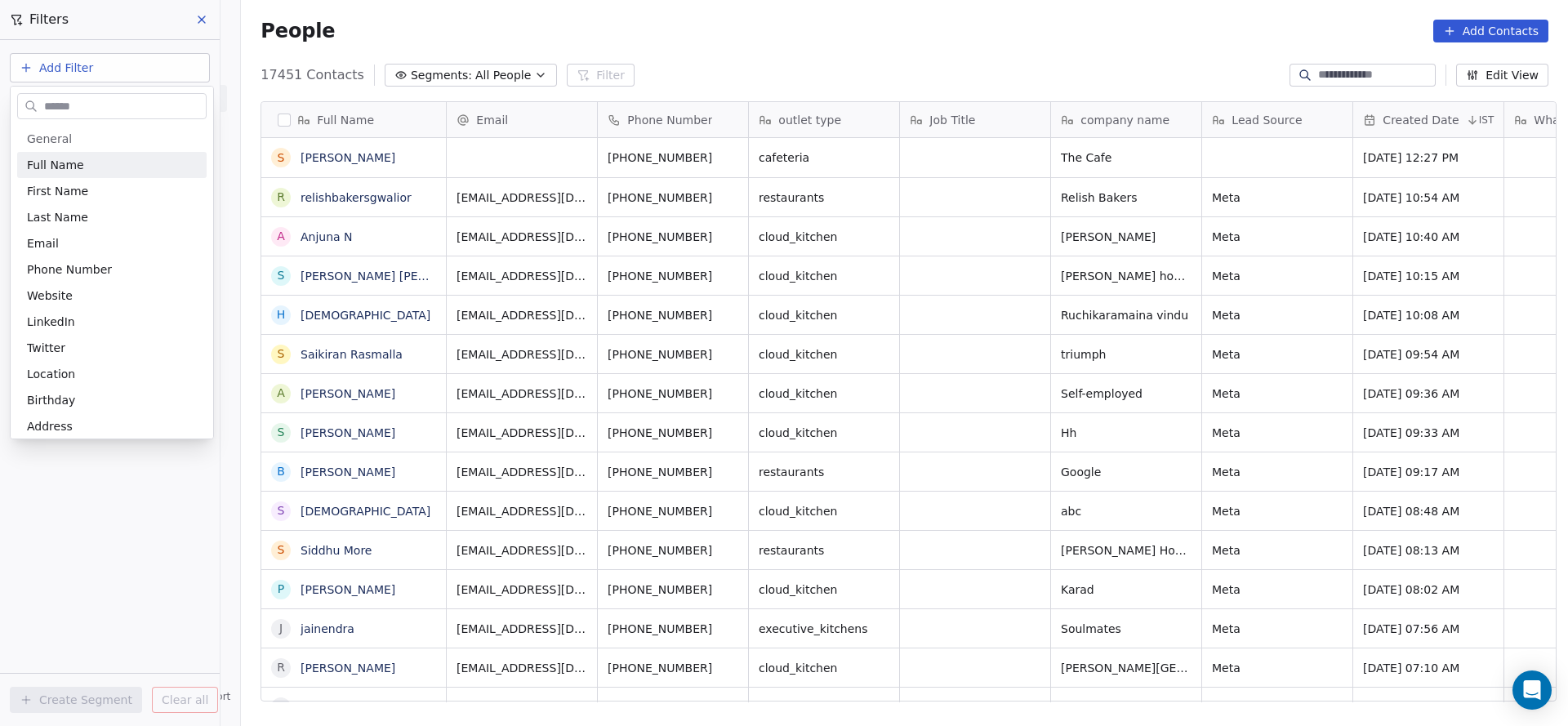
scroll to position [620, 1315]
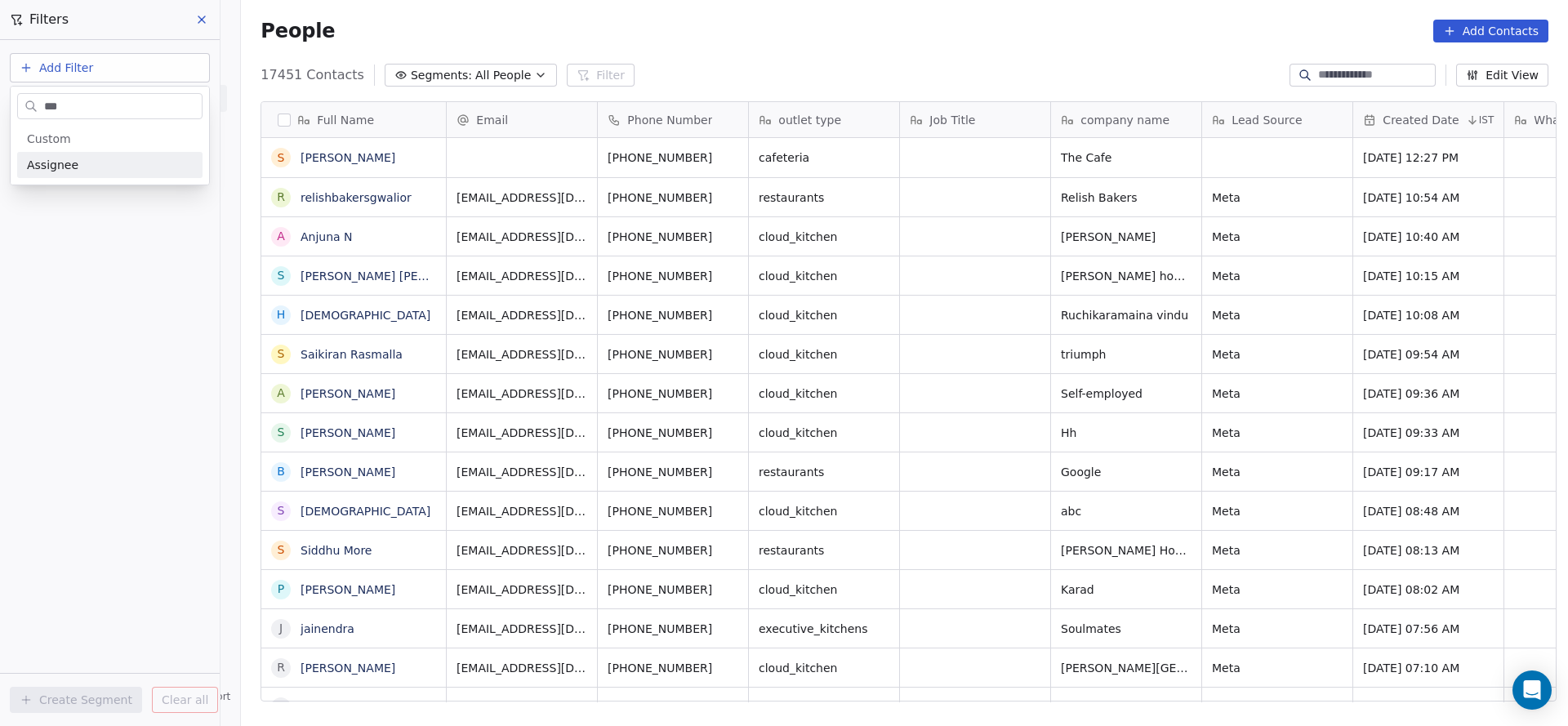
type input "***"
click at [114, 168] on div "Assignee" at bounding box center [110, 164] width 166 height 17
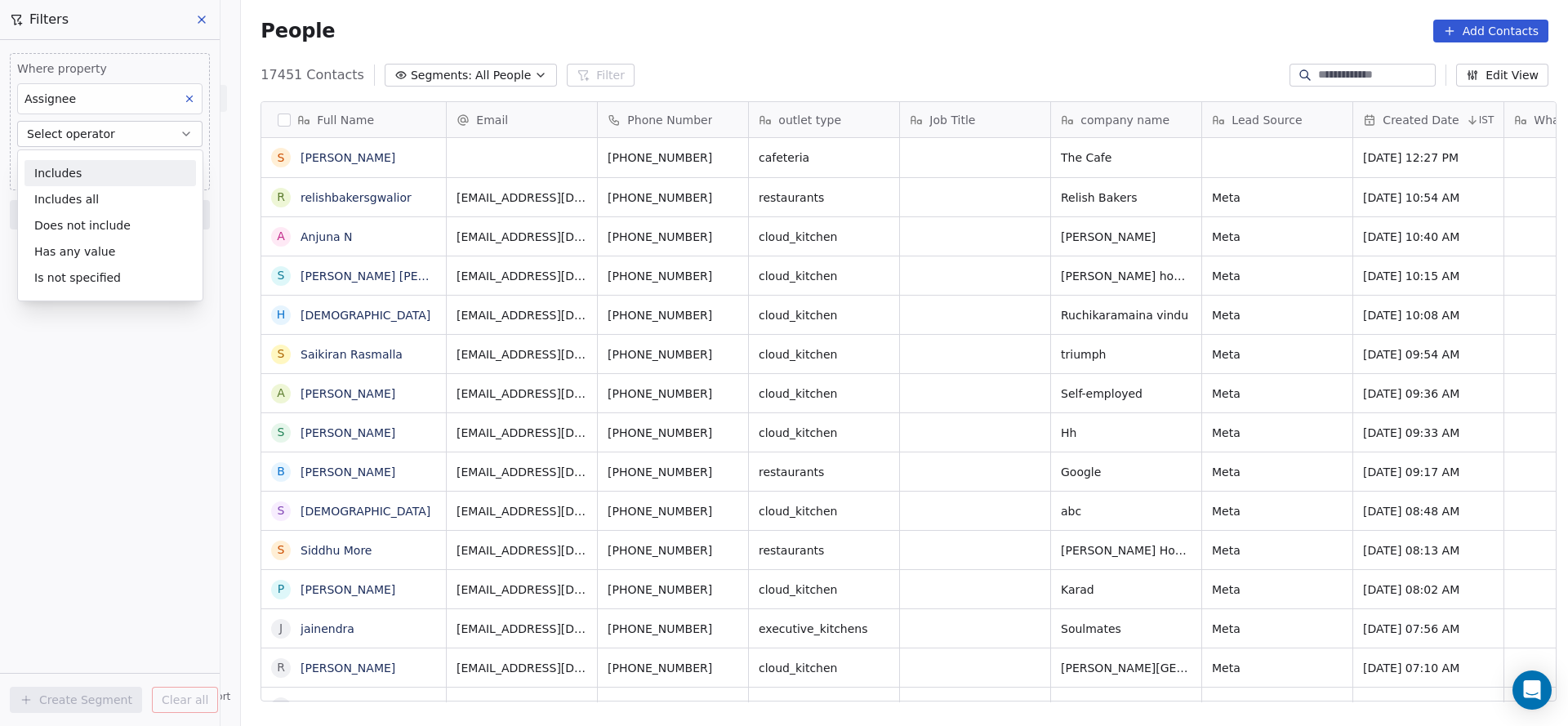
click at [113, 166] on div "Includes" at bounding box center [110, 173] width 171 height 26
click at [113, 161] on body "On2Cook India Pvt. Ltd. Contacts People Marketing Workflows Campaigns Metrics &…" at bounding box center [784, 363] width 1568 height 726
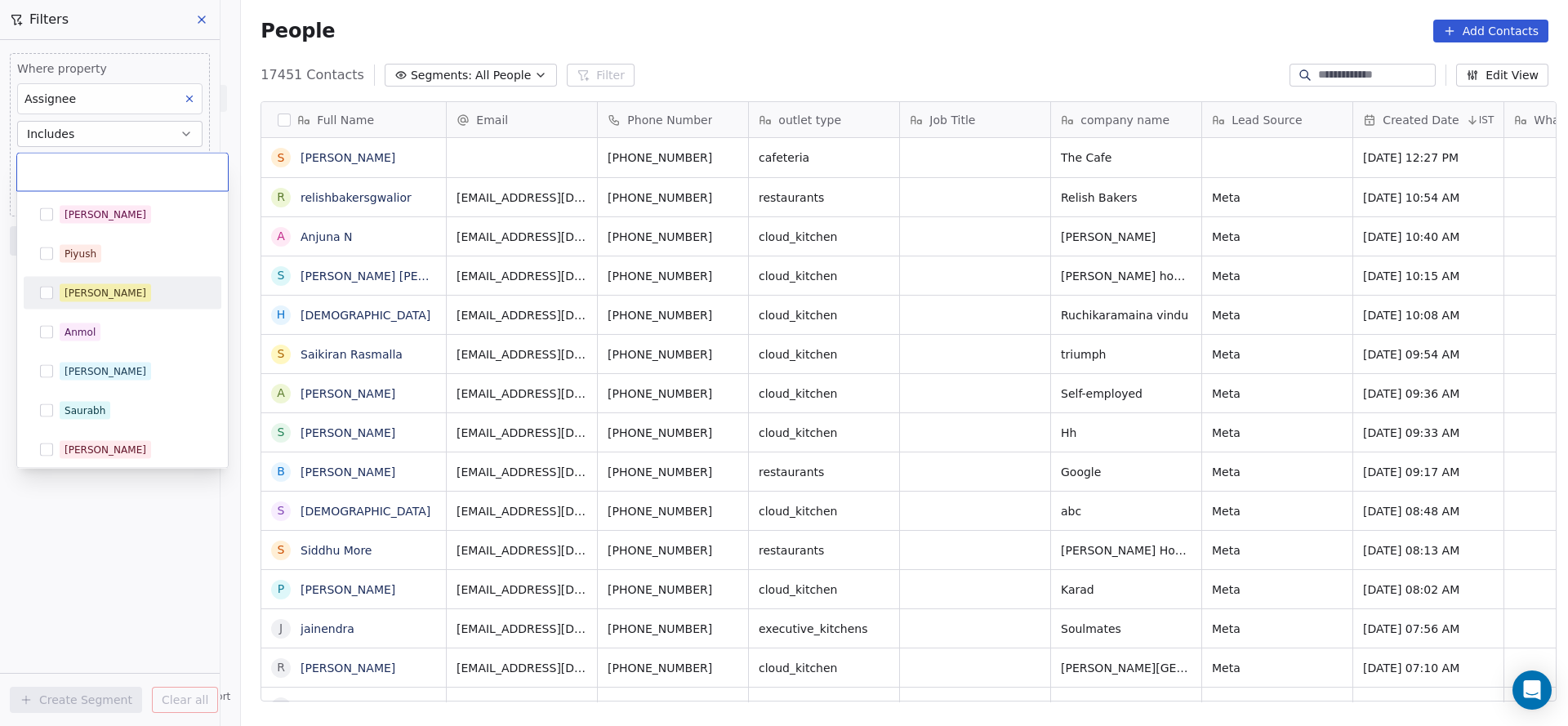
click at [137, 306] on div "[PERSON_NAME]" at bounding box center [121, 294] width 197 height 33
click at [103, 543] on html "On2Cook India Pvt. Ltd. Contacts People Marketing Workflows Campaigns Metrics &…" at bounding box center [784, 363] width 1568 height 726
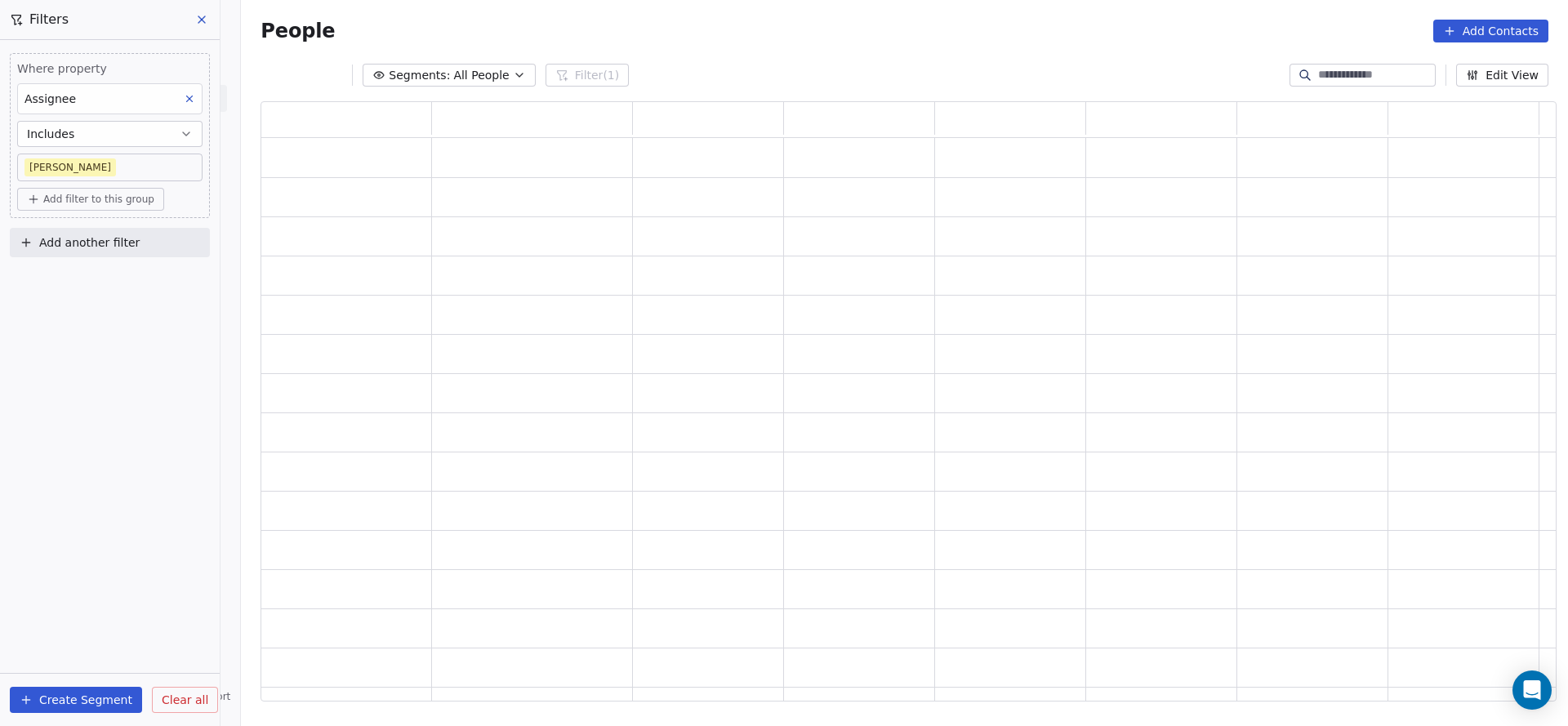
scroll to position [581, 1276]
click at [94, 202] on span "Add filter to this group" at bounding box center [99, 198] width 111 height 13
click at [108, 227] on span "Contact properties" at bounding box center [86, 234] width 106 height 17
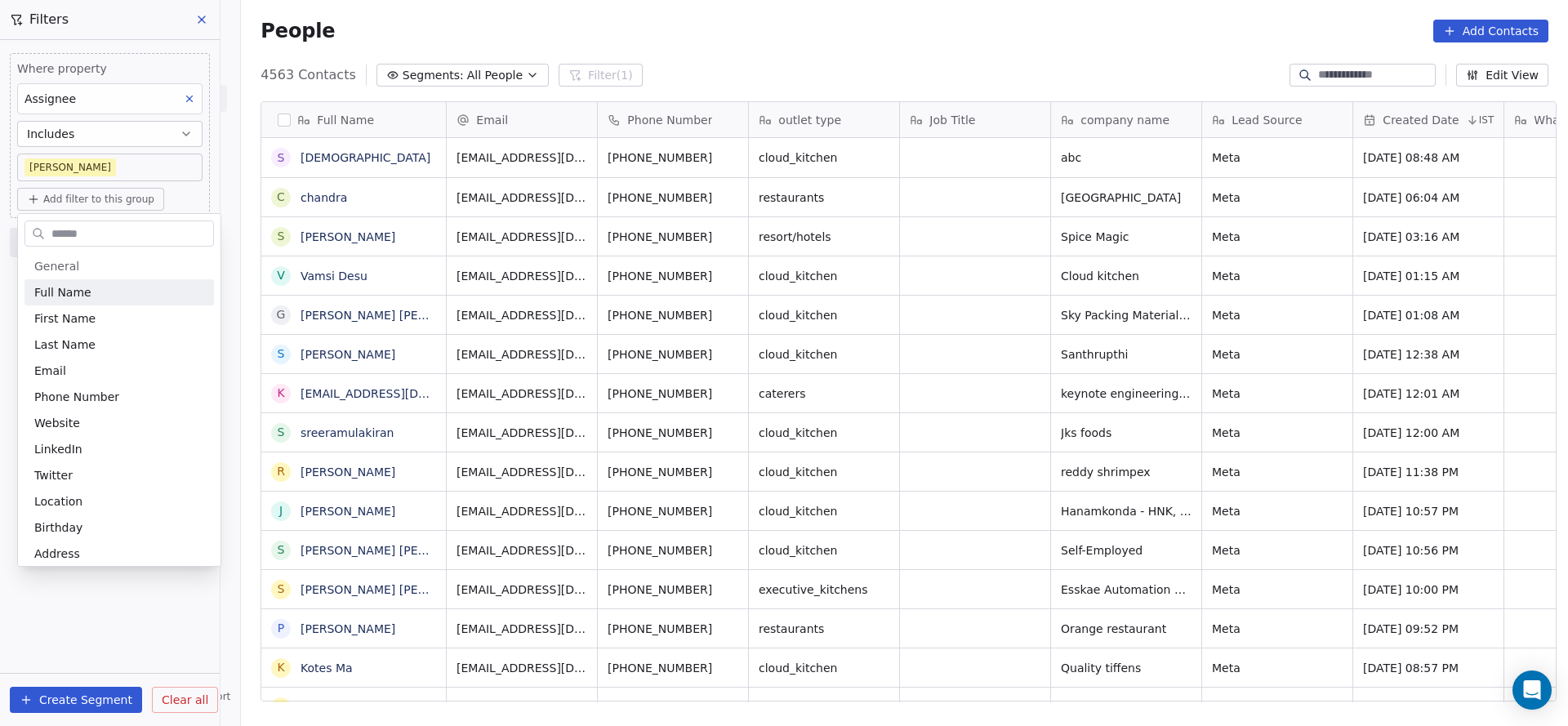
scroll to position [620, 1315]
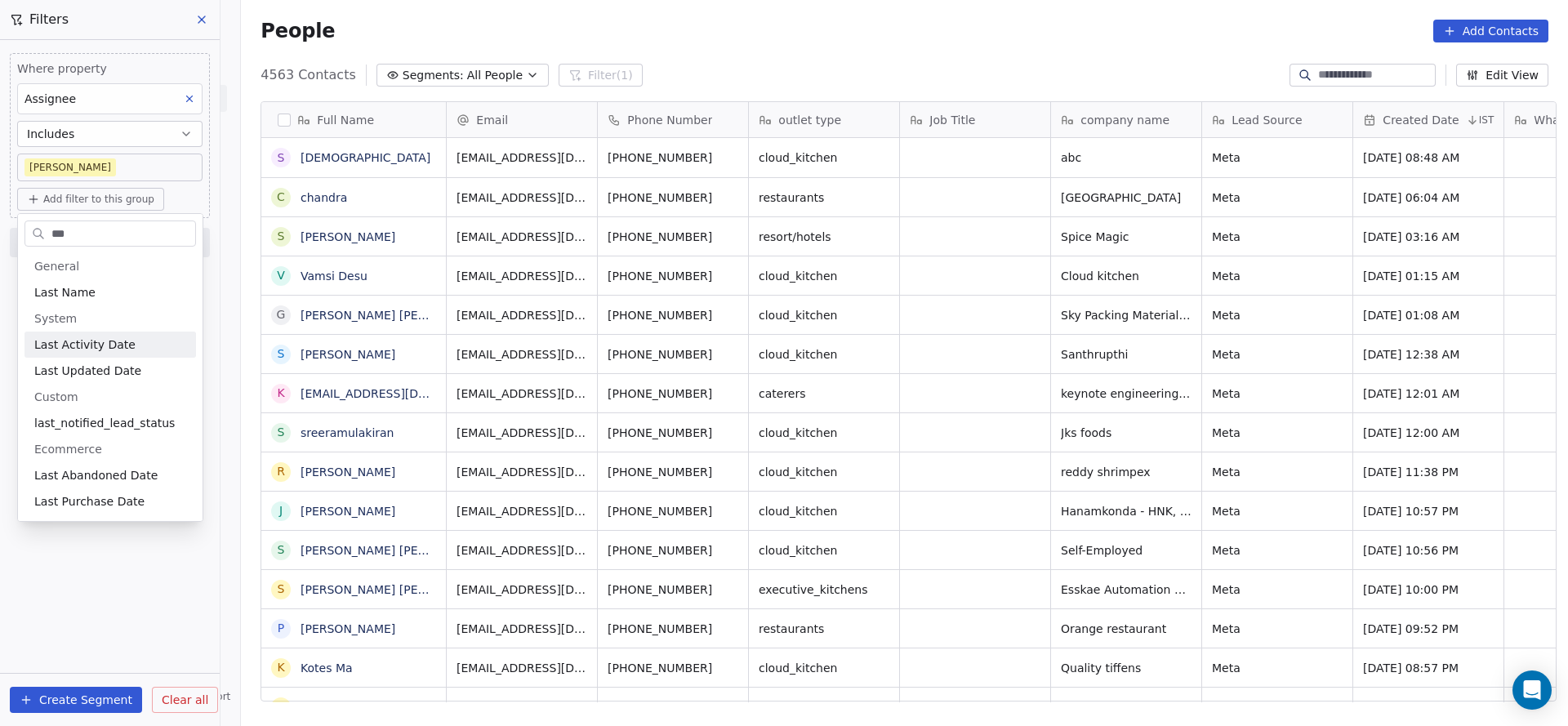
type input "***"
click at [118, 367] on span "Last Updated Date" at bounding box center [87, 370] width 107 height 17
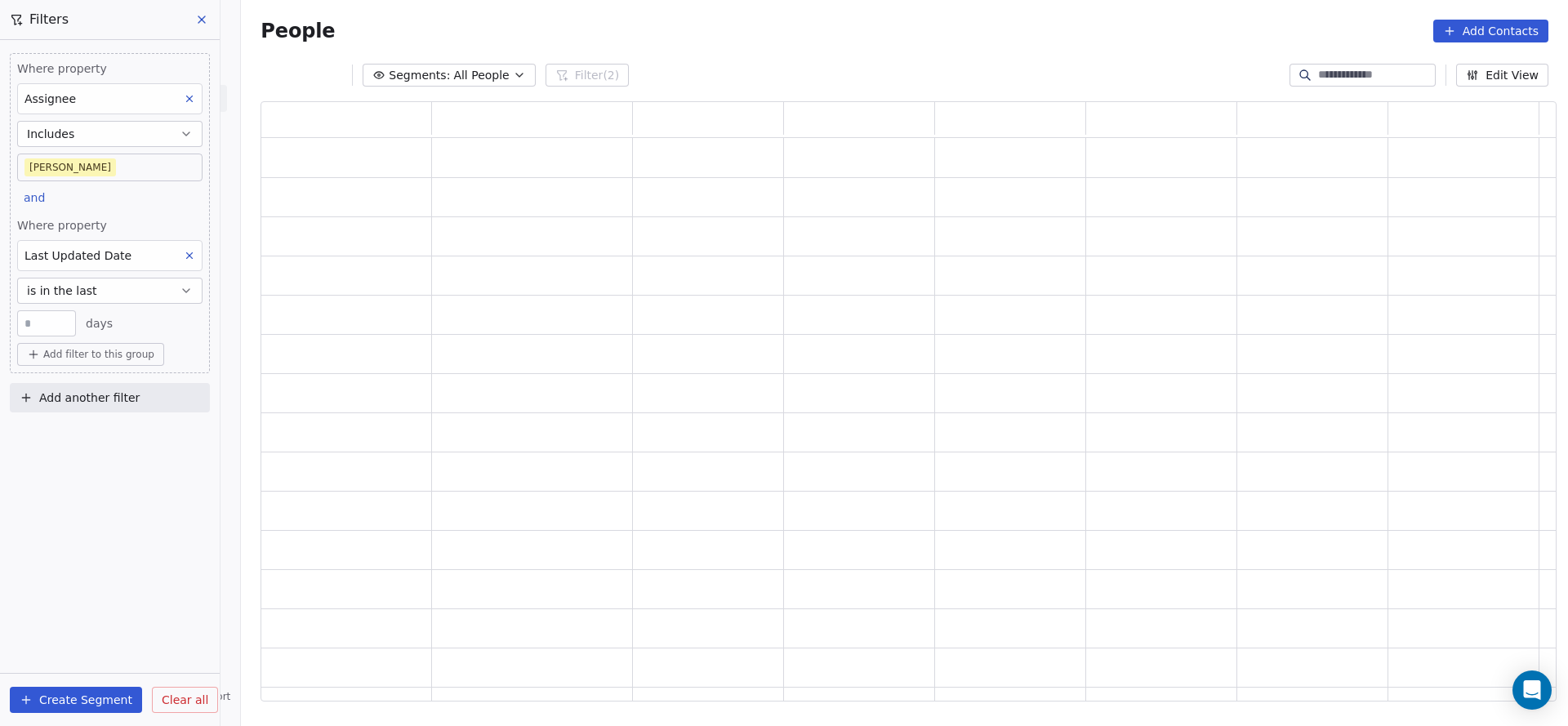
scroll to position [581, 1276]
click at [115, 258] on span "Last Updated Date" at bounding box center [78, 255] width 107 height 13
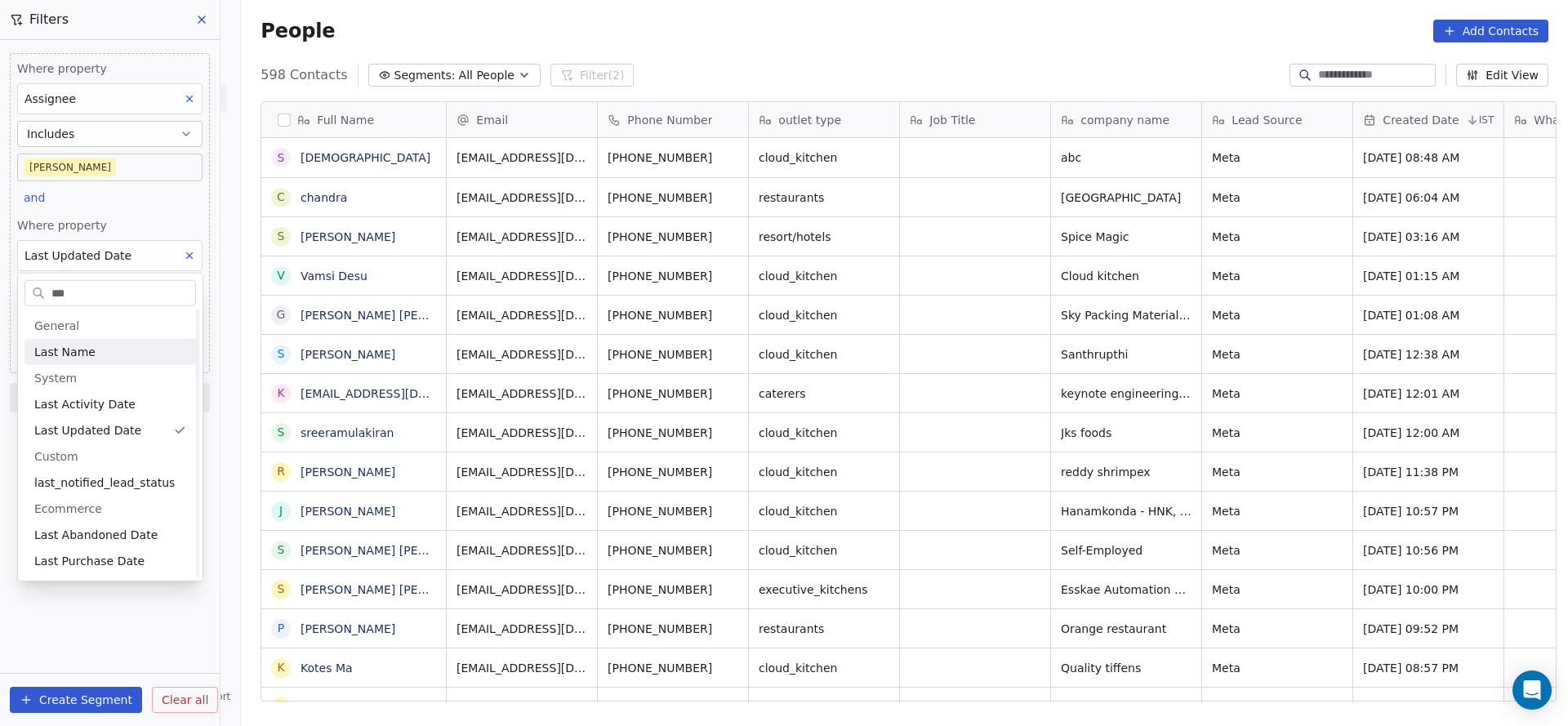
scroll to position [0, 0]
type input "***"
click at [110, 405] on span "Last Activity Date" at bounding box center [85, 404] width 101 height 17
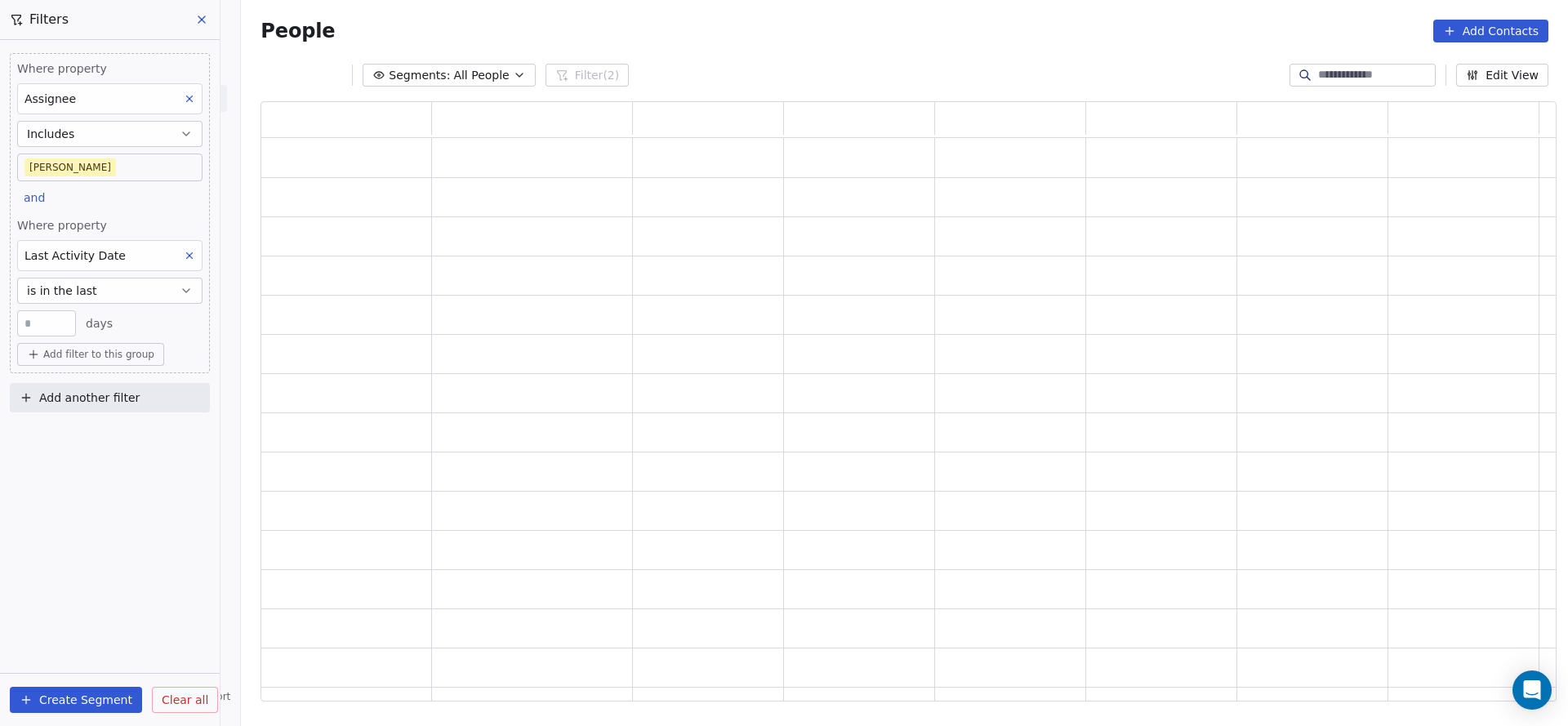
scroll to position [581, 1276]
click at [118, 294] on button "is in the last" at bounding box center [110, 291] width 186 height 26
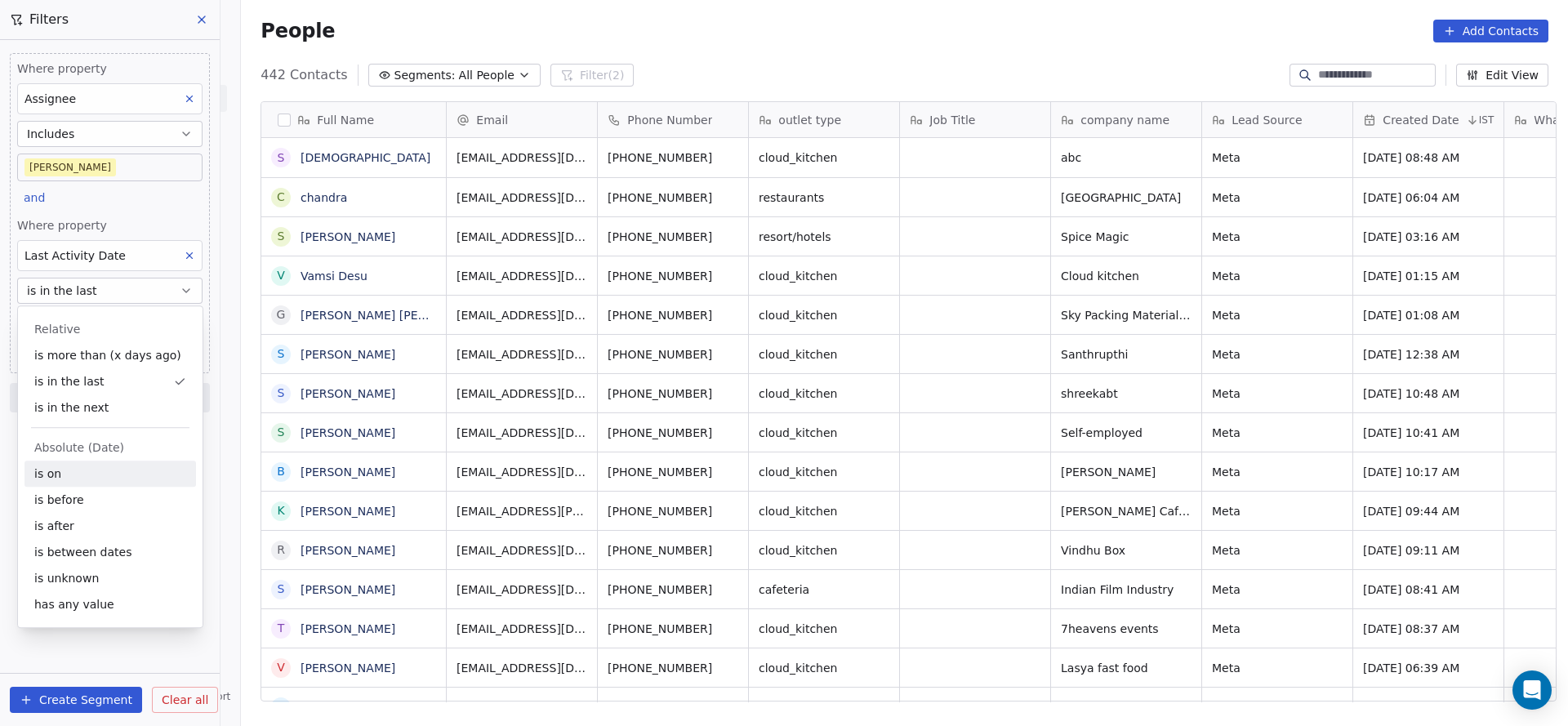
scroll to position [620, 1315]
click at [87, 483] on div "is on" at bounding box center [110, 473] width 171 height 26
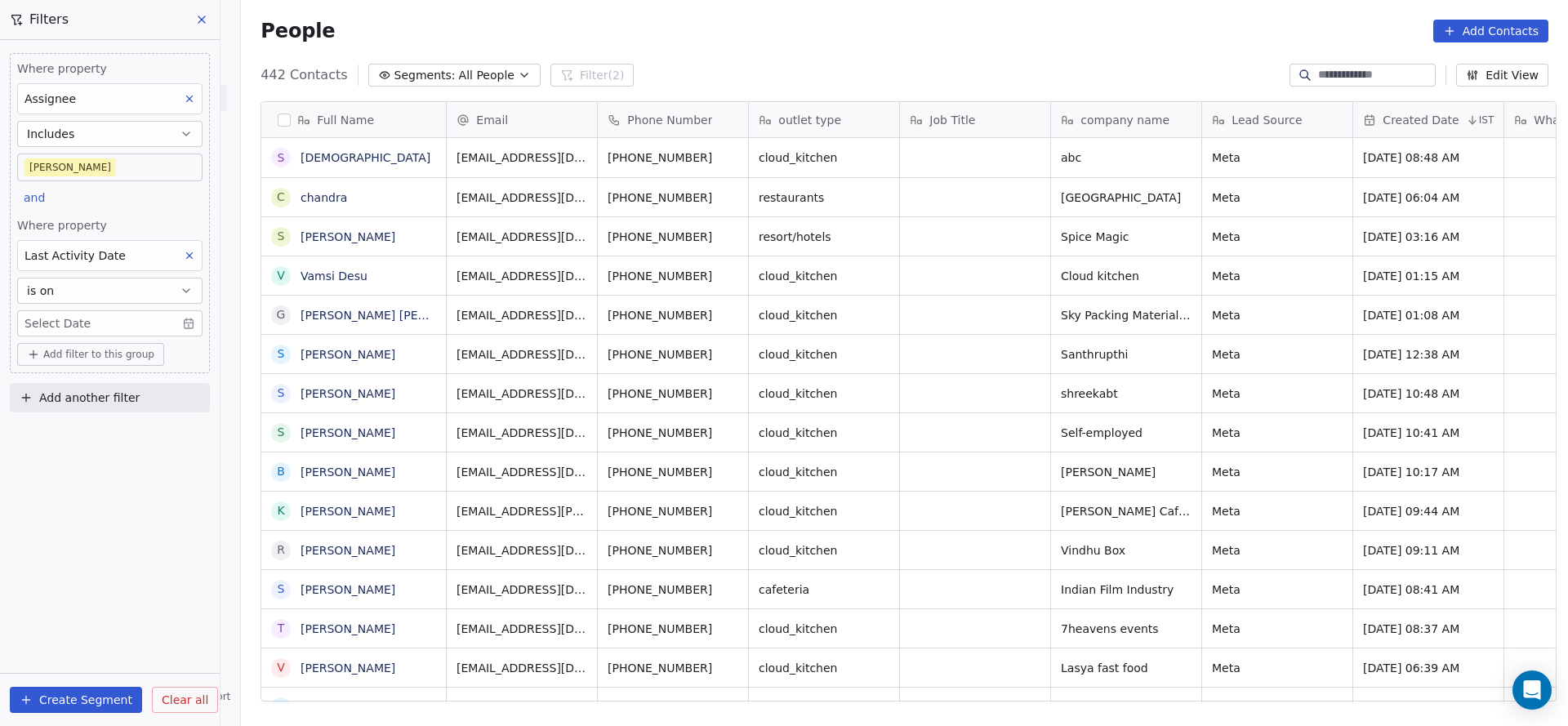
click at [89, 324] on body "On2Cook India Pvt. Ltd. Contacts People Marketing Workflows Campaigns Metrics &…" at bounding box center [784, 363] width 1568 height 726
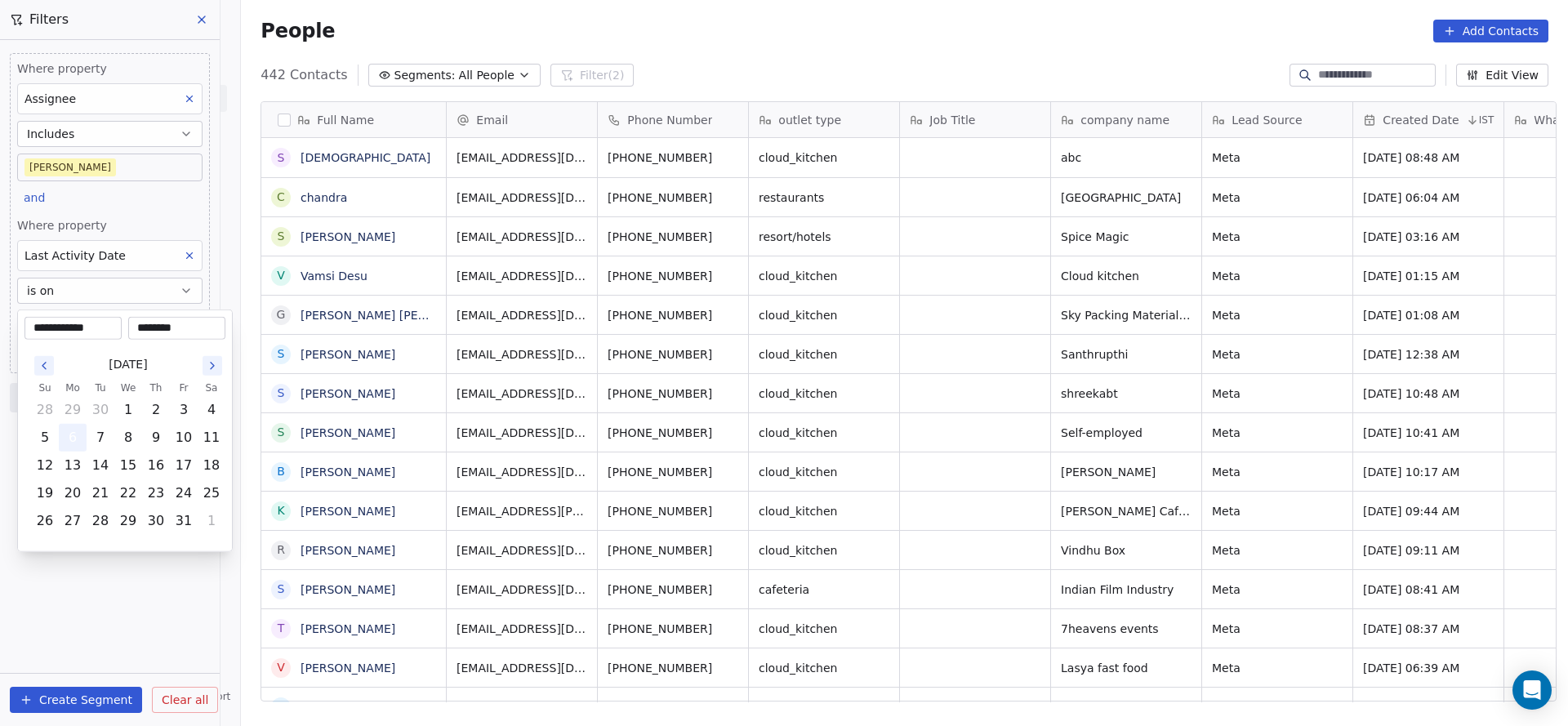
click at [73, 428] on button "6" at bounding box center [72, 437] width 26 height 26
click at [1019, 463] on html "On2Cook India Pvt. Ltd. Contacts People Marketing Workflows Campaigns Metrics &…" at bounding box center [784, 363] width 1568 height 726
